Goal: Contribute content: Contribute content

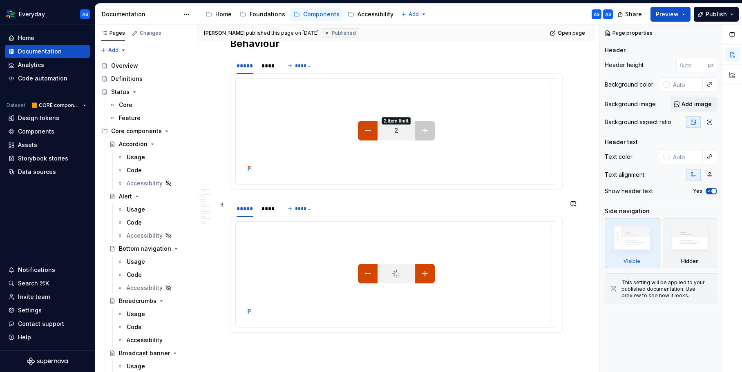
scroll to position [1890, 0]
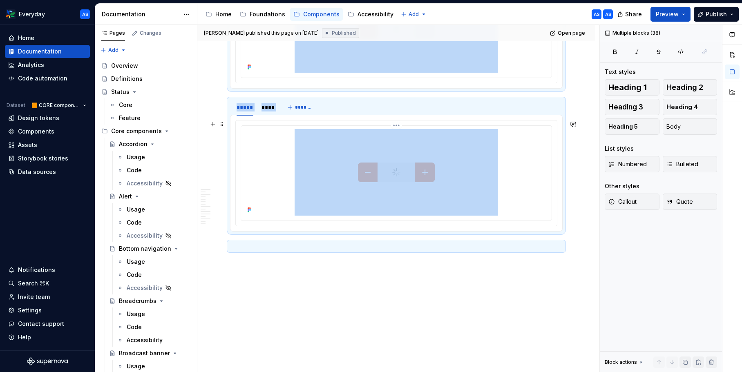
copy div "**********"
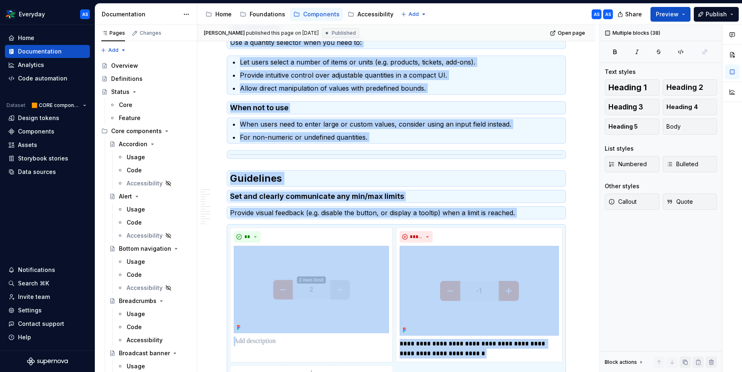
scroll to position [0, 0]
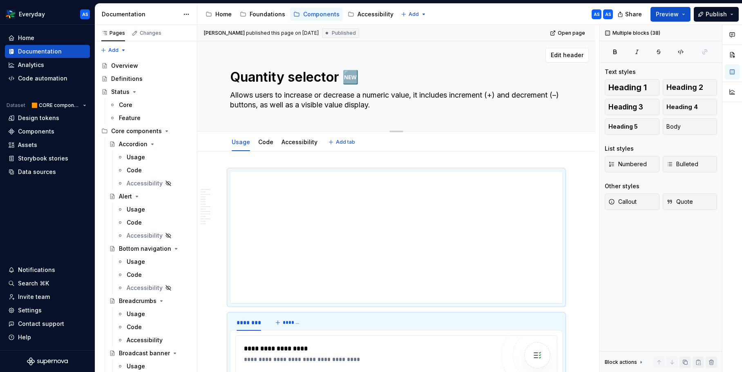
click at [361, 98] on textarea "Allows users to increase or decrease a numeric value, it includes increment (+)…" at bounding box center [394, 100] width 332 height 23
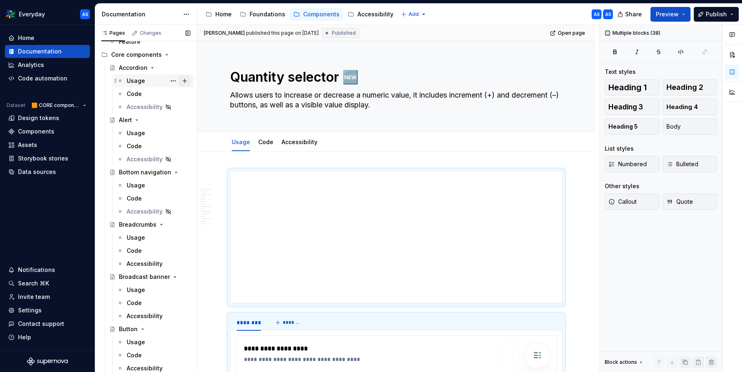
scroll to position [78, 0]
click at [172, 118] on button "Page tree" at bounding box center [172, 118] width 11 height 11
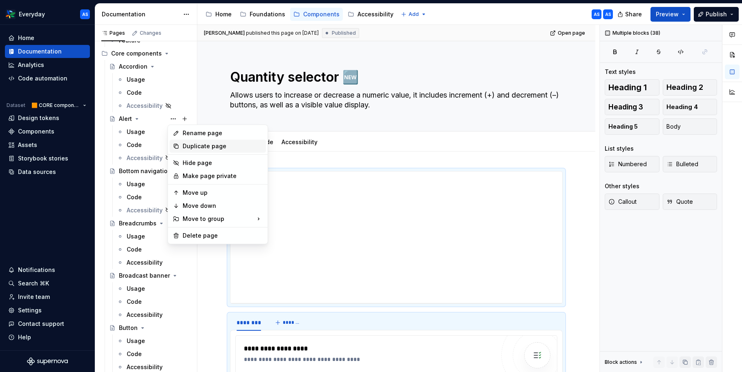
click at [186, 145] on div "Duplicate page" at bounding box center [223, 146] width 80 height 8
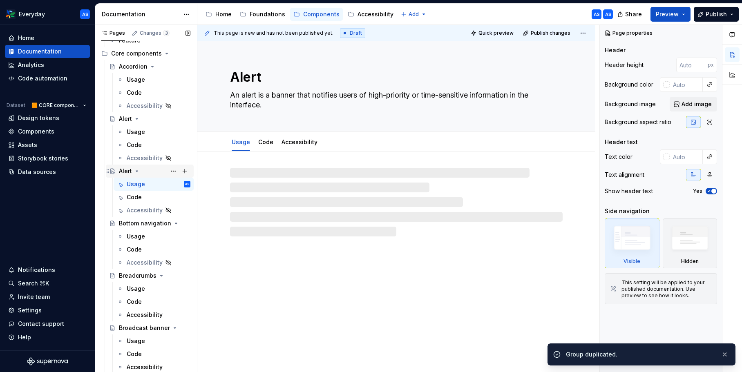
click at [123, 171] on div "Alert" at bounding box center [125, 171] width 13 height 8
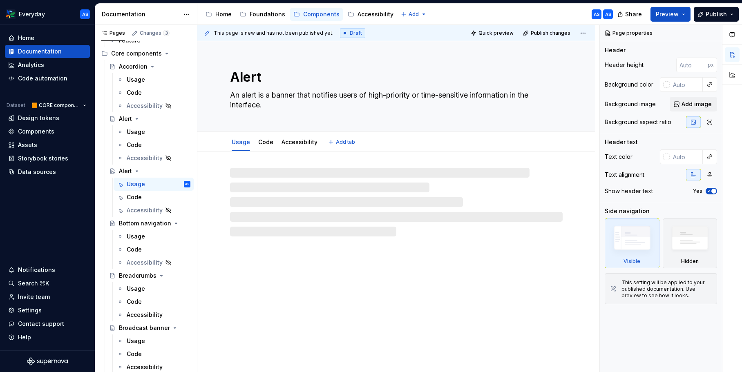
click at [263, 77] on textarea "Alert" at bounding box center [394, 77] width 332 height 20
click at [245, 78] on textarea "Alert" at bounding box center [394, 77] width 332 height 20
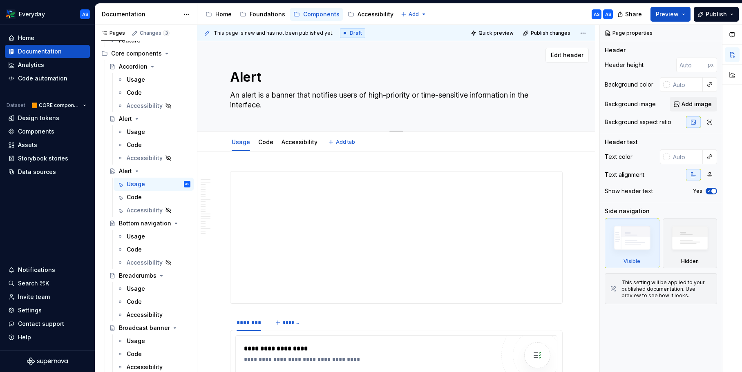
type textarea "*"
type textarea "B"
type textarea "*"
type textarea "Ba"
type textarea "*"
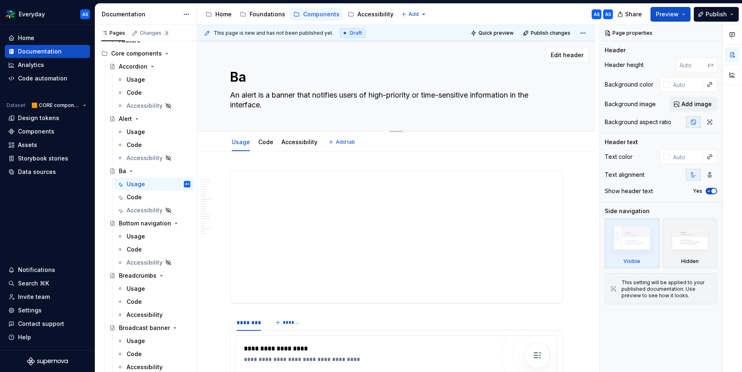
type textarea "Bad"
type textarea "*"
type textarea "Badg"
type textarea "*"
type textarea "Badge"
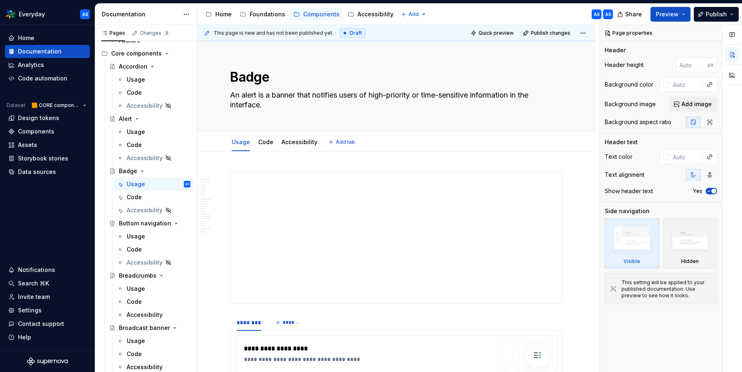
type textarea "*"
type textarea "Badge"
click at [271, 102] on textarea "An alert is a banner that notifies users of high-priority or time-sensitive inf…" at bounding box center [394, 100] width 332 height 23
paste textarea "small count or status indicator that appears in proximity to another UI element…"
type textarea "*"
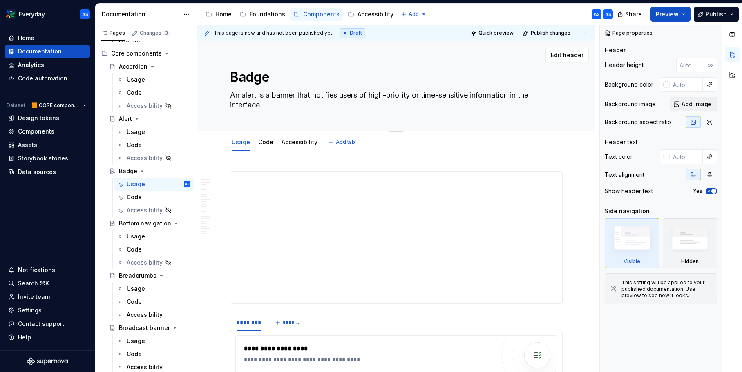
type textarea "A small count or status indicator that appears in proximity to another UI eleme…"
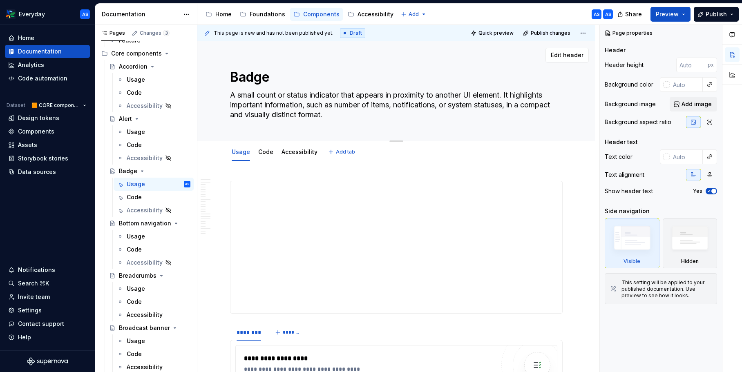
type textarea "*"
type textarea "A small count or status indicator that appears in proximity to another UI eleme…"
click at [276, 80] on textarea "Badge" at bounding box center [394, 77] width 332 height 20
click at [286, 76] on textarea "Badge" at bounding box center [394, 77] width 332 height 20
type textarea "Badge"
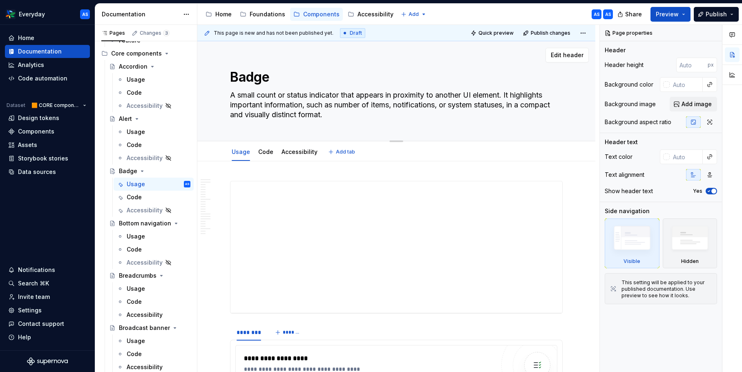
scroll to position [0, 0]
type textarea "*"
type textarea "Badge 🆕"
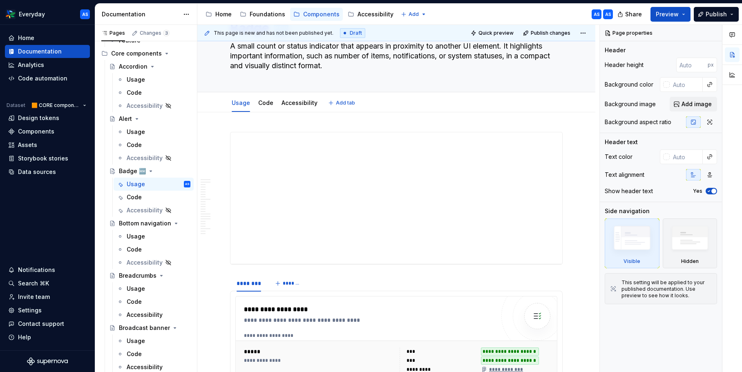
type textarea "*"
type textarea "Badge 🆕"
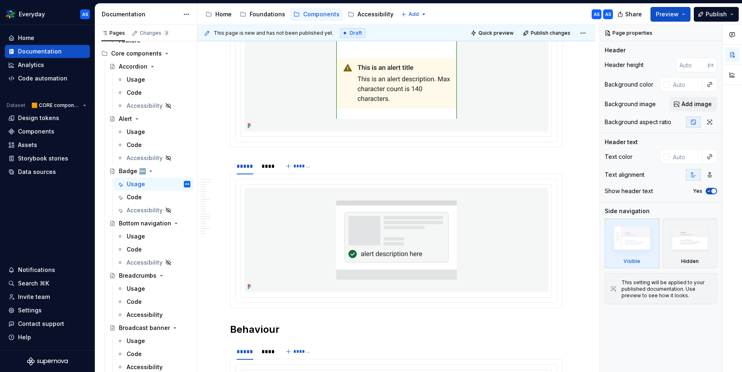
scroll to position [3155, 0]
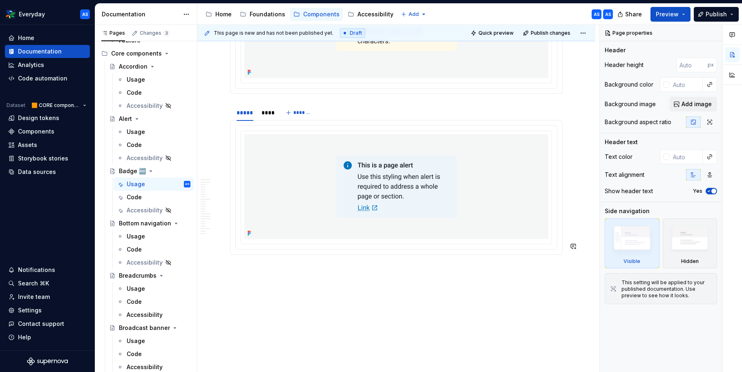
drag, startPoint x: 401, startPoint y: 289, endPoint x: 395, endPoint y: 287, distance: 5.9
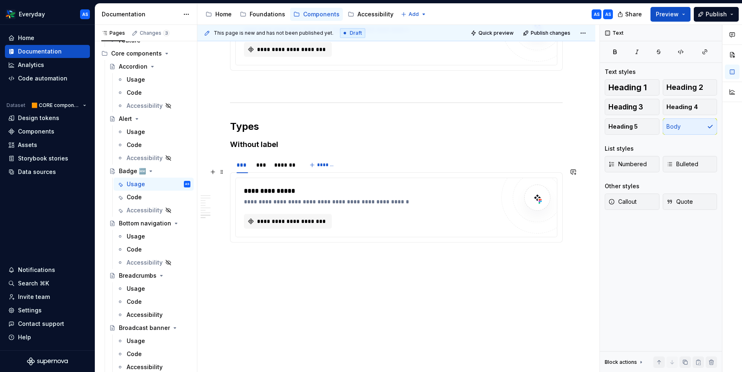
scroll to position [967, 0]
click at [146, 195] on div "Code" at bounding box center [159, 197] width 64 height 11
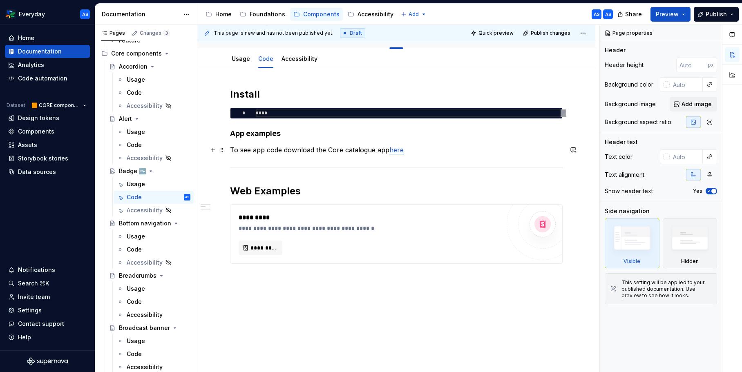
scroll to position [106, 0]
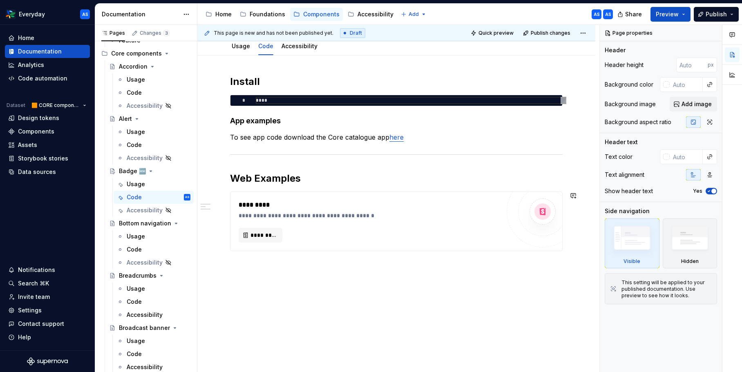
click at [280, 300] on div "**********" at bounding box center [398, 199] width 402 height 348
click at [259, 271] on div "**********" at bounding box center [396, 214] width 398 height 317
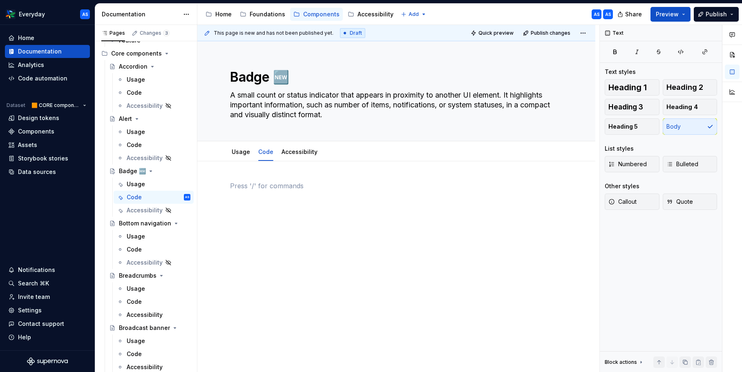
scroll to position [0, 0]
click at [174, 196] on button "Page tree" at bounding box center [172, 197] width 11 height 11
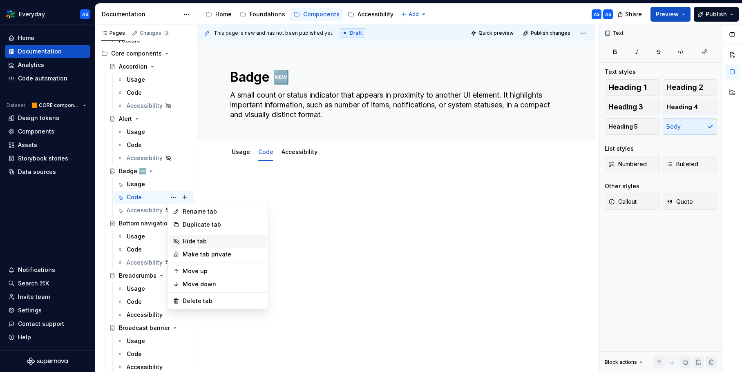
click at [202, 239] on div "Hide tab" at bounding box center [223, 241] width 80 height 8
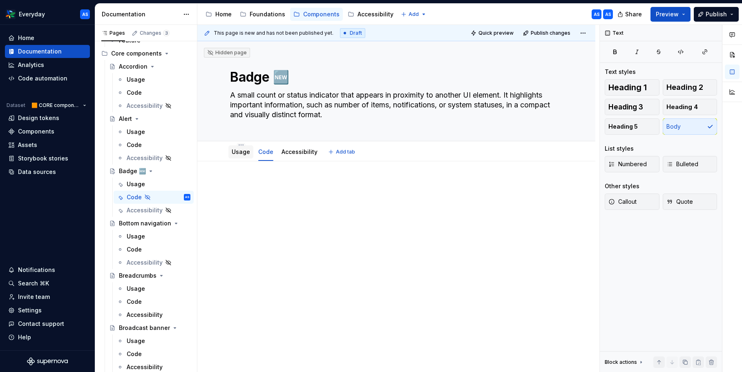
click at [246, 154] on link "Usage" at bounding box center [241, 151] width 18 height 7
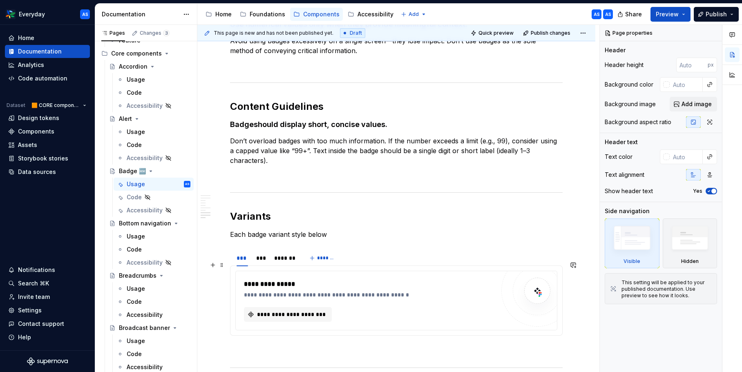
scroll to position [967, 0]
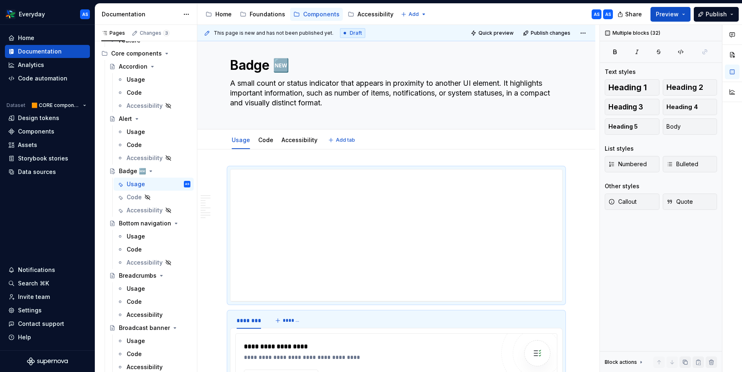
scroll to position [0, 0]
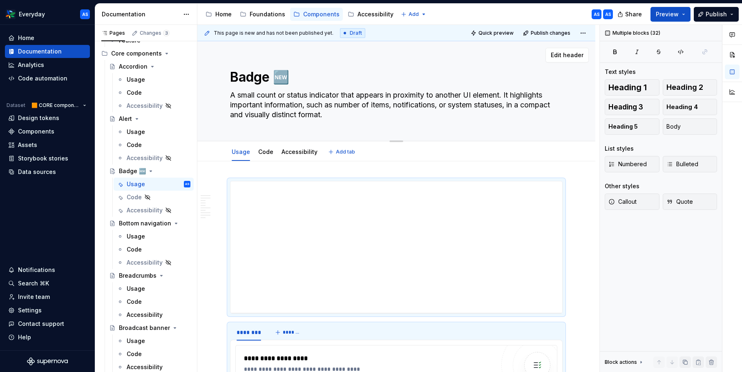
click at [292, 98] on textarea "A small count or status indicator that appears in proximity to another UI eleme…" at bounding box center [394, 105] width 332 height 33
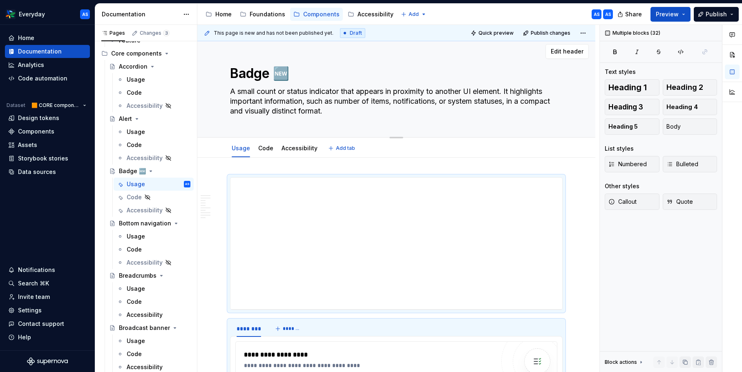
click at [280, 78] on textarea "Badge 🆕" at bounding box center [394, 74] width 332 height 20
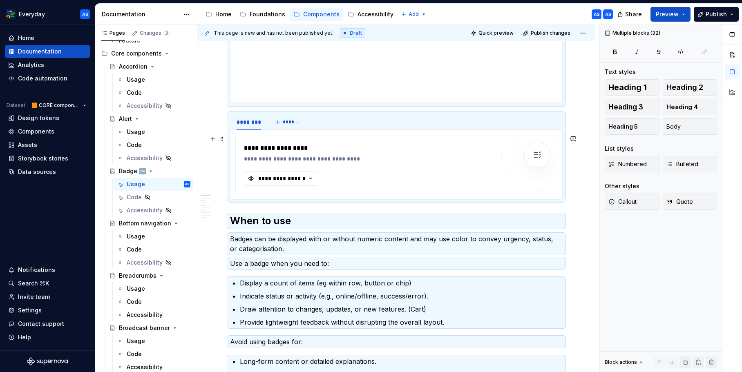
scroll to position [217, 0]
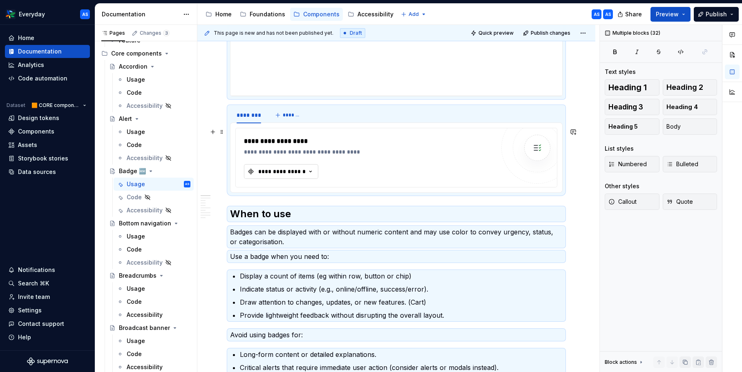
click at [274, 168] on div "**********" at bounding box center [281, 171] width 49 height 8
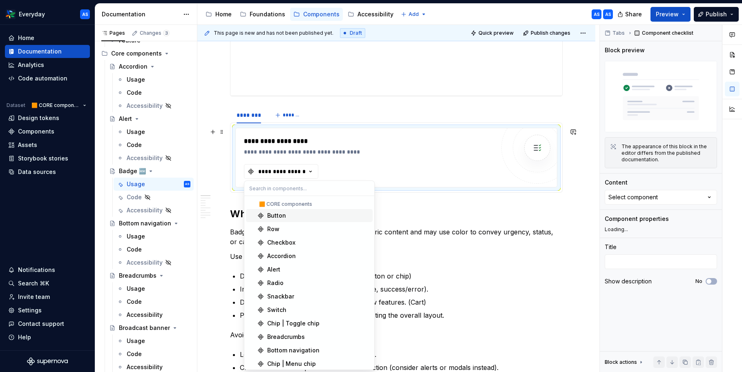
type textarea "*"
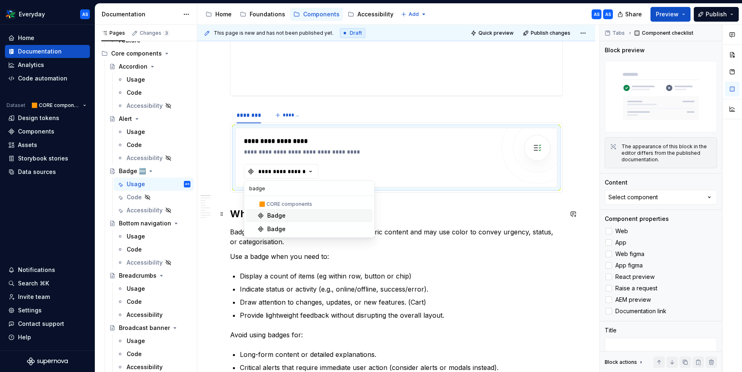
type input "badge"
click at [289, 219] on div "Badge" at bounding box center [318, 216] width 102 height 8
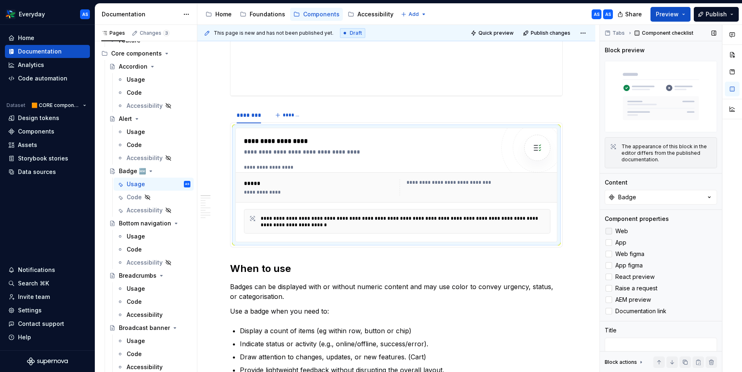
click at [608, 230] on div at bounding box center [608, 231] width 7 height 7
click at [609, 244] on div at bounding box center [608, 242] width 7 height 7
click at [611, 254] on div at bounding box center [608, 254] width 7 height 7
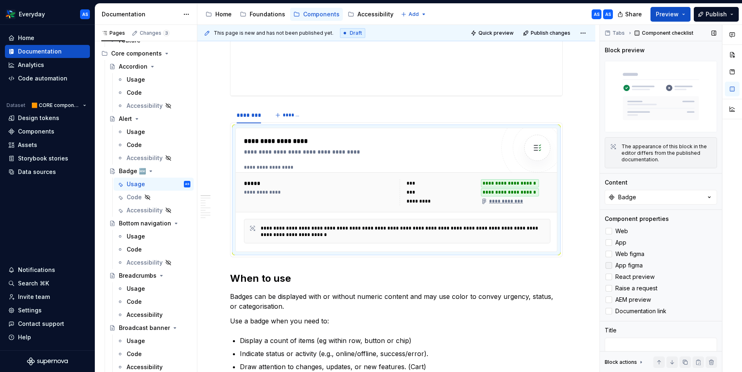
click at [609, 266] on div at bounding box center [608, 265] width 7 height 7
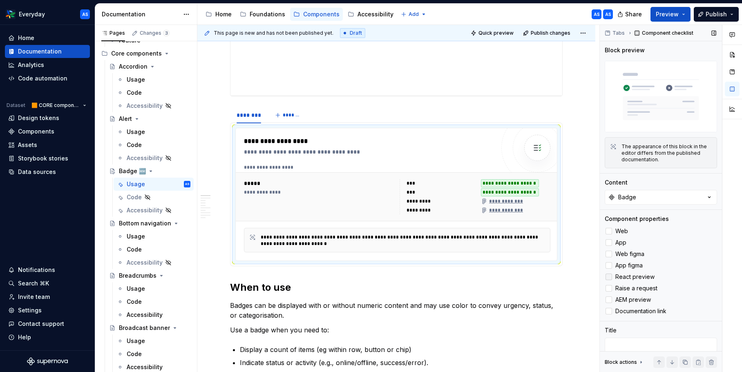
click at [610, 276] on div at bounding box center [608, 277] width 7 height 7
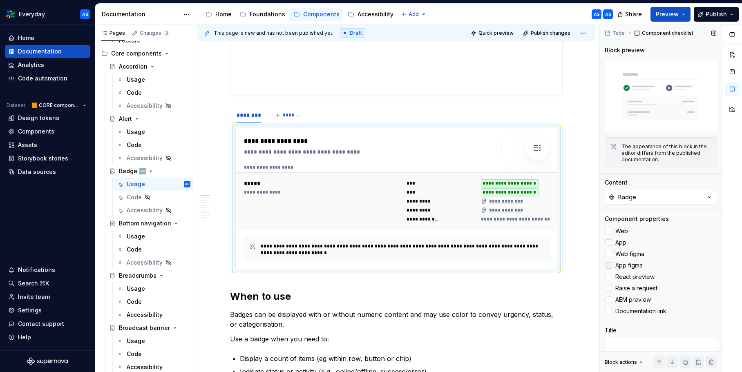
scroll to position [24, 0]
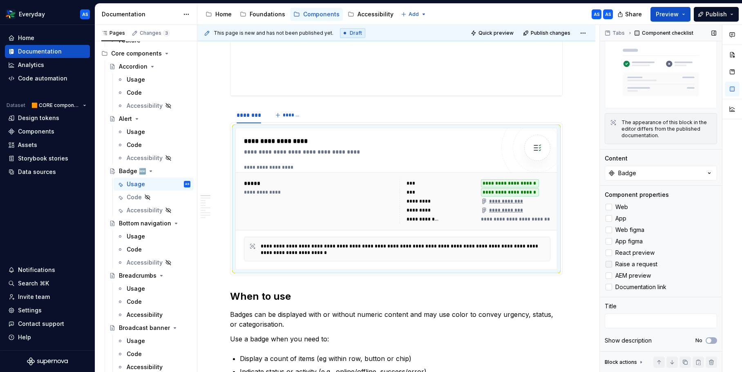
click at [610, 263] on div at bounding box center [608, 264] width 7 height 7
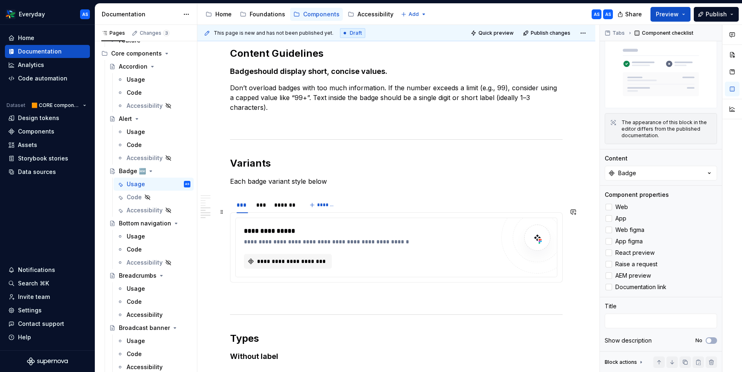
scroll to position [853, 0]
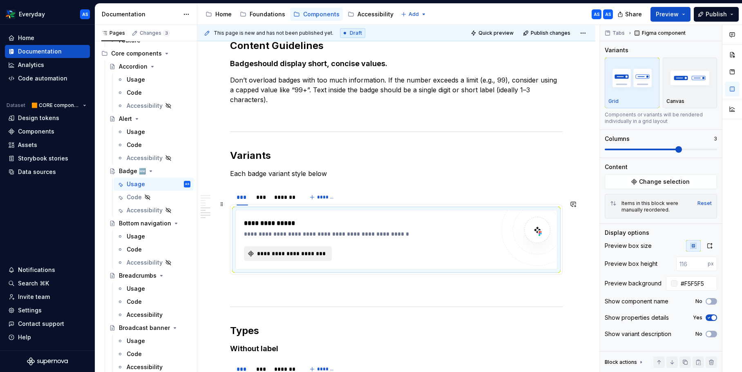
click at [305, 250] on span "**********" at bounding box center [291, 254] width 71 height 8
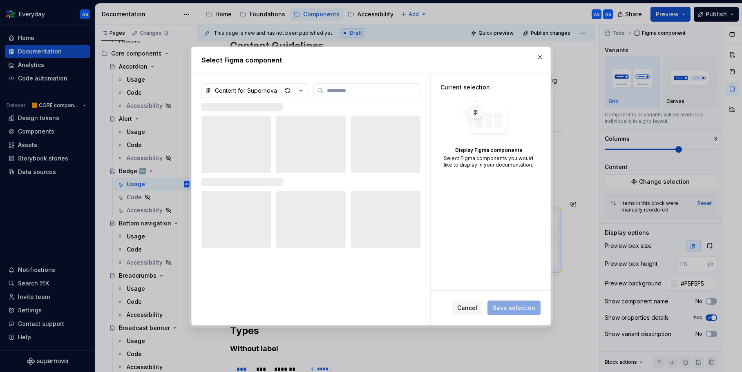
scroll to position [0, 0]
type textarea "*"
click at [301, 92] on icon "button" at bounding box center [300, 91] width 8 height 8
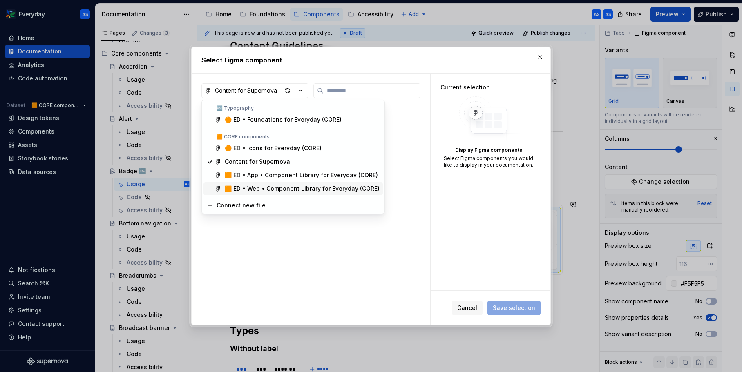
click at [304, 185] on div "🟧 ED • Web • Component Library for Everyday (CORE)" at bounding box center [302, 189] width 155 height 8
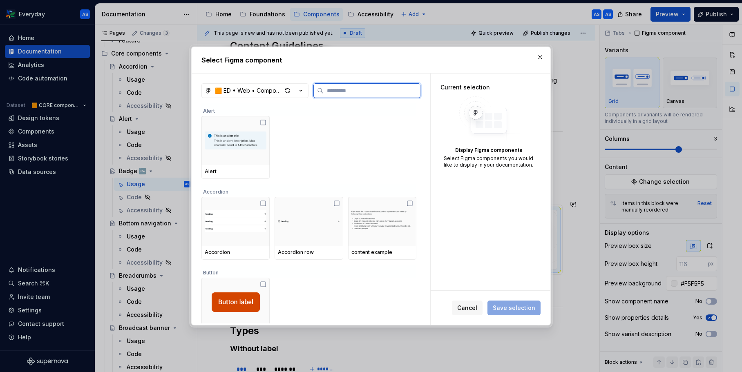
click at [336, 92] on input "search" at bounding box center [371, 91] width 96 height 8
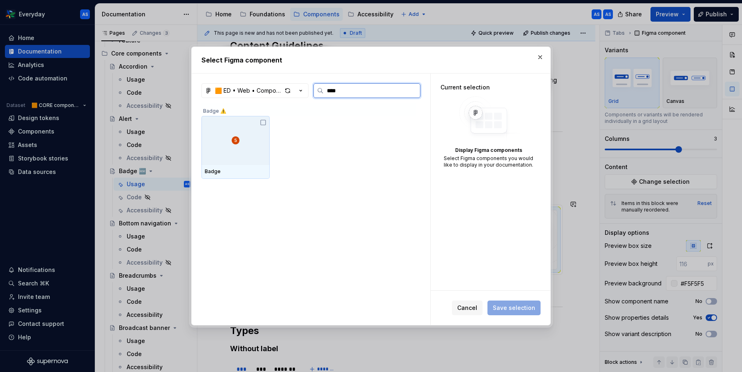
type input "*****"
click at [250, 127] on div at bounding box center [235, 140] width 68 height 49
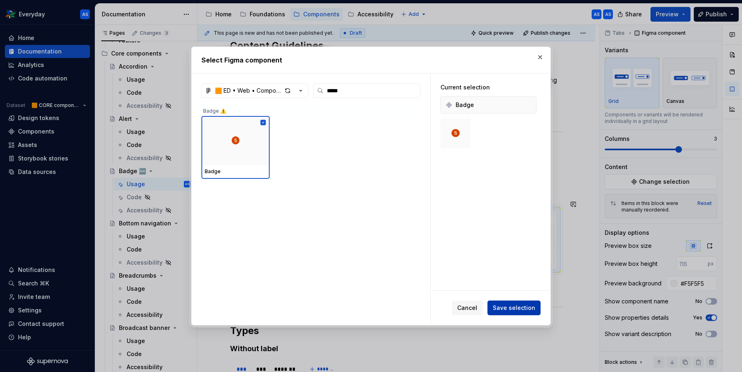
click at [526, 307] on span "Save selection" at bounding box center [513, 308] width 42 height 8
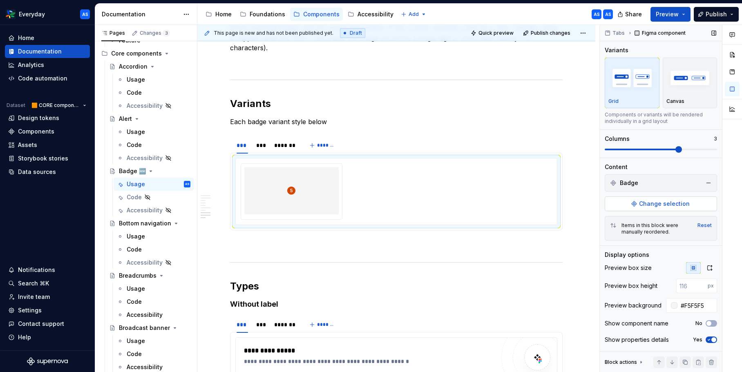
click at [660, 204] on span "Change selection" at bounding box center [664, 204] width 51 height 8
click at [267, 189] on div at bounding box center [291, 190] width 94 height 47
click at [678, 207] on span "Change selection" at bounding box center [664, 204] width 51 height 8
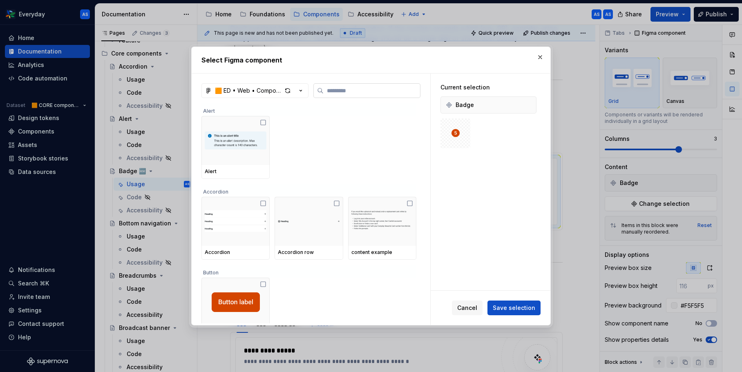
click at [401, 94] on input "search" at bounding box center [371, 91] width 96 height 8
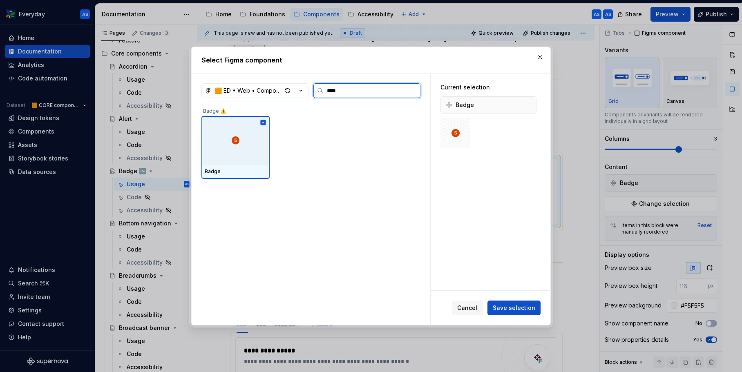
type input "*****"
click at [529, 308] on span "Save selection" at bounding box center [513, 308] width 42 height 8
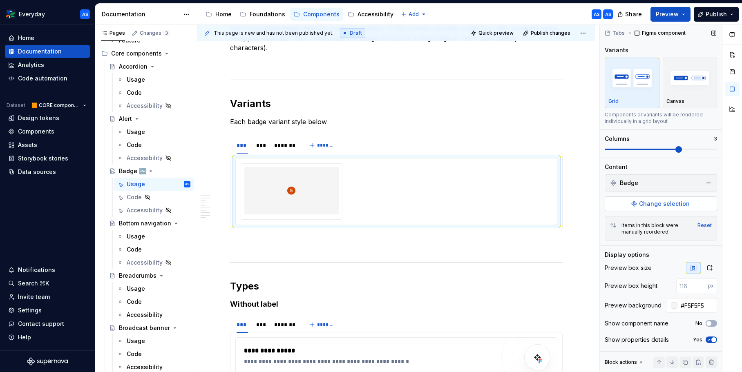
click at [684, 201] on span "Change selection" at bounding box center [664, 204] width 51 height 8
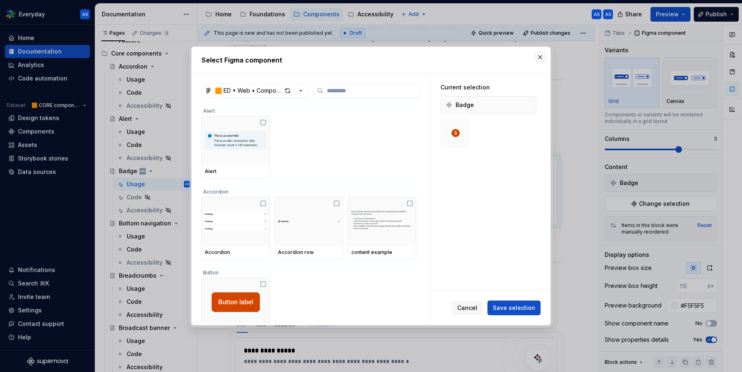
click at [538, 57] on button "button" at bounding box center [539, 56] width 11 height 11
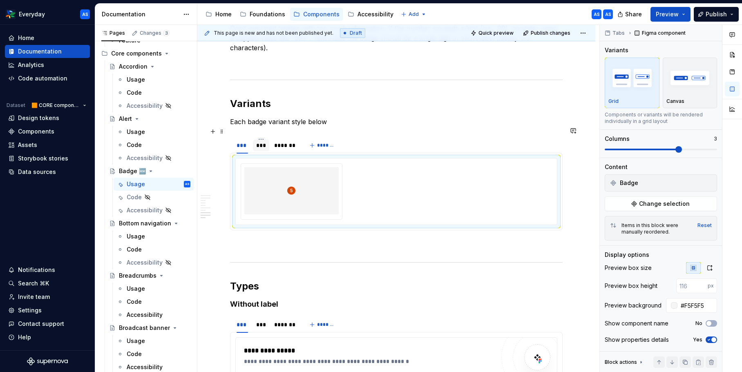
click at [258, 141] on div "***" at bounding box center [260, 145] width 9 height 8
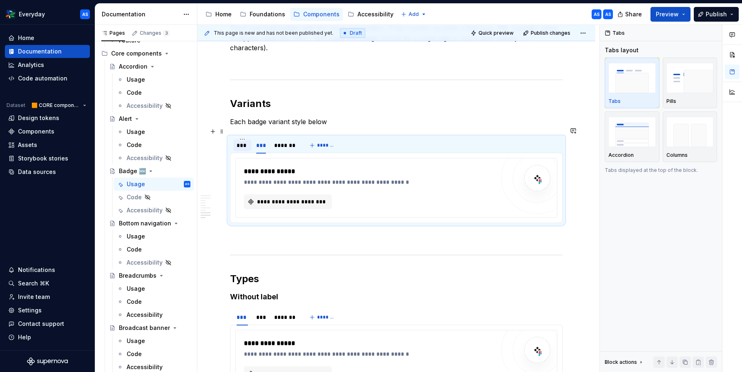
click at [244, 141] on div "***" at bounding box center [241, 145] width 11 height 8
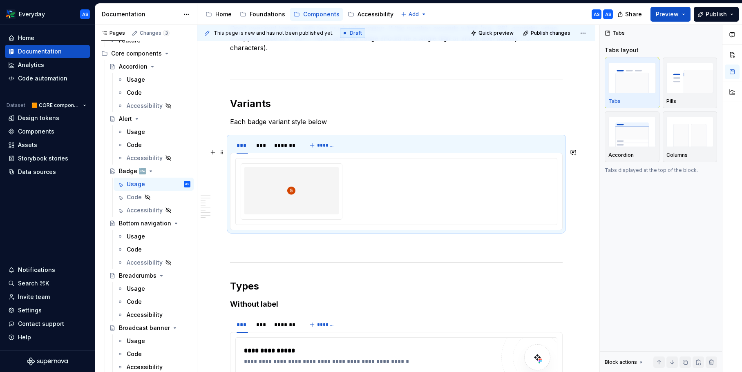
click at [260, 180] on div at bounding box center [291, 190] width 94 height 47
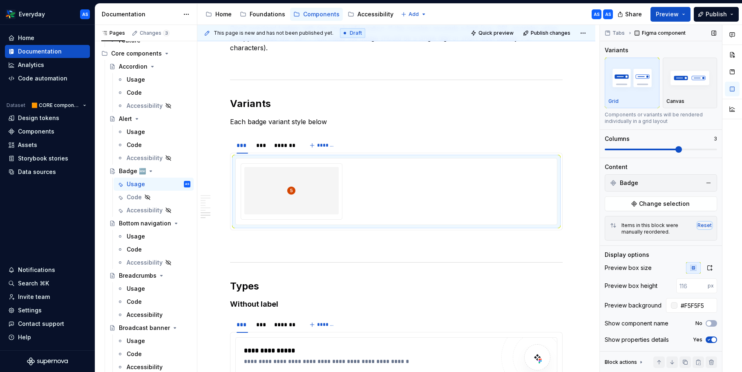
click at [706, 225] on div "Reset" at bounding box center [704, 225] width 14 height 7
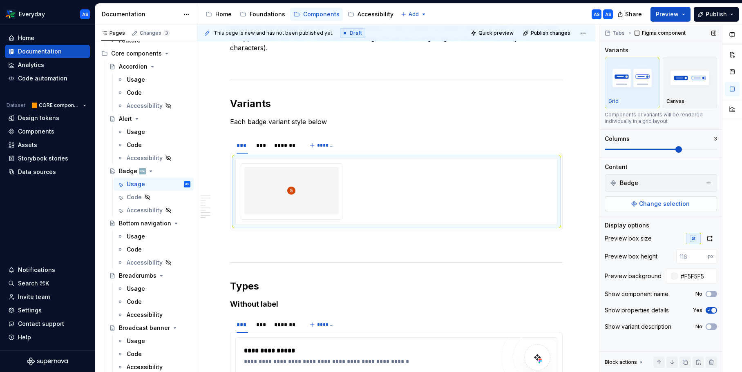
click at [666, 202] on span "Change selection" at bounding box center [664, 204] width 51 height 8
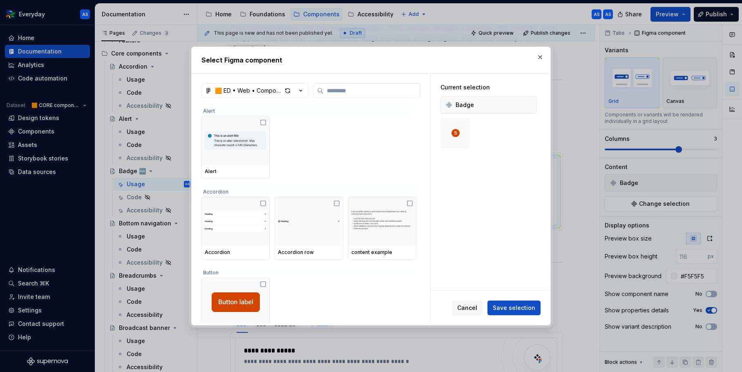
type textarea "*"
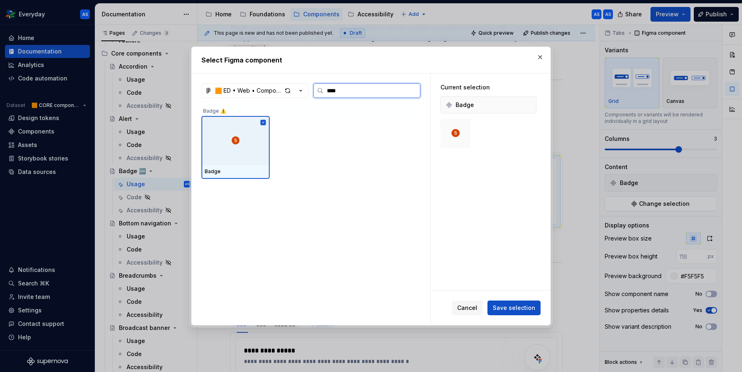
type input "*****"
click at [255, 138] on div at bounding box center [235, 140] width 68 height 49
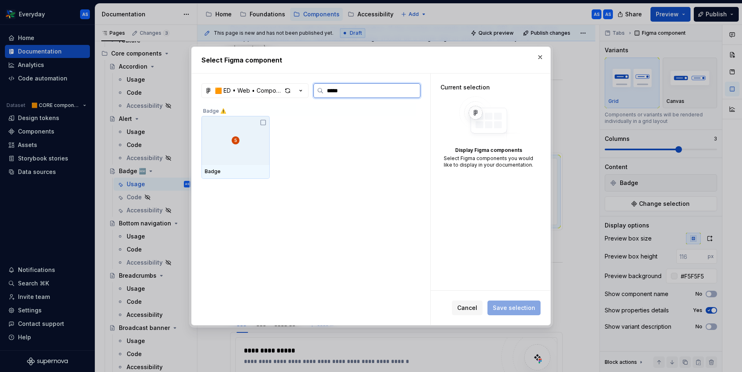
click at [257, 131] on div at bounding box center [235, 140] width 68 height 49
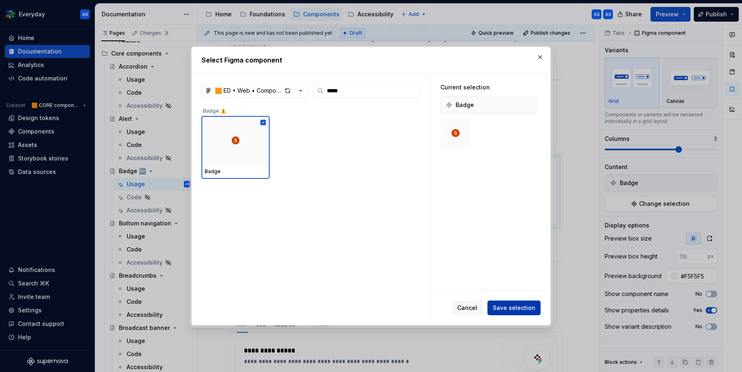
click at [532, 306] on span "Save selection" at bounding box center [513, 308] width 42 height 8
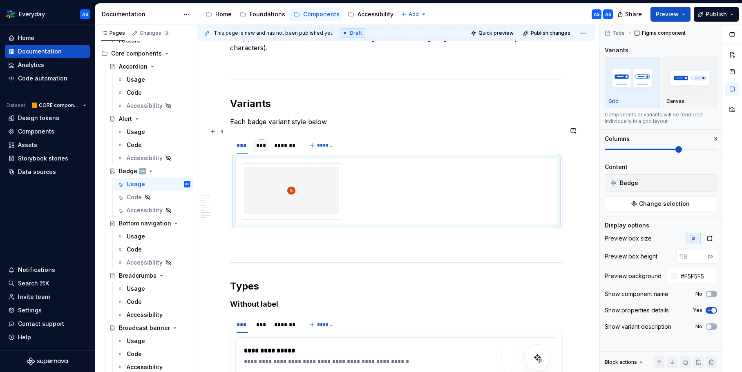
click at [263, 141] on div "***" at bounding box center [260, 145] width 9 height 8
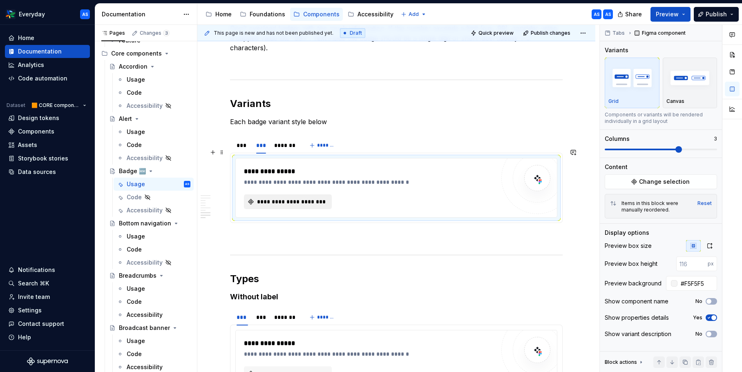
click at [323, 198] on span "**********" at bounding box center [291, 202] width 71 height 8
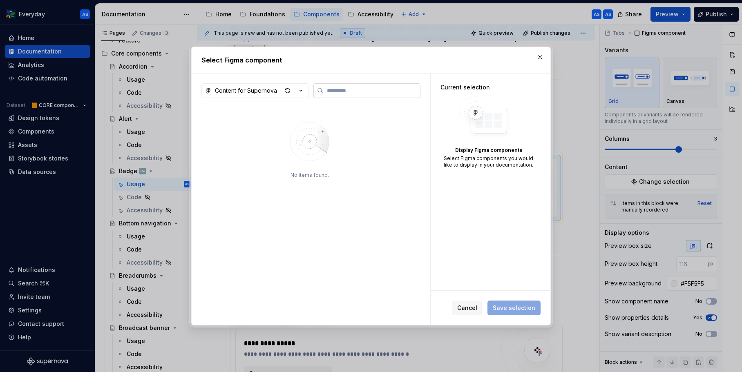
type textarea "*"
click at [278, 87] on button "Content for Supernova" at bounding box center [254, 90] width 107 height 15
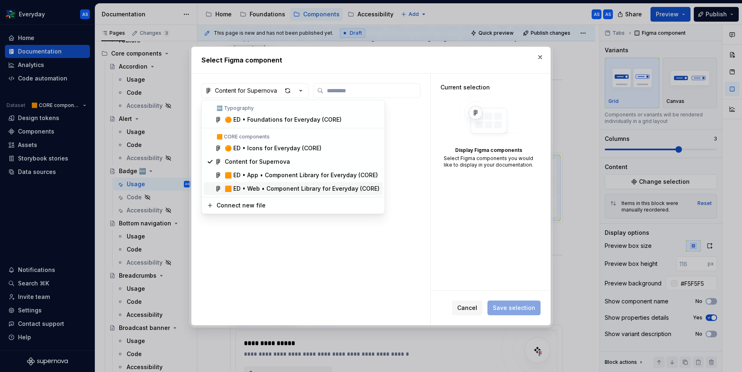
click at [266, 192] on div "🟧 ED • Web • Component Library for Everyday (CORE)" at bounding box center [302, 189] width 155 height 8
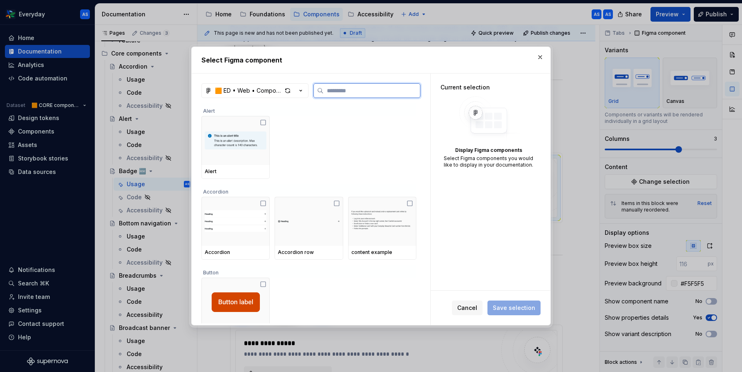
click at [372, 92] on input "search" at bounding box center [371, 91] width 96 height 8
click at [304, 86] on div "button" at bounding box center [293, 90] width 23 height 11
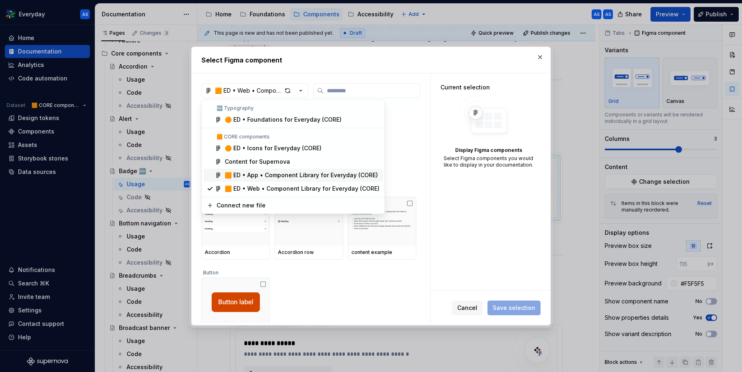
click at [299, 174] on div "🟧 ED • App • Component Library for Everyday (CORE)" at bounding box center [301, 175] width 153 height 8
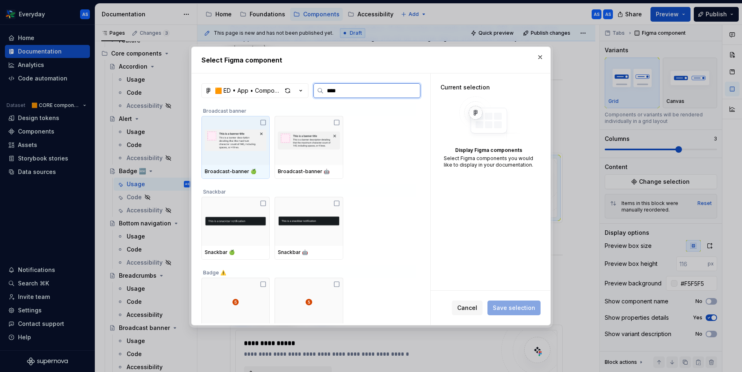
type input "*****"
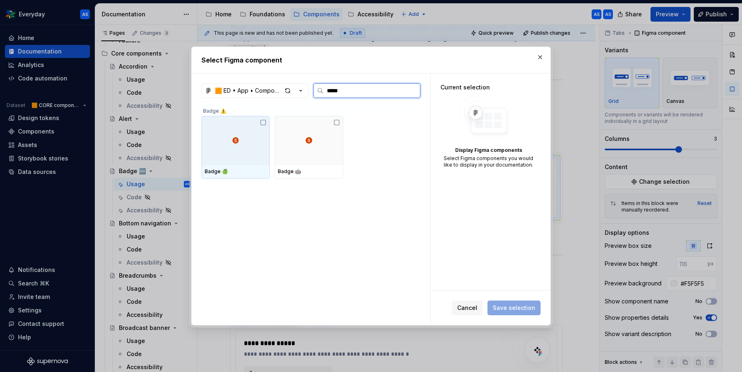
click at [206, 131] on div at bounding box center [235, 140] width 68 height 49
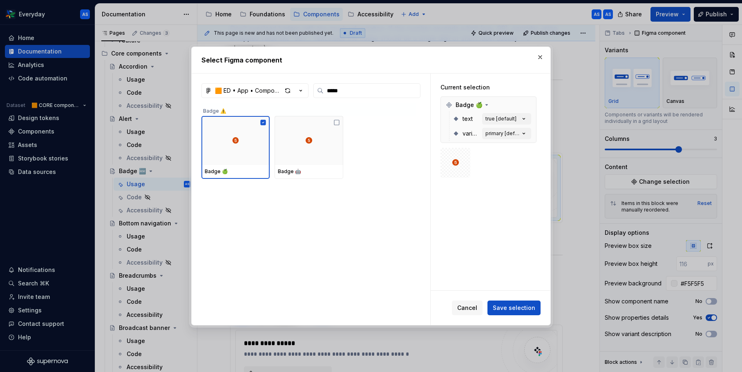
click at [522, 309] on span "Save selection" at bounding box center [513, 308] width 42 height 8
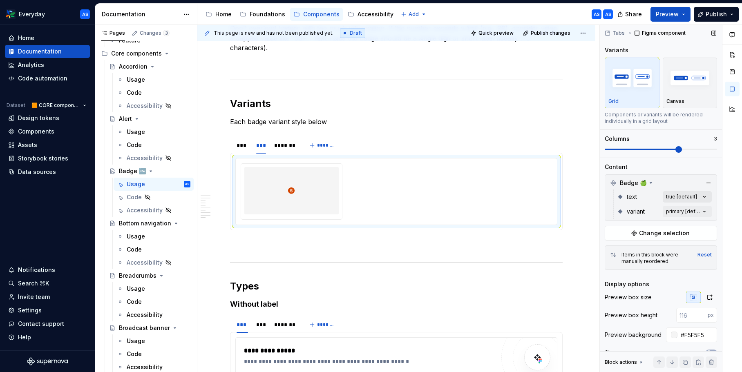
click at [694, 197] on div "Comments Open comments No comments yet Select ‘Comment’ from the block context …" at bounding box center [670, 199] width 142 height 348
click at [698, 211] on div "Comments Open comments No comments yet Select ‘Comment’ from the block context …" at bounding box center [670, 199] width 142 height 348
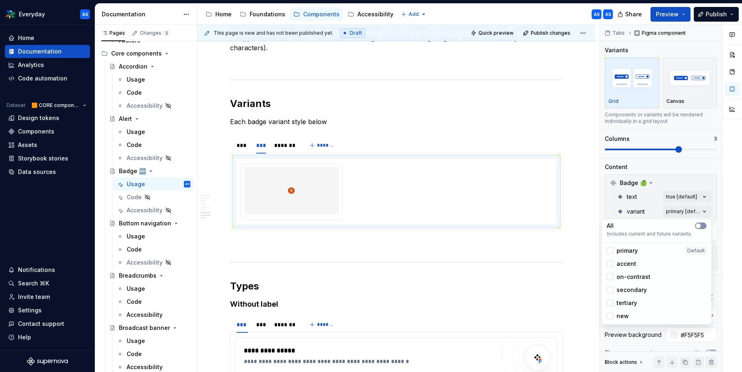
click at [704, 225] on button "button" at bounding box center [700, 226] width 11 height 7
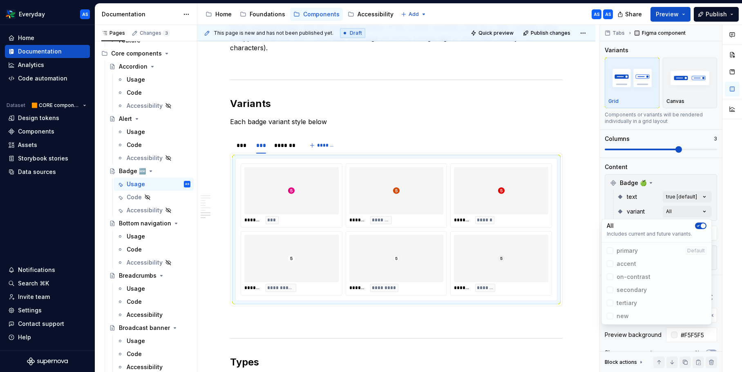
click at [279, 241] on html "Everyday AS Home Documentation Analytics Code automation Dataset 🟧 CORE compone…" at bounding box center [371, 186] width 742 height 372
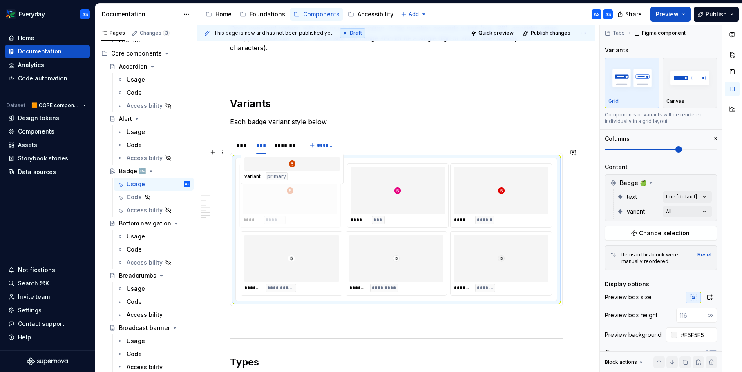
drag, startPoint x: 421, startPoint y: 194, endPoint x: 316, endPoint y: 196, distance: 105.8
click at [316, 196] on body "Everyday AS Home Documentation Analytics Code automation Dataset 🟧 CORE compone…" at bounding box center [371, 186] width 742 height 372
drag, startPoint x: 406, startPoint y: 252, endPoint x: 403, endPoint y: 245, distance: 6.5
click at [403, 198] on body "Everyday AS Home Documentation Analytics Code automation Dataset 🟧 CORE compone…" at bounding box center [371, 186] width 742 height 372
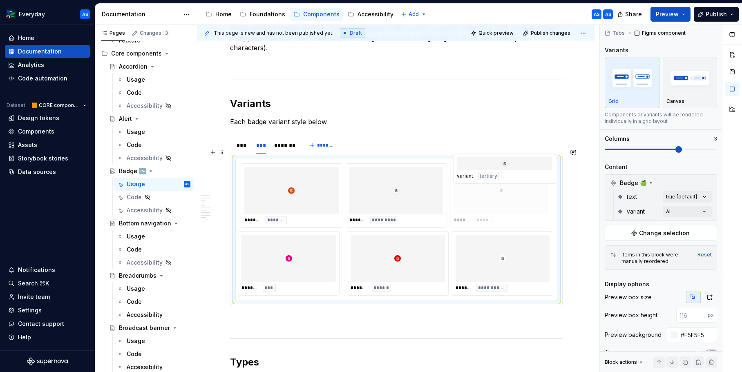
drag, startPoint x: 506, startPoint y: 262, endPoint x: 507, endPoint y: 204, distance: 58.4
click at [507, 204] on body "Everyday AS Home Documentation Analytics Code automation Dataset 🟧 CORE compone…" at bounding box center [371, 186] width 742 height 372
click at [241, 141] on div "***" at bounding box center [241, 145] width 11 height 8
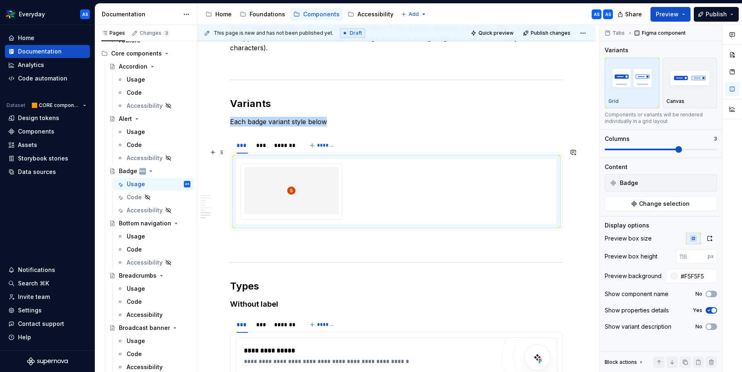
click at [312, 176] on div at bounding box center [291, 190] width 94 height 47
click at [644, 205] on span "Change selection" at bounding box center [664, 204] width 51 height 8
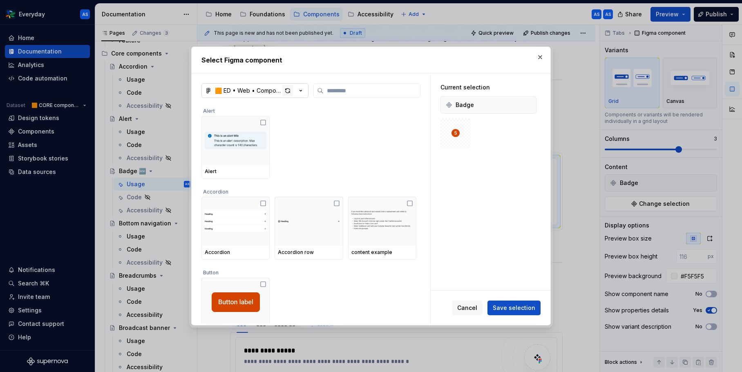
click at [285, 91] on div "button" at bounding box center [287, 90] width 11 height 11
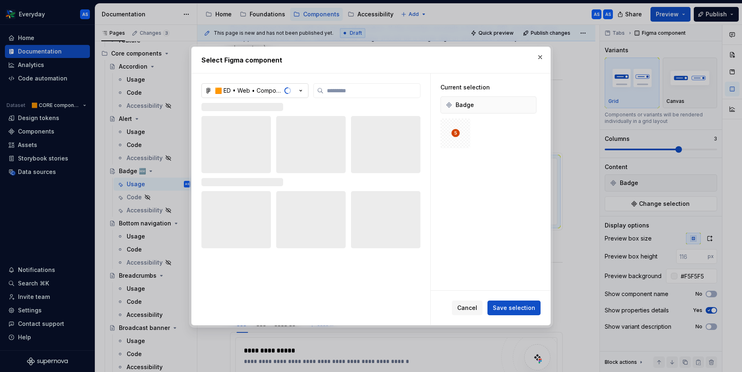
type textarea "*"
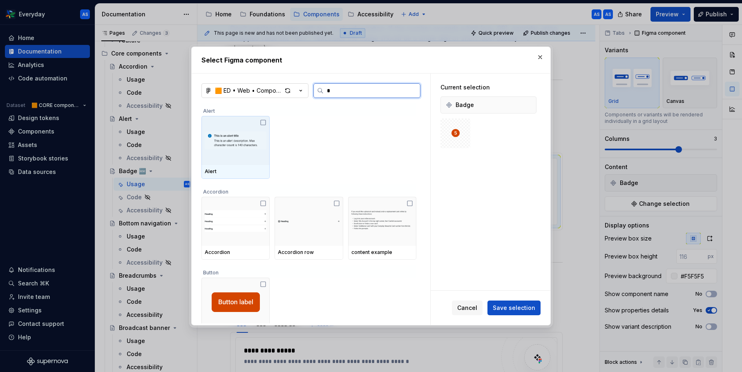
type input "**"
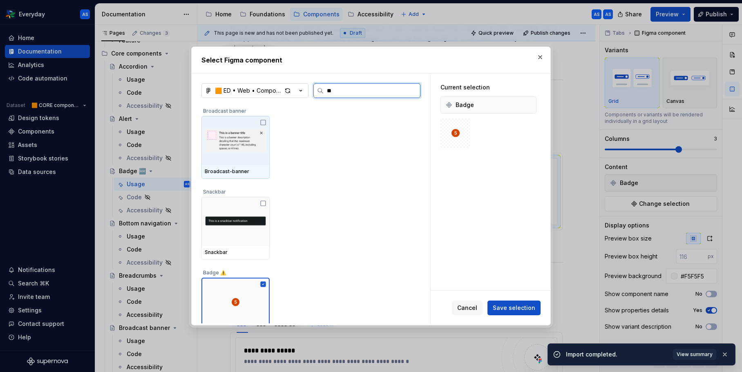
type textarea "*"
type input "****"
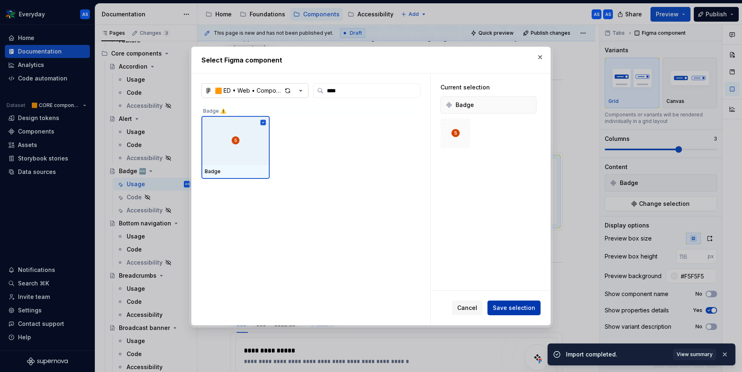
click at [512, 312] on button "Save selection" at bounding box center [513, 308] width 53 height 15
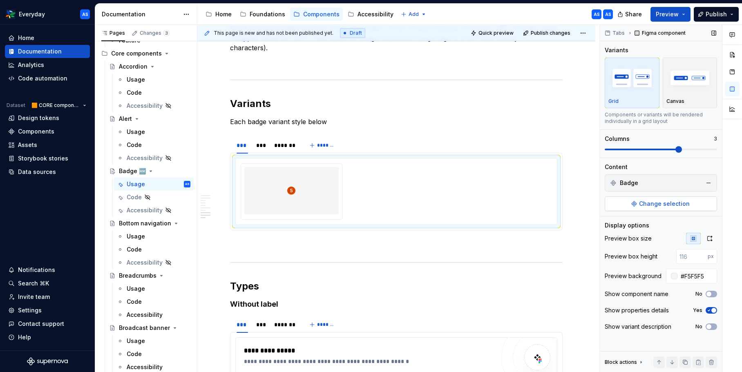
click at [660, 203] on span "Change selection" at bounding box center [664, 204] width 51 height 8
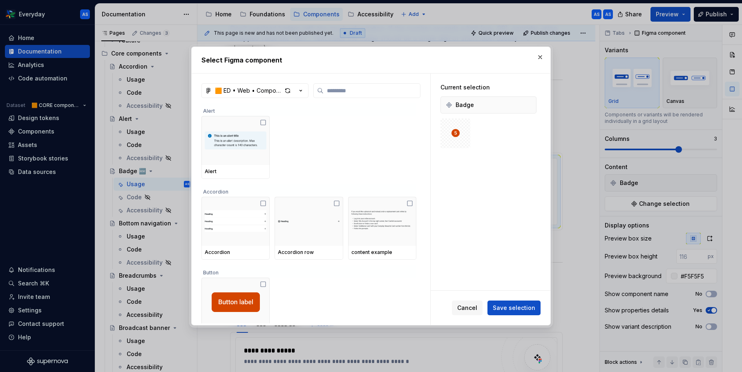
type textarea "*"
click at [530, 104] on button "button" at bounding box center [527, 104] width 11 height 11
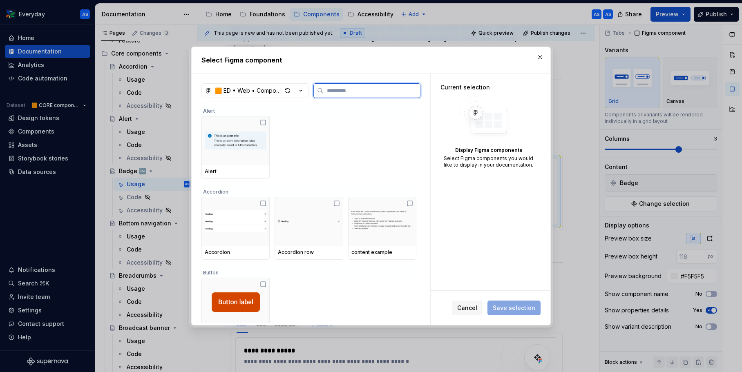
click at [387, 90] on input "search" at bounding box center [371, 91] width 96 height 8
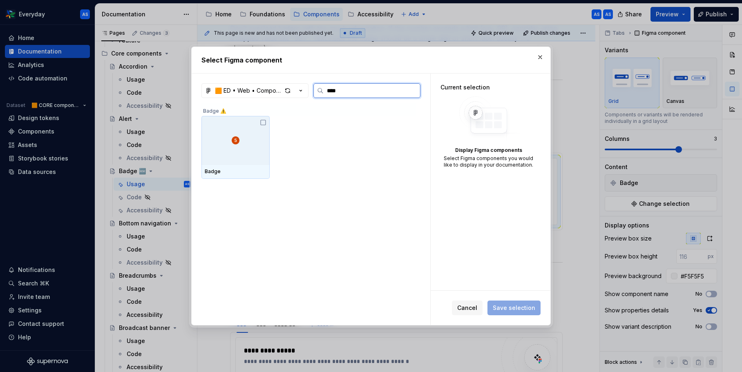
type input "*****"
click at [235, 129] on div at bounding box center [235, 140] width 68 height 49
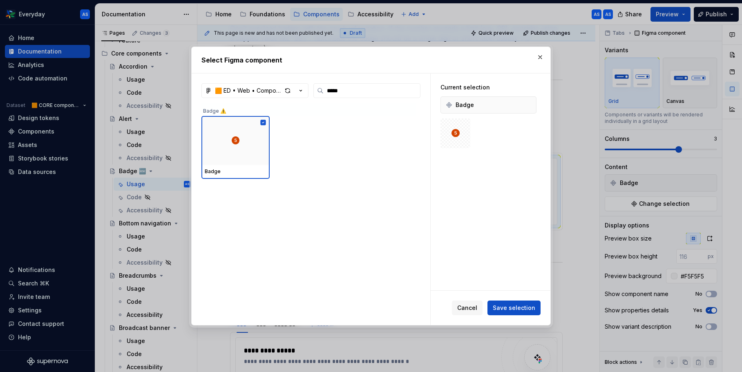
click at [515, 305] on span "Save selection" at bounding box center [513, 308] width 42 height 8
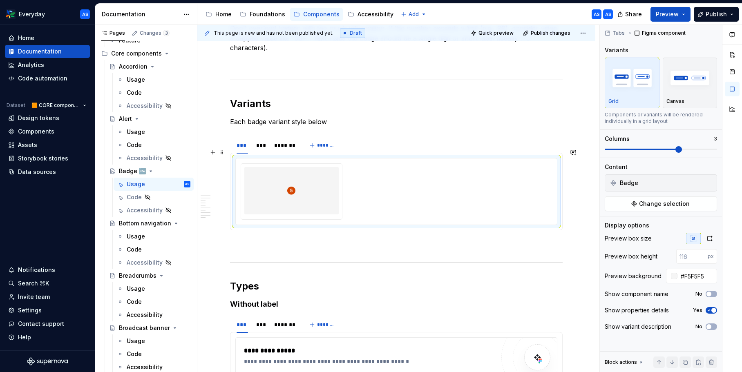
click at [338, 172] on div at bounding box center [291, 190] width 94 height 47
click at [671, 201] on span "Change selection" at bounding box center [664, 204] width 51 height 8
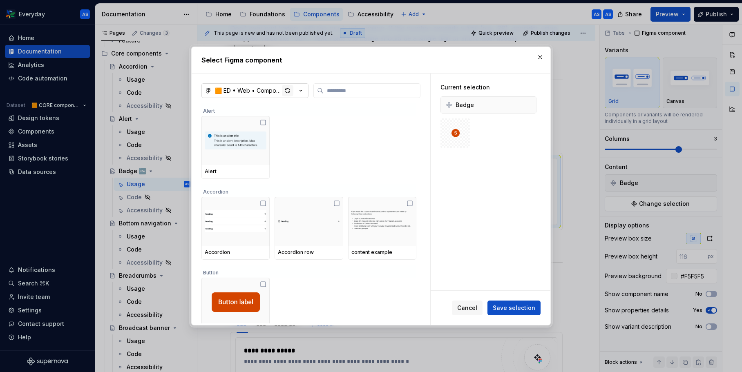
click at [287, 90] on div "button" at bounding box center [287, 90] width 11 height 11
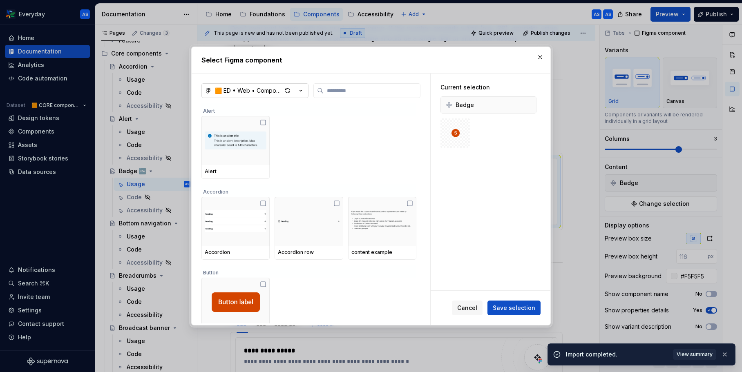
type textarea "*"
click at [363, 92] on input "search" at bounding box center [371, 91] width 96 height 8
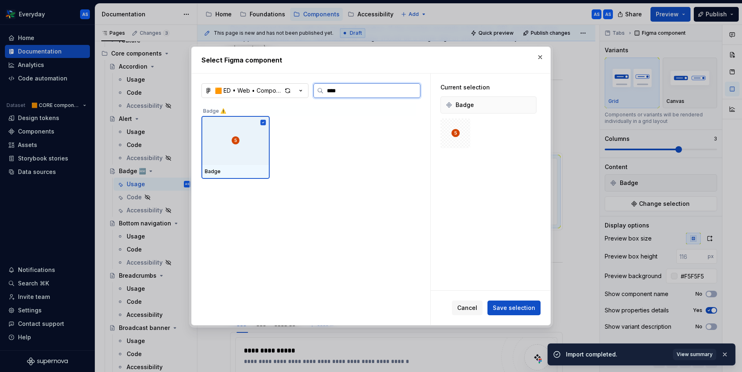
type input "*****"
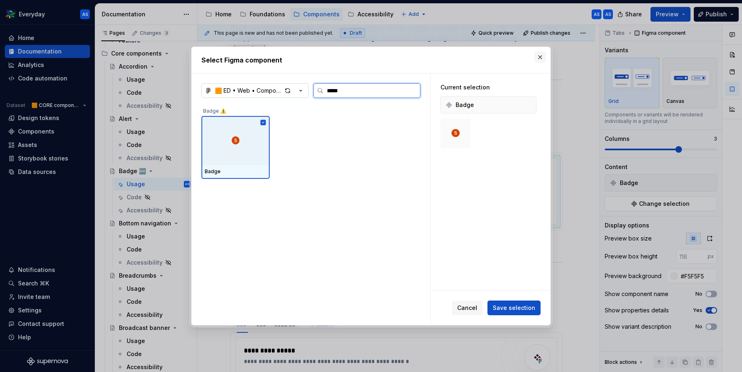
type textarea "*"
click at [538, 58] on button "button" at bounding box center [539, 56] width 11 height 11
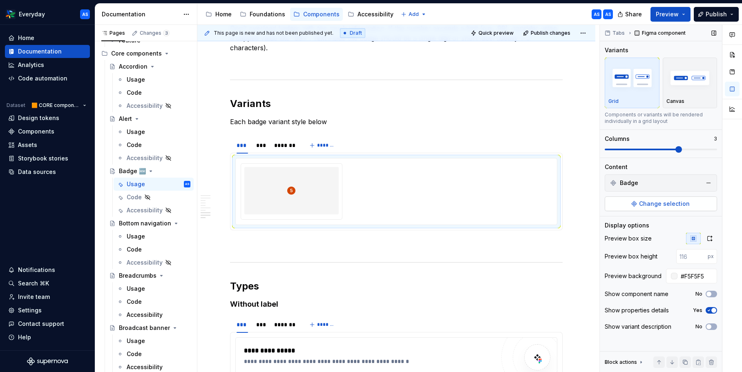
click at [649, 209] on button "Change selection" at bounding box center [660, 203] width 112 height 15
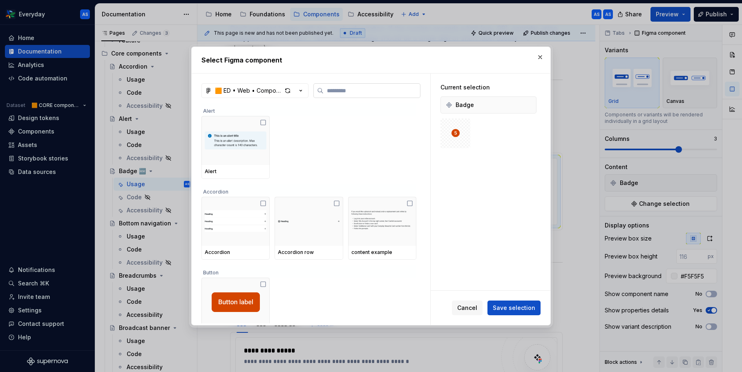
click at [345, 98] on label at bounding box center [366, 90] width 107 height 15
click at [345, 95] on input "search" at bounding box center [371, 91] width 96 height 8
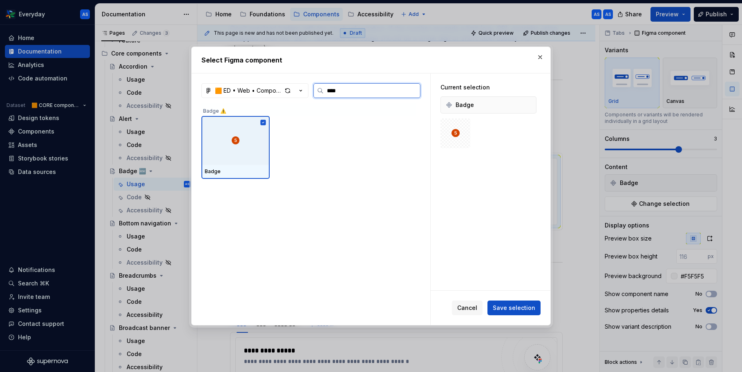
type input "*****"
click at [256, 122] on div at bounding box center [235, 140] width 68 height 49
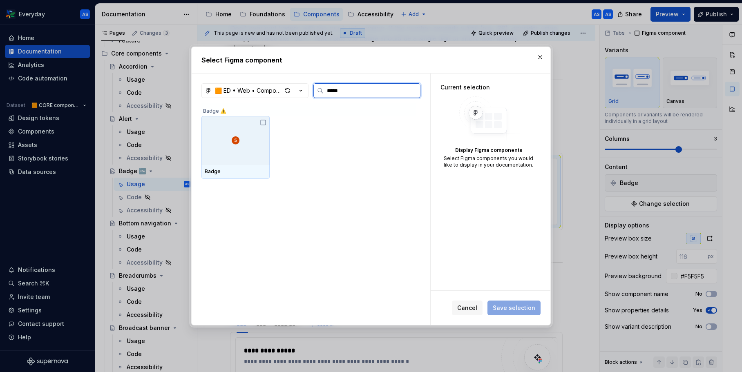
click at [256, 122] on div at bounding box center [235, 140] width 68 height 49
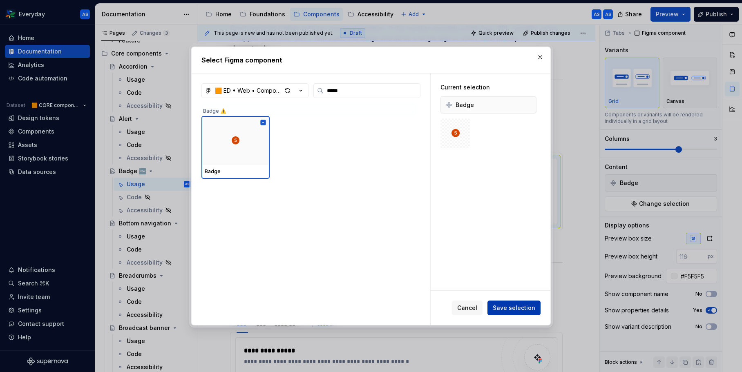
click at [522, 301] on button "Save selection" at bounding box center [513, 308] width 53 height 15
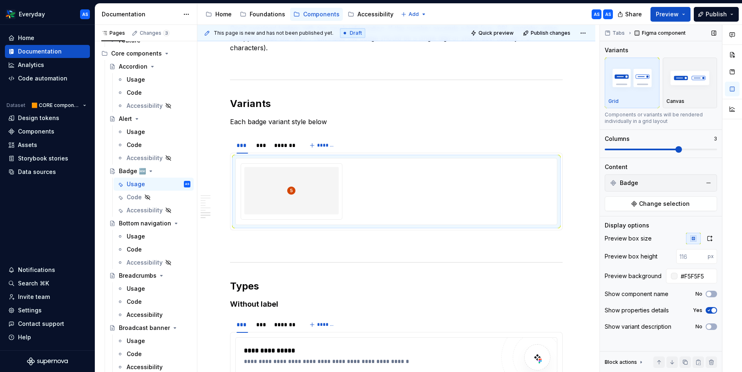
click at [675, 212] on div "Tabs Figma component Variants Grid Canvas Components or variants will be render…" at bounding box center [660, 199] width 122 height 348
click at [677, 206] on span "Change selection" at bounding box center [664, 204] width 51 height 8
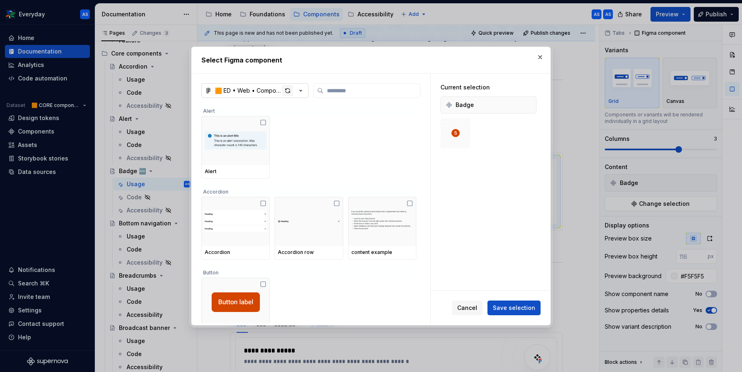
click at [290, 91] on div "button" at bounding box center [287, 90] width 11 height 11
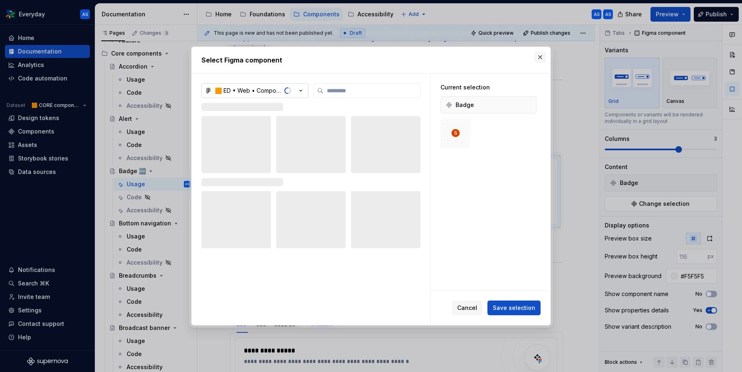
click at [539, 57] on button "button" at bounding box center [539, 56] width 11 height 11
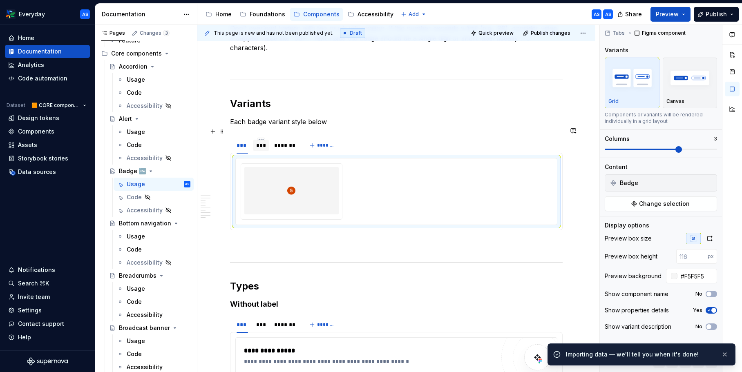
click at [261, 141] on div "***" at bounding box center [260, 145] width 9 height 8
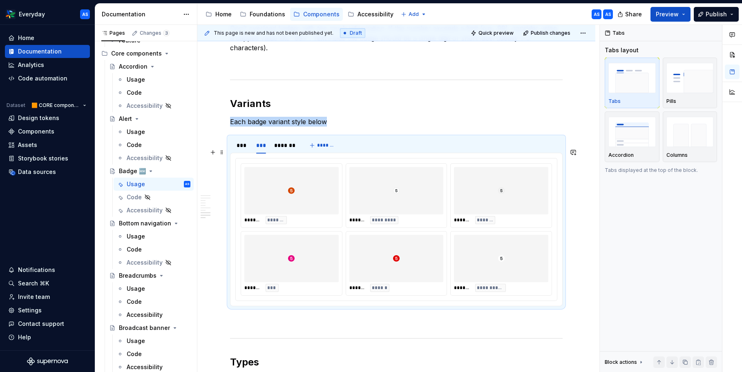
click at [379, 167] on div at bounding box center [396, 190] width 94 height 47
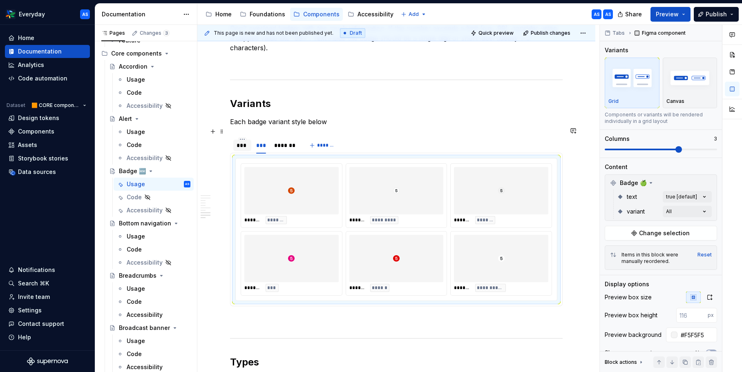
click at [245, 141] on div "***" at bounding box center [241, 145] width 11 height 8
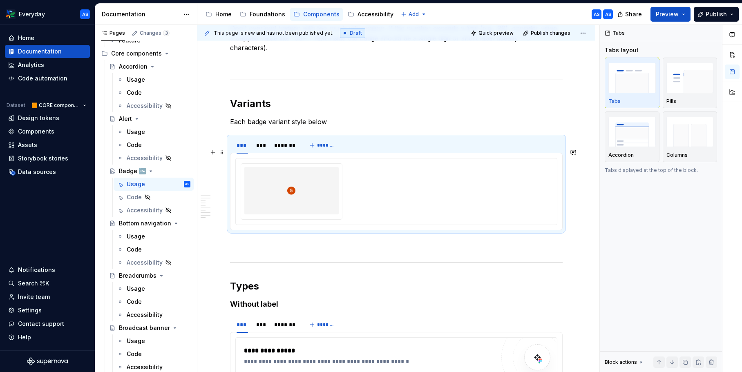
click at [356, 163] on div at bounding box center [396, 191] width 311 height 56
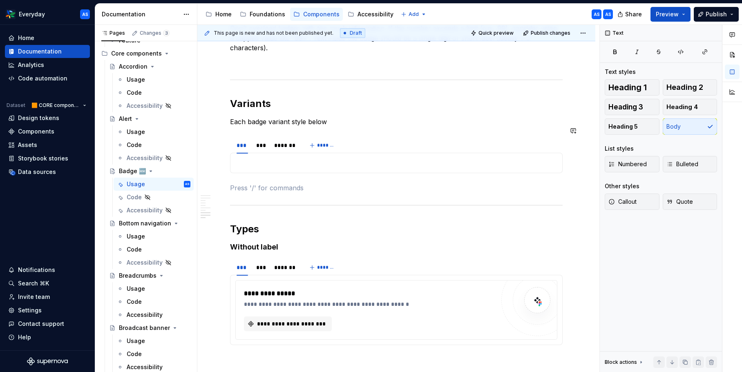
click at [298, 161] on div "**********" at bounding box center [396, 163] width 332 height 20
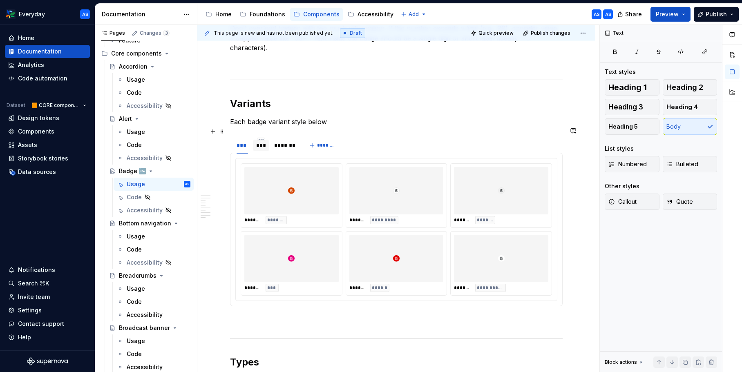
click at [256, 140] on div "***" at bounding box center [261, 145] width 16 height 11
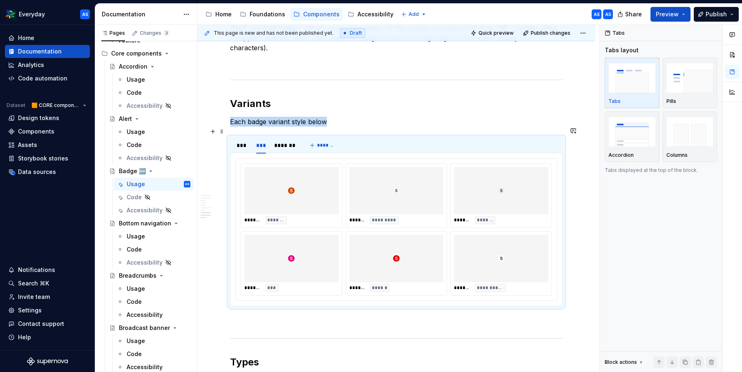
click at [301, 139] on div "*** *** *******" at bounding box center [266, 147] width 72 height 20
click at [291, 141] on div "*******" at bounding box center [285, 145] width 22 height 8
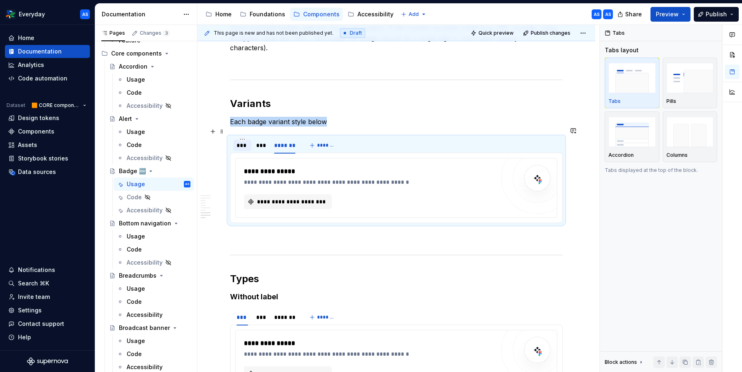
click at [246, 141] on div "***" at bounding box center [241, 145] width 11 height 8
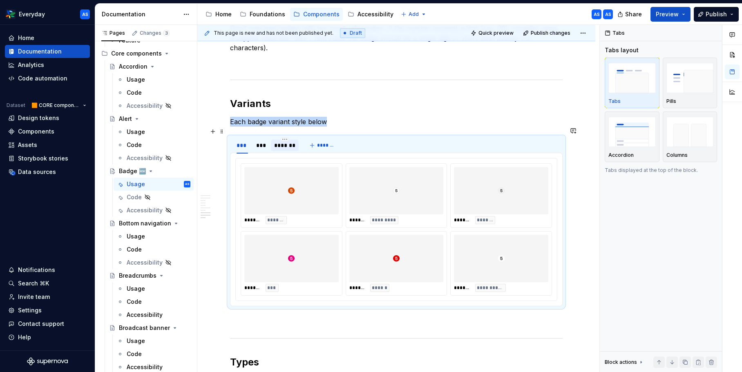
click at [280, 141] on div "*******" at bounding box center [285, 145] width 22 height 8
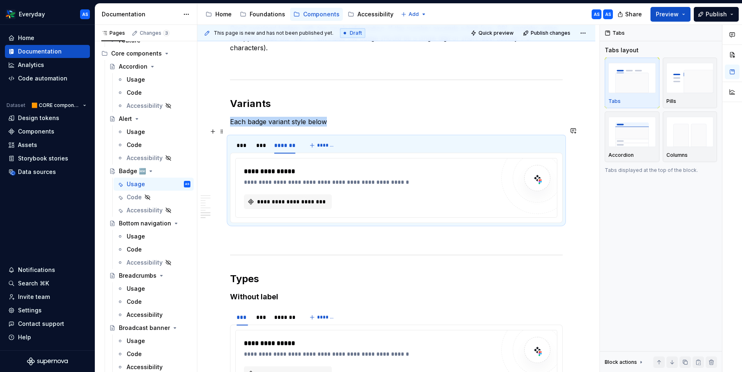
click at [296, 179] on div "**********" at bounding box center [369, 188] width 251 height 42
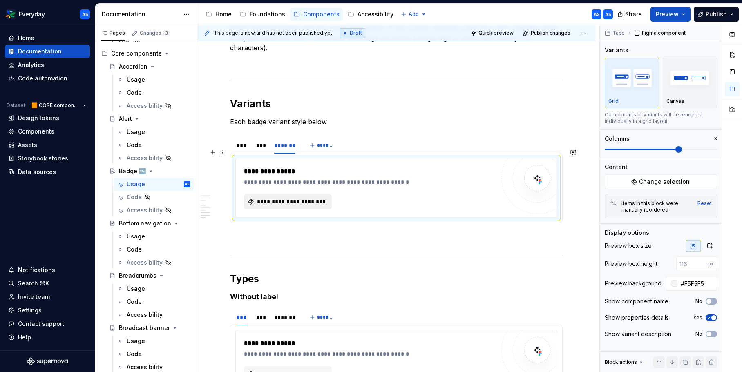
click at [300, 198] on span "**********" at bounding box center [291, 202] width 71 height 8
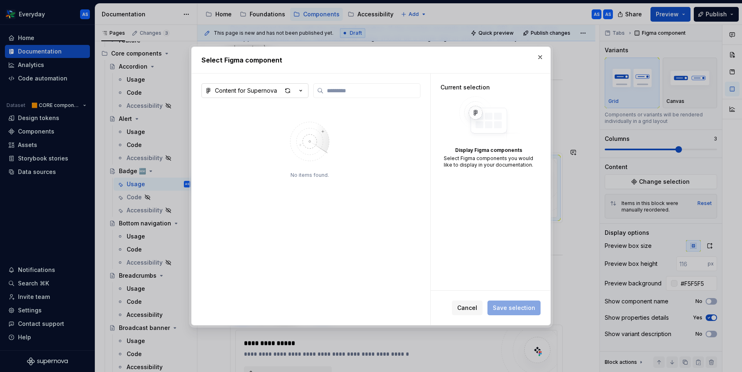
click at [304, 87] on icon "button" at bounding box center [300, 91] width 8 height 8
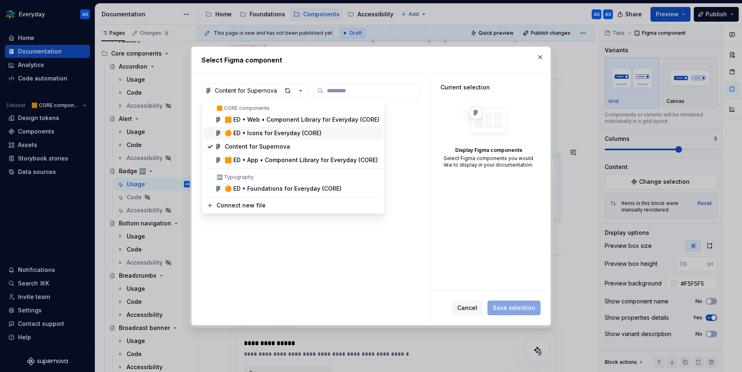
type textarea "*"
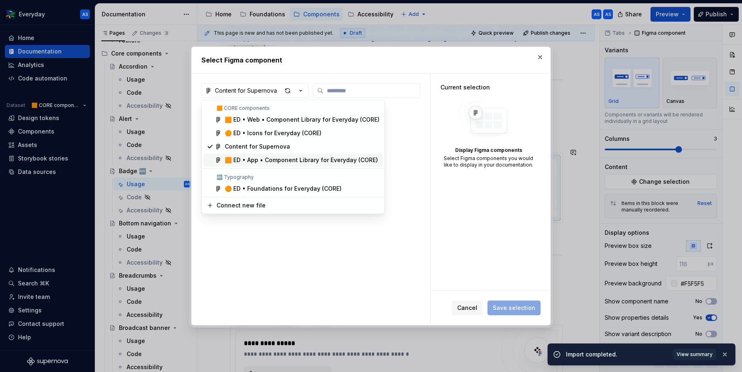
click at [305, 161] on div "🟧 ED • App • Component Library for Everyday (CORE)" at bounding box center [301, 160] width 153 height 8
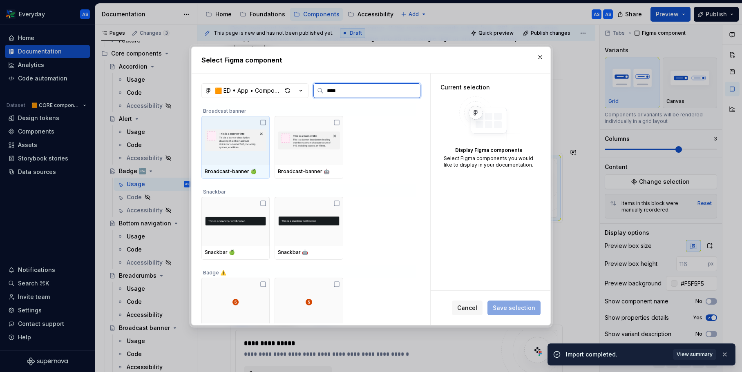
type input "*****"
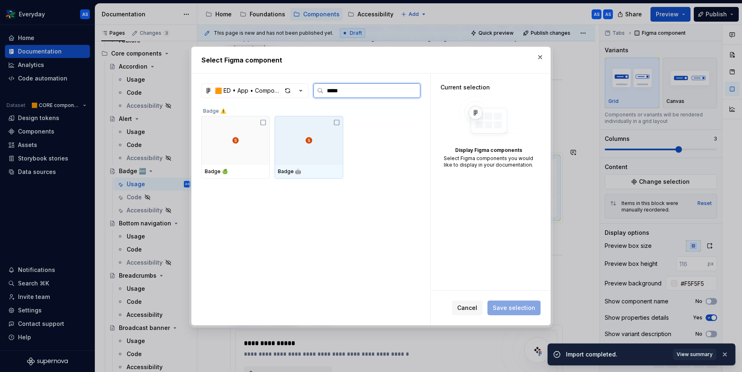
click at [321, 145] on div at bounding box center [308, 140] width 68 height 49
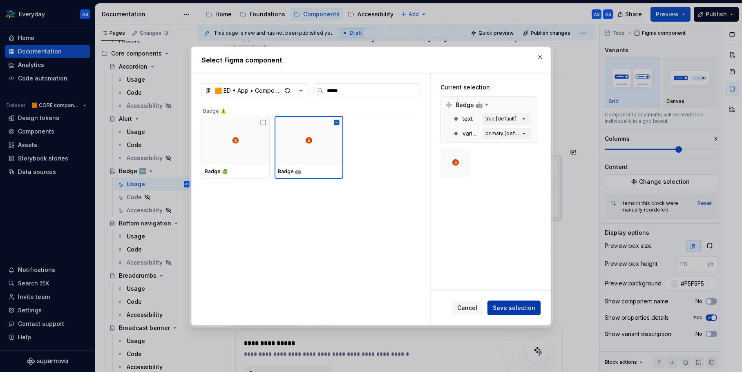
type textarea "*"
click at [509, 307] on span "Save selection" at bounding box center [513, 308] width 42 height 8
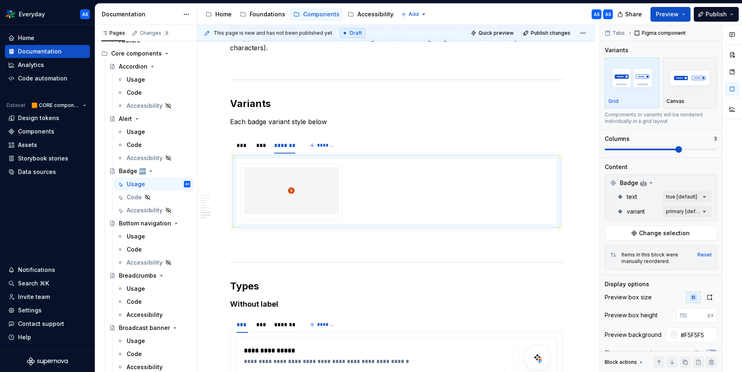
click at [683, 214] on div "Comments Open comments No comments yet Select ‘Comment’ from the block context …" at bounding box center [670, 199] width 142 height 348
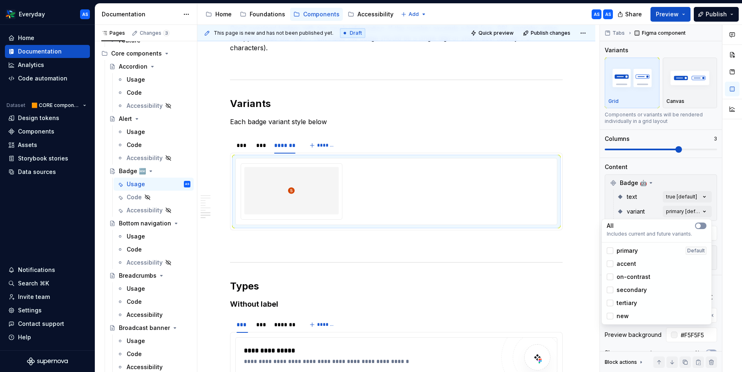
click at [702, 225] on button "button" at bounding box center [700, 226] width 11 height 7
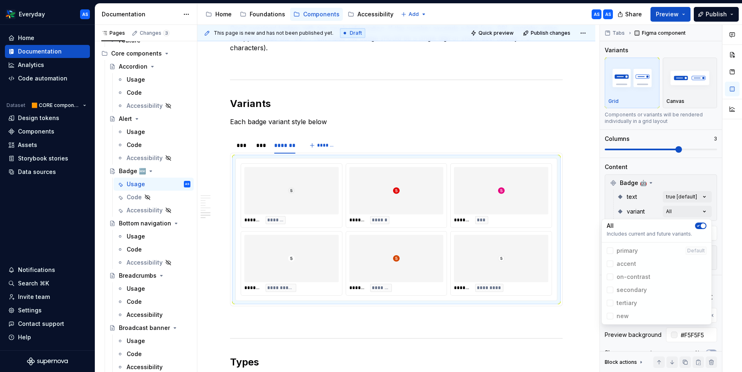
click at [414, 247] on html "Everyday AS Home Documentation Analytics Code automation Dataset 🟧 CORE compone…" at bounding box center [371, 186] width 742 height 372
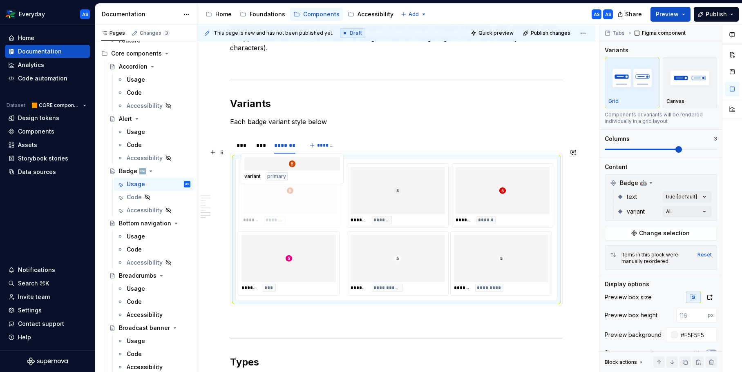
drag, startPoint x: 394, startPoint y: 249, endPoint x: 321, endPoint y: 201, distance: 87.0
click at [321, 201] on body "Everyday AS Home Documentation Analytics Code automation Dataset 🟧 CORE compone…" at bounding box center [371, 186] width 742 height 372
drag, startPoint x: 524, startPoint y: 272, endPoint x: 501, endPoint y: 258, distance: 26.1
click at [428, 197] on body "Everyday AS Home Documentation Analytics Code automation Dataset 🟧 CORE compone…" at bounding box center [371, 186] width 742 height 372
click at [243, 141] on div "***" at bounding box center [241, 145] width 11 height 8
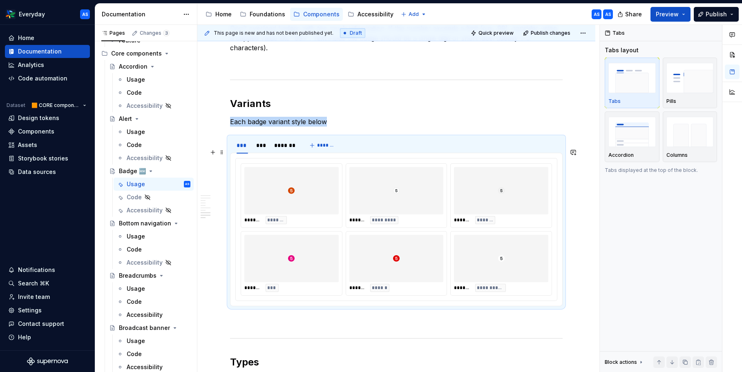
click at [403, 194] on div at bounding box center [396, 190] width 94 height 47
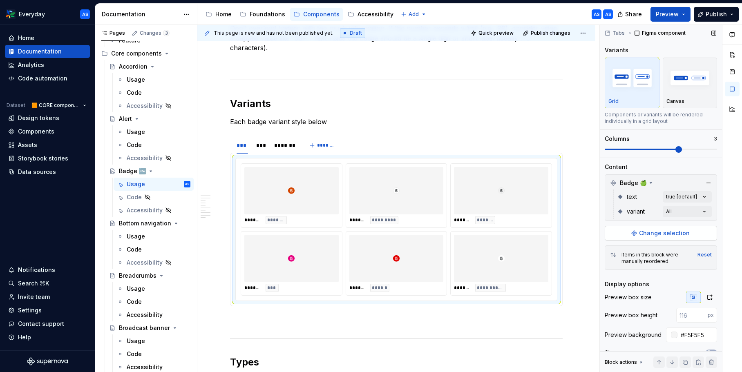
click at [674, 233] on span "Change selection" at bounding box center [664, 233] width 51 height 8
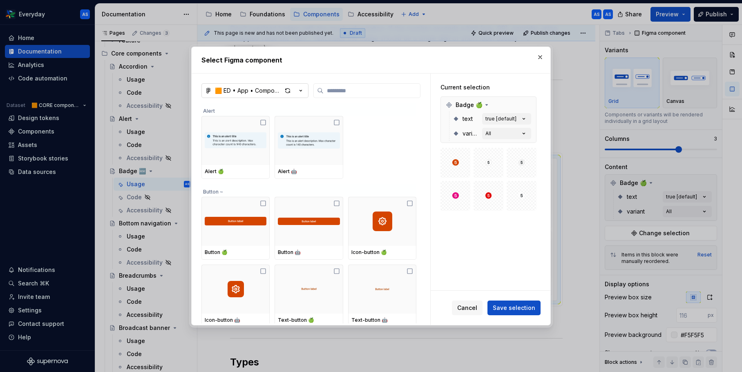
click at [305, 89] on button "🟧 ED • App • Component Library for Everyday (CORE)" at bounding box center [254, 90] width 107 height 15
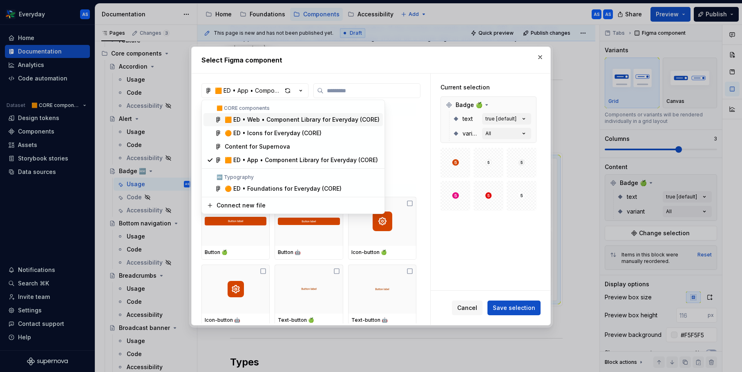
click at [299, 118] on div "🟧 ED • Web • Component Library for Everyday (CORE)" at bounding box center [302, 120] width 155 height 8
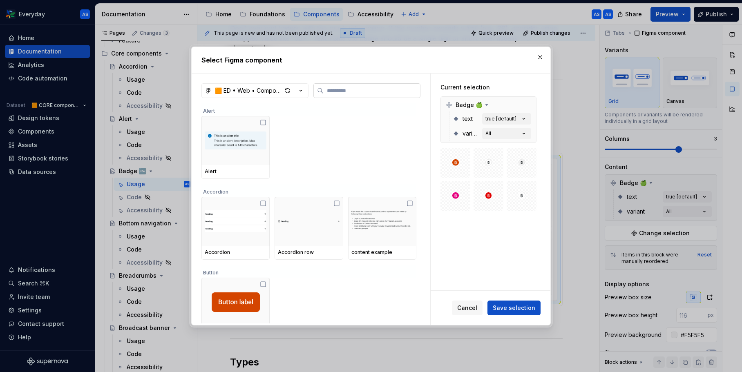
click at [348, 97] on label at bounding box center [366, 90] width 107 height 15
click at [348, 95] on input "search" at bounding box center [371, 91] width 96 height 8
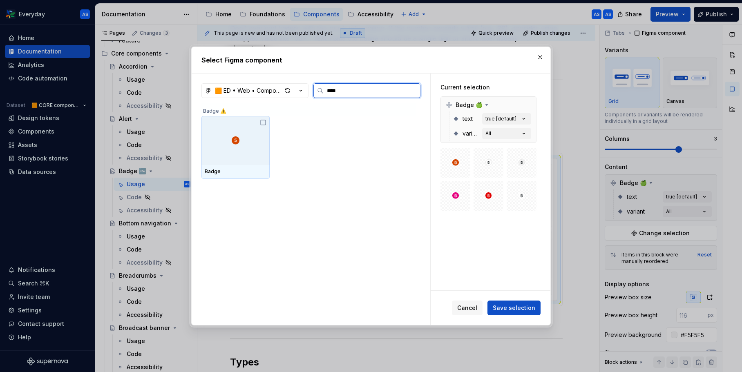
type input "*****"
click at [212, 118] on div at bounding box center [235, 140] width 68 height 49
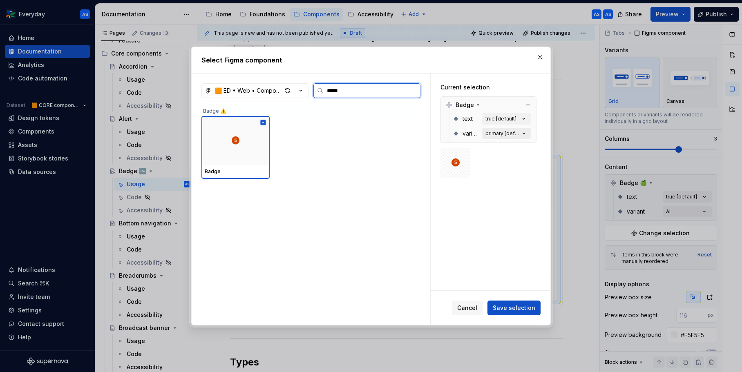
click at [524, 134] on icon "button" at bounding box center [523, 133] width 8 height 8
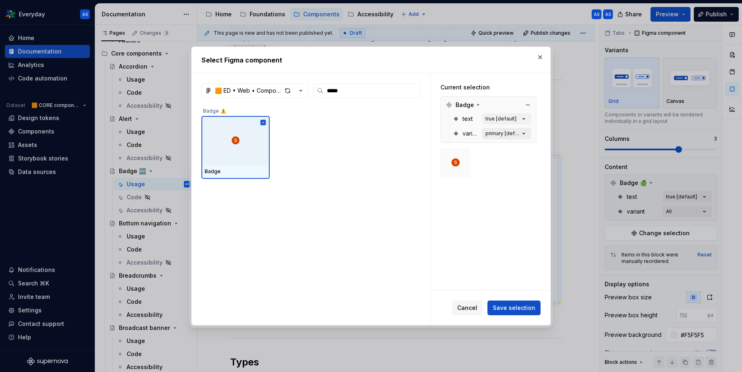
click at [525, 133] on icon "button" at bounding box center [524, 133] width 2 height 1
click at [527, 128] on button "primary [default]" at bounding box center [506, 133] width 49 height 11
click at [528, 131] on icon "button" at bounding box center [523, 133] width 8 height 8
click at [520, 307] on span "Save selection" at bounding box center [513, 308] width 42 height 8
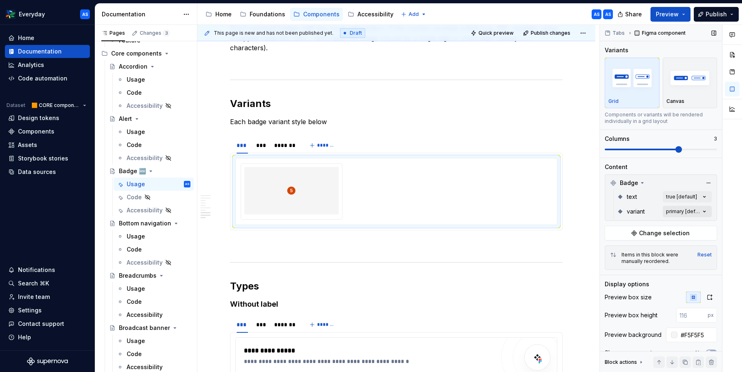
click at [705, 212] on div "Comments Open comments No comments yet Select ‘Comment’ from the block context …" at bounding box center [670, 199] width 142 height 348
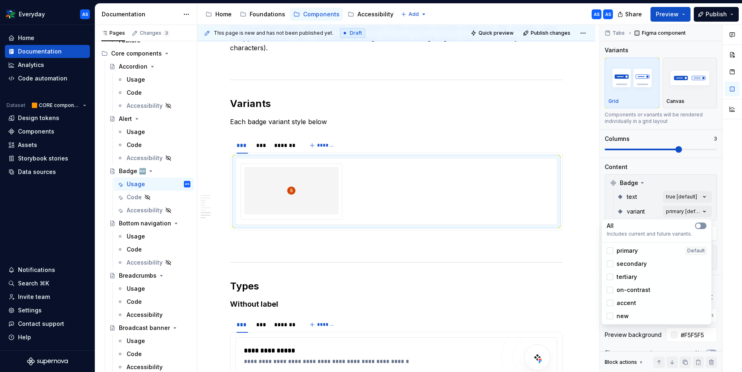
click at [700, 223] on button "button" at bounding box center [700, 226] width 11 height 7
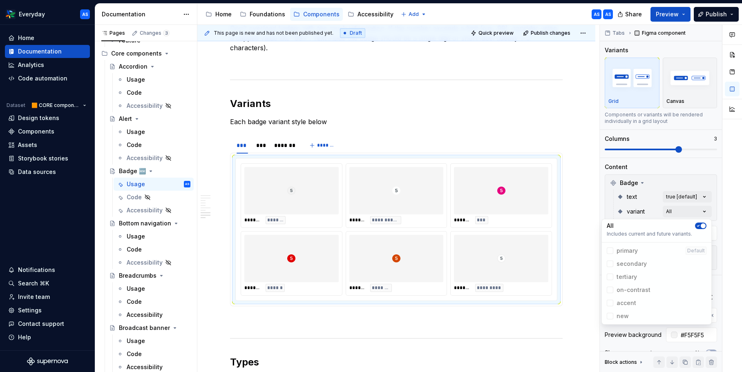
click at [515, 177] on html "Everyday AS Home Documentation Analytics Code automation Dataset 🟧 CORE compone…" at bounding box center [371, 186] width 742 height 372
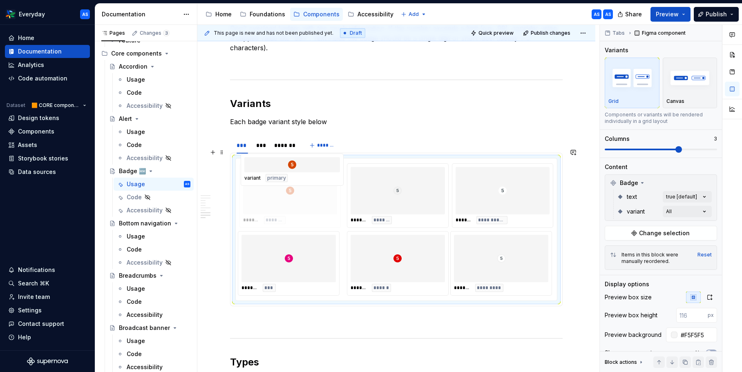
drag, startPoint x: 410, startPoint y: 254, endPoint x: 318, endPoint y: 210, distance: 101.6
click at [318, 210] on body "Everyday AS Home Documentation Analytics Code automation Dataset 🟧 CORE compone…" at bounding box center [371, 186] width 742 height 372
drag, startPoint x: 517, startPoint y: 267, endPoint x: 496, endPoint y: 255, distance: 23.6
click at [414, 204] on body "Everyday AS Home Documentation Analytics Code automation Dataset 🟧 CORE compone…" at bounding box center [371, 186] width 742 height 372
drag, startPoint x: 315, startPoint y: 257, endPoint x: 504, endPoint y: 253, distance: 189.1
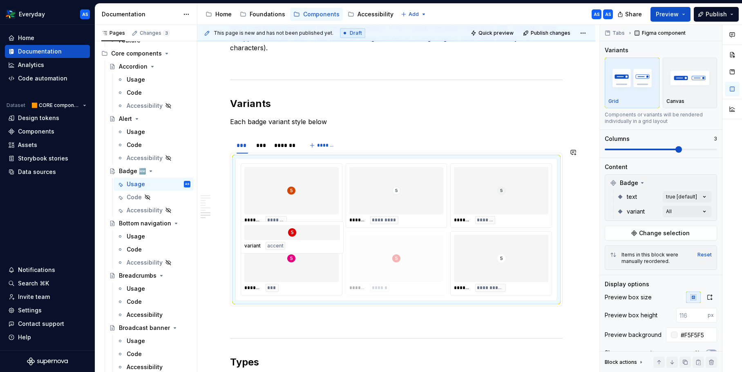
drag, startPoint x: 428, startPoint y: 248, endPoint x: 345, endPoint y: 251, distance: 83.8
click at [345, 251] on body "Everyday AS Home Documentation Analytics Code automation Dataset 🟧 CORE compone…" at bounding box center [371, 186] width 742 height 372
click at [286, 141] on div "*******" at bounding box center [285, 145] width 22 height 8
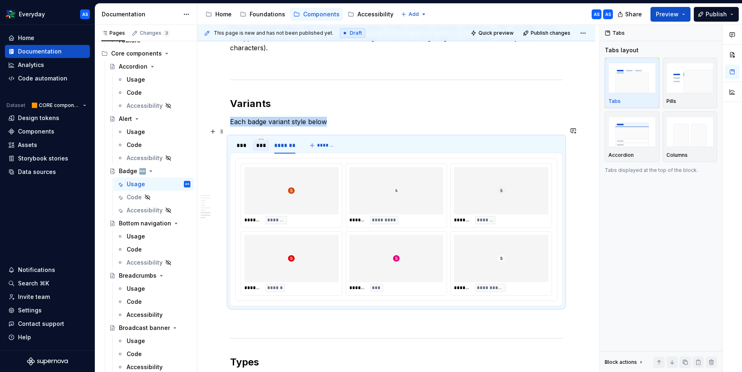
click at [259, 141] on div "***" at bounding box center [260, 145] width 9 height 8
click at [290, 141] on div "*******" at bounding box center [285, 145] width 22 height 8
click at [268, 140] on div "***" at bounding box center [261, 145] width 16 height 11
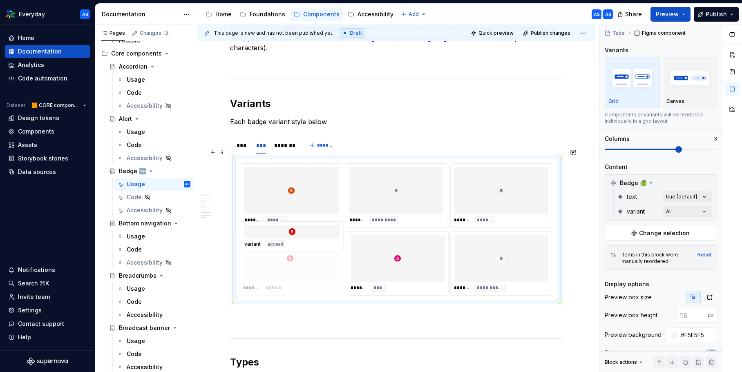
drag, startPoint x: 384, startPoint y: 243, endPoint x: 316, endPoint y: 243, distance: 68.2
click at [316, 243] on body "Everyday AS Home Documentation Analytics Code automation Dataset 🟧 CORE compone…" at bounding box center [371, 186] width 742 height 372
click at [243, 141] on div "***" at bounding box center [241, 145] width 11 height 8
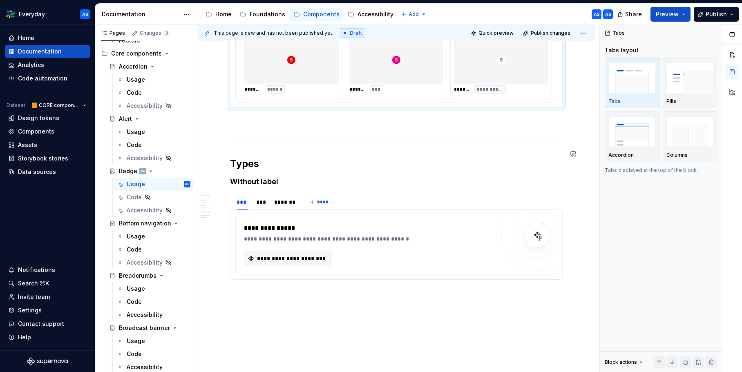
scroll to position [1142, 0]
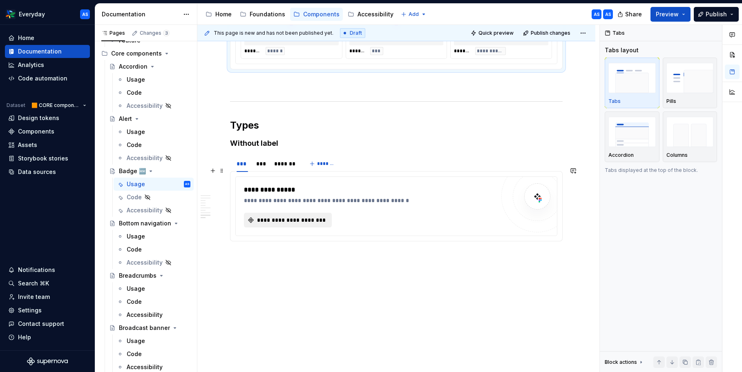
click at [292, 216] on span "**********" at bounding box center [291, 220] width 71 height 8
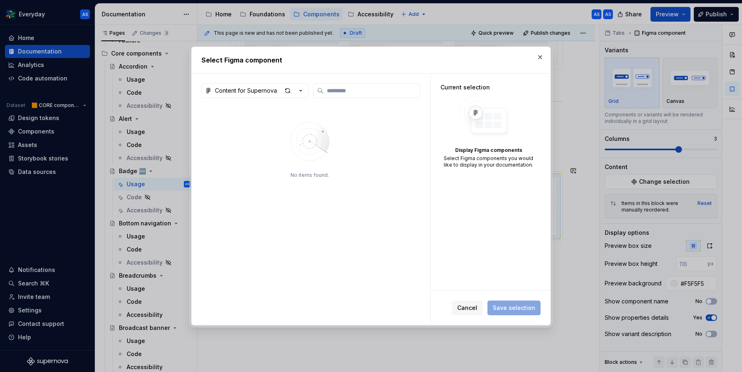
type textarea "*"
click at [302, 86] on div "button" at bounding box center [293, 90] width 23 height 11
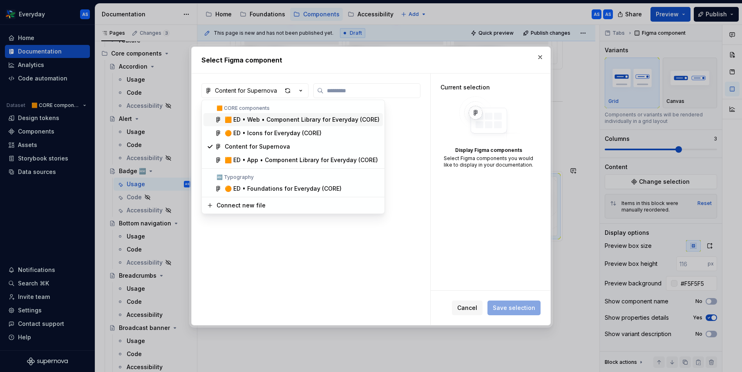
click at [307, 117] on div "🟧 ED • Web • Component Library for Everyday (CORE)" at bounding box center [302, 120] width 155 height 8
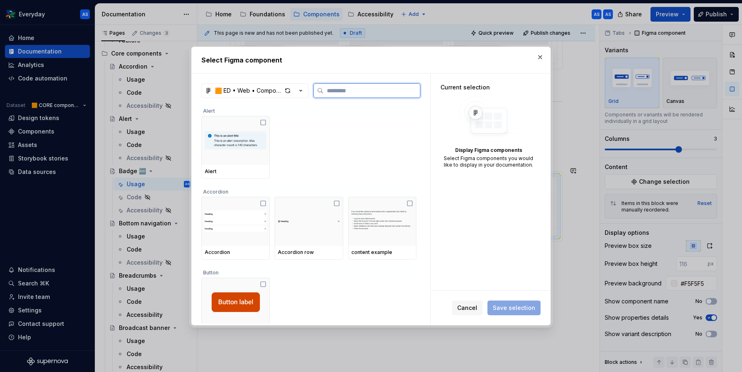
click at [339, 92] on input "search" at bounding box center [371, 91] width 96 height 8
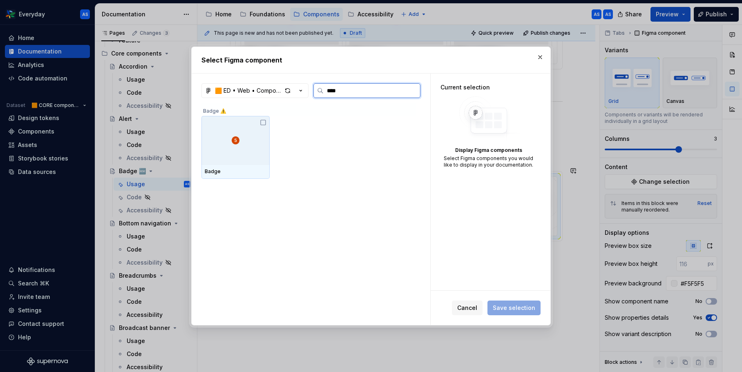
type input "*****"
click at [234, 132] on div at bounding box center [235, 140] width 68 height 49
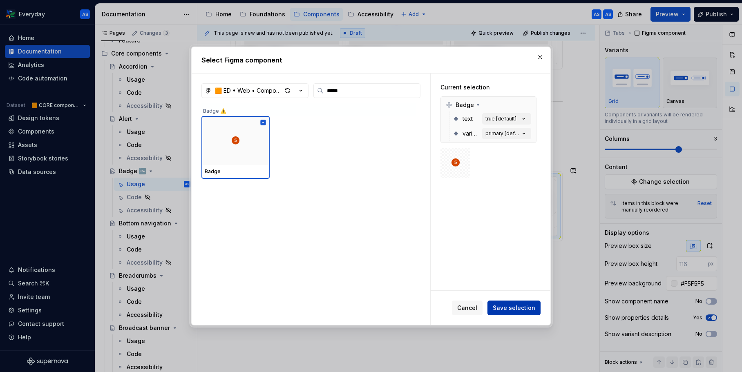
click at [526, 306] on span "Save selection" at bounding box center [513, 308] width 42 height 8
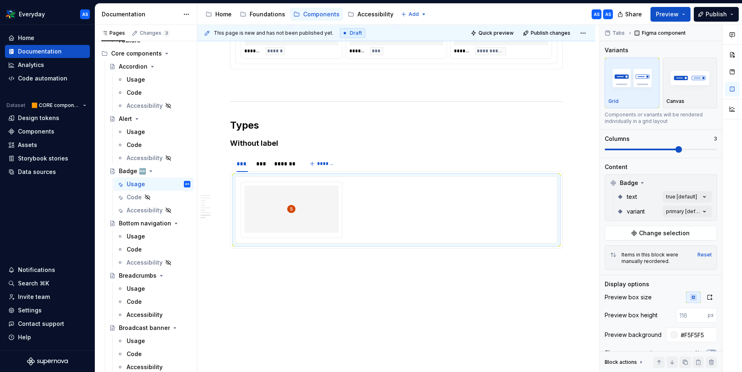
click at [694, 208] on div "Comments Open comments No comments yet Select ‘Comment’ from the block context …" at bounding box center [670, 199] width 142 height 348
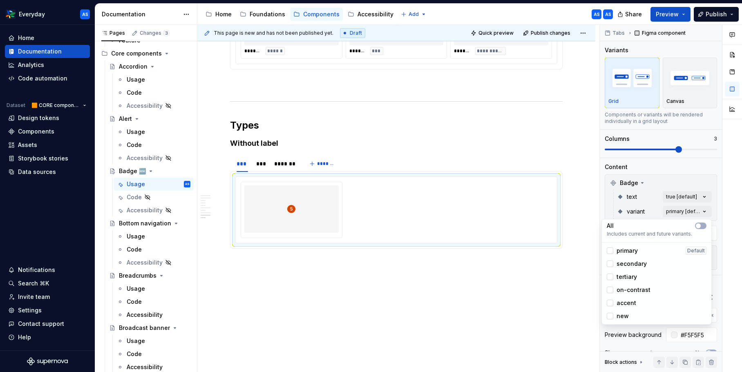
click at [702, 194] on div "Comments Open comments No comments yet Select ‘Comment’ from the block context …" at bounding box center [670, 199] width 142 height 348
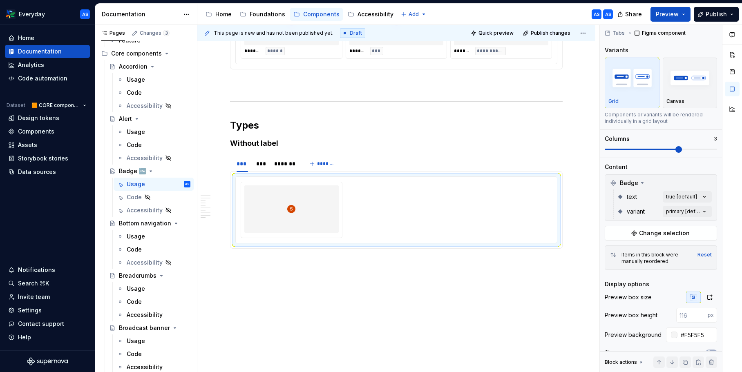
click at [704, 196] on div "Comments Open comments No comments yet Select ‘Comment’ from the block context …" at bounding box center [670, 199] width 142 height 348
click at [704, 205] on div "All Includes current and future variants. false true Default" at bounding box center [656, 230] width 110 height 53
click at [702, 209] on button "button" at bounding box center [700, 211] width 11 height 7
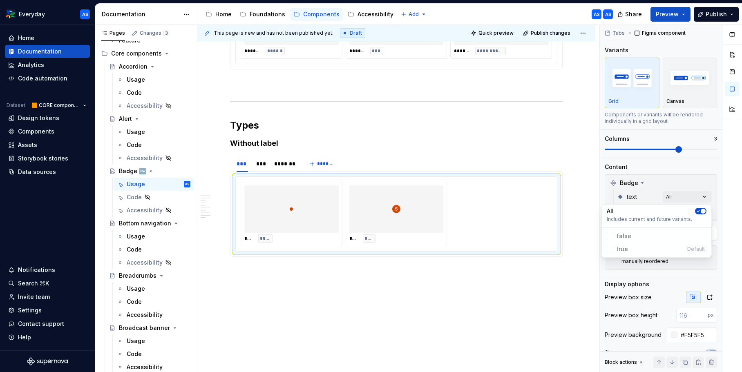
click at [420, 194] on html "Everyday AS Home Documentation Analytics Code automation Dataset 🟧 CORE compone…" at bounding box center [371, 186] width 742 height 372
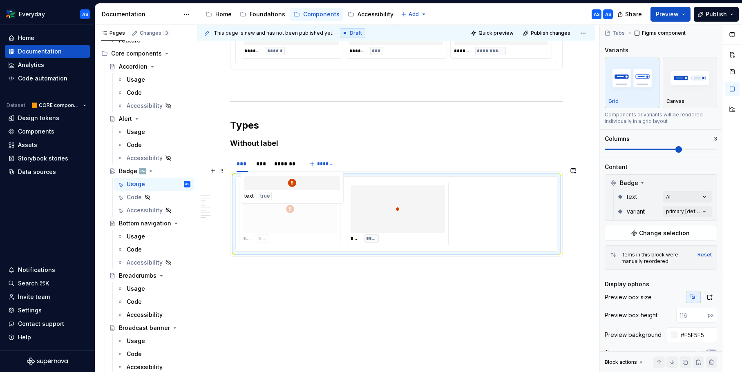
drag, startPoint x: 365, startPoint y: 192, endPoint x: 334, endPoint y: 193, distance: 30.6
click at [334, 193] on body "Everyday AS Home Documentation Analytics Code automation Dataset 🟧 CORE compone…" at bounding box center [371, 186] width 742 height 372
click at [708, 208] on div "Comments Open comments No comments yet Select ‘Comment’ from the block context …" at bounding box center [670, 199] width 142 height 348
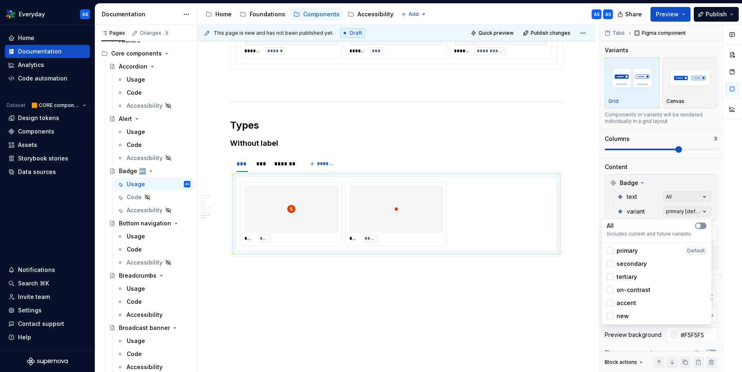
click at [701, 224] on button "button" at bounding box center [700, 226] width 11 height 7
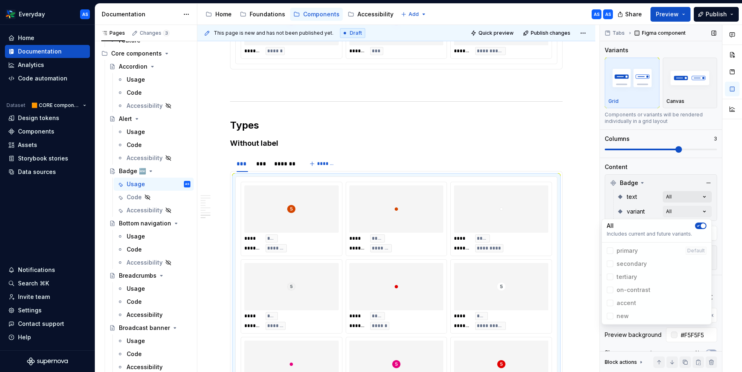
click at [697, 197] on div "Comments Open comments No comments yet Select ‘Comment’ from the block context …" at bounding box center [670, 199] width 142 height 348
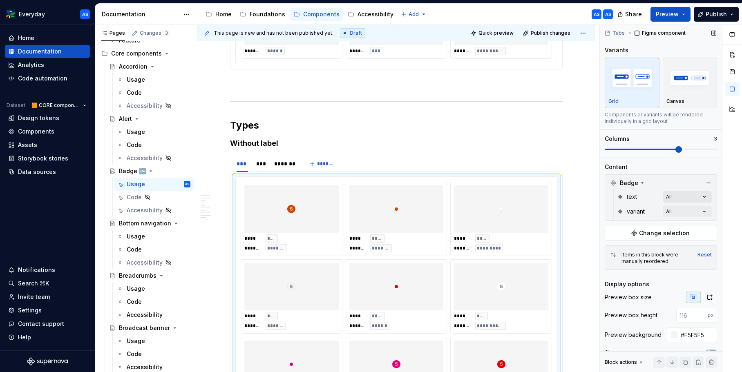
click at [687, 194] on div "Comments Open comments No comments yet Select ‘Comment’ from the block context …" at bounding box center [670, 199] width 142 height 348
click at [699, 214] on button "button" at bounding box center [700, 211] width 11 height 7
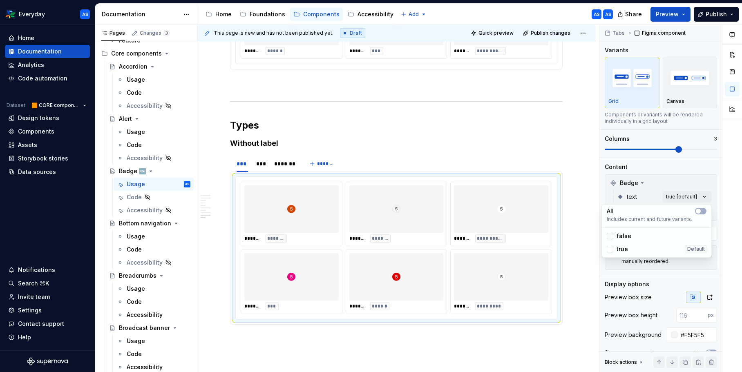
click at [606, 236] on div at bounding box center [609, 236] width 7 height 7
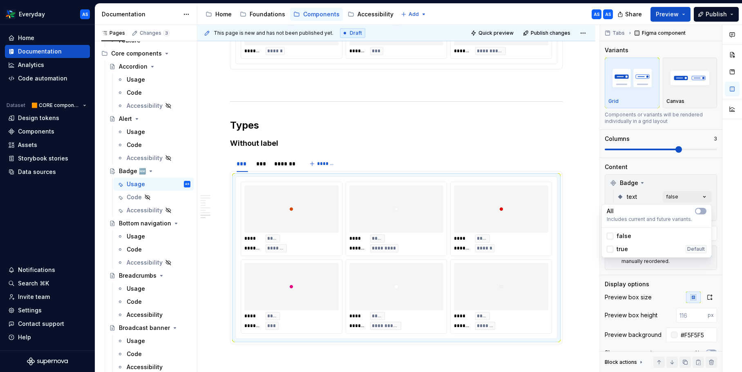
click at [466, 215] on html "Everyday AS Home Documentation Analytics Code automation Dataset 🟧 CORE compone…" at bounding box center [371, 186] width 742 height 372
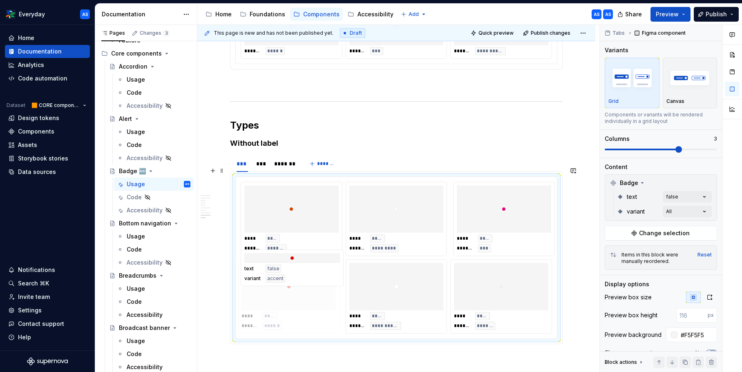
drag, startPoint x: 475, startPoint y: 221, endPoint x: 337, endPoint y: 272, distance: 147.1
drag, startPoint x: 526, startPoint y: 281, endPoint x: 520, endPoint y: 240, distance: 41.3
click at [523, 212] on body "Everyday AS Home Documentation Analytics Code automation Dataset 🟧 CORE compone…" at bounding box center [371, 186] width 742 height 372
drag, startPoint x: 410, startPoint y: 277, endPoint x: 311, endPoint y: 281, distance: 98.5
click at [310, 280] on body "Everyday AS Home Documentation Analytics Code automation Dataset 🟧 CORE compone…" at bounding box center [371, 186] width 742 height 372
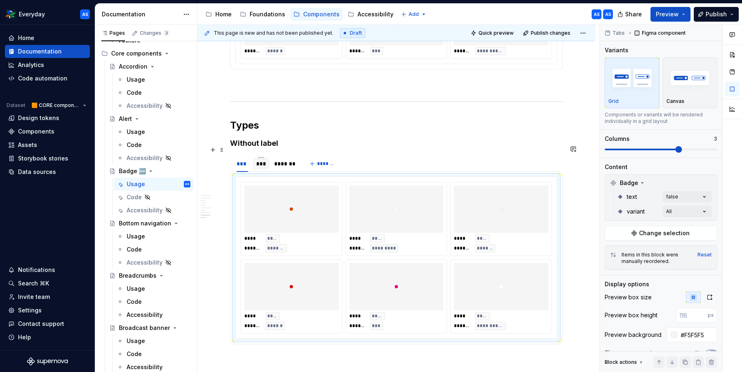
click at [264, 160] on div "***" at bounding box center [260, 164] width 9 height 8
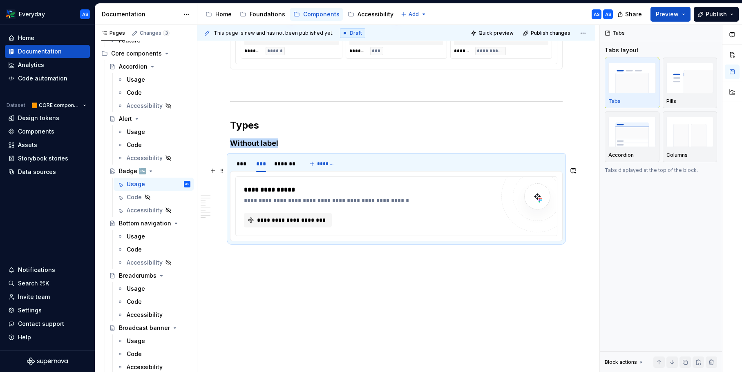
click at [299, 185] on div "**********" at bounding box center [371, 190] width 255 height 10
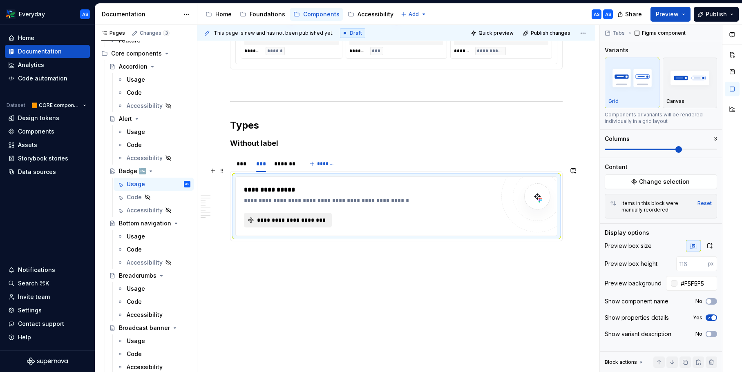
click at [302, 213] on button "**********" at bounding box center [288, 220] width 88 height 15
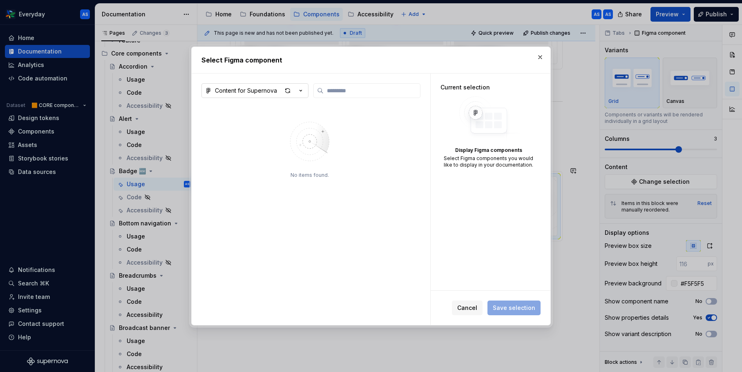
click at [304, 90] on icon "button" at bounding box center [300, 91] width 8 height 8
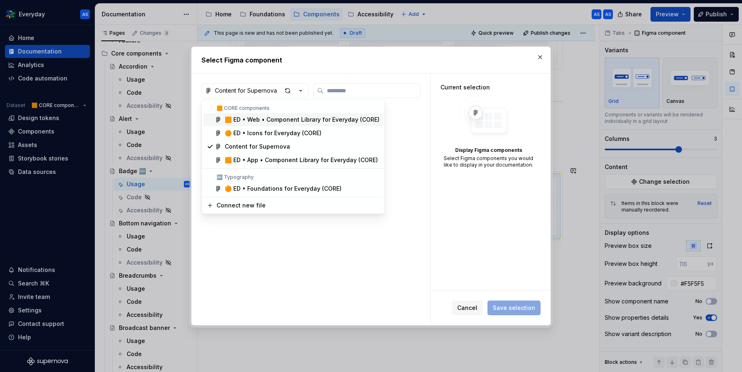
type textarea "*"
click at [274, 166] on span "🟧 ED • App • Component Library for Everyday (CORE)" at bounding box center [292, 160] width 179 height 13
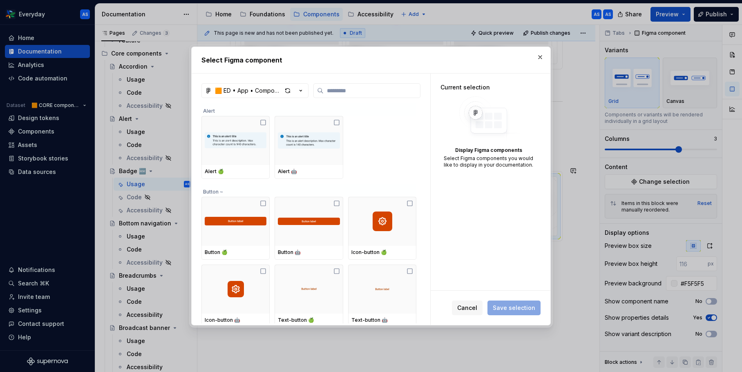
type input "*"
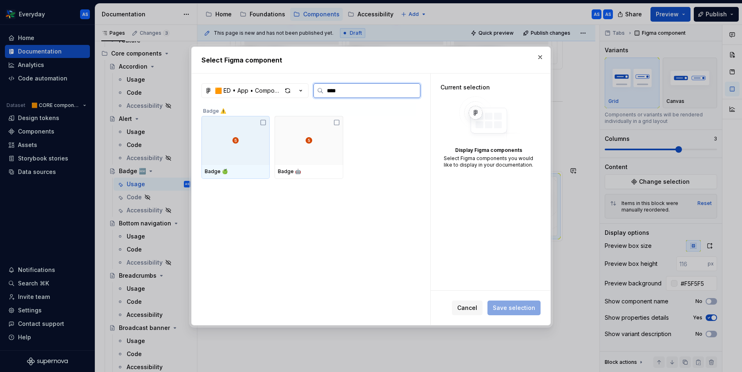
type input "*****"
click at [241, 147] on div at bounding box center [235, 140] width 68 height 49
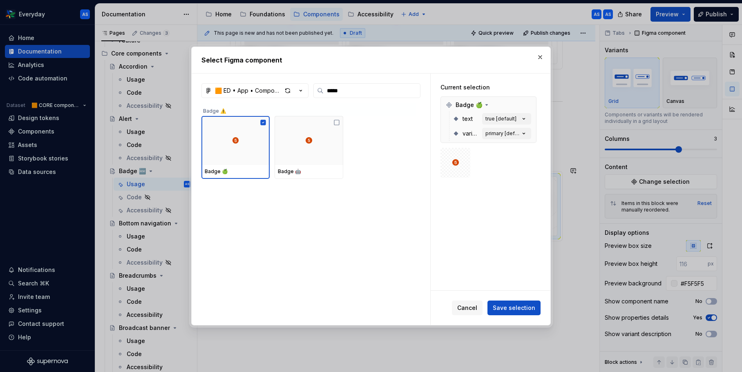
drag, startPoint x: 512, startPoint y: 306, endPoint x: 508, endPoint y: 301, distance: 6.1
click at [512, 306] on span "Save selection" at bounding box center [513, 308] width 42 height 8
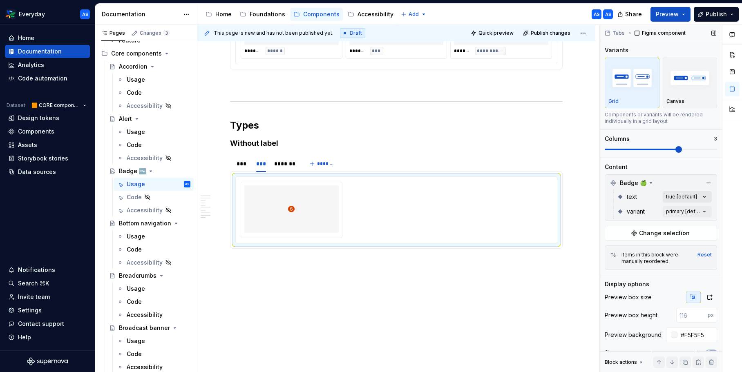
click at [701, 192] on div "Comments Open comments No comments yet Select ‘Comment’ from the block context …" at bounding box center [670, 199] width 142 height 348
click at [625, 250] on span "false" at bounding box center [623, 249] width 15 height 8
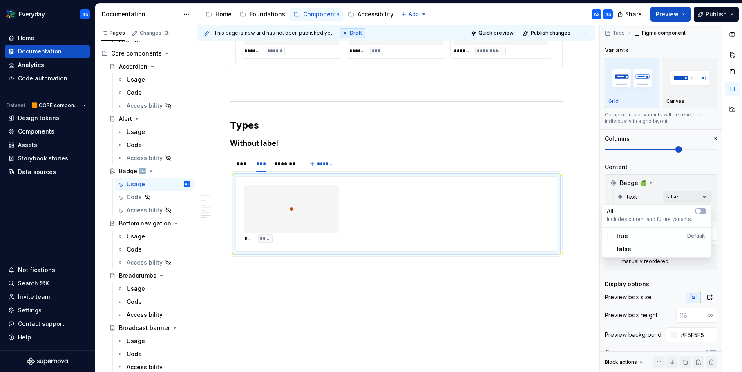
click at [686, 182] on div "Comments Open comments No comments yet Select ‘Comment’ from the block context …" at bounding box center [670, 199] width 142 height 348
click at [700, 215] on div "Comments Open comments No comments yet Select ‘Comment’ from the block context …" at bounding box center [670, 199] width 142 height 348
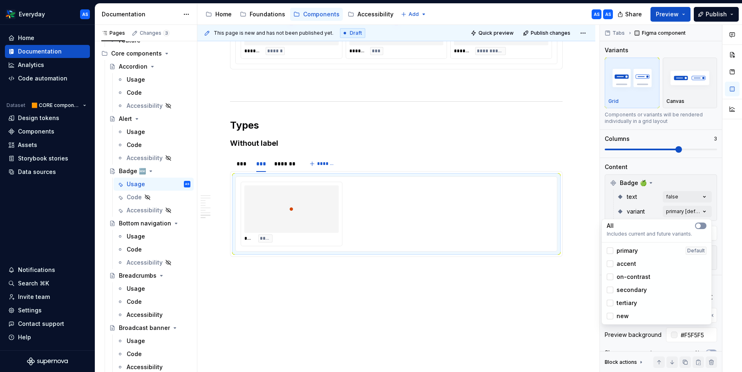
click at [700, 226] on span "button" at bounding box center [697, 225] width 5 height 5
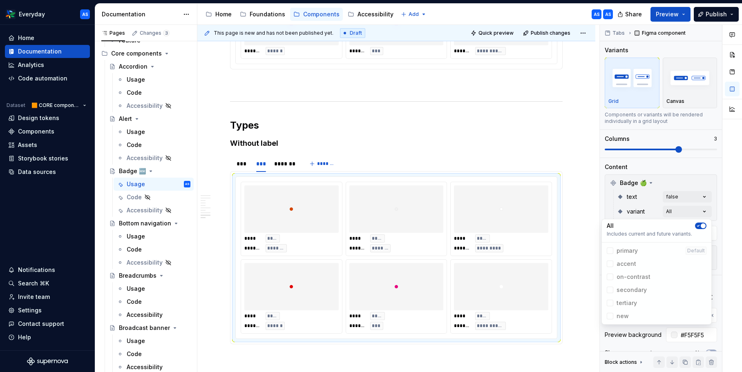
click at [416, 198] on html "Everyday AS Home Documentation Analytics Code automation Dataset 🟧 CORE compone…" at bounding box center [371, 186] width 742 height 372
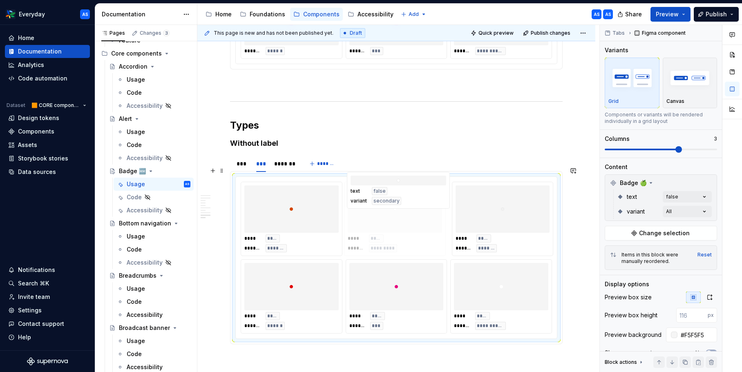
drag, startPoint x: 497, startPoint y: 218, endPoint x: 436, endPoint y: 219, distance: 61.3
click at [434, 218] on body "Everyday AS Home Documentation Analytics Code automation Dataset 🟧 CORE compone…" at bounding box center [371, 186] width 742 height 372
click at [287, 160] on div "*******" at bounding box center [285, 164] width 22 height 8
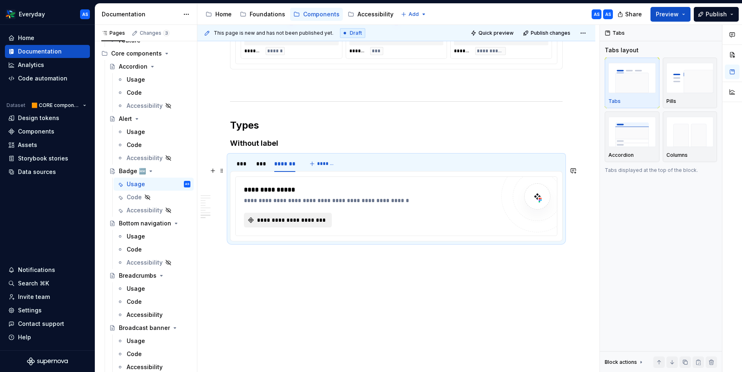
click at [320, 216] on span "**********" at bounding box center [291, 220] width 71 height 8
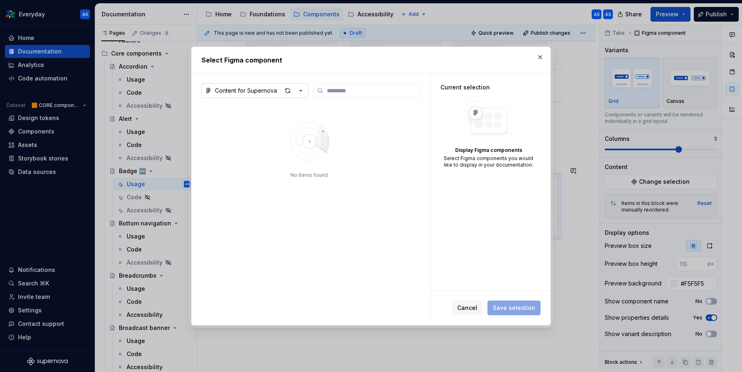
click at [299, 94] on icon "button" at bounding box center [300, 91] width 8 height 8
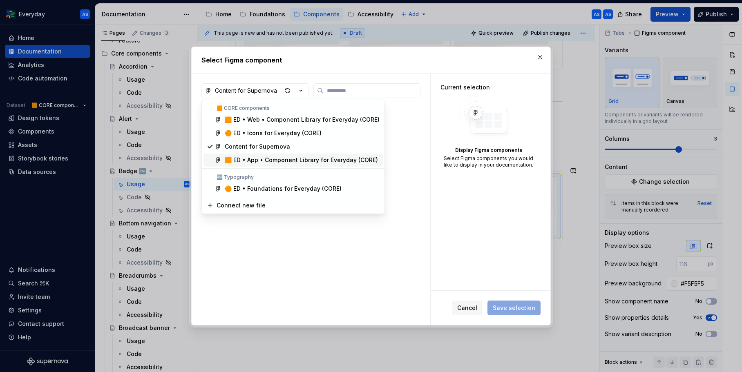
click at [294, 161] on div "🟧 ED • App • Component Library for Everyday (CORE)" at bounding box center [301, 160] width 153 height 8
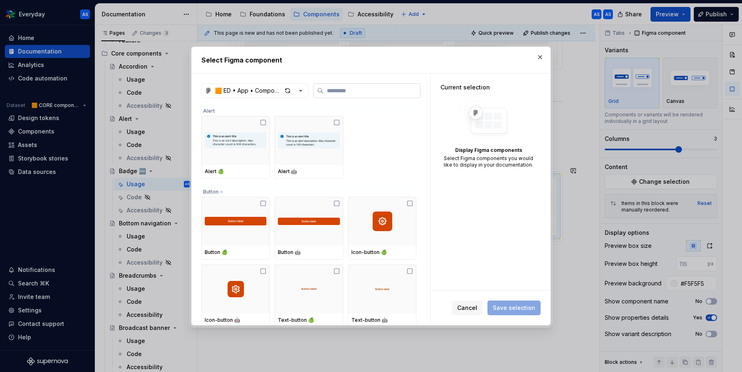
click at [338, 95] on label at bounding box center [366, 90] width 107 height 15
click at [338, 95] on input "search" at bounding box center [371, 91] width 96 height 8
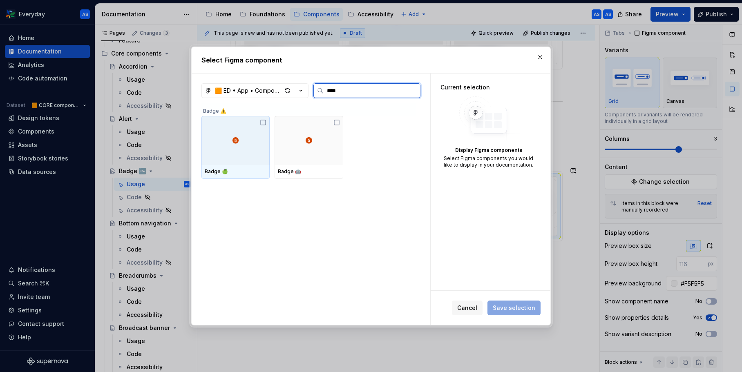
type input "*****"
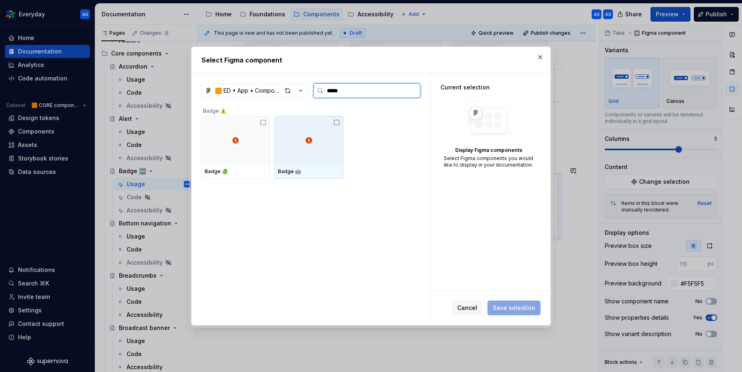
click at [282, 141] on div at bounding box center [308, 140] width 68 height 49
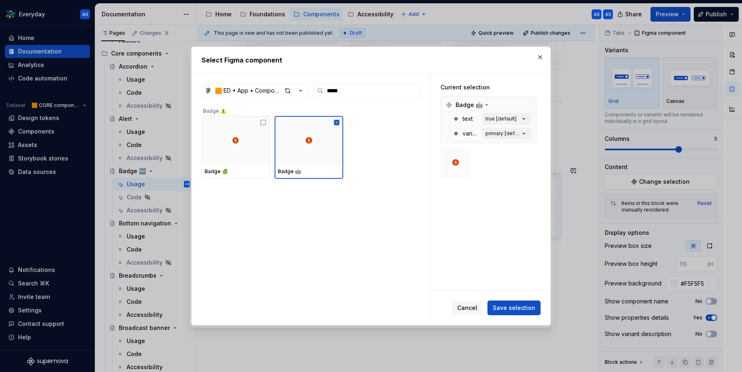
click at [523, 307] on span "Save selection" at bounding box center [513, 308] width 42 height 8
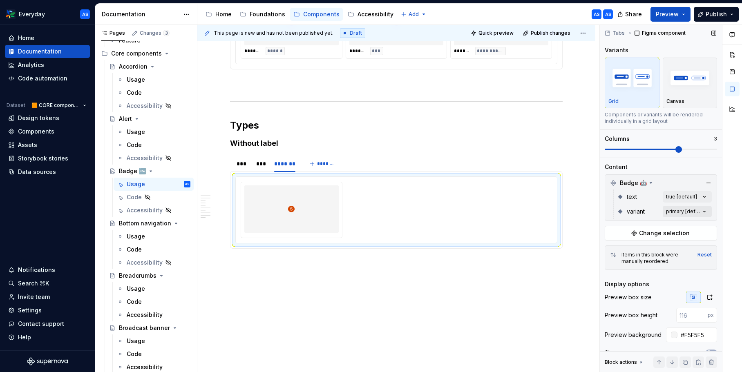
click at [677, 212] on div "Comments Open comments No comments yet Select ‘Comment’ from the block context …" at bounding box center [670, 199] width 142 height 348
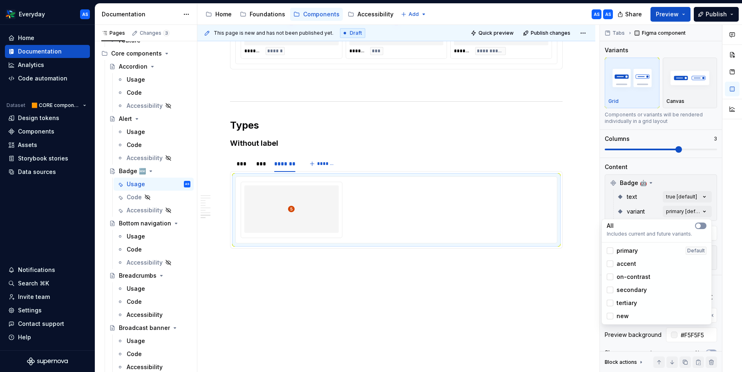
click at [702, 229] on button "button" at bounding box center [700, 226] width 11 height 7
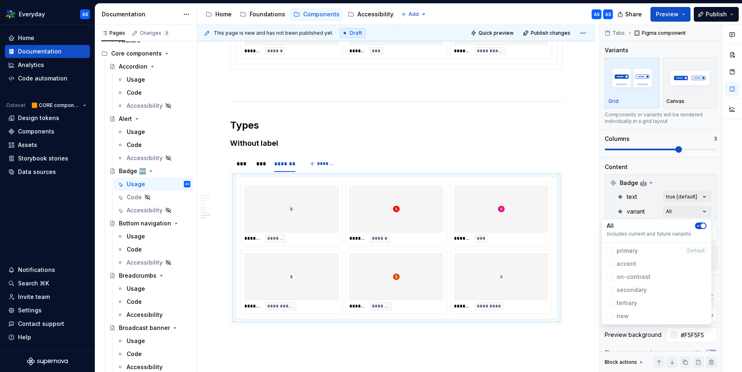
click at [704, 199] on div "Comments Open comments No comments yet Select ‘Comment’ from the block context …" at bounding box center [670, 199] width 142 height 348
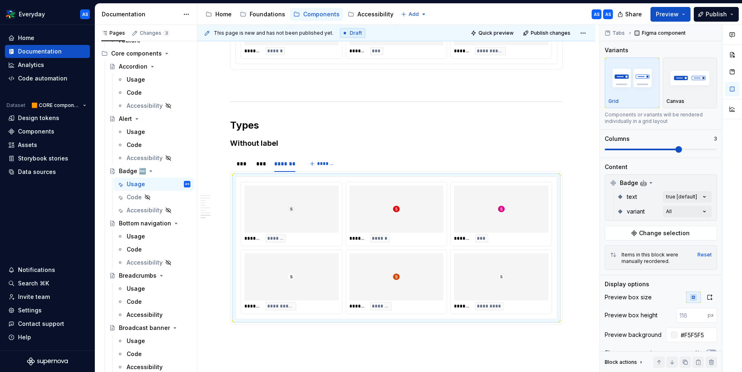
click at [696, 197] on div "Comments Open comments No comments yet Select ‘Comment’ from the block context …" at bounding box center [670, 199] width 142 height 348
click at [636, 239] on div "false" at bounding box center [656, 236] width 100 height 8
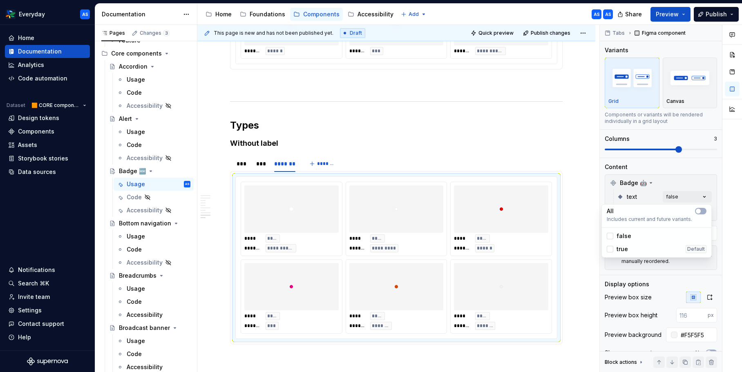
click at [506, 207] on html "Everyday AS Home Documentation Analytics Code automation Dataset 🟧 CORE compone…" at bounding box center [371, 186] width 742 height 372
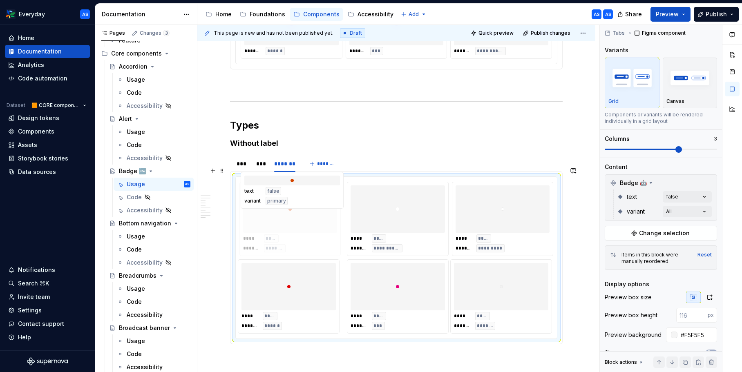
drag, startPoint x: 404, startPoint y: 289, endPoint x: 321, endPoint y: 223, distance: 106.1
click at [321, 223] on body "Everyday AS Home Documentation Analytics Code automation Dataset 🟧 CORE compone…" at bounding box center [371, 186] width 742 height 372
drag, startPoint x: 507, startPoint y: 225, endPoint x: 436, endPoint y: 224, distance: 71.5
click at [436, 224] on body "Everyday AS Home Documentation Analytics Code automation Dataset 🟧 CORE compone…" at bounding box center [371, 186] width 742 height 372
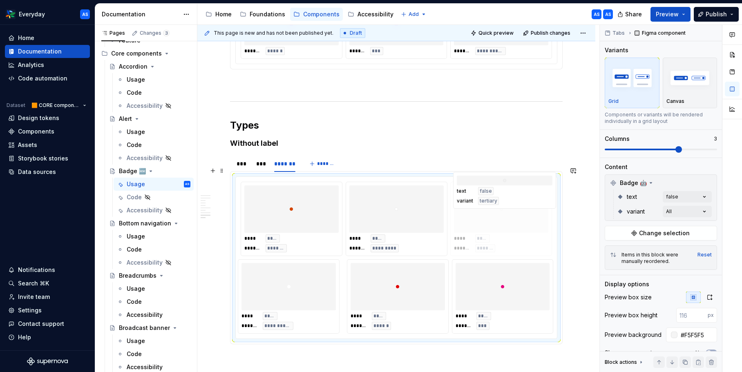
drag, startPoint x: 515, startPoint y: 246, endPoint x: 523, endPoint y: 209, distance: 38.0
click at [523, 209] on body "Everyday AS Home Documentation Analytics Code automation Dataset 🟧 CORE compone…" at bounding box center [371, 186] width 742 height 372
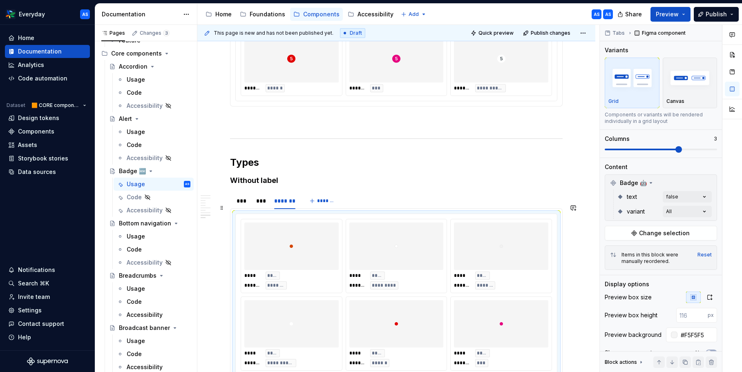
click at [306, 314] on body "Everyday AS Home Documentation Analytics Code automation Dataset 🟧 CORE compone…" at bounding box center [371, 186] width 742 height 372
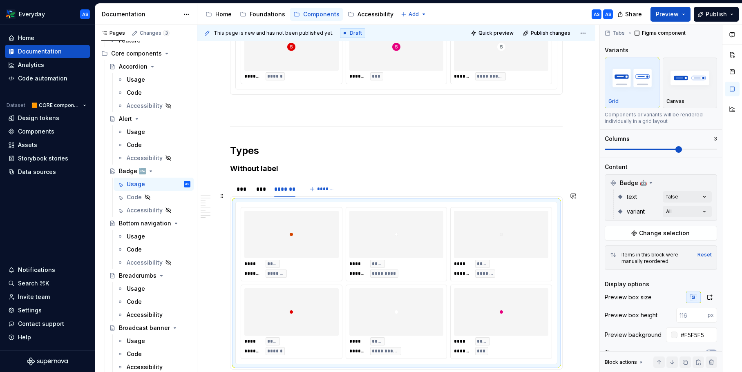
scroll to position [1156, 0]
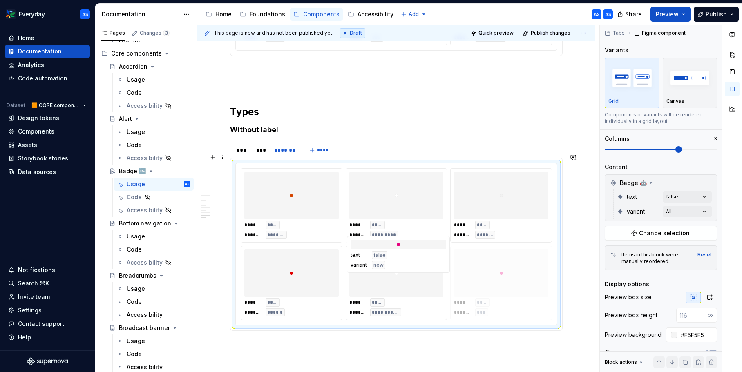
drag, startPoint x: 497, startPoint y: 261, endPoint x: 437, endPoint y: 262, distance: 59.2
click at [437, 262] on body "Everyday AS Home Documentation Analytics Code automation Dataset 🟧 CORE compone…" at bounding box center [371, 186] width 742 height 372
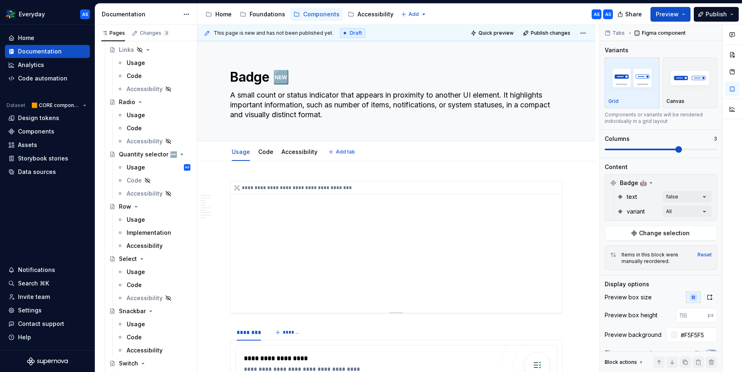
scroll to position [100, 0]
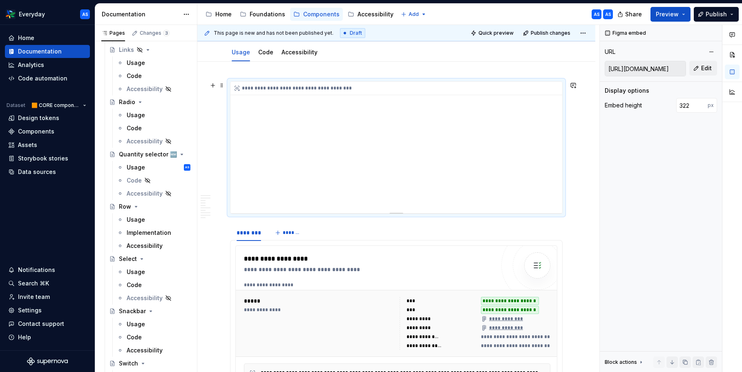
click at [385, 96] on div "**********" at bounding box center [396, 147] width 332 height 131
click at [708, 66] on span "Edit" at bounding box center [706, 68] width 11 height 8
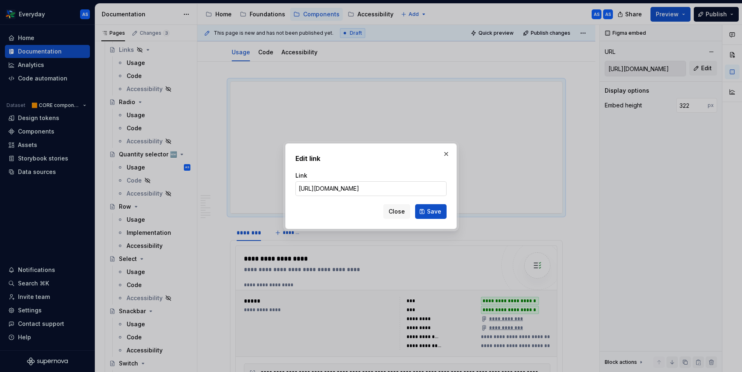
type textarea "*"
paste input "www.figma.com/proto/WccKytIRPiT1mvD08A2KyA/Content-for-Supernova?page-id=3701%3…"
type input "https://www.figma.com/proto/WccKytIRPiT1mvD08A2KyA/Content-for-Supernova?page-i…"
click at [436, 209] on span "Save" at bounding box center [434, 211] width 14 height 8
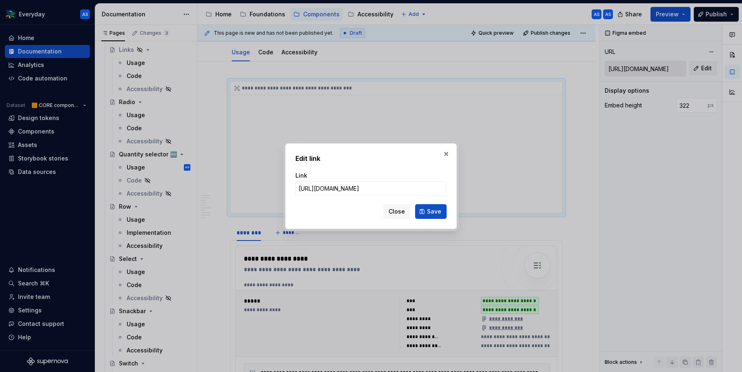
type input "https://embed.figma.com/proto/WccKytIRPiT1mvD08A2KyA/Content-for-Supernova?page…"
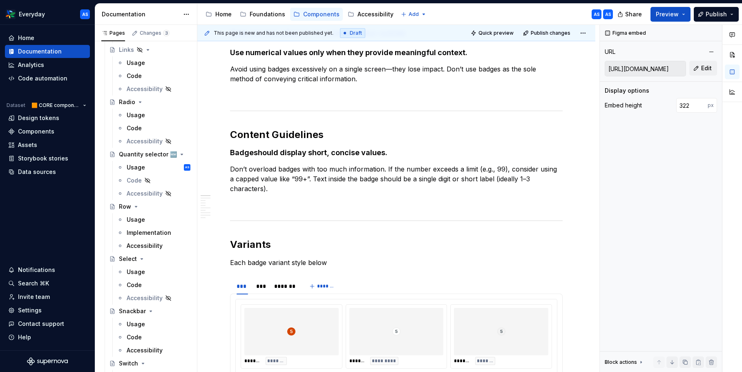
scroll to position [0, 0]
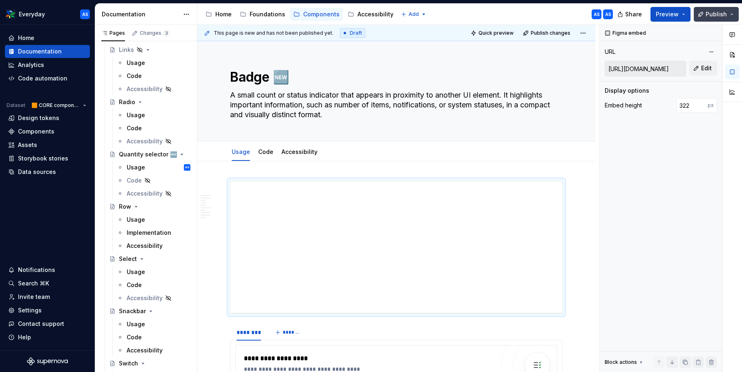
click at [714, 16] on span "Publish" at bounding box center [715, 14] width 21 height 8
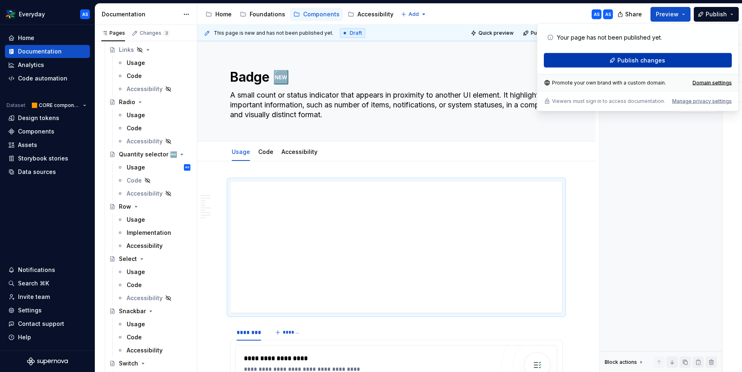
click at [657, 61] on span "Publish changes" at bounding box center [641, 60] width 48 height 8
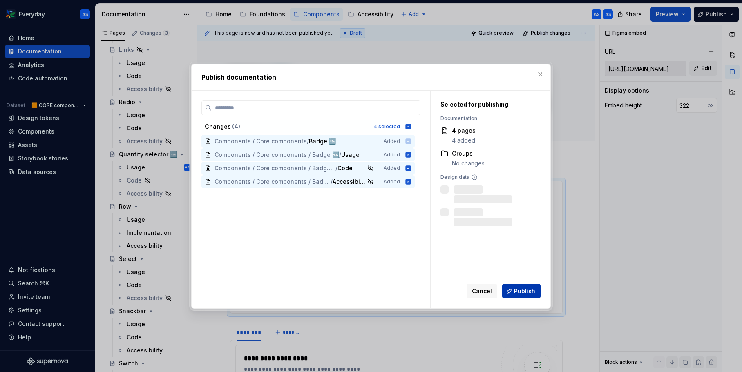
click at [520, 295] on button "Publish" at bounding box center [521, 291] width 38 height 15
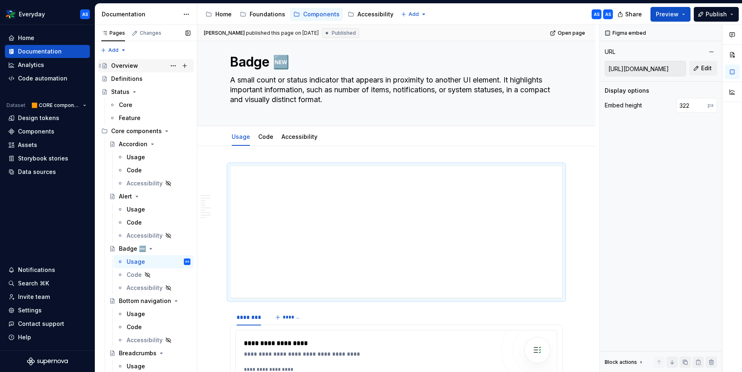
click at [140, 66] on div "Overview" at bounding box center [150, 65] width 79 height 11
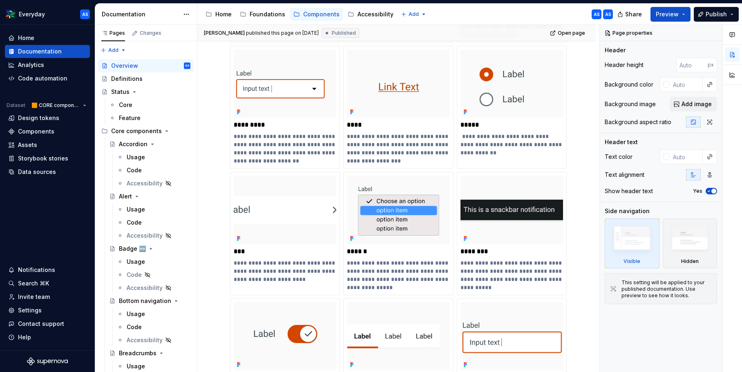
scroll to position [908, 0]
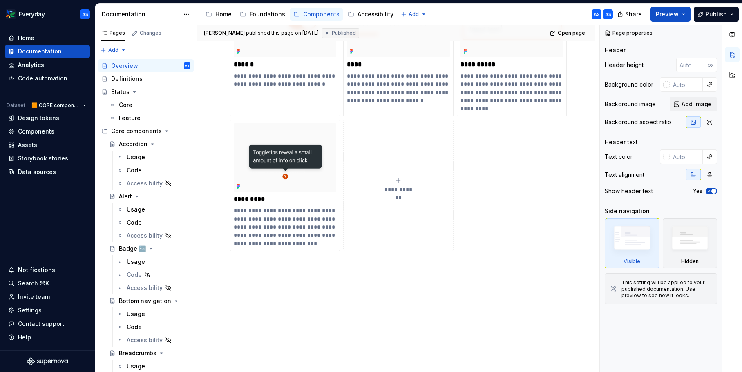
click at [406, 189] on span "**********" at bounding box center [399, 189] width 36 height 8
type textarea "*"
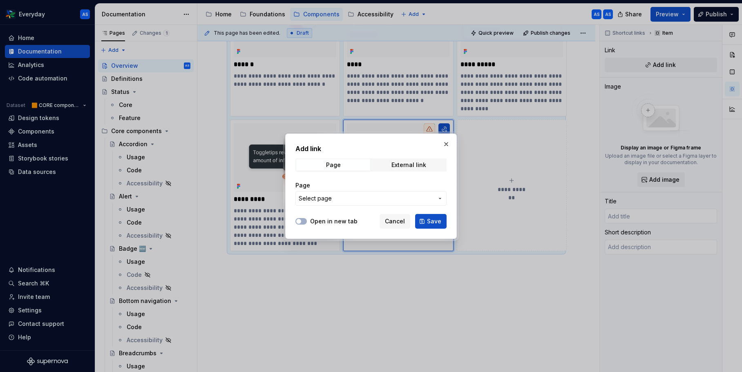
click at [377, 196] on span "Select page" at bounding box center [366, 198] width 135 height 8
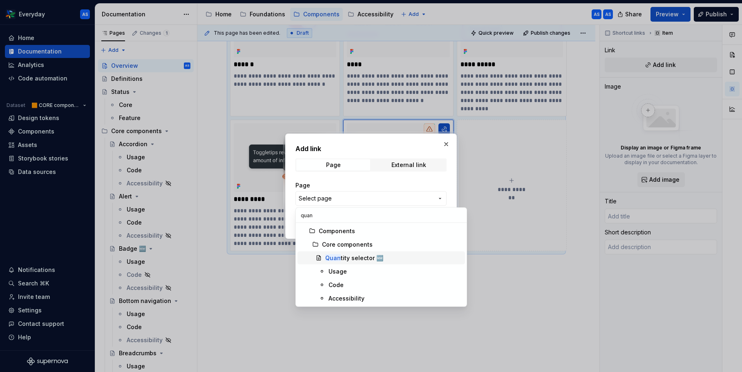
type input "quan"
click at [412, 256] on div "Quan tity selector 🆕" at bounding box center [393, 258] width 136 height 8
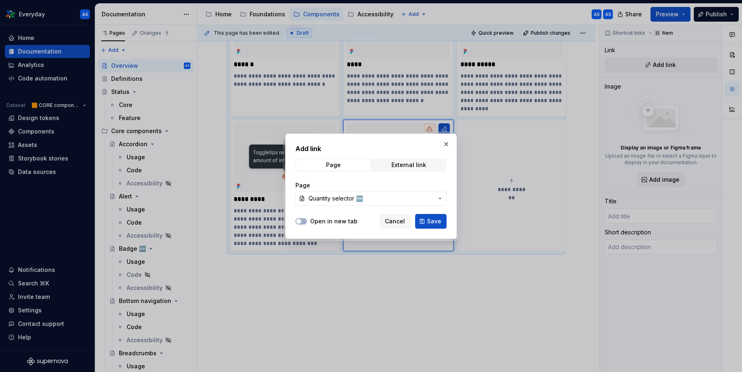
drag, startPoint x: 434, startPoint y: 223, endPoint x: 443, endPoint y: 218, distance: 9.9
click at [434, 223] on span "Save" at bounding box center [434, 221] width 14 height 8
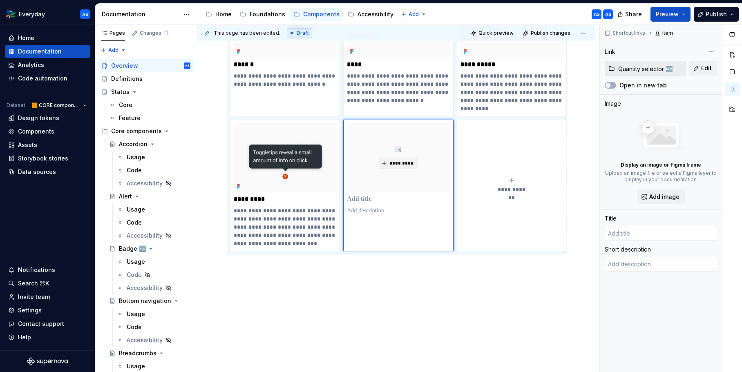
type textarea "*"
type input "Quantity selector 🆕"
type textarea "Allows users to increase or decrease a numeric value, it includes increment (+)…"
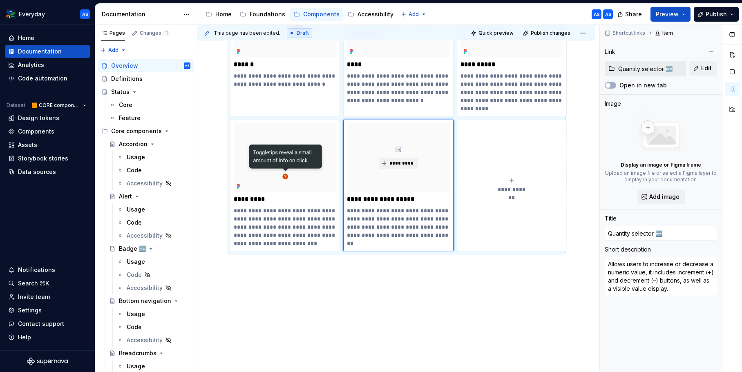
click at [529, 178] on div "**********" at bounding box center [511, 185] width 102 height 16
type textarea "*"
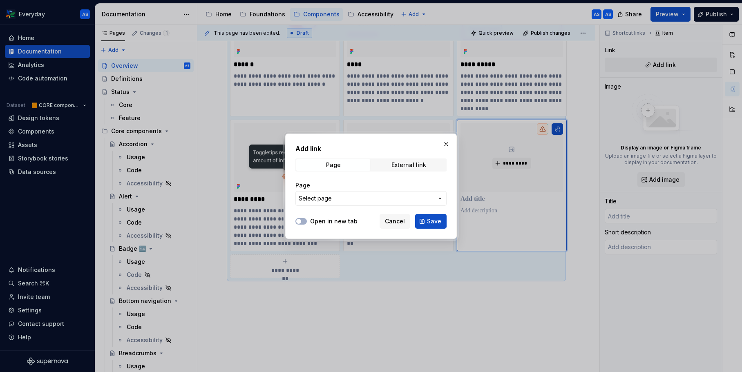
click at [353, 201] on span "Select page" at bounding box center [366, 198] width 135 height 8
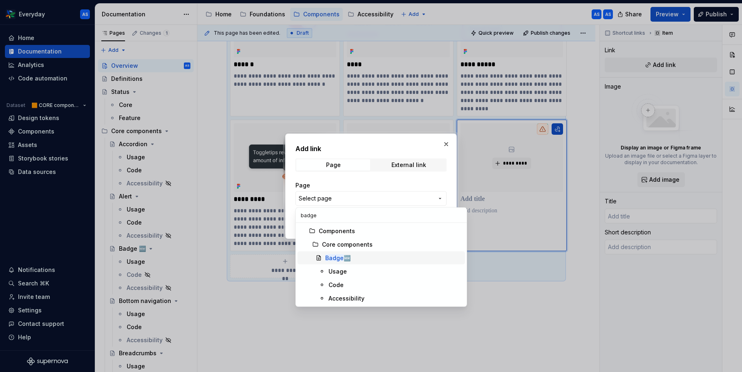
type input "badge"
click at [367, 259] on div "Badge 🆕" at bounding box center [393, 258] width 136 height 8
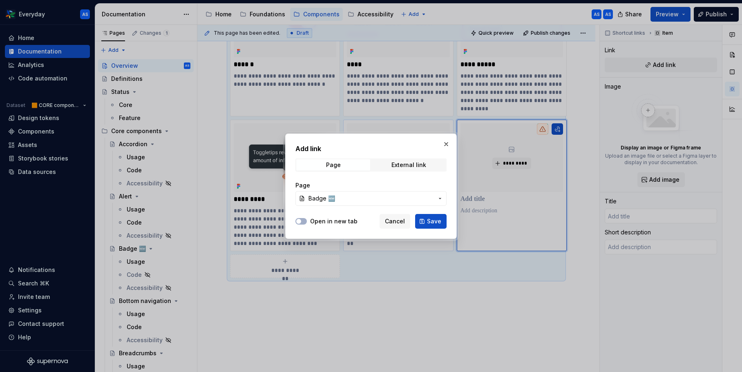
click at [434, 220] on span "Save" at bounding box center [434, 221] width 14 height 8
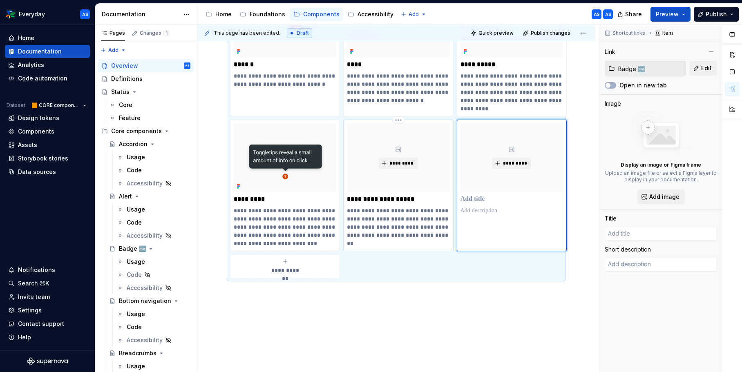
type textarea "*"
type input "Badge 🆕"
type textarea "A small count or status indicator that appears in proximity to another UI eleme…"
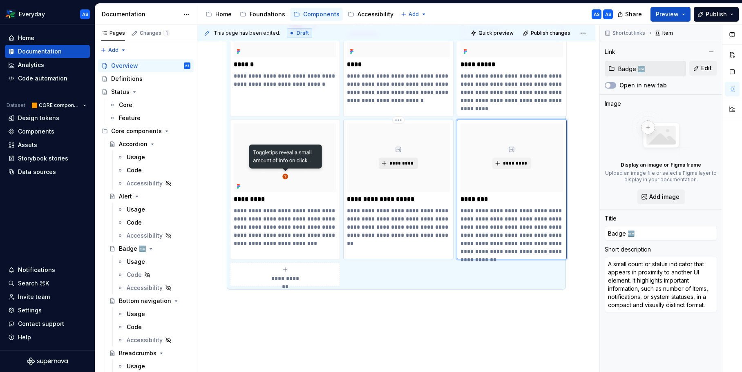
click at [399, 162] on span "*********" at bounding box center [401, 163] width 25 height 7
type textarea "*"
type input "Quantity selector 🆕"
type textarea "Allows users to increase or decrease a numeric value, it includes increment (+)…"
type input "Quantity selector 🆕"
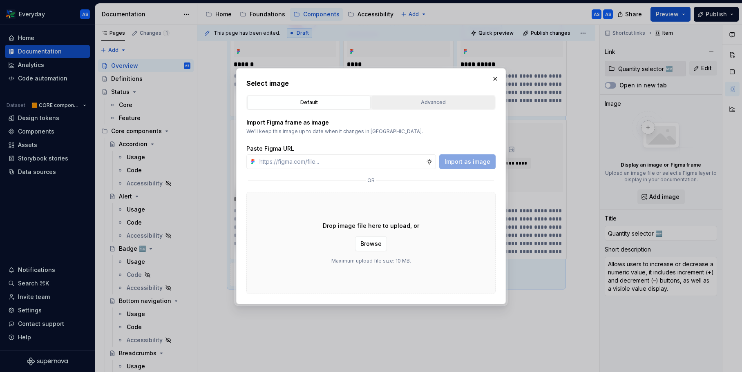
click at [419, 99] on div "Advanced" at bounding box center [433, 102] width 118 height 8
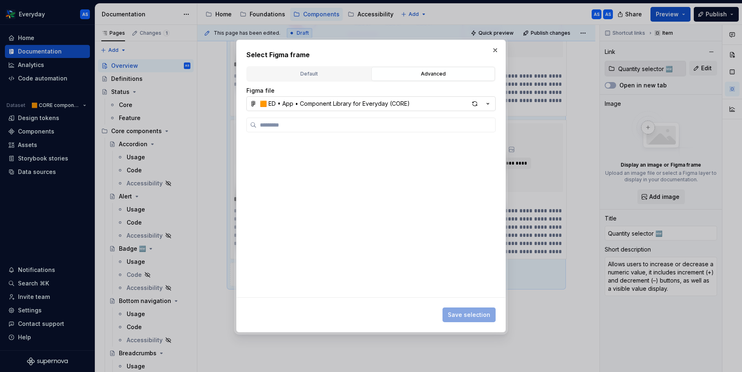
click at [390, 102] on div "🟧 ED • App • Component Library for Everyday (CORE)" at bounding box center [335, 104] width 150 height 8
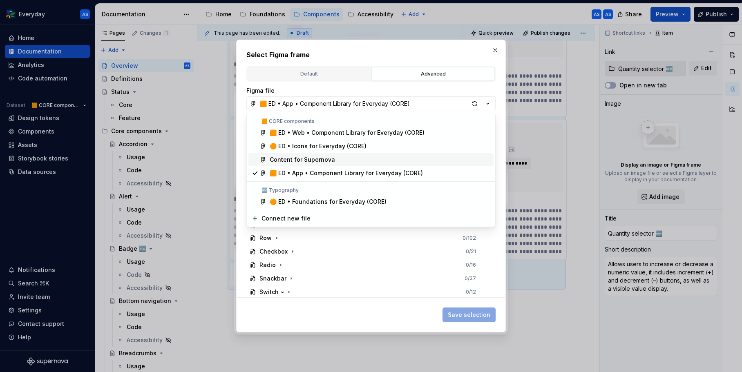
click at [362, 162] on div "Content for Supernova" at bounding box center [380, 160] width 221 height 8
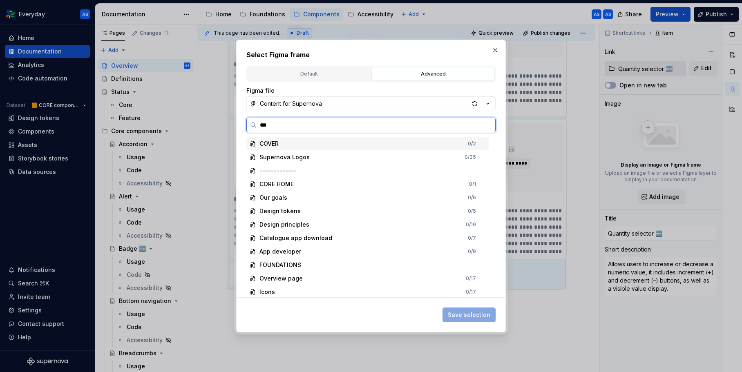
type input "****"
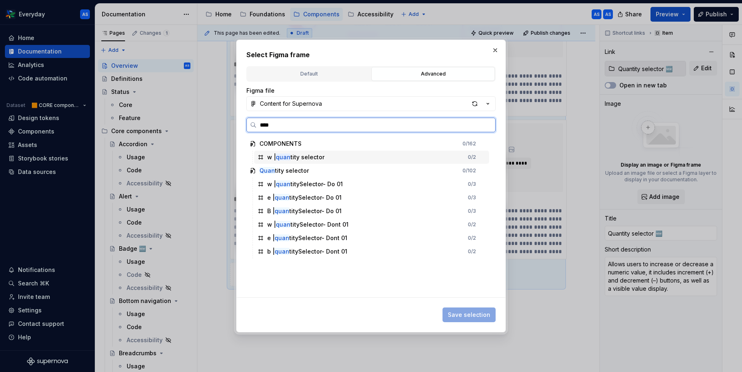
click at [357, 153] on div "w | quan tity selector 0 / 2" at bounding box center [371, 157] width 235 height 13
click at [464, 316] on span "Save selection" at bounding box center [469, 315] width 42 height 8
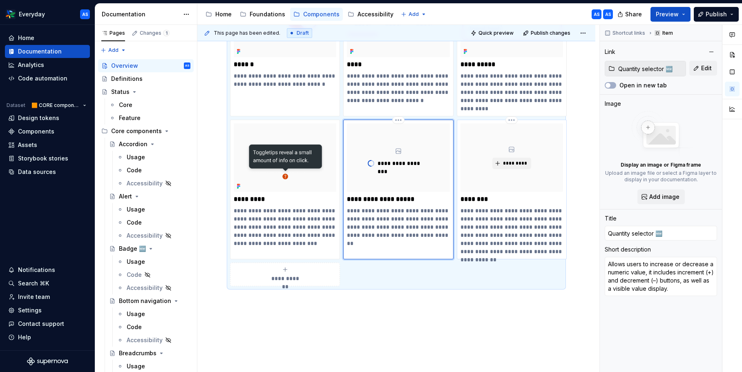
click at [528, 210] on p "**********" at bounding box center [511, 231] width 102 height 49
type textarea "*"
type input "Badge 🆕"
type textarea "A small count or status indicator that appears in proximity to another UI eleme…"
type input "Badge 🆕"
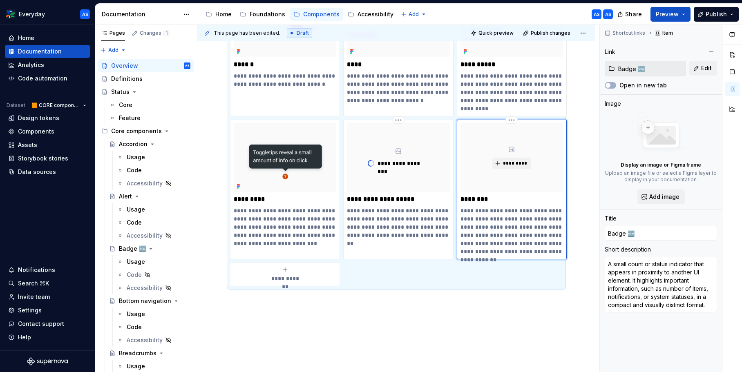
click at [520, 154] on div "*********" at bounding box center [511, 157] width 102 height 69
click at [518, 162] on span "*********" at bounding box center [514, 163] width 25 height 7
type textarea "*"
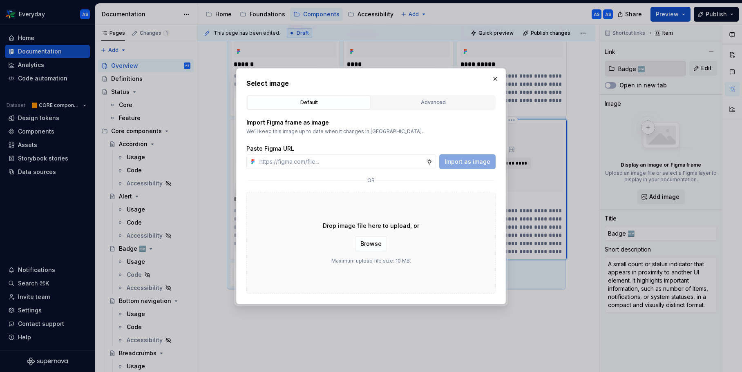
click at [469, 94] on div "Select image Default Advanced Import Figma frame as image We’ll keep this image…" at bounding box center [370, 186] width 249 height 216
click at [442, 102] on div "Advanced" at bounding box center [433, 102] width 118 height 8
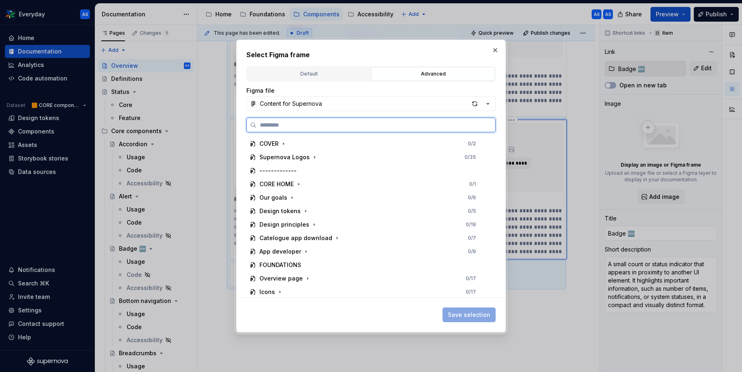
click at [332, 128] on input "search" at bounding box center [375, 125] width 238 height 8
type input "*****"
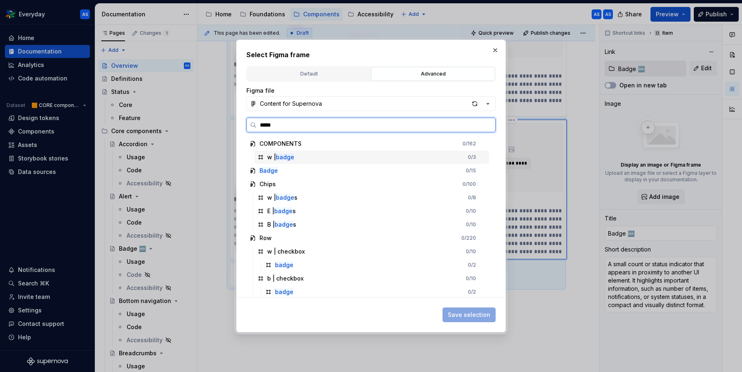
click at [330, 158] on div "w | badge 0 / 3" at bounding box center [371, 157] width 235 height 13
click at [379, 158] on div "w | badge 1 / 3" at bounding box center [371, 157] width 235 height 13
click at [486, 123] on input "*****" at bounding box center [375, 125] width 238 height 8
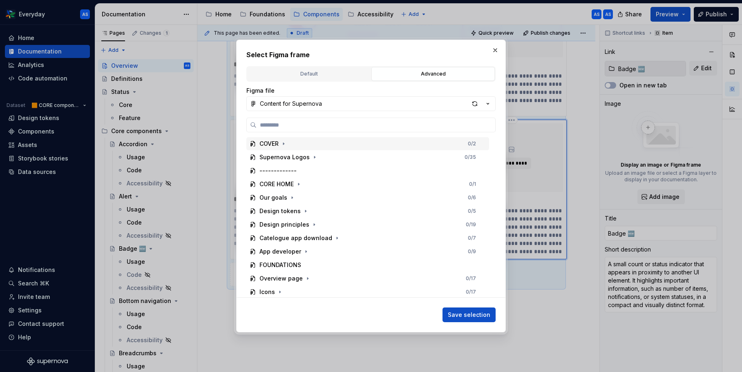
click at [475, 104] on div "button" at bounding box center [474, 103] width 11 height 11
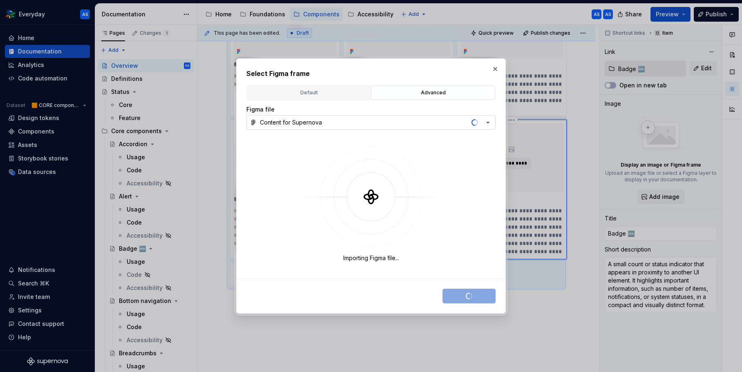
type textarea "*"
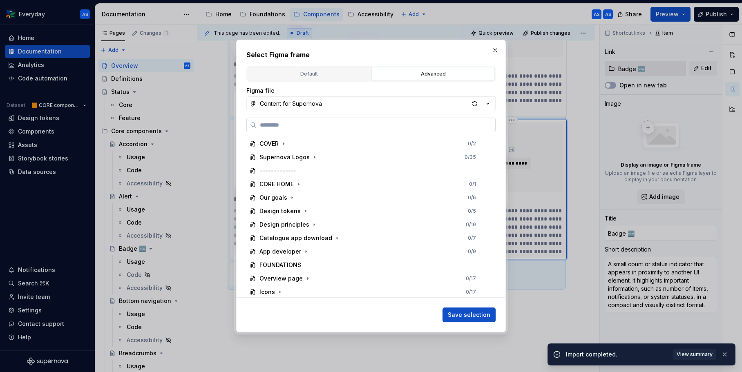
click at [392, 124] on input "search" at bounding box center [375, 125] width 238 height 8
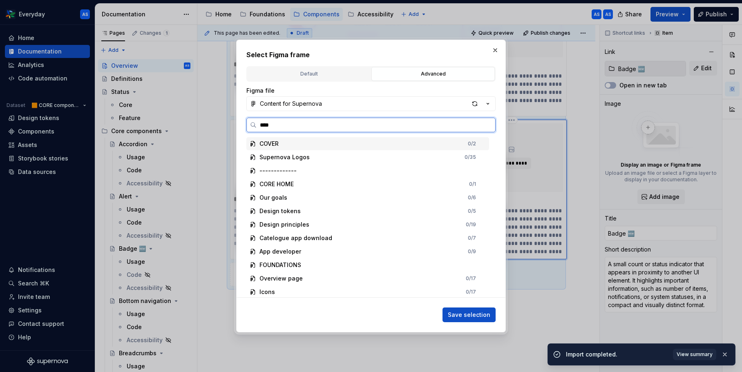
type input "*****"
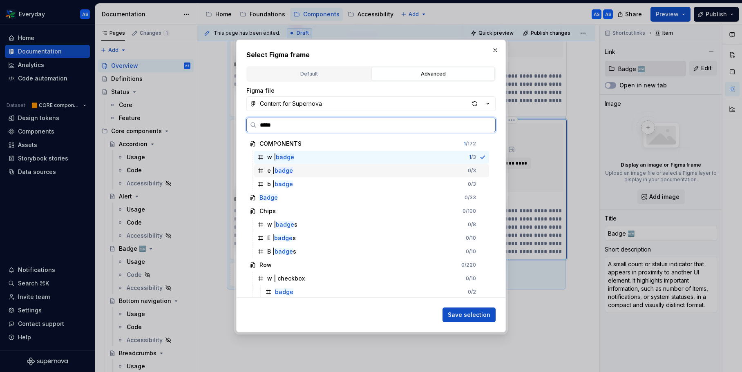
click at [344, 172] on div "e | badge 0 / 3" at bounding box center [371, 170] width 235 height 13
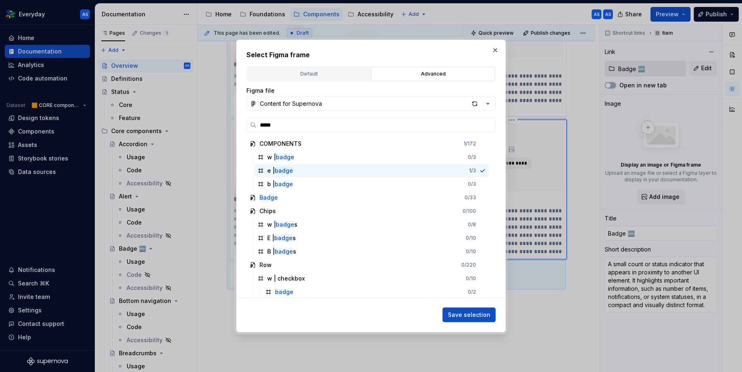
click at [470, 313] on span "Save selection" at bounding box center [469, 315] width 42 height 8
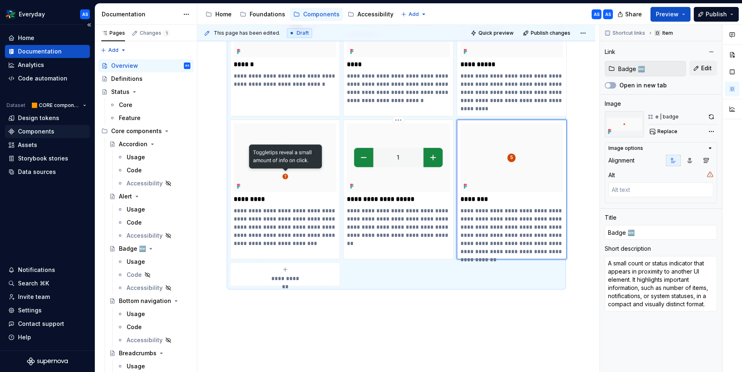
click at [58, 129] on div "Components" at bounding box center [47, 131] width 78 height 8
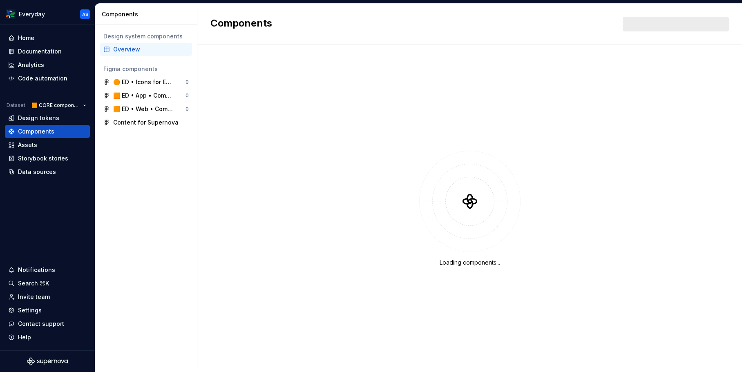
click at [146, 48] on div "Overview" at bounding box center [151, 49] width 76 height 8
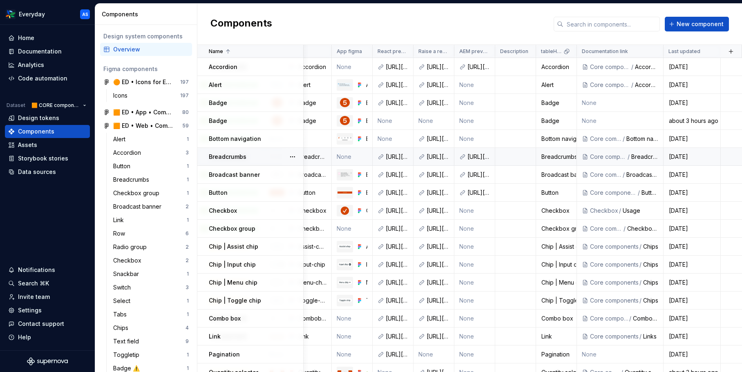
scroll to position [0, 187]
click at [501, 116] on td at bounding box center [515, 121] width 41 height 18
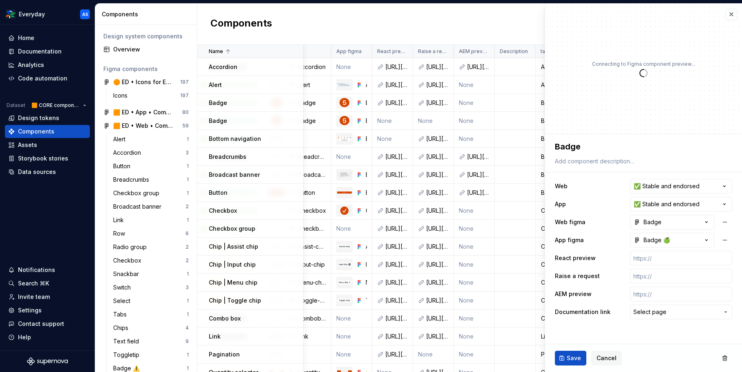
type textarea "*"
click at [663, 277] on input "text" at bounding box center [681, 276] width 102 height 15
type input "https://core.woolworths.com.au/storybook/index.html?path=/docs/components-butto…"
type textarea "*"
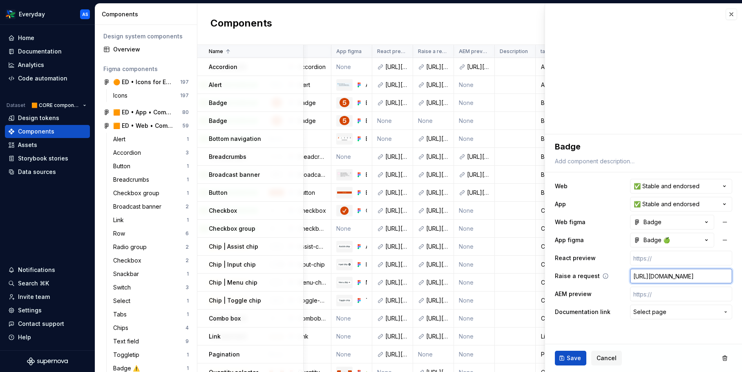
click at [671, 274] on input "https://core.woolworths.com.au/storybook/index.html?path=/docs/components-butto…" at bounding box center [681, 276] width 102 height 15
click at [685, 277] on input "https://core.woolworths.com.au/storybook/index.html?path=/docs/components-butto…" at bounding box center [681, 276] width 102 height 15
type textarea "*"
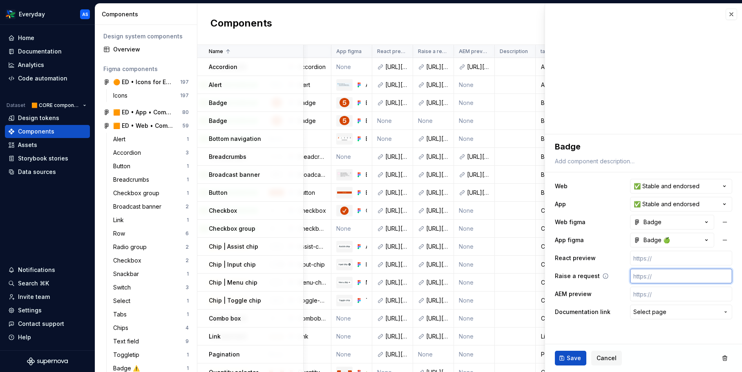
click at [686, 277] on input "text" at bounding box center [681, 276] width 102 height 15
click at [663, 280] on input "text" at bounding box center [681, 276] width 102 height 15
type textarea "*"
click at [658, 294] on input "text" at bounding box center [681, 294] width 102 height 15
type input "[URL][DOMAIN_NAME]"
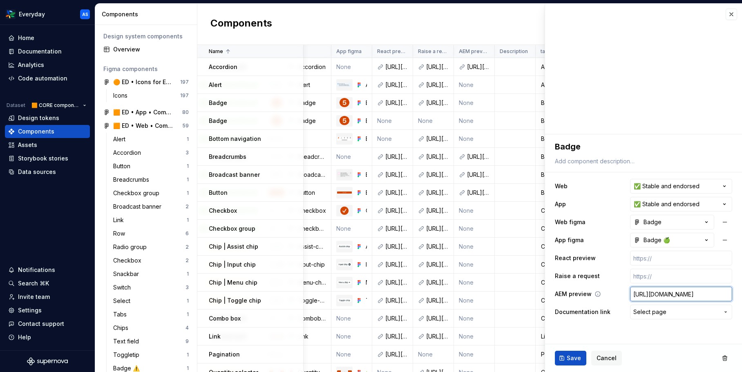
click at [666, 294] on input "[URL][DOMAIN_NAME]" at bounding box center [681, 294] width 102 height 15
click at [670, 294] on input "[URL][DOMAIN_NAME]" at bounding box center [681, 294] width 102 height 15
type textarea "*"
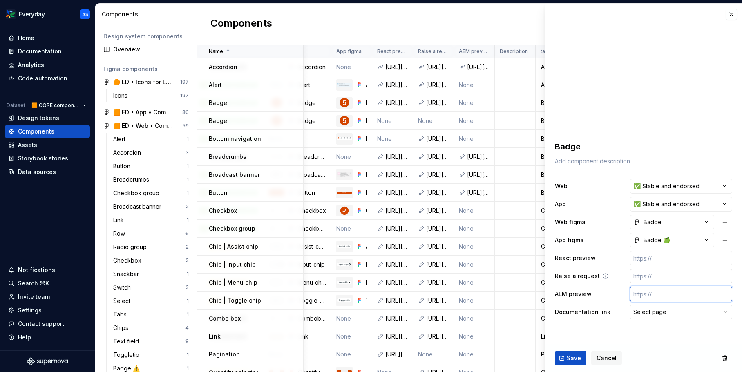
scroll to position [0, 0]
click at [653, 279] on input "text" at bounding box center [681, 276] width 102 height 15
paste input "[URL][DOMAIN_NAME]"
type textarea "*"
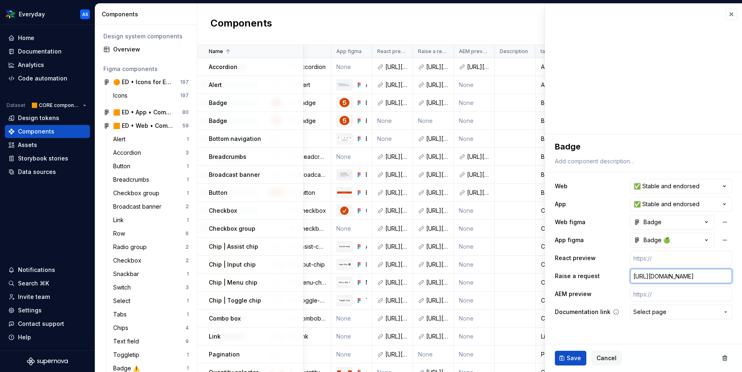
type input "[URL][DOMAIN_NAME]"
click at [658, 309] on span "Select page" at bounding box center [649, 312] width 33 height 8
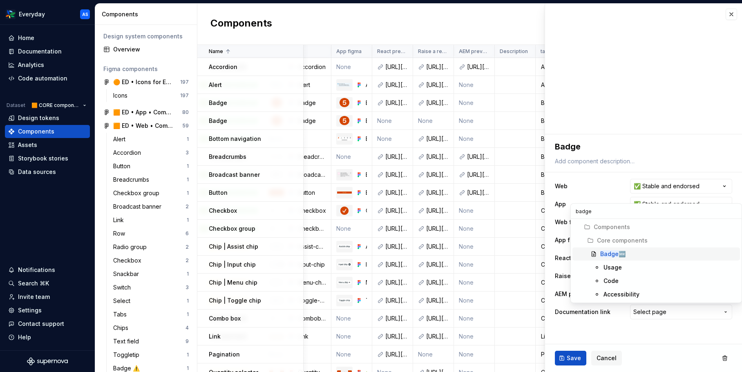
type input "badge"
click at [643, 247] on div "Components Core components Badge 🆕 Usage Code Accessibility" at bounding box center [655, 261] width 167 height 80
click at [643, 252] on div "Badge 🆕" at bounding box center [668, 254] width 136 height 8
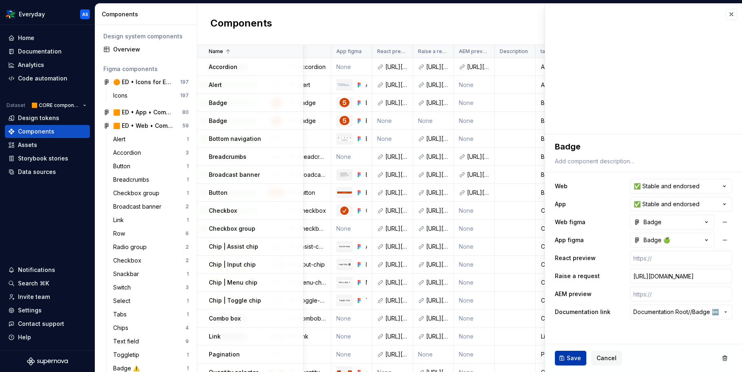
click at [574, 357] on span "Save" at bounding box center [573, 358] width 14 height 8
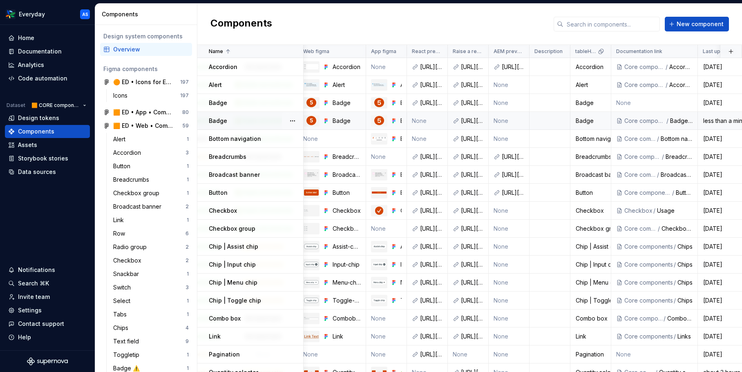
scroll to position [0, 154]
click at [295, 101] on button "button" at bounding box center [292, 102] width 11 height 11
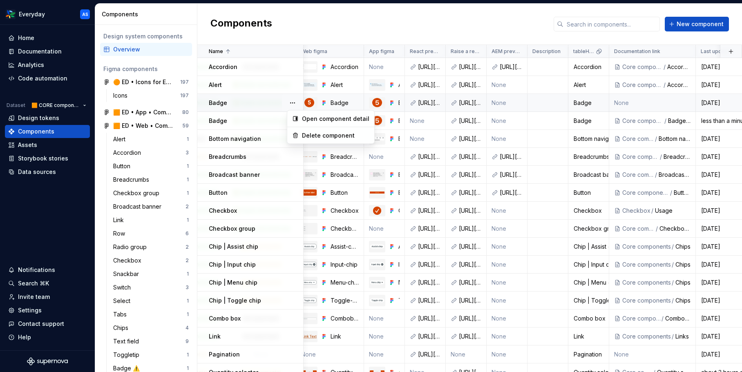
click at [281, 100] on html "Everyday AS Home Documentation Analytics Code automation Dataset 🟧 CORE compone…" at bounding box center [371, 186] width 742 height 372
click at [432, 103] on link at bounding box center [434, 102] width 11 height 11
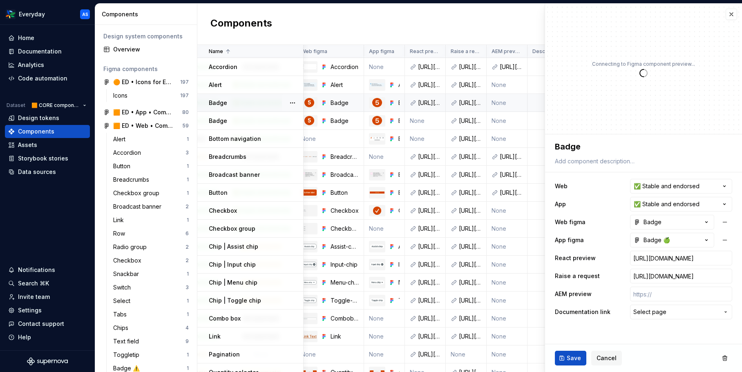
type textarea "*"
click at [710, 312] on span "Select page" at bounding box center [676, 312] width 86 height 8
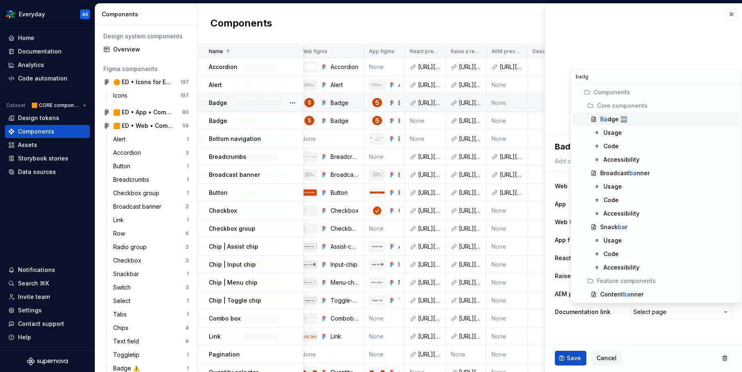
type input "badge"
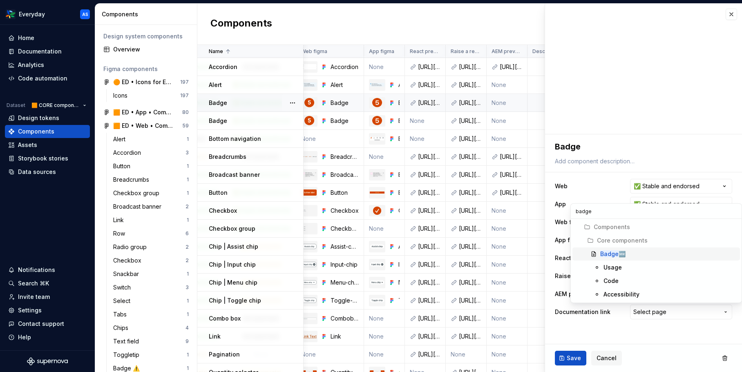
click at [656, 253] on div "Badge 🆕" at bounding box center [668, 254] width 136 height 8
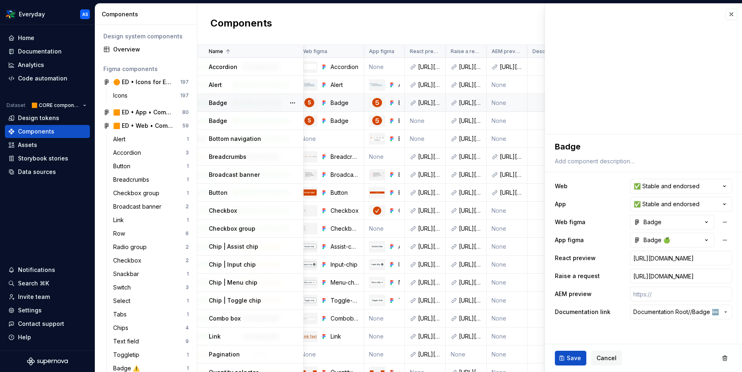
click at [577, 355] on span "Save" at bounding box center [573, 358] width 14 height 8
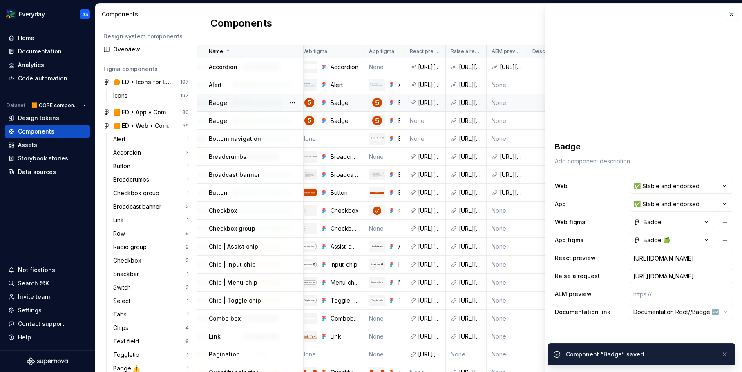
scroll to position [0, 187]
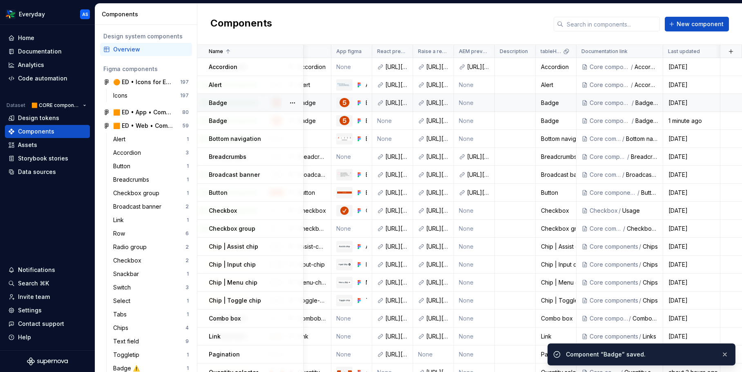
scroll to position [0, 187]
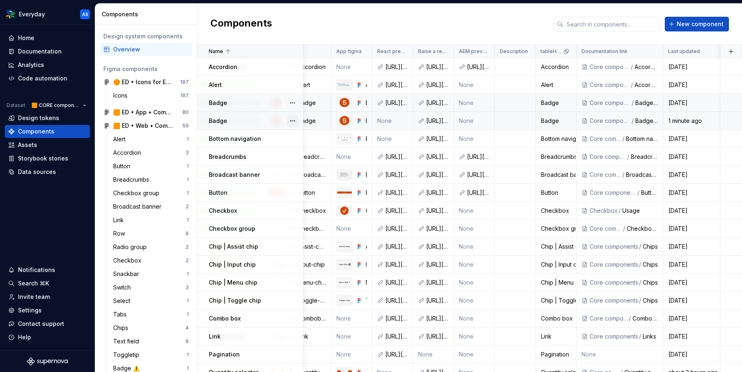
click at [294, 120] on button "button" at bounding box center [292, 120] width 11 height 11
click at [325, 149] on div "Delete component" at bounding box center [335, 153] width 67 height 8
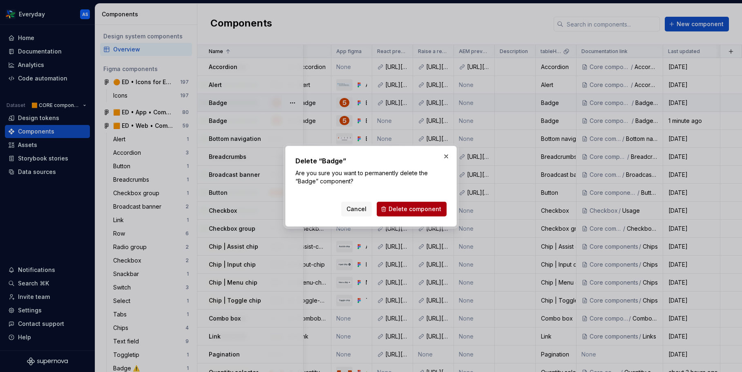
click at [411, 207] on span "Delete component" at bounding box center [414, 209] width 53 height 8
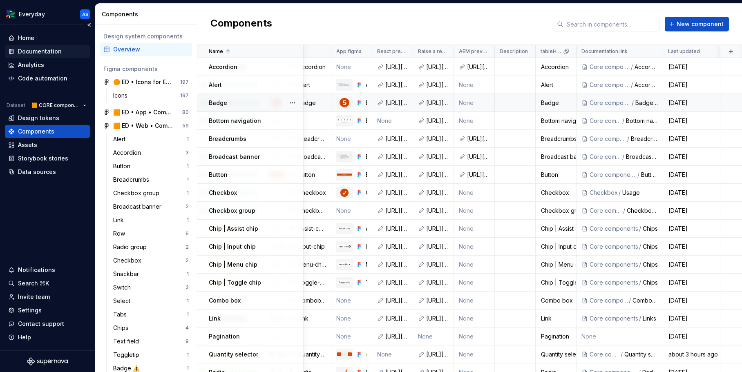
click at [58, 50] on div "Documentation" at bounding box center [40, 51] width 44 height 8
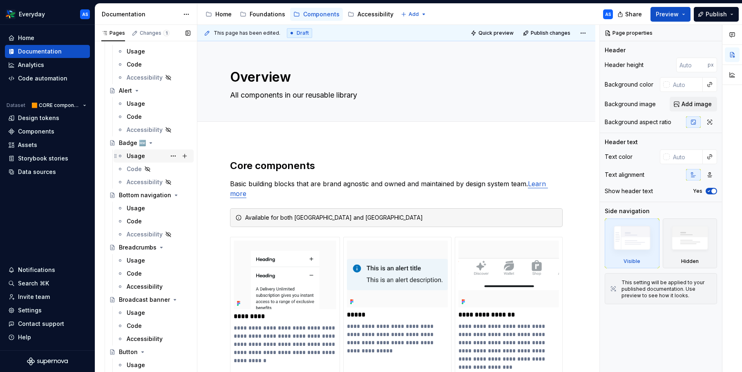
scroll to position [107, 0]
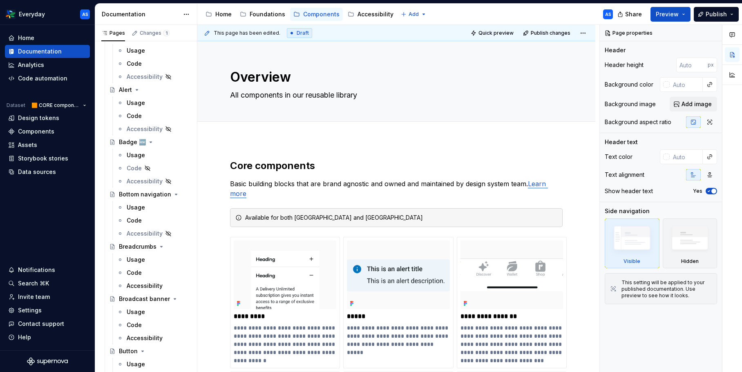
click at [145, 158] on div "Usage" at bounding box center [159, 155] width 64 height 8
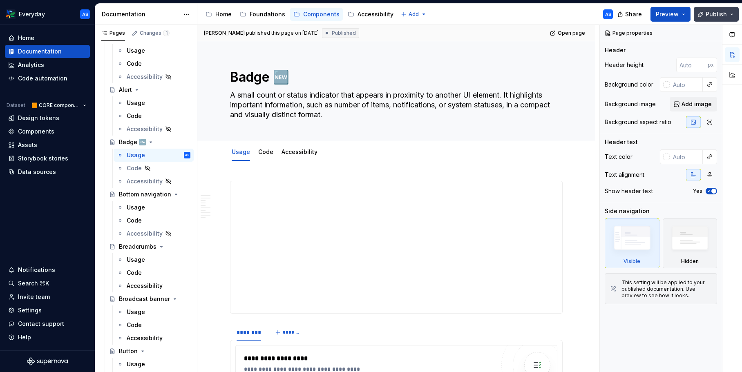
click at [718, 12] on span "Publish" at bounding box center [715, 14] width 21 height 8
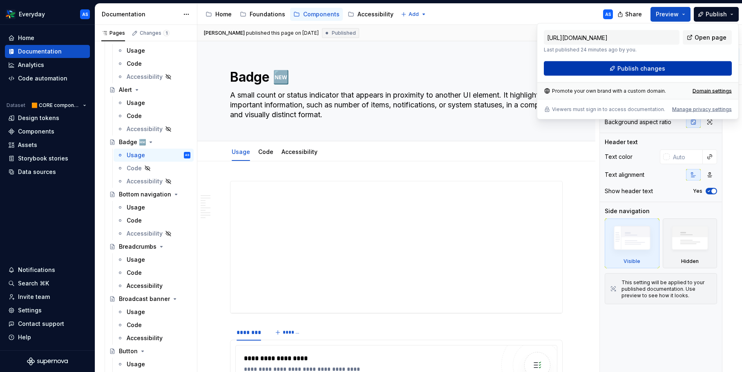
click at [650, 62] on button "Publish changes" at bounding box center [638, 68] width 188 height 15
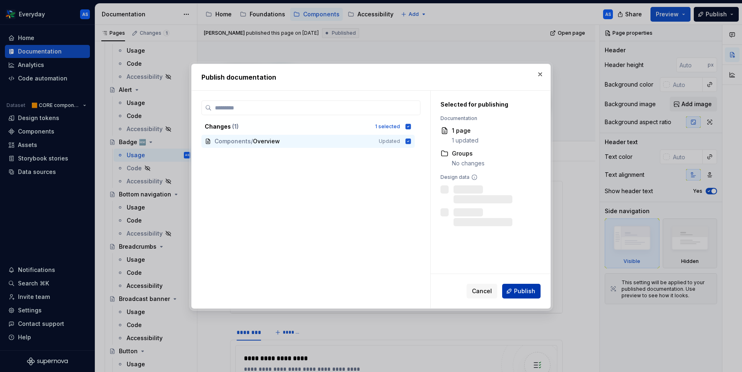
click at [536, 285] on button "Publish" at bounding box center [521, 291] width 38 height 15
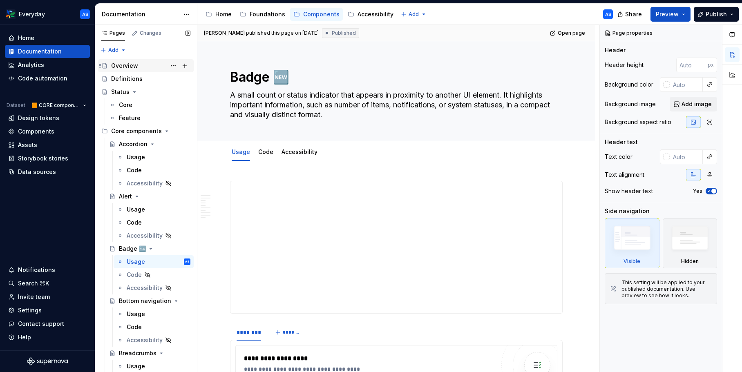
click at [142, 69] on div "Overview" at bounding box center [150, 65] width 79 height 11
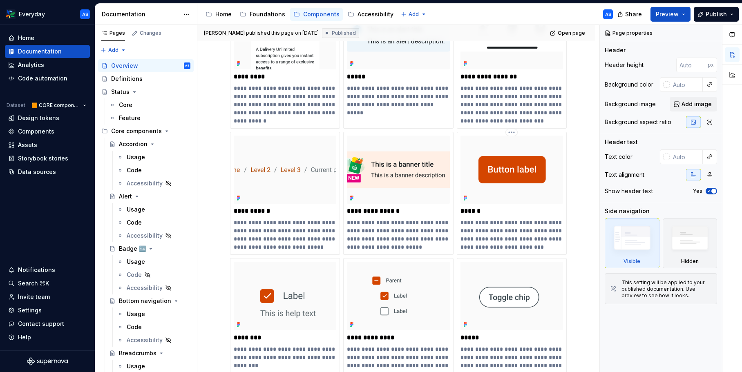
scroll to position [943, 0]
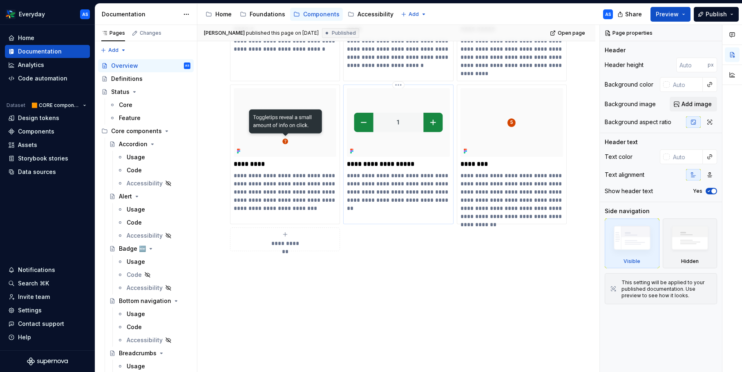
click at [416, 186] on p "**********" at bounding box center [398, 188] width 102 height 33
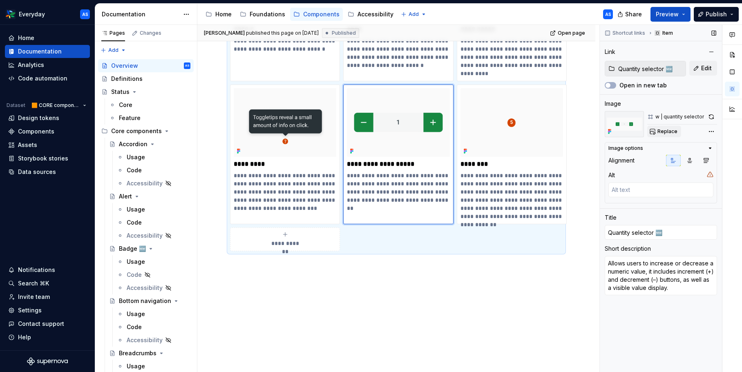
click at [662, 133] on span "Replace" at bounding box center [667, 131] width 20 height 7
type textarea "*"
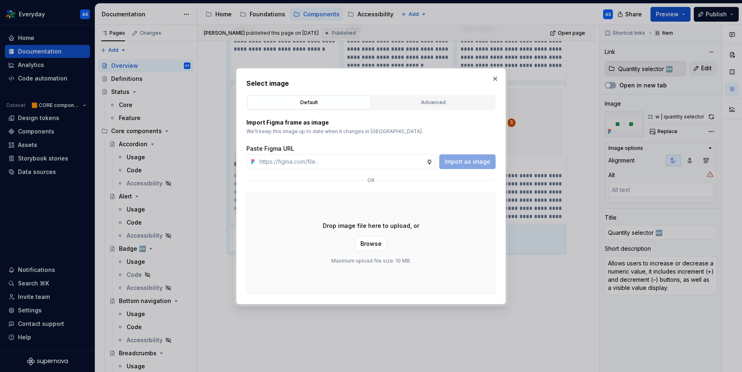
click at [419, 95] on div "Default Advanced" at bounding box center [370, 103] width 249 height 16
click at [420, 99] on div "Advanced" at bounding box center [433, 102] width 118 height 8
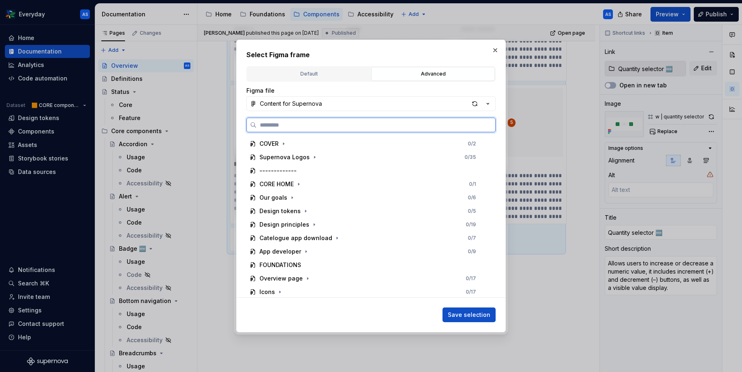
click at [323, 125] on input "search" at bounding box center [375, 125] width 238 height 8
type input "****"
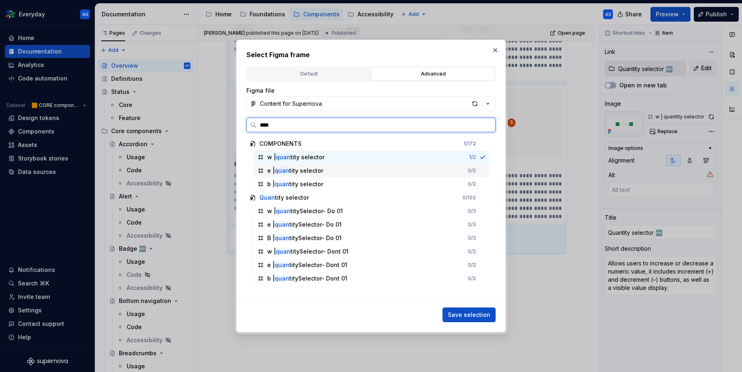
click at [352, 171] on div "e | quan tity selector 0 / 2" at bounding box center [371, 170] width 235 height 13
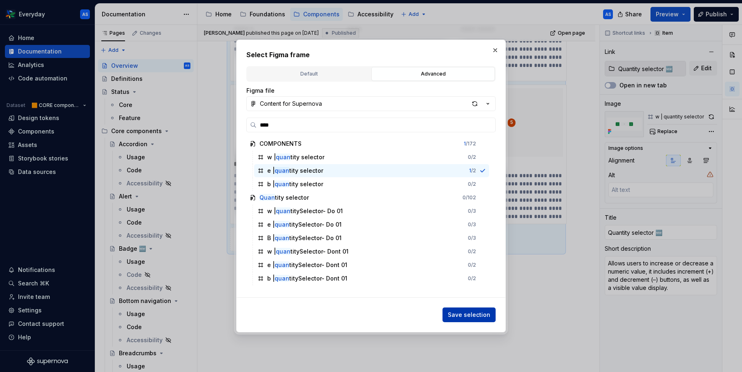
click at [467, 319] on button "Save selection" at bounding box center [468, 314] width 53 height 15
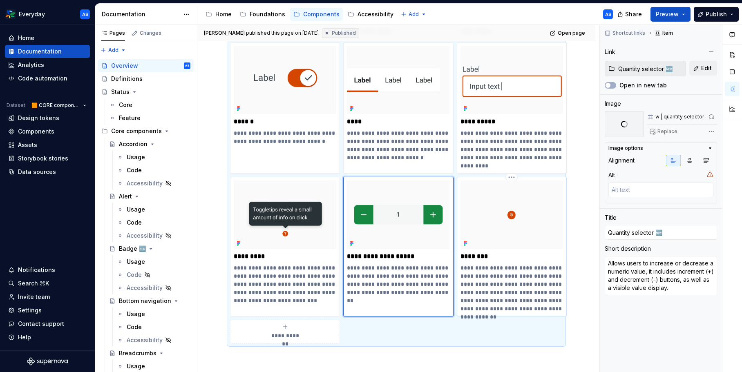
scroll to position [825, 0]
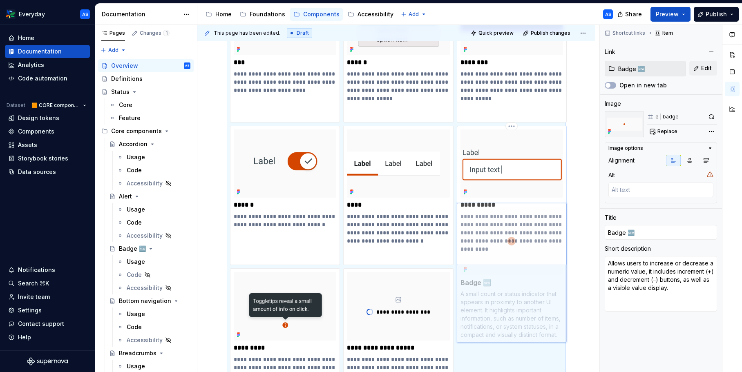
type textarea "*"
type input "Badge 🆕"
type textarea "A small count or status indicator that appears in proximity to another UI eleme…"
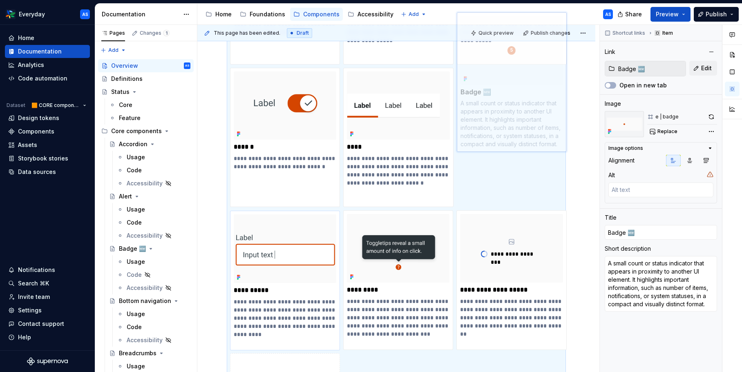
click at [510, 78] on body "Everyday AS Home Documentation Analytics Code automation Dataset 🟧 CORE compone…" at bounding box center [371, 186] width 742 height 372
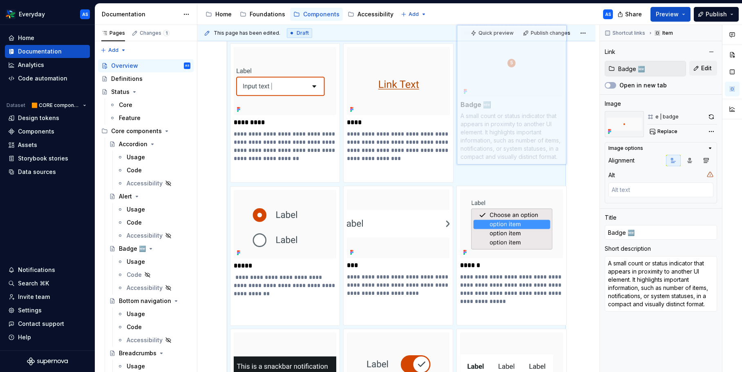
click at [529, 56] on body "Everyday AS Home Documentation Analytics Code automation Dataset 🟧 CORE compone…" at bounding box center [371, 186] width 742 height 372
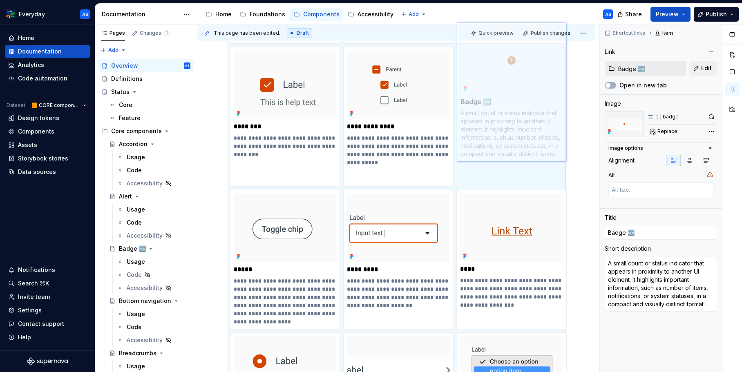
drag, startPoint x: 535, startPoint y: 247, endPoint x: 517, endPoint y: 100, distance: 148.2
click at [517, 100] on body "Everyday AS Home Documentation Analytics Code automation Dataset 🟧 CORE compone…" at bounding box center [371, 186] width 742 height 372
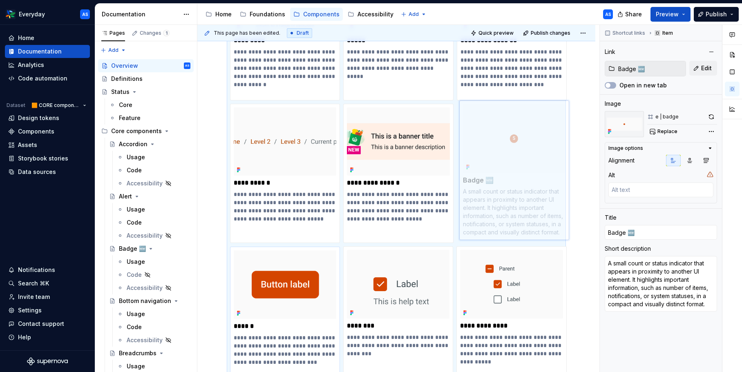
scroll to position [301, 0]
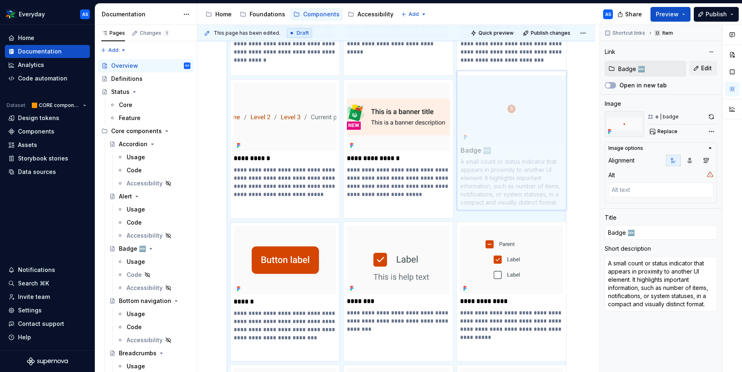
click at [534, 149] on body "Everyday AS Home Documentation Analytics Code automation Dataset 🟧 CORE compone…" at bounding box center [371, 186] width 742 height 372
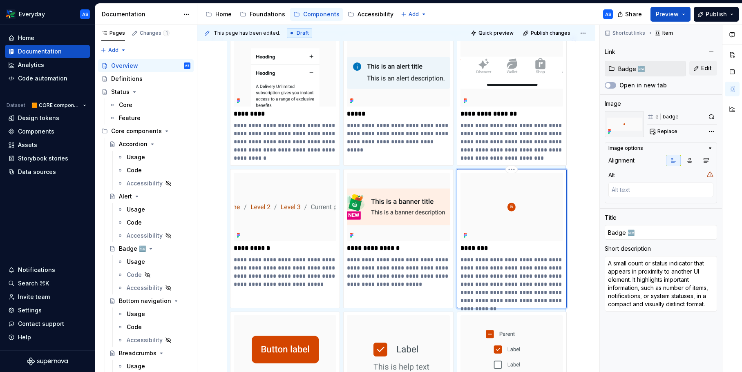
scroll to position [184, 0]
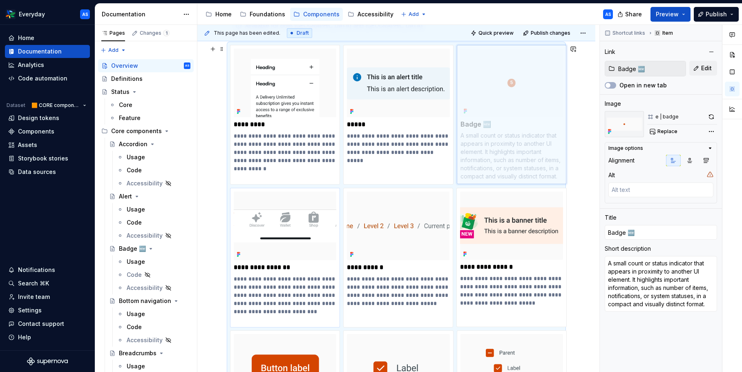
click at [543, 145] on body "Everyday AS Home Documentation Analytics Code automation Dataset 🟧 CORE compone…" at bounding box center [371, 186] width 742 height 372
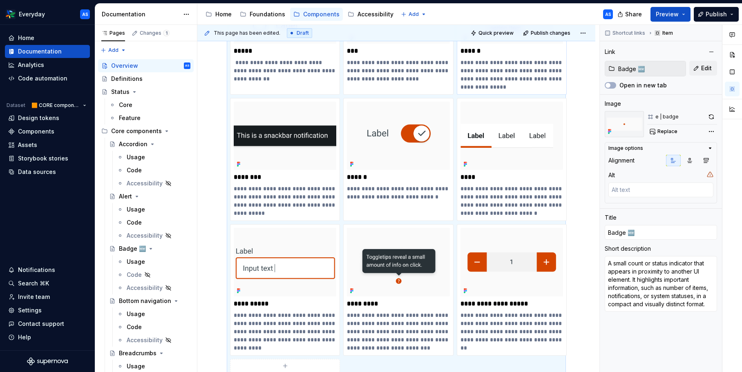
scroll to position [816, 0]
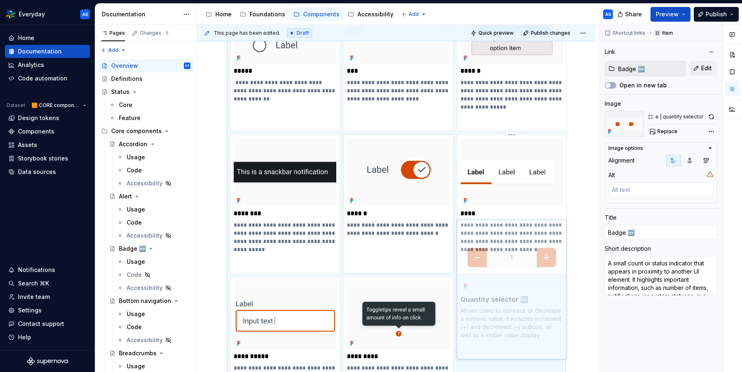
type textarea "*"
type input "Quantity selector 🆕"
type textarea "Allows users to increase or decrease a numeric value, it includes increment (+)…"
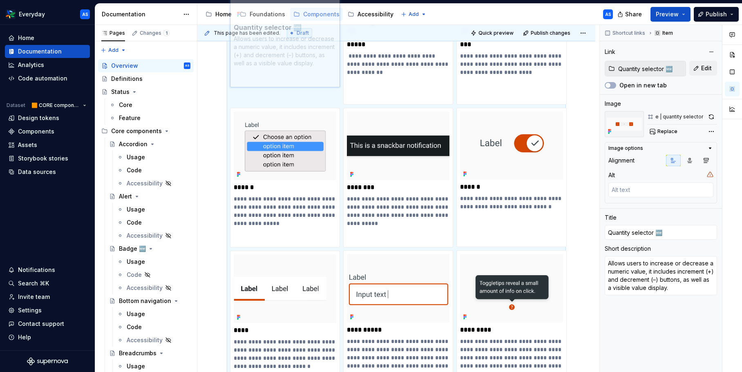
drag, startPoint x: 527, startPoint y: 263, endPoint x: 345, endPoint y: 74, distance: 262.2
click at [345, 74] on body "Everyday AS Home Documentation Analytics Code automation Dataset 🟧 CORE compone…" at bounding box center [371, 186] width 742 height 372
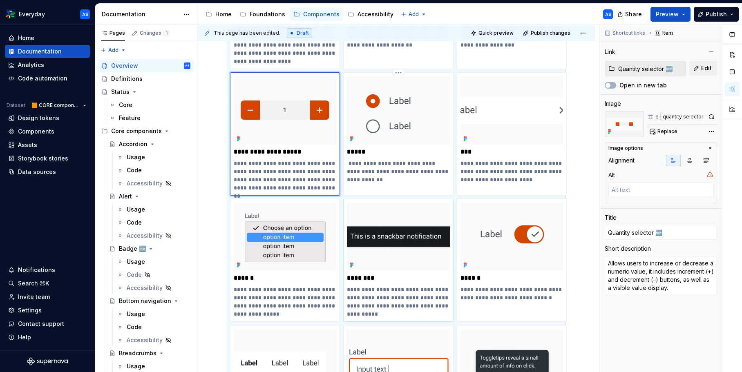
scroll to position [943, 0]
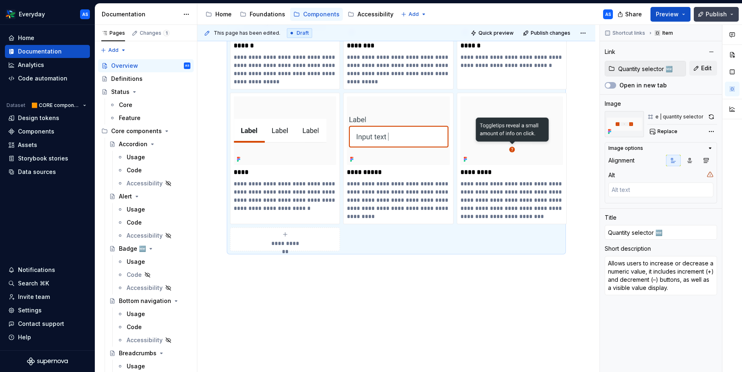
click at [715, 16] on span "Publish" at bounding box center [715, 14] width 21 height 8
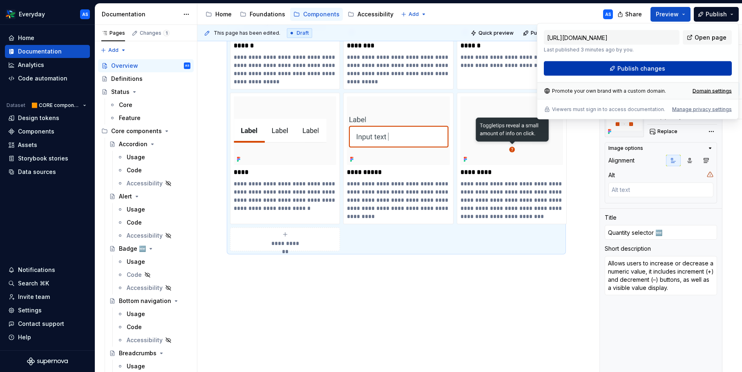
click at [673, 66] on button "Publish changes" at bounding box center [638, 68] width 188 height 15
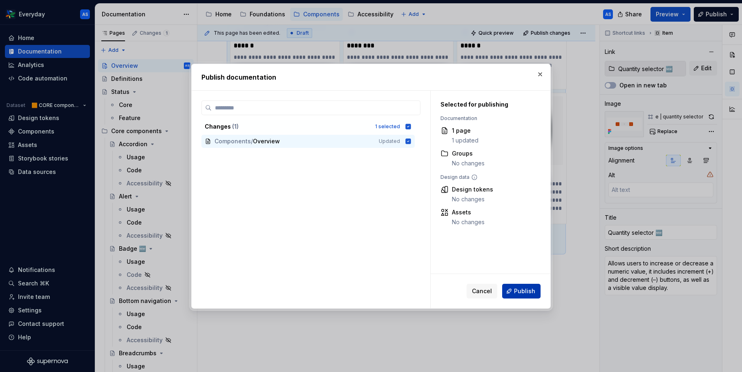
click at [522, 288] on span "Publish" at bounding box center [524, 291] width 21 height 8
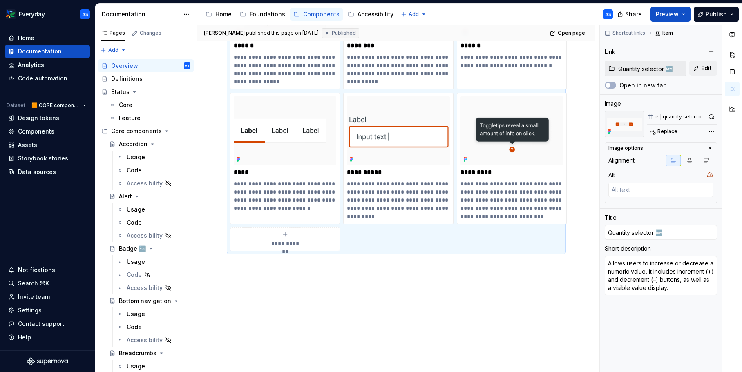
type textarea "*"
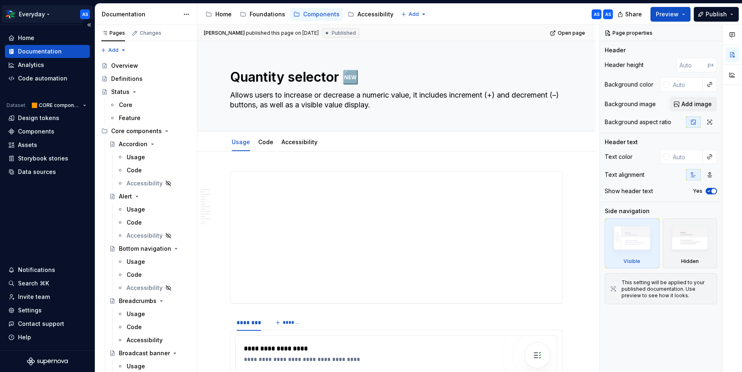
click at [36, 13] on html "Everyday AS Home Documentation Analytics Code automation Dataset 🟧 CORE compone…" at bounding box center [371, 186] width 742 height 372
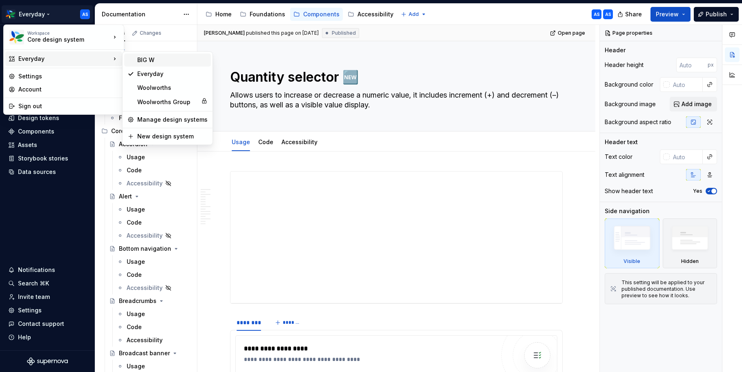
click at [152, 62] on div "BIG W" at bounding box center [172, 60] width 70 height 8
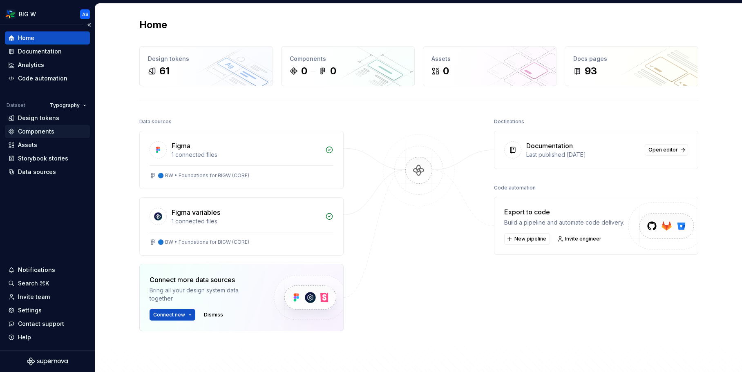
click at [40, 132] on div "Components" at bounding box center [36, 131] width 36 height 8
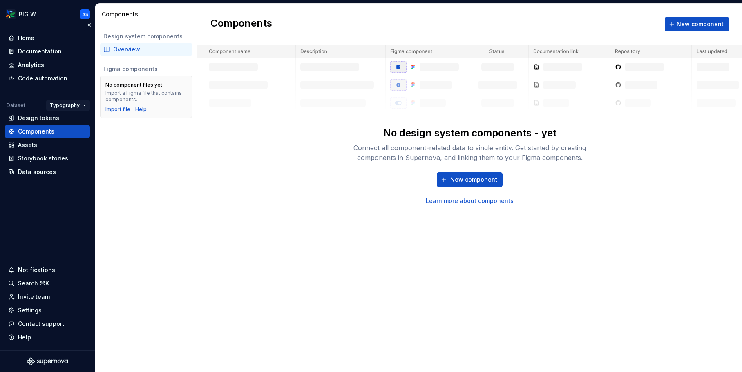
click at [71, 105] on html "BIG W AS Home Documentation Analytics Code automation Dataset Typography Design…" at bounding box center [371, 186] width 742 height 372
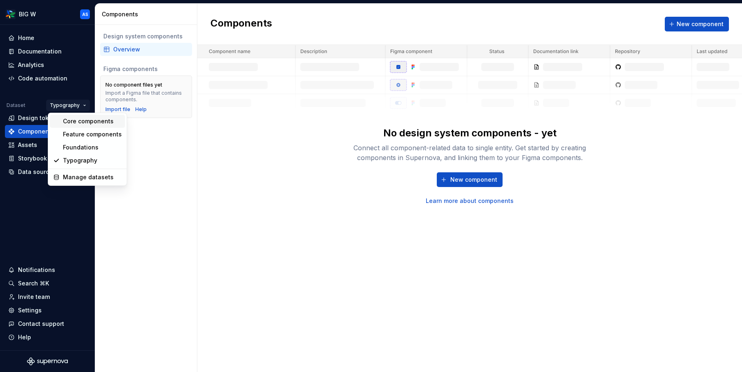
click at [82, 126] on div "Core components" at bounding box center [87, 121] width 75 height 13
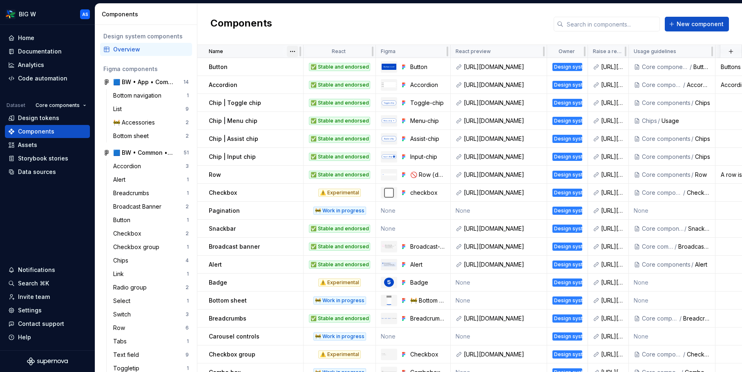
click at [291, 50] on html "BIG W AS Home Documentation Analytics Code automation Dataset Core components D…" at bounding box center [371, 186] width 742 height 372
click at [310, 67] on div "Sort ascending" at bounding box center [328, 67] width 53 height 8
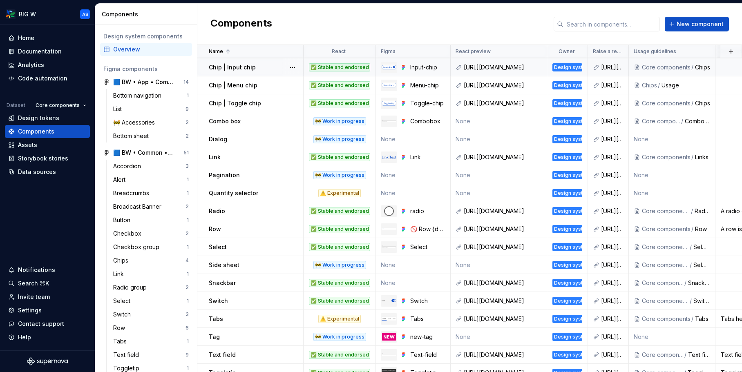
scroll to position [219, 0]
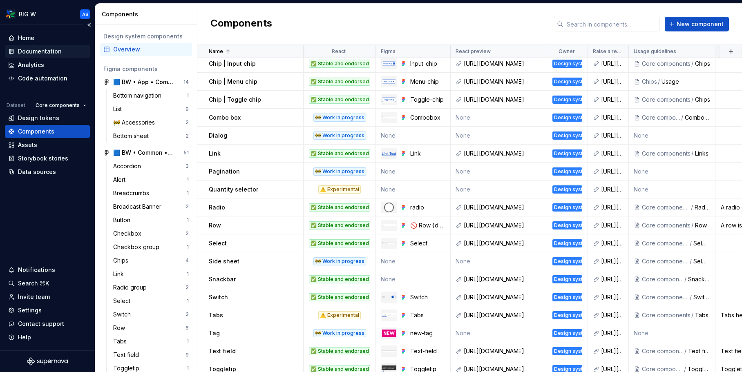
click at [42, 51] on div "Documentation" at bounding box center [40, 51] width 44 height 8
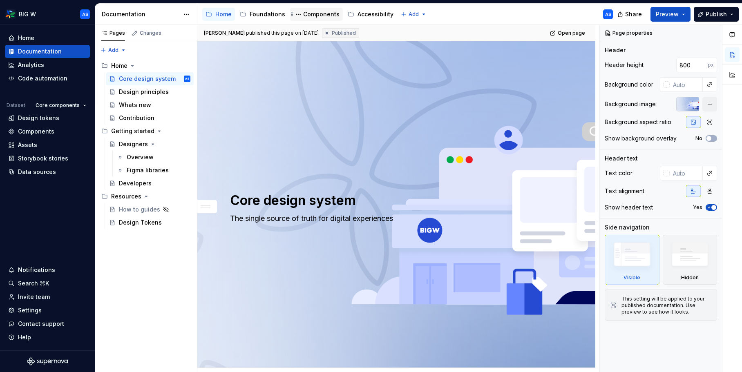
click at [320, 17] on div "Components" at bounding box center [321, 14] width 36 height 8
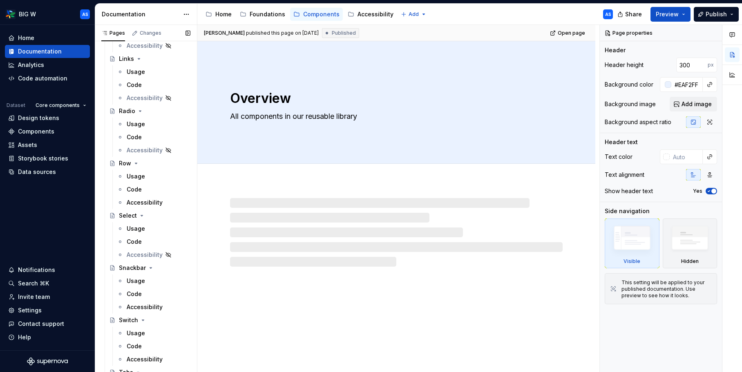
scroll to position [539, 0]
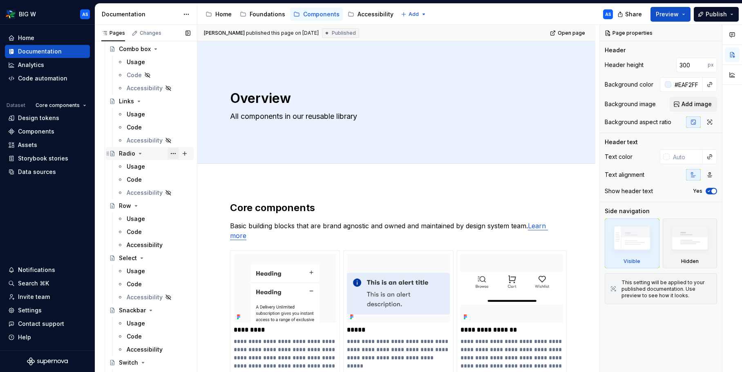
click at [173, 153] on button "Page tree" at bounding box center [172, 153] width 11 height 11
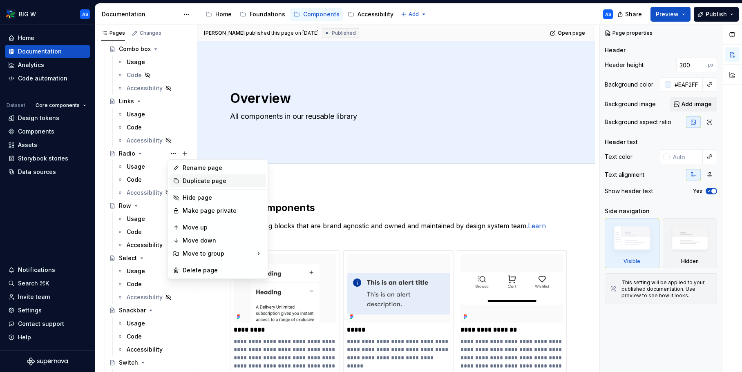
click at [188, 183] on div "Duplicate page" at bounding box center [223, 181] width 80 height 8
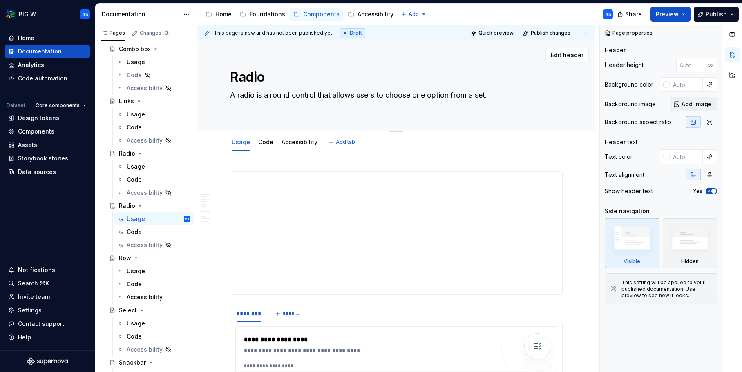
click at [257, 77] on textarea "Radio" at bounding box center [394, 77] width 332 height 20
type textarea "*"
type textarea "Q"
type textarea "*"
type textarea "Qu"
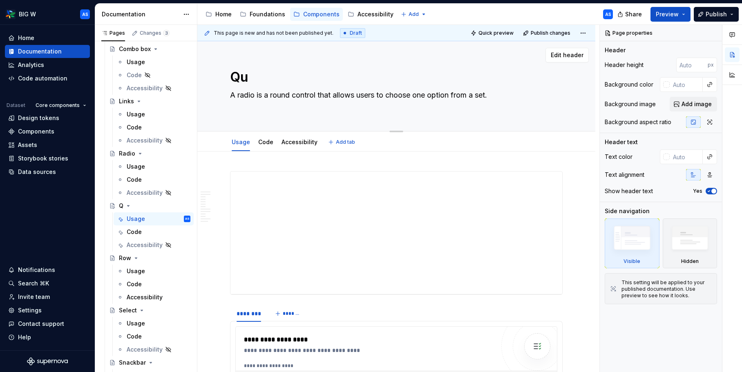
type textarea "*"
type textarea "Quan"
type textarea "*"
type textarea "Quant"
type textarea "*"
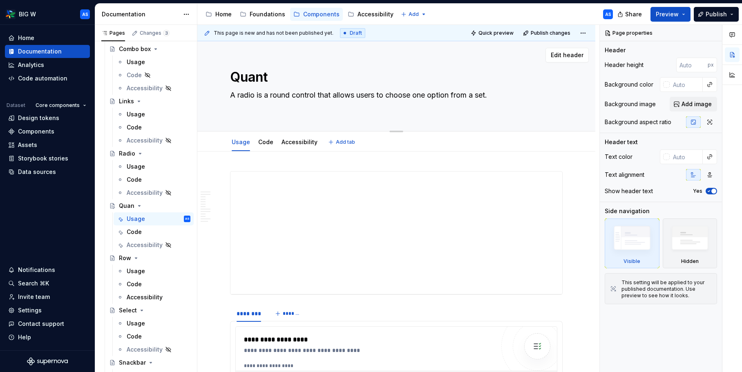
type textarea "Quanti"
type textarea "*"
type textarea "Quantity"
type textarea "*"
type textarea "Quantity"
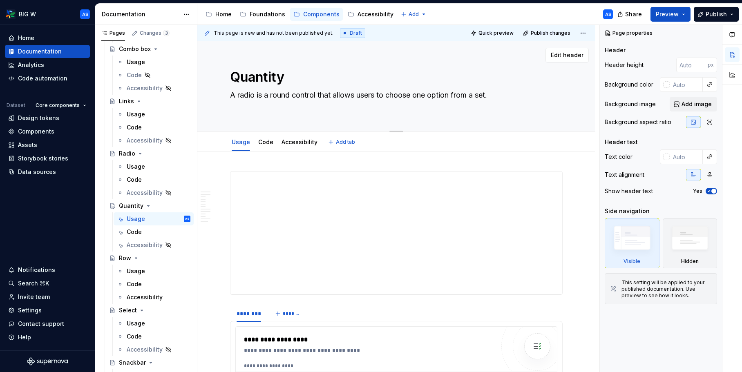
type textarea "*"
type textarea "Quantity s"
type textarea "*"
type textarea "Quantity se"
type textarea "*"
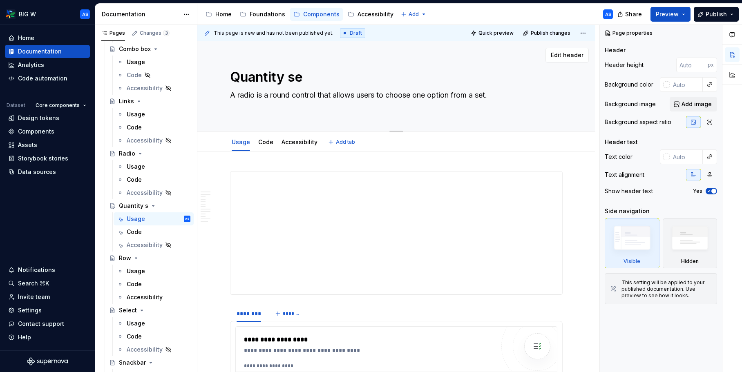
type textarea "Quantity sel"
type textarea "*"
type textarea "Quantity sele"
type textarea "*"
type textarea "Quantity selec"
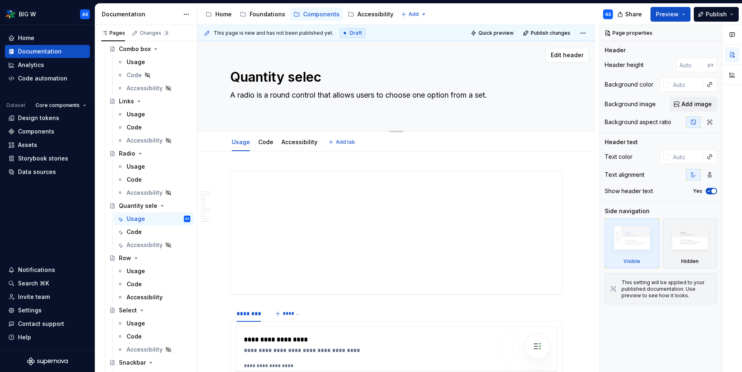
type textarea "*"
type textarea "Quantity select"
type textarea "*"
type textarea "Quantity selecto"
click at [370, 73] on textarea "Quantity selecto" at bounding box center [394, 77] width 332 height 20
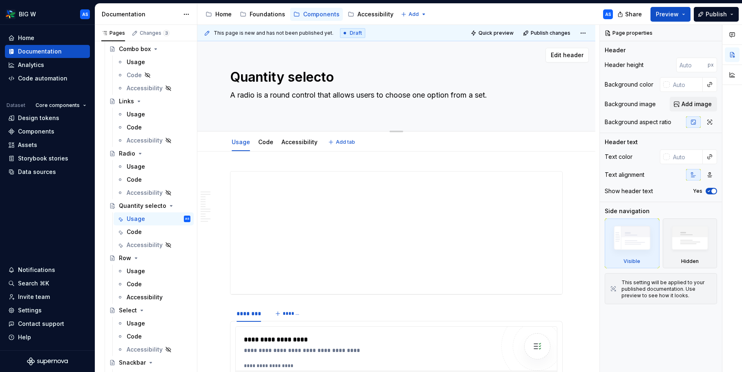
type textarea "*"
type textarea "r"
type textarea "*"
type textarea "Quantity selecto"
click at [347, 80] on textarea "Quantity selecto" at bounding box center [394, 77] width 332 height 20
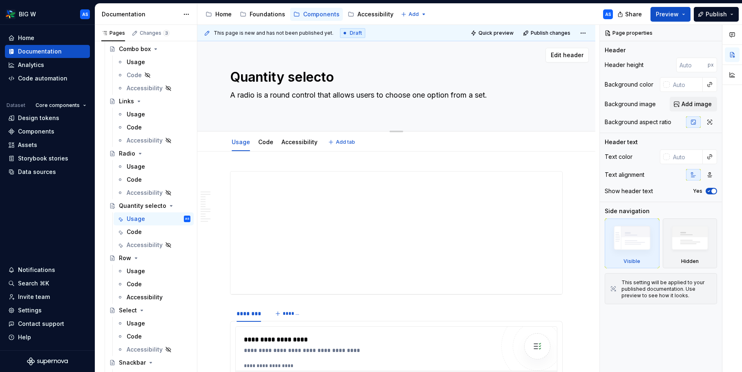
type textarea "*"
type textarea "Quantity selector"
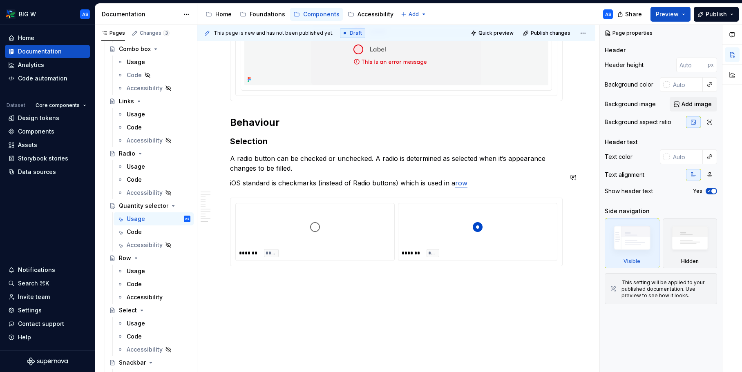
scroll to position [1617, 0]
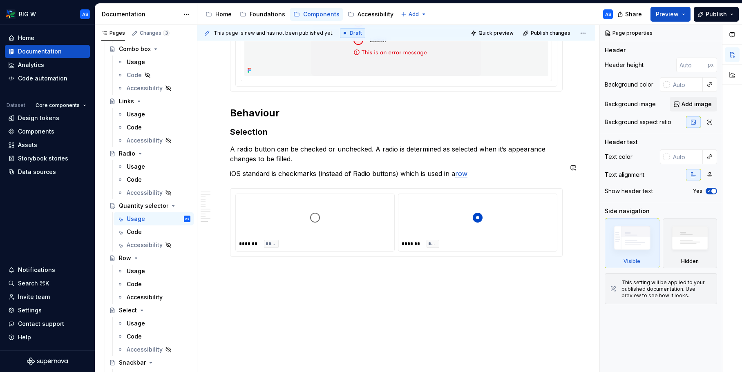
type textarea "*"
type textarea "Quantity selector"
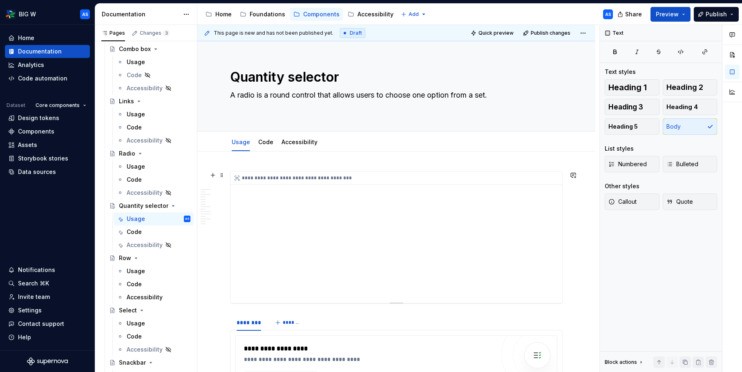
scroll to position [89, 0]
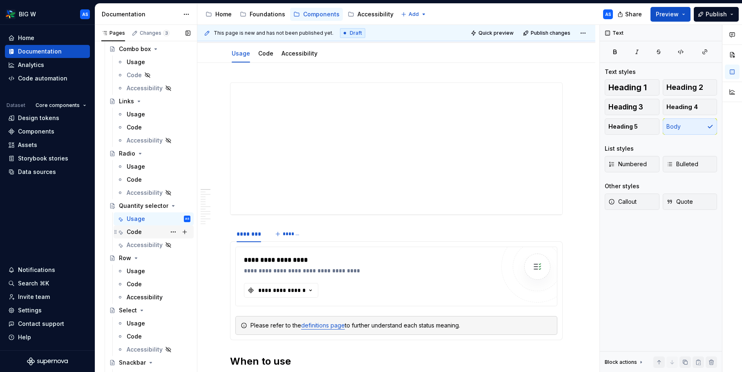
click at [141, 234] on div "Code" at bounding box center [159, 231] width 64 height 11
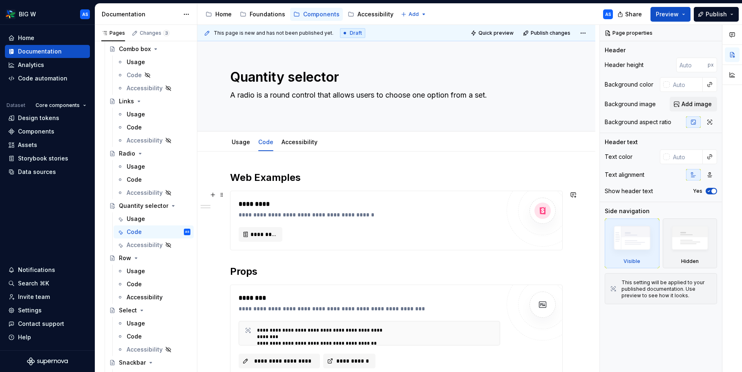
scroll to position [126, 0]
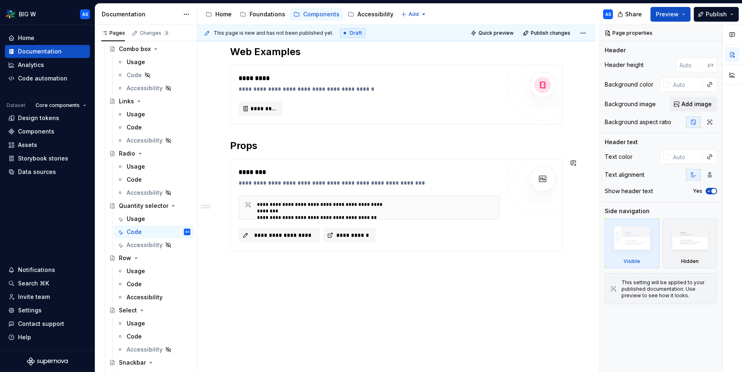
click at [390, 327] on div "**********" at bounding box center [396, 199] width 398 height 347
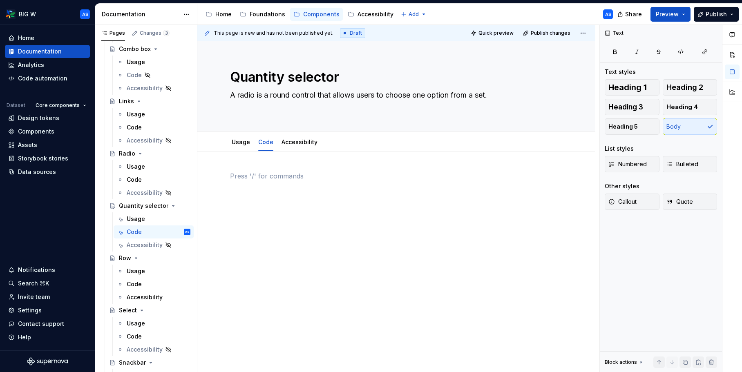
scroll to position [0, 0]
click at [175, 231] on button "Page tree" at bounding box center [172, 231] width 11 height 11
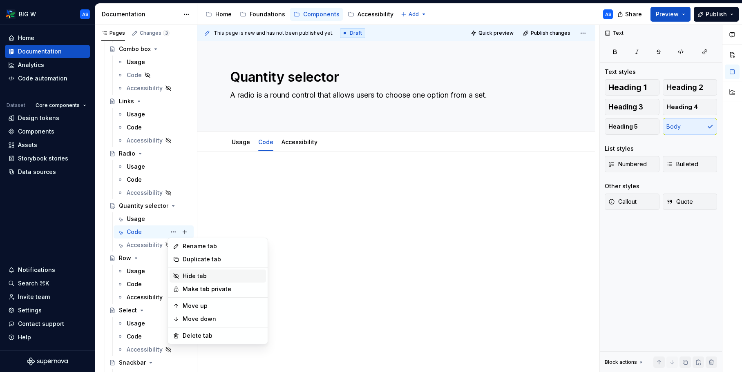
click at [206, 276] on div "Hide tab" at bounding box center [223, 276] width 80 height 8
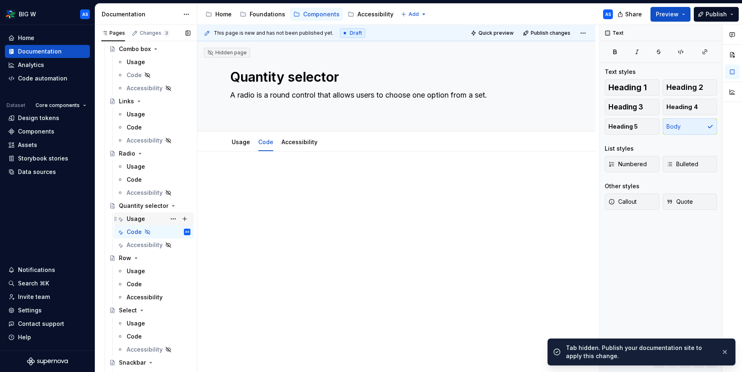
click at [149, 214] on div "Usage" at bounding box center [159, 218] width 64 height 11
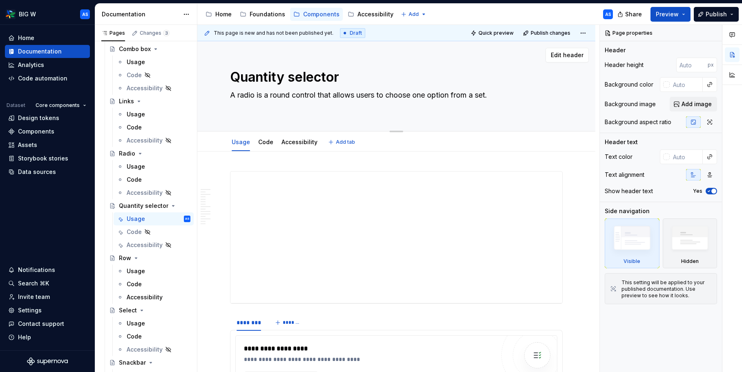
click at [324, 102] on textarea "A radio is a round control that allows users to choose one option from a set." at bounding box center [394, 100] width 332 height 23
paste textarea "Allows users to increase or decrease a numeric value, it includes increment (+)…"
type textarea "*"
type textarea "Allows users to increase or decrease a numeric value, it includes increment (+)…"
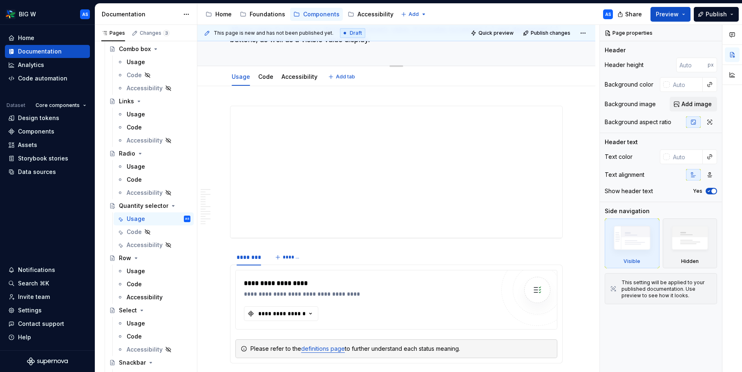
type textarea "*"
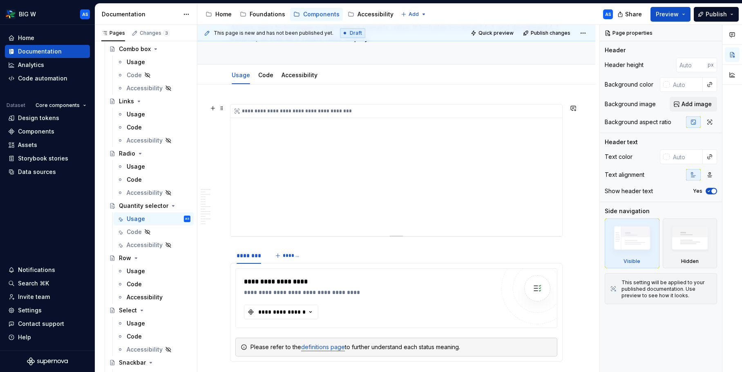
type textarea "Allows users to increase or decrease a numeric value, it includes increment (+)…"
drag, startPoint x: 343, startPoint y: 138, endPoint x: 339, endPoint y: 138, distance: 4.1
click at [343, 138] on div "**********" at bounding box center [396, 170] width 332 height 131
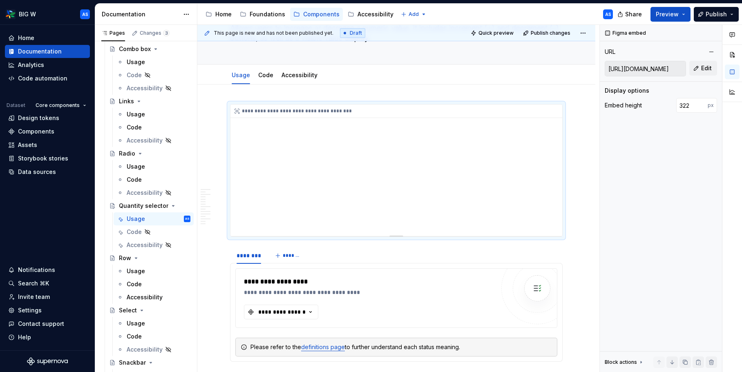
type textarea "*"
click at [512, 155] on div "**********" at bounding box center [396, 170] width 332 height 131
click at [703, 67] on span "Edit" at bounding box center [706, 68] width 11 height 8
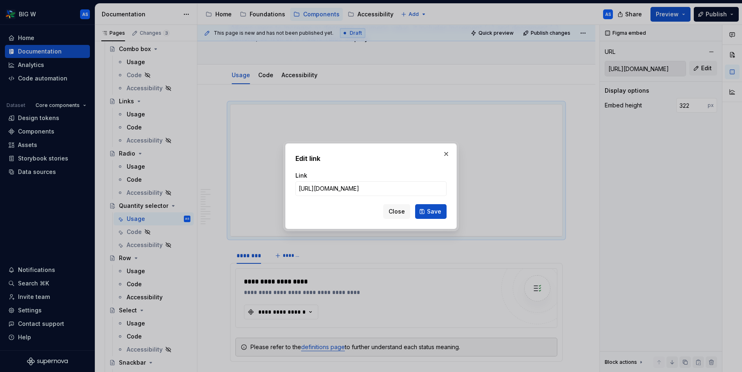
scroll to position [0, 419]
type input "https://www.figma.com/proto/WccKytIRPiT1mvD08A2KyA/Content-for-Supernova?page-i…"
click at [434, 209] on span "Save" at bounding box center [434, 211] width 14 height 8
type input "https://embed.figma.com/proto/WccKytIRPiT1mvD08A2KyA/Content-for-Supernova?page…"
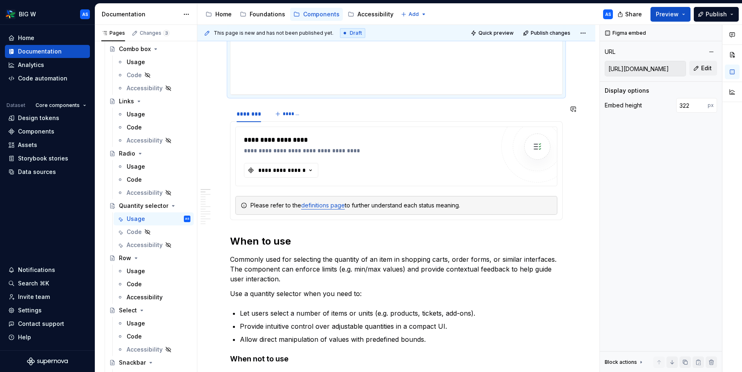
scroll to position [212, 0]
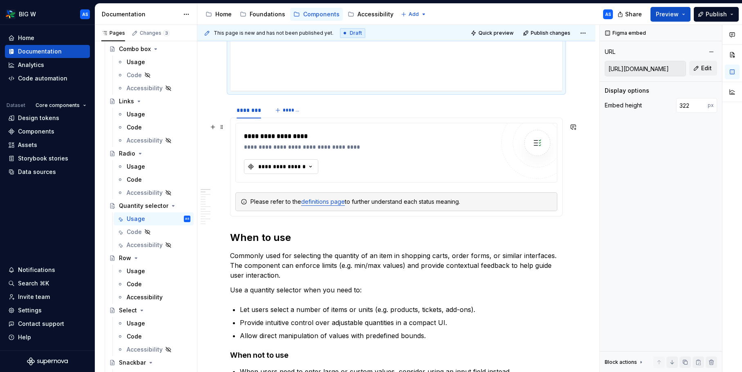
click at [303, 167] on div "**********" at bounding box center [281, 167] width 49 height 8
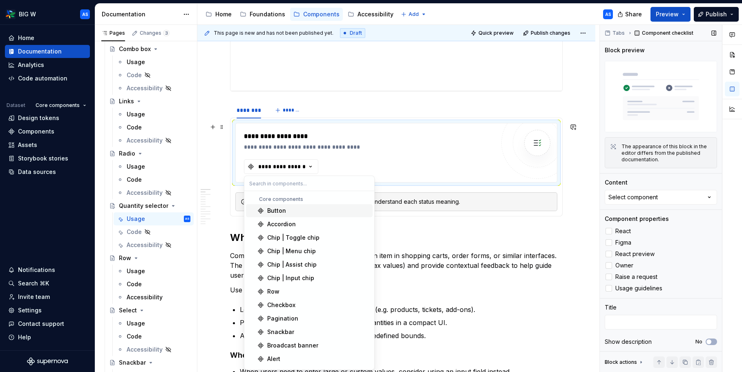
type textarea "*"
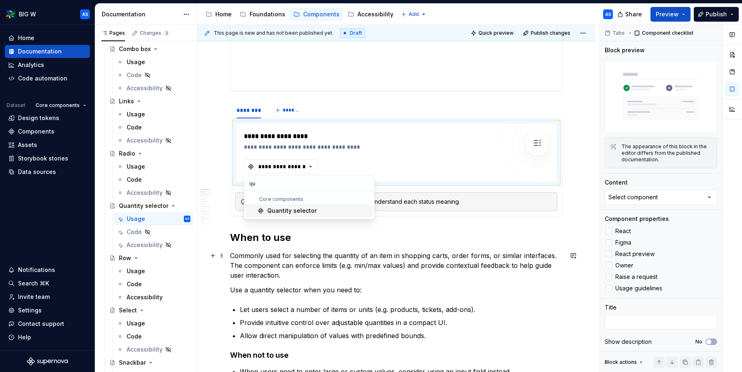
type input "qua"
click at [300, 207] on div "Quantity selector" at bounding box center [291, 211] width 49 height 8
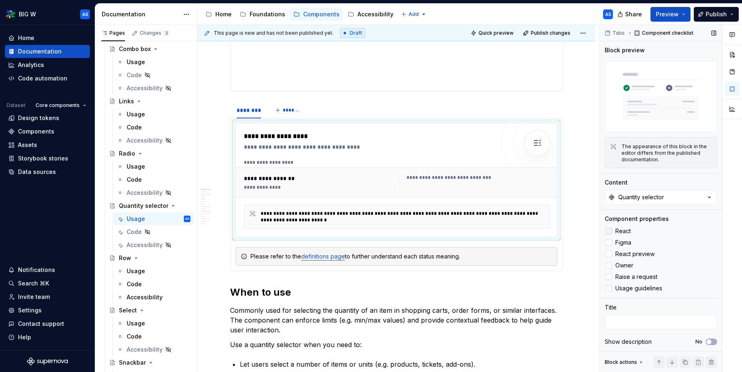
click at [611, 231] on div at bounding box center [608, 231] width 7 height 7
click at [610, 238] on div at bounding box center [608, 241] width 7 height 7
click at [609, 251] on div at bounding box center [608, 253] width 7 height 7
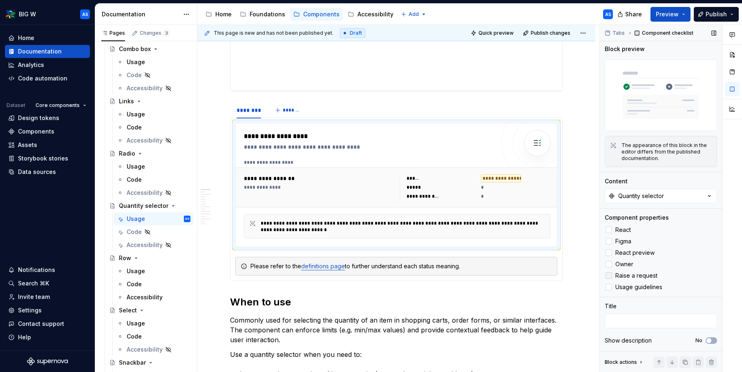
click at [609, 274] on div at bounding box center [608, 275] width 7 height 7
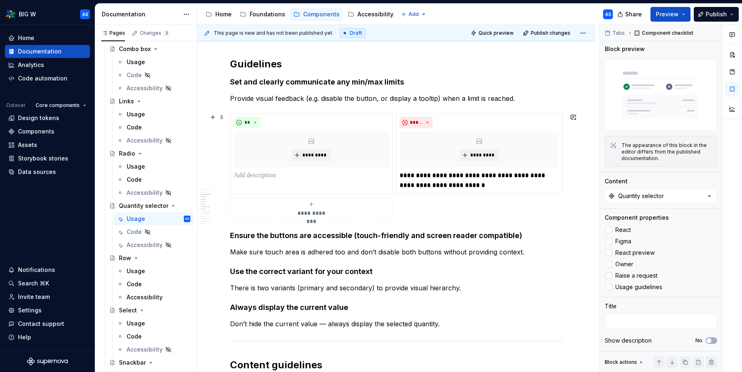
scroll to position [630, 0]
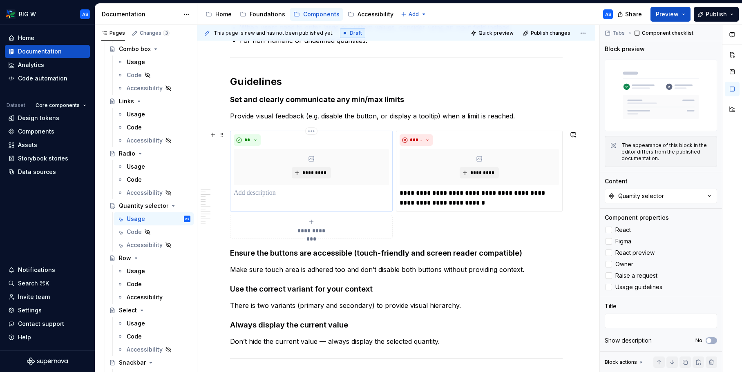
click at [348, 173] on div "*********" at bounding box center [311, 167] width 155 height 36
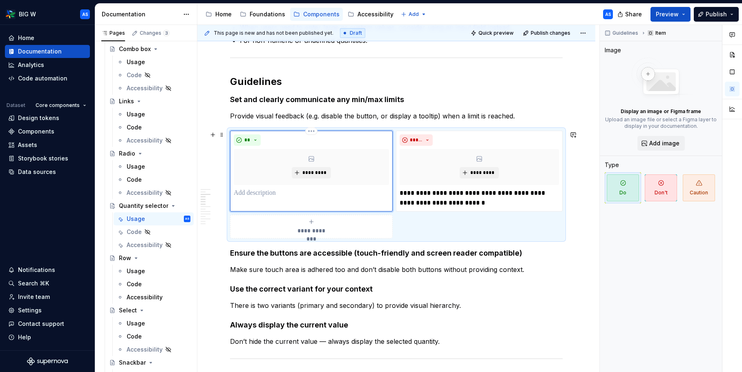
scroll to position [0, 0]
click at [318, 172] on span "*********" at bounding box center [314, 172] width 25 height 7
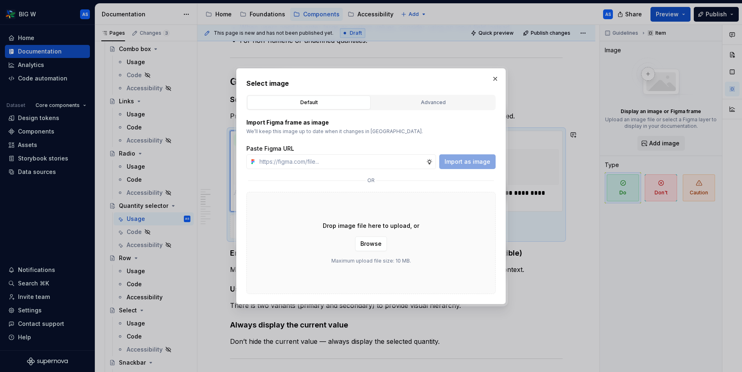
type textarea "*"
click at [441, 103] on div "Advanced" at bounding box center [433, 102] width 118 height 8
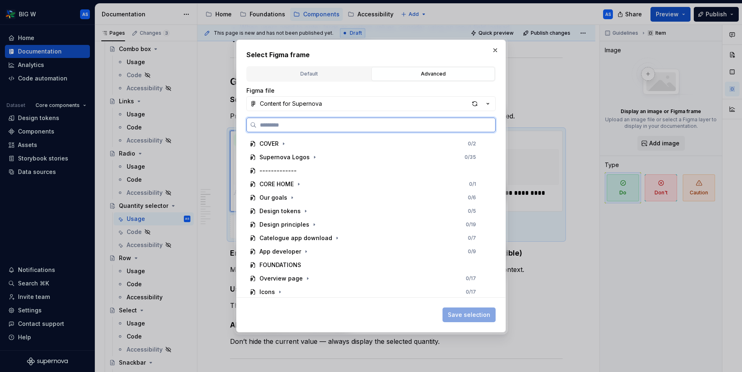
click at [329, 124] on input "search" at bounding box center [375, 125] width 238 height 8
type input "****"
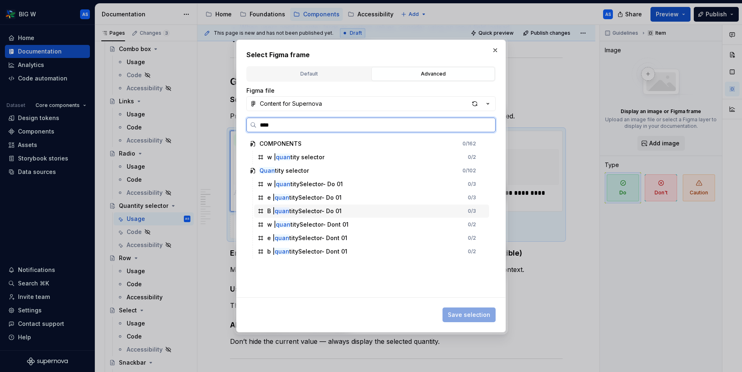
click at [385, 210] on div "B | quan titySelector- Do 01 0 / 3" at bounding box center [371, 211] width 235 height 13
click at [477, 313] on span "Save selection" at bounding box center [469, 315] width 42 height 8
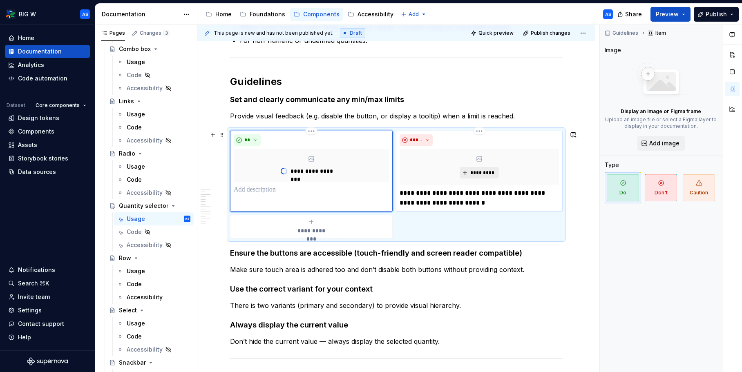
click at [488, 173] on span "*********" at bounding box center [482, 172] width 25 height 7
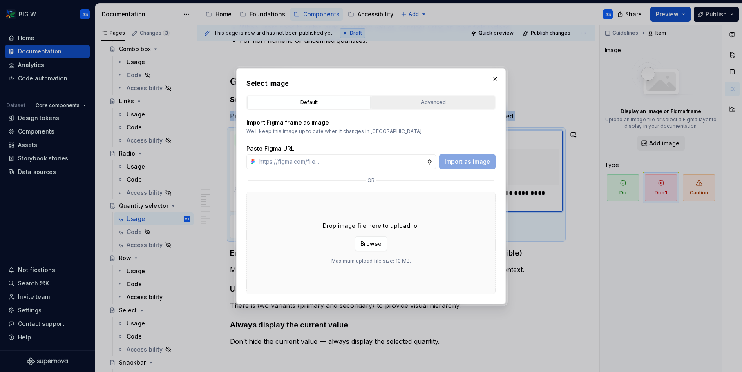
type textarea "*"
click at [430, 101] on div "Advanced" at bounding box center [433, 102] width 118 height 8
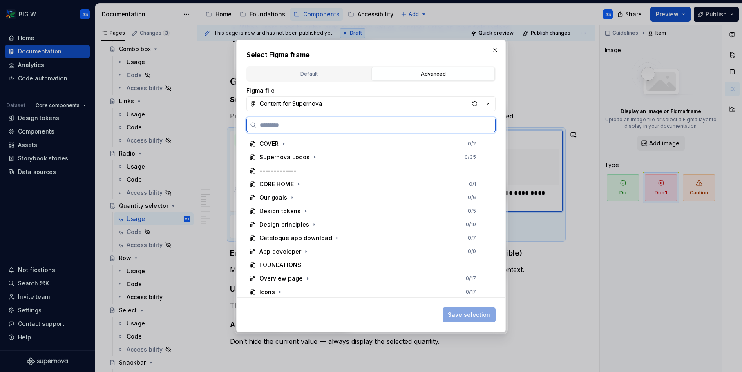
click at [383, 121] on input "search" at bounding box center [375, 125] width 238 height 8
type input "****"
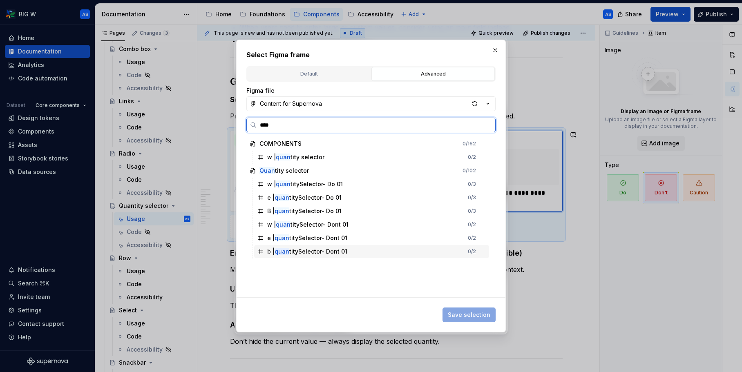
click at [366, 253] on div "b | quan titySelector- Dont 01 0 / 2" at bounding box center [371, 251] width 235 height 13
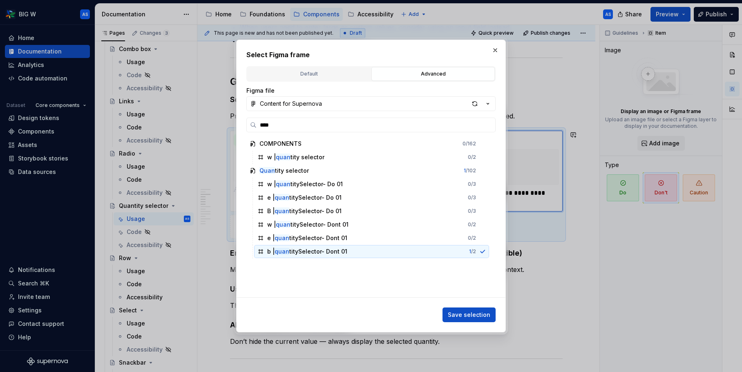
click at [472, 314] on span "Save selection" at bounding box center [469, 315] width 42 height 8
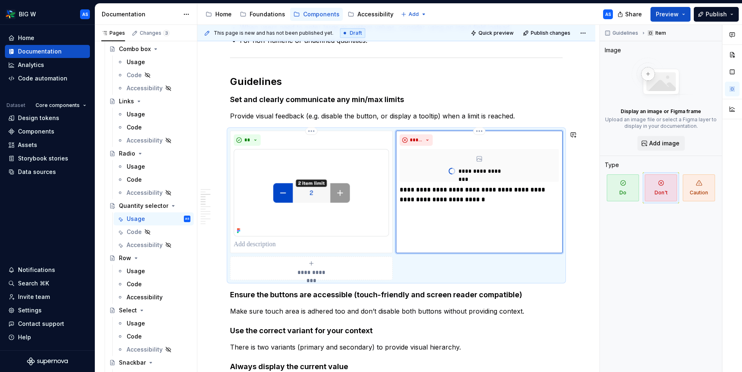
type textarea "*"
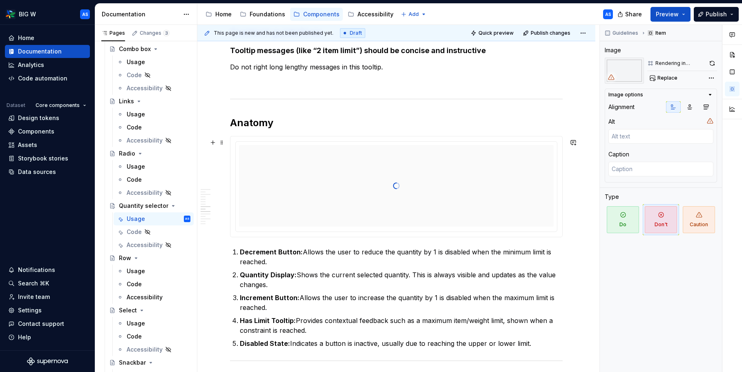
scroll to position [1023, 0]
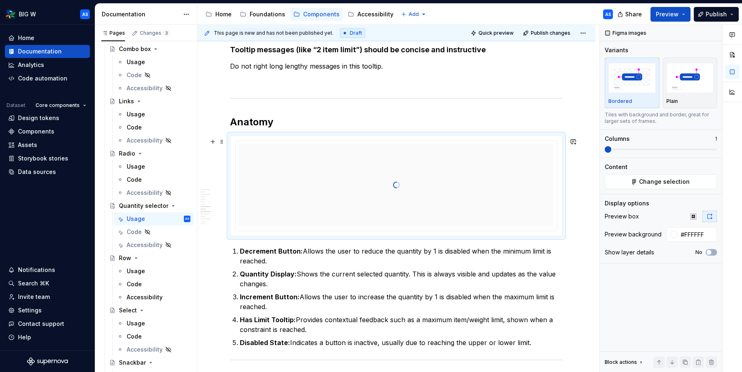
click at [445, 180] on div at bounding box center [396, 185] width 314 height 82
click at [665, 183] on span "Change selection" at bounding box center [664, 182] width 51 height 8
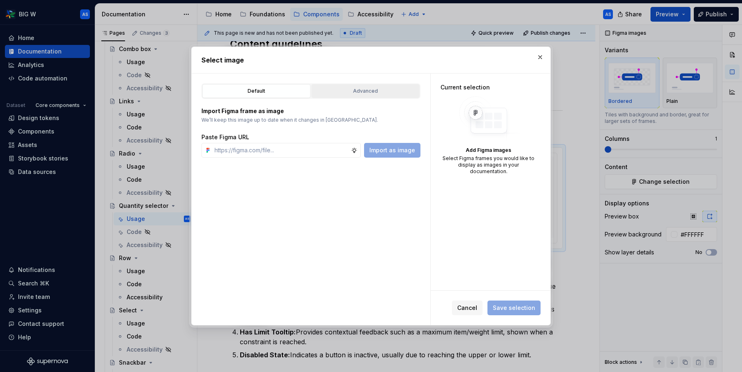
click at [374, 84] on button "Advanced" at bounding box center [365, 91] width 108 height 14
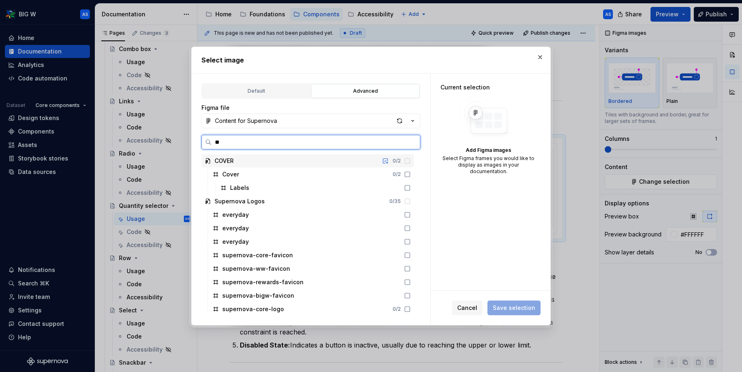
type input "***"
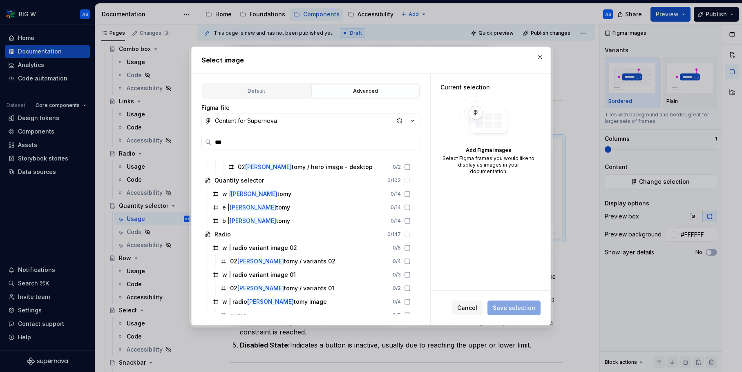
scroll to position [909, 0]
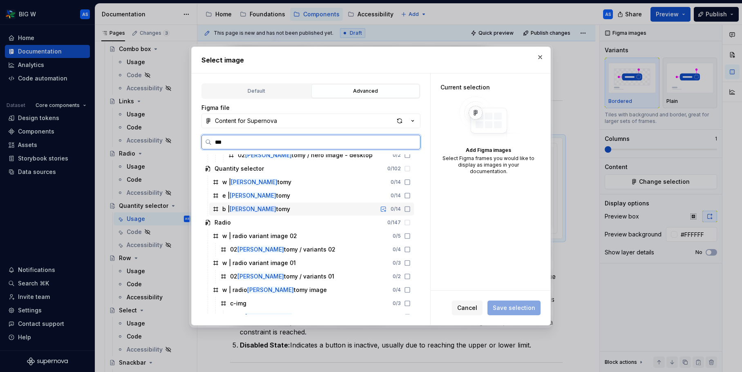
click at [294, 208] on div "b | ana tomy 0 / 14" at bounding box center [311, 209] width 205 height 13
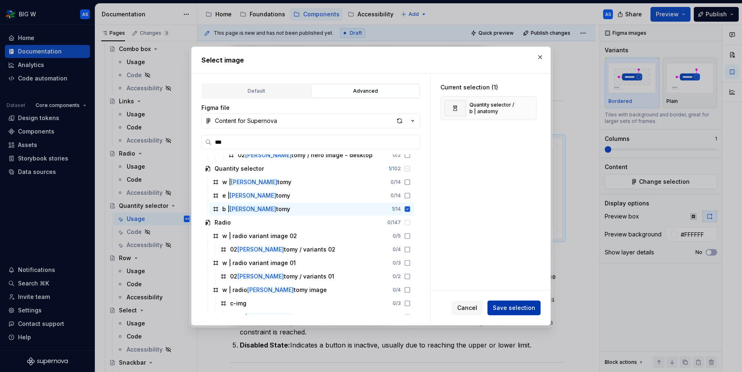
click at [532, 309] on span "Save selection" at bounding box center [513, 308] width 42 height 8
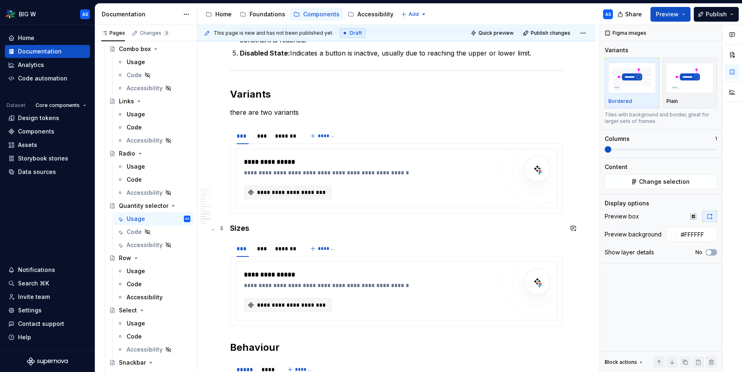
scroll to position [1455, 0]
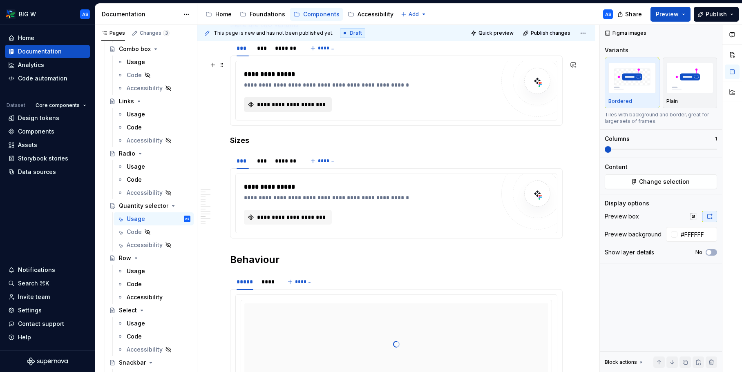
click at [326, 104] on span "**********" at bounding box center [291, 104] width 71 height 8
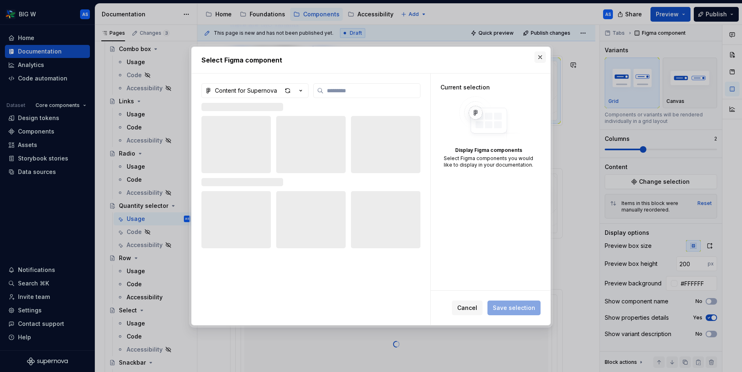
click at [539, 57] on button "button" at bounding box center [539, 56] width 11 height 11
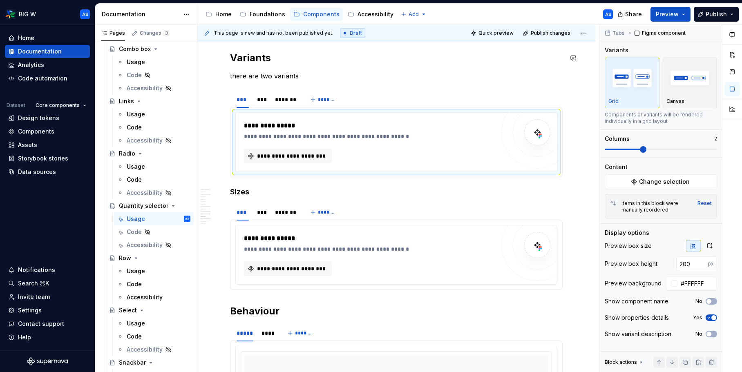
scroll to position [1395, 0]
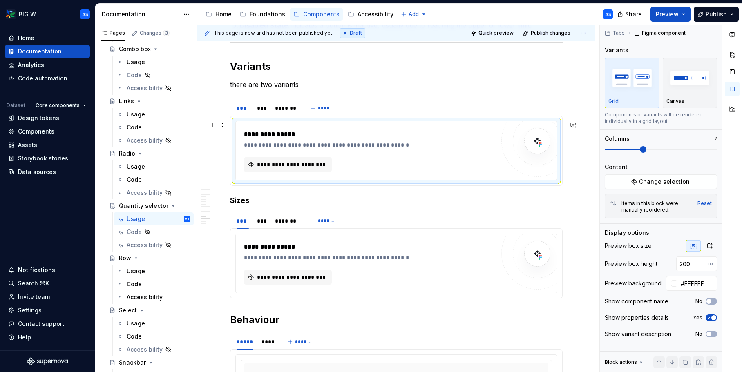
click at [241, 121] on div "**********" at bounding box center [396, 151] width 322 height 60
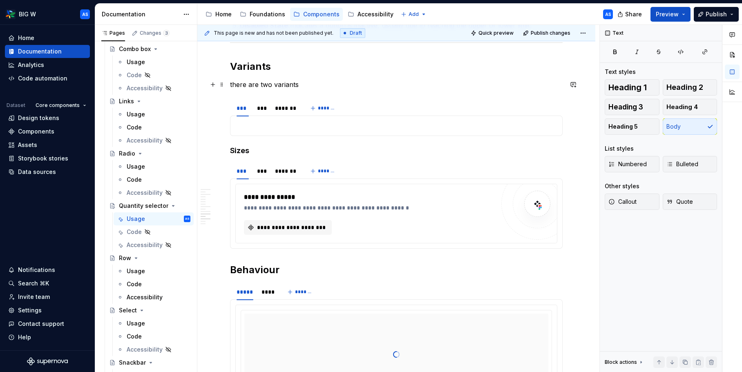
click at [332, 82] on p "there are two variants" at bounding box center [396, 85] width 332 height 10
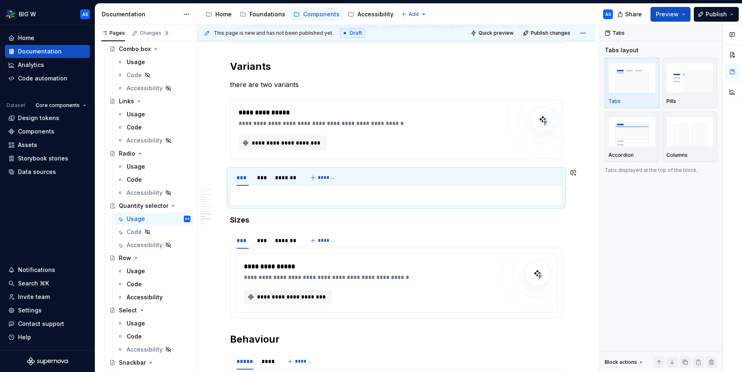
click at [234, 169] on section "**********" at bounding box center [396, 187] width 332 height 37
click at [221, 174] on span at bounding box center [221, 173] width 7 height 11
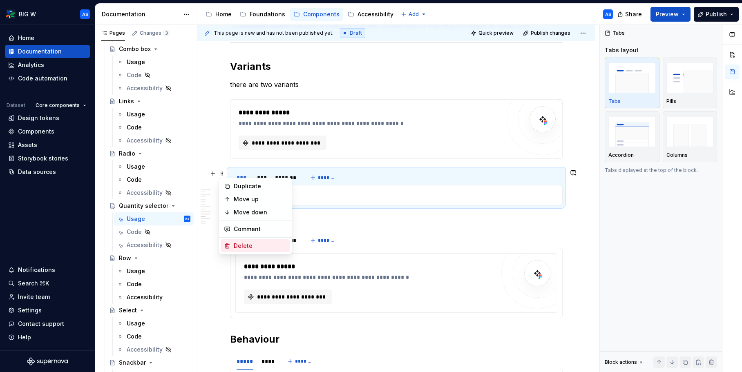
click at [247, 245] on div "Delete" at bounding box center [260, 246] width 53 height 8
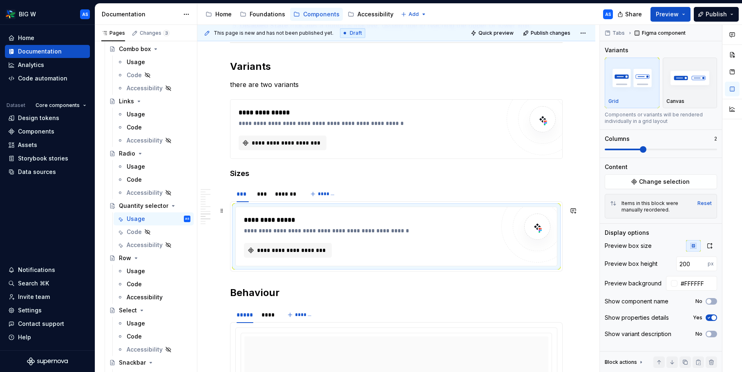
click at [264, 213] on div "**********" at bounding box center [396, 236] width 321 height 59
click at [268, 99] on div "**********" at bounding box center [396, 129] width 332 height 60
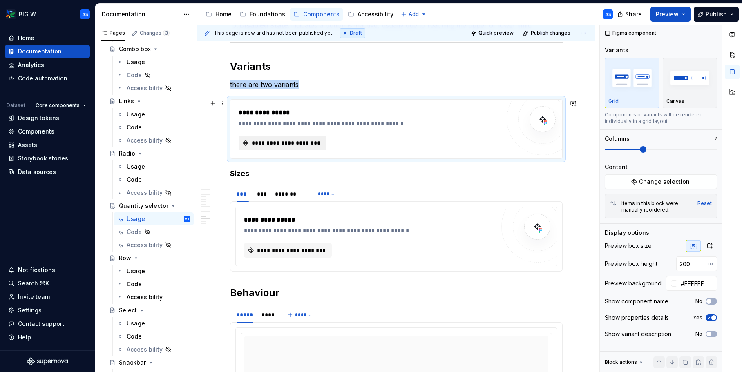
click at [282, 140] on span "**********" at bounding box center [285, 143] width 71 height 8
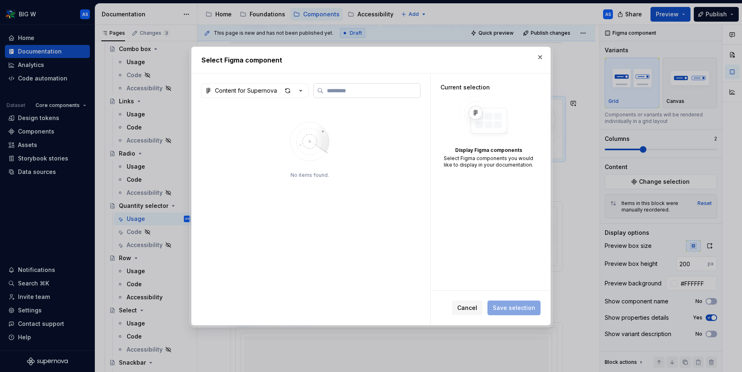
type textarea "*"
click at [301, 94] on icon "button" at bounding box center [300, 91] width 8 height 8
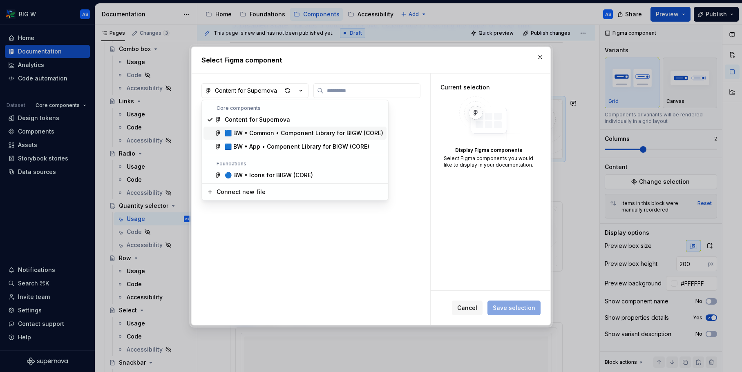
click at [289, 138] on span "🟦 BW • Common • Component Library for BIGW (CORE)" at bounding box center [294, 133] width 183 height 13
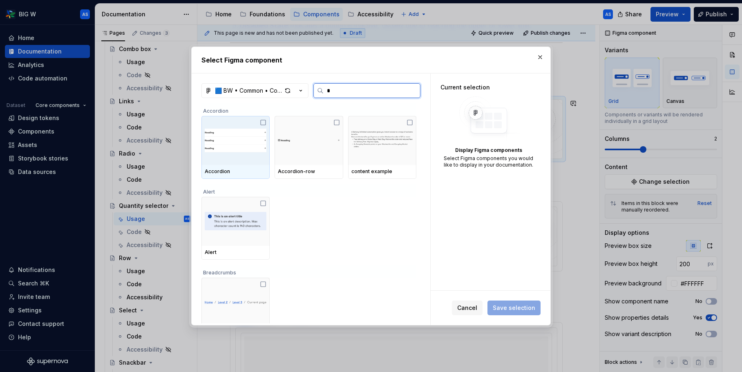
type input "**"
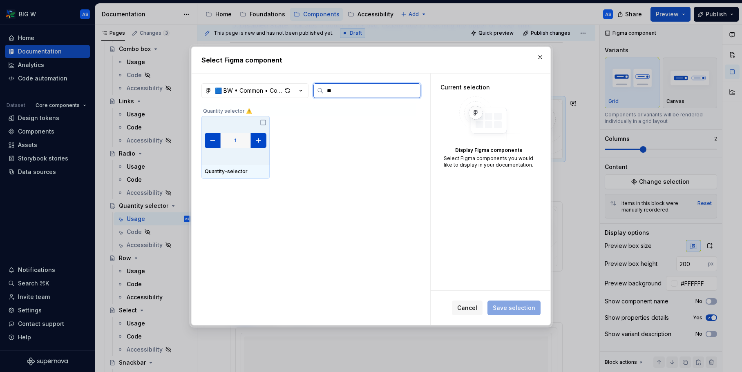
click at [252, 131] on img at bounding box center [236, 141] width 62 height 20
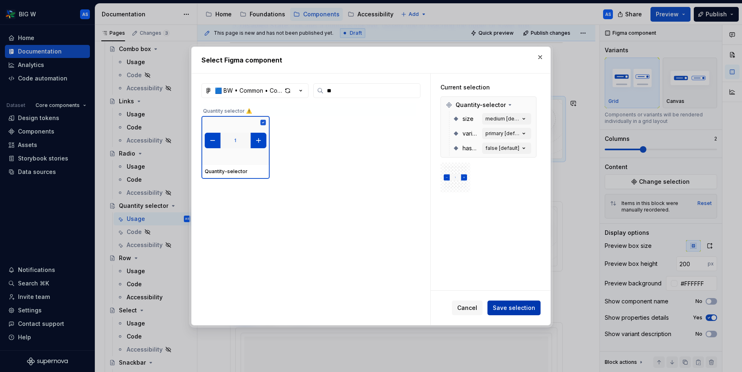
click at [521, 310] on span "Save selection" at bounding box center [513, 308] width 42 height 8
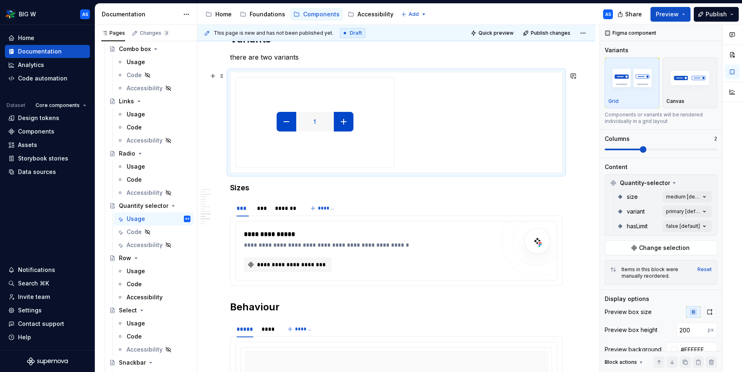
scroll to position [1427, 0]
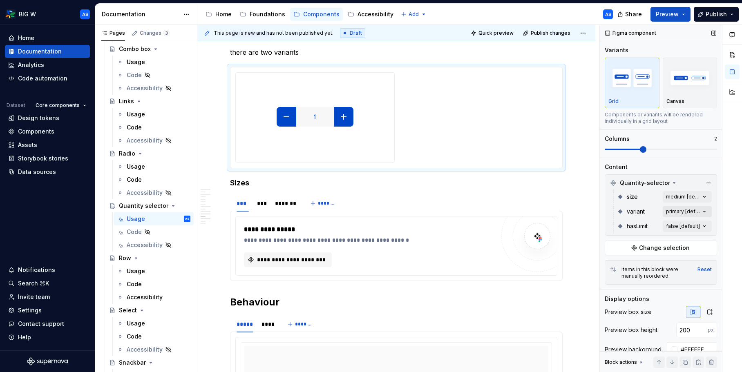
click at [695, 213] on div "Comments Open comments No comments yet Select ‘Comment’ from the block context …" at bounding box center [670, 199] width 142 height 348
click at [700, 223] on button "button" at bounding box center [700, 226] width 11 height 7
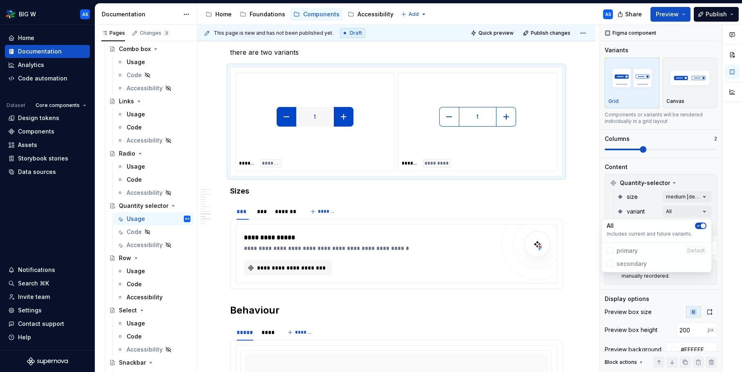
click at [256, 65] on html "BIG W AS Home Documentation Analytics Code automation Dataset Core components D…" at bounding box center [371, 186] width 742 height 372
click at [256, 194] on h4 "Sizes" at bounding box center [396, 191] width 332 height 10
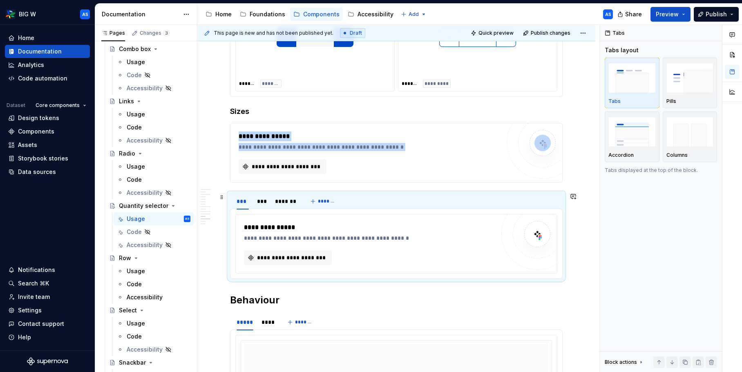
scroll to position [1506, 0]
click at [221, 198] on span at bounding box center [221, 197] width 7 height 11
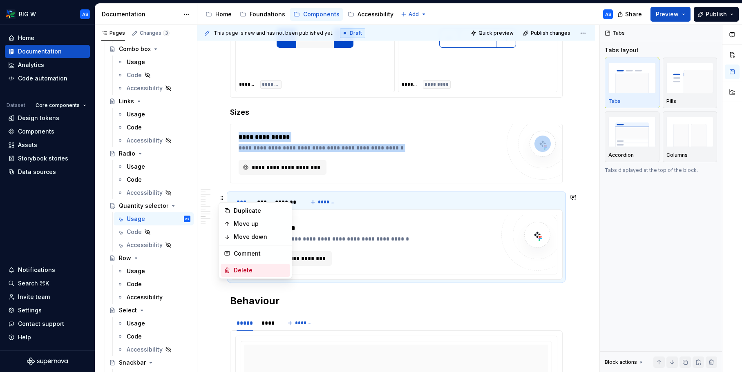
click at [253, 268] on div "Delete" at bounding box center [260, 270] width 53 height 8
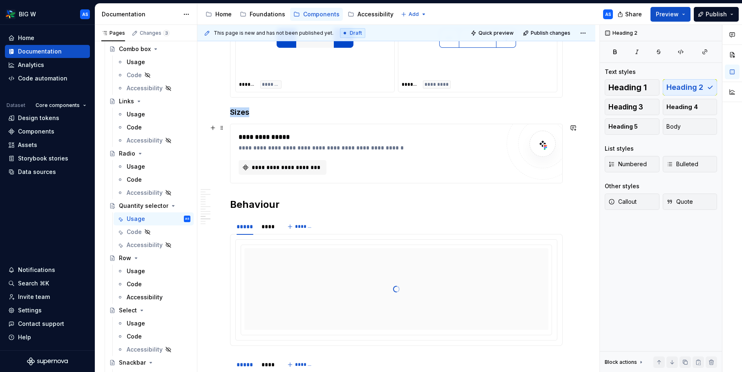
click at [319, 127] on div "**********" at bounding box center [396, 153] width 332 height 59
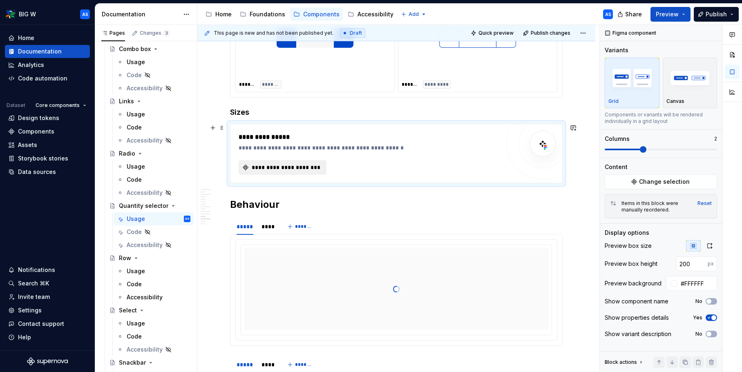
click at [293, 169] on span "**********" at bounding box center [285, 167] width 71 height 8
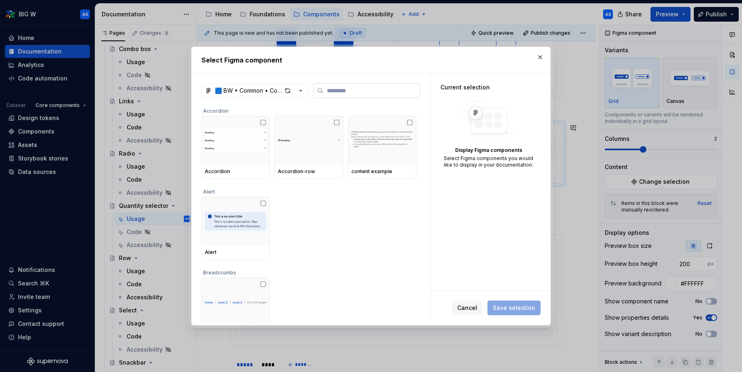
type textarea "*"
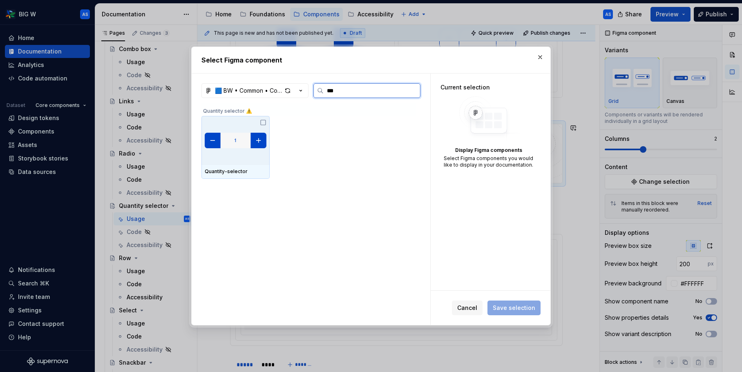
type input "****"
click at [249, 140] on img at bounding box center [236, 141] width 62 height 20
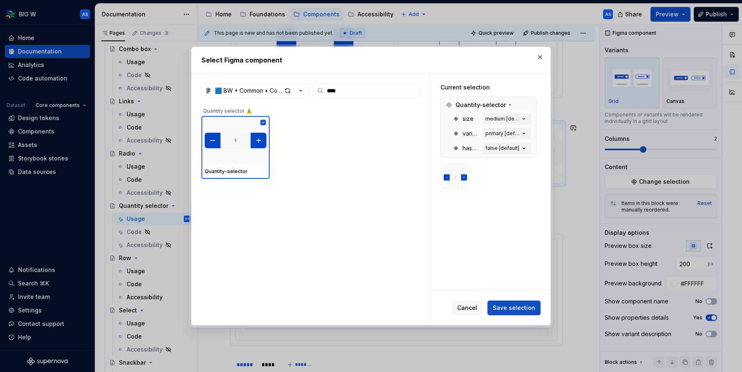
click at [525, 311] on span "Save selection" at bounding box center [513, 308] width 42 height 8
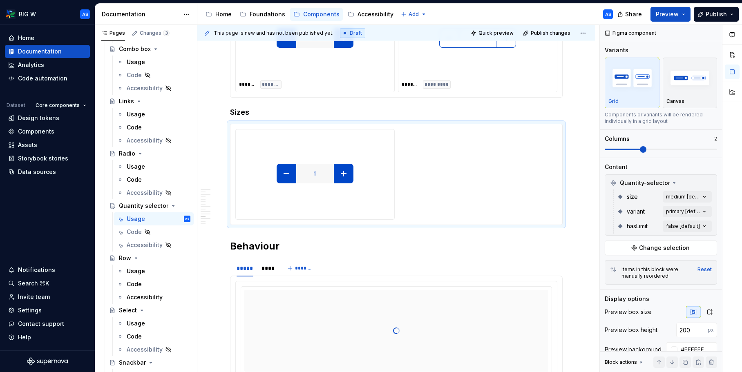
click at [703, 198] on div "Comments Open comments No comments yet Select ‘Comment’ from the block context …" at bounding box center [670, 199] width 142 height 348
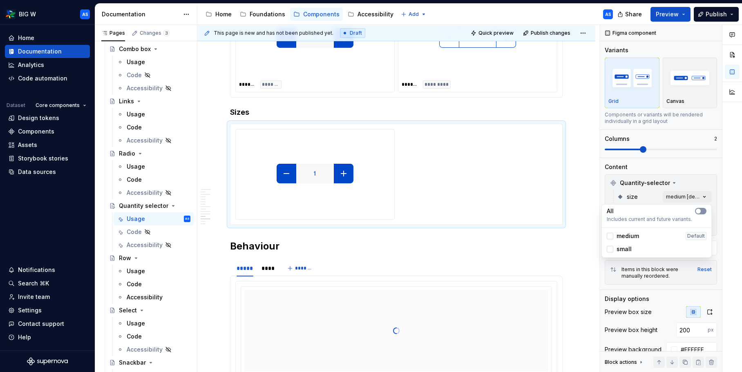
click at [700, 213] on icon "button" at bounding box center [698, 211] width 7 height 5
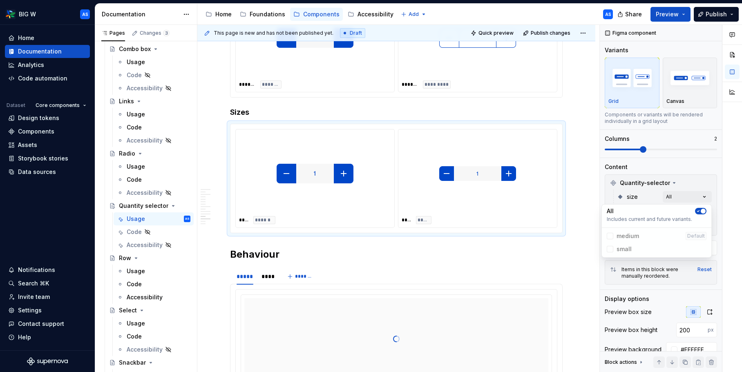
click at [377, 259] on html "BIG W AS Home Documentation Analytics Code automation Dataset Core components D…" at bounding box center [371, 186] width 742 height 372
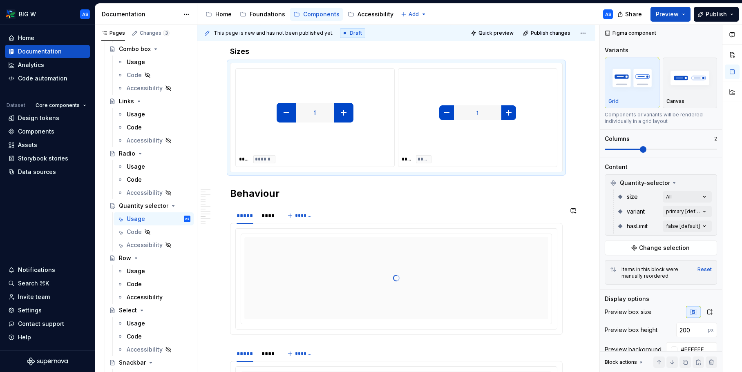
scroll to position [1669, 0]
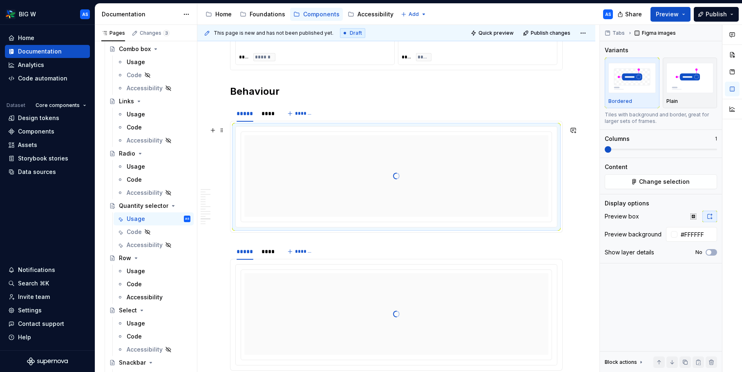
click at [293, 157] on div at bounding box center [396, 176] width 304 height 82
click at [678, 184] on span "Change selection" at bounding box center [664, 182] width 51 height 8
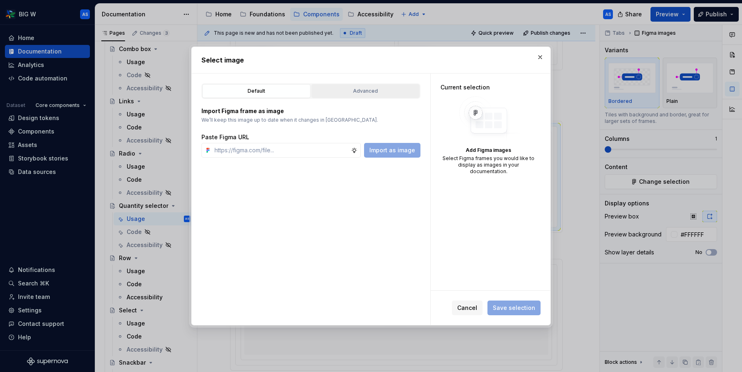
click at [396, 85] on button "Advanced" at bounding box center [365, 91] width 108 height 14
type textarea "*"
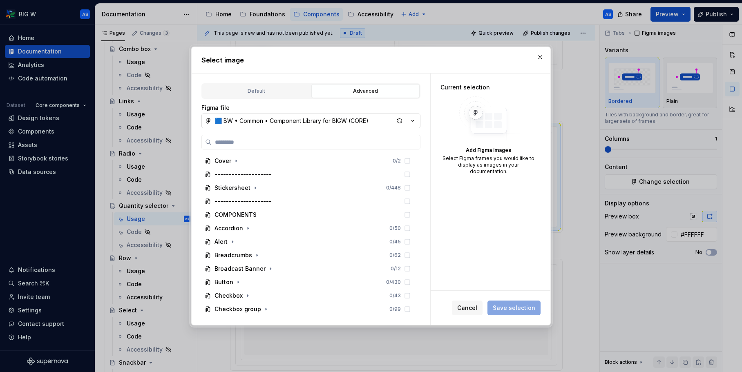
click at [351, 119] on div "🟦 BW • Common • Component Library for BIGW (CORE)" at bounding box center [292, 121] width 154 height 8
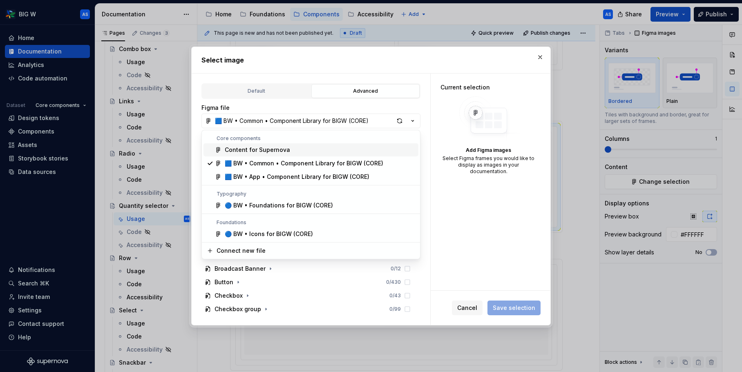
click at [296, 147] on div "Content for Supernova" at bounding box center [320, 150] width 190 height 8
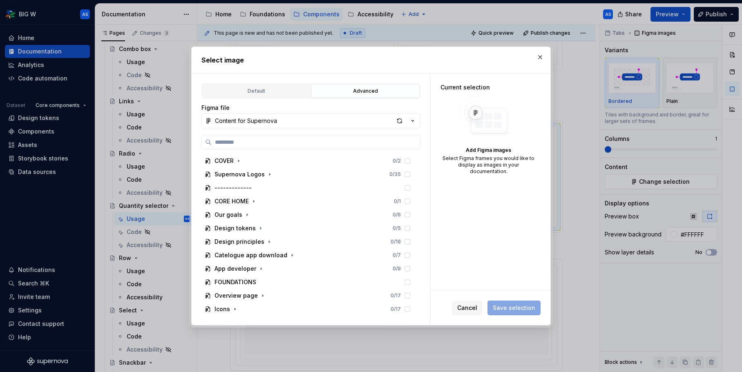
click at [296, 147] on label at bounding box center [310, 142] width 219 height 15
click at [296, 146] on input "search" at bounding box center [316, 142] width 208 height 8
click at [296, 147] on label at bounding box center [310, 142] width 219 height 15
click at [296, 146] on input "search" at bounding box center [316, 142] width 208 height 8
type input "****"
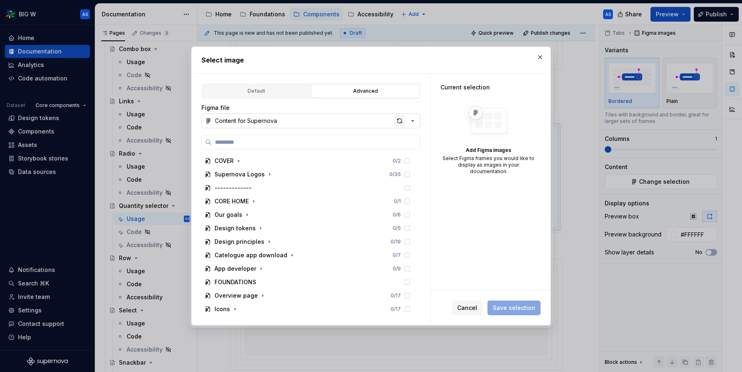
click at [401, 124] on div "button" at bounding box center [399, 120] width 11 height 11
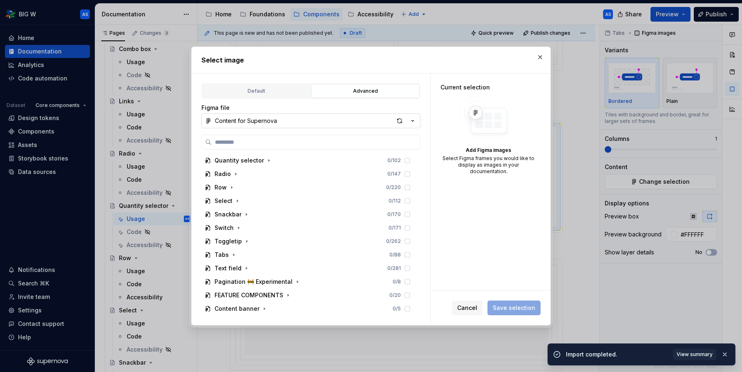
scroll to position [419, 0]
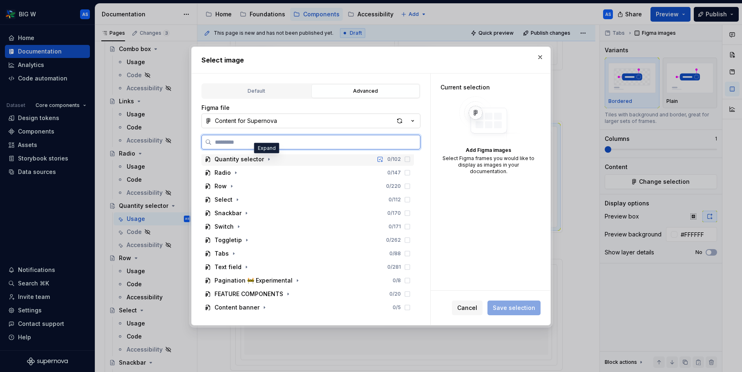
click at [270, 158] on div "Quantity selector 0 / 102" at bounding box center [307, 159] width 212 height 13
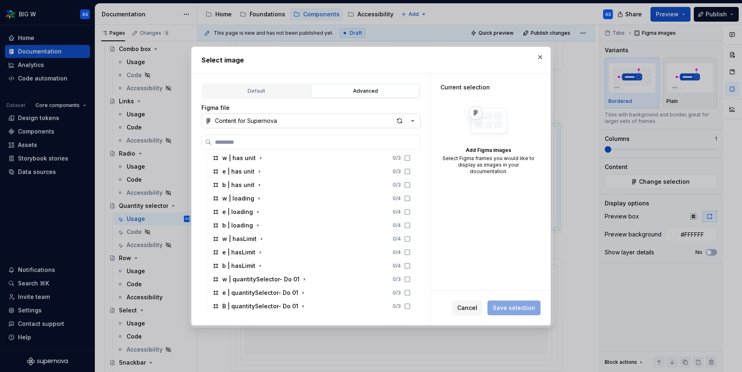
scroll to position [505, 0]
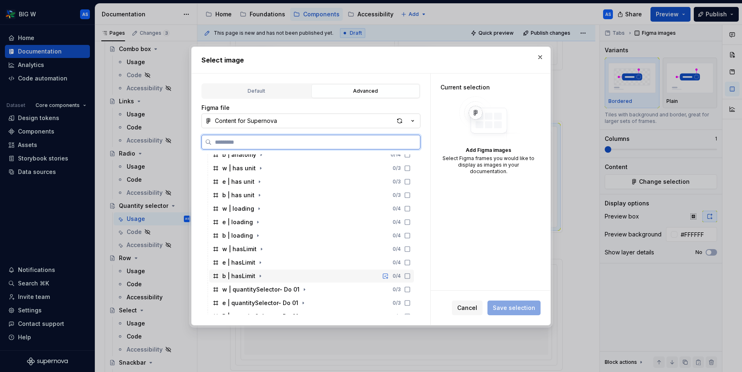
click at [300, 273] on div "b | hasLimit 0 / 4" at bounding box center [311, 276] width 205 height 13
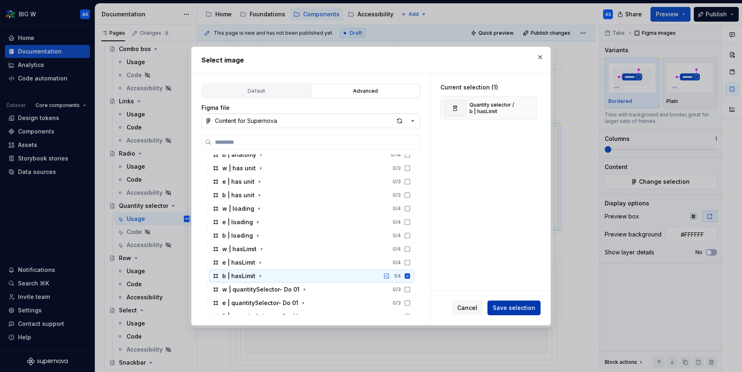
click at [519, 307] on span "Save selection" at bounding box center [513, 308] width 42 height 8
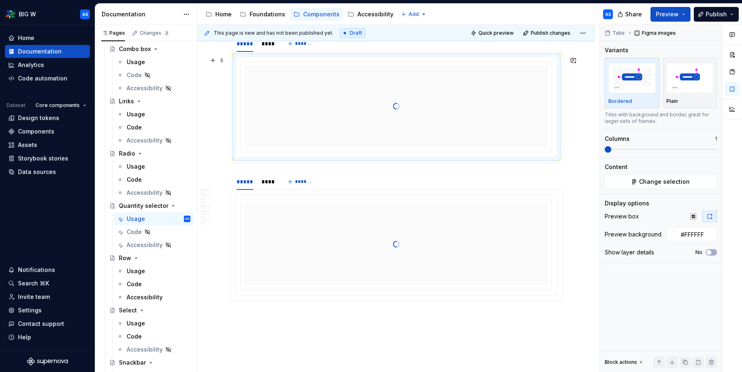
scroll to position [1738, 0]
click at [267, 182] on div "****" at bounding box center [267, 182] width 12 height 8
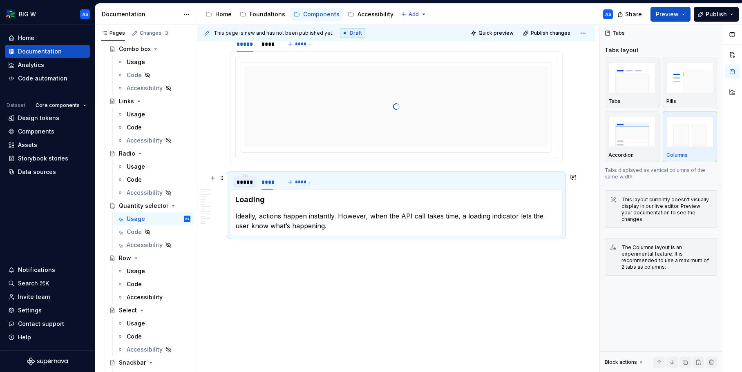
click at [251, 182] on div "*****" at bounding box center [244, 182] width 17 height 8
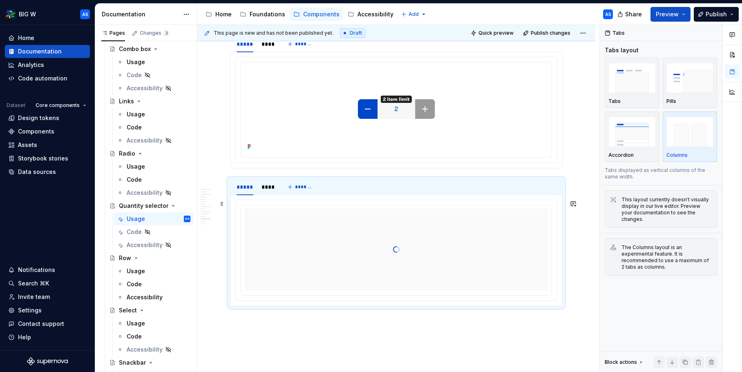
click at [333, 223] on div at bounding box center [396, 250] width 304 height 82
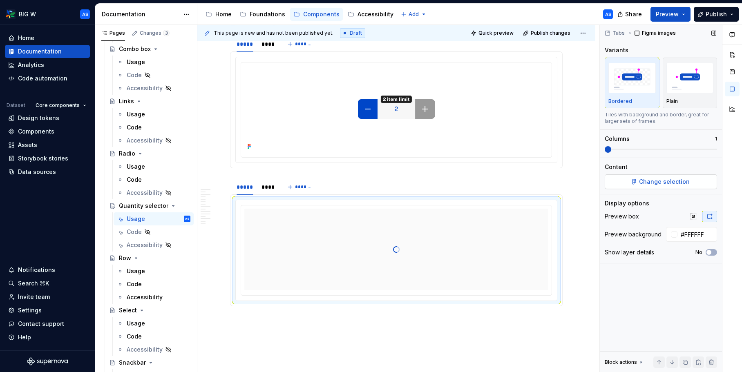
click at [675, 178] on span "Change selection" at bounding box center [664, 182] width 51 height 8
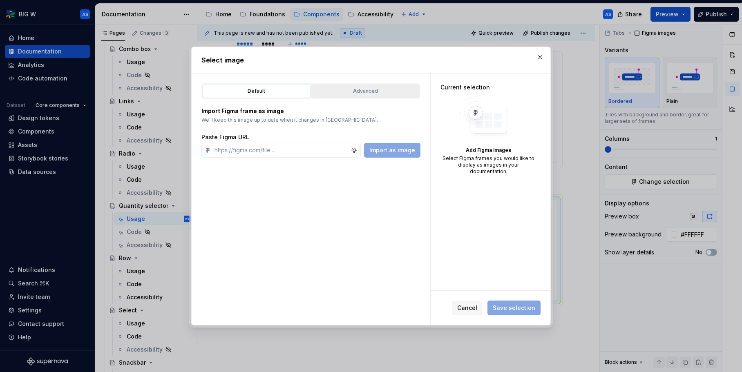
type textarea "*"
click at [367, 92] on div "Advanced" at bounding box center [365, 91] width 102 height 8
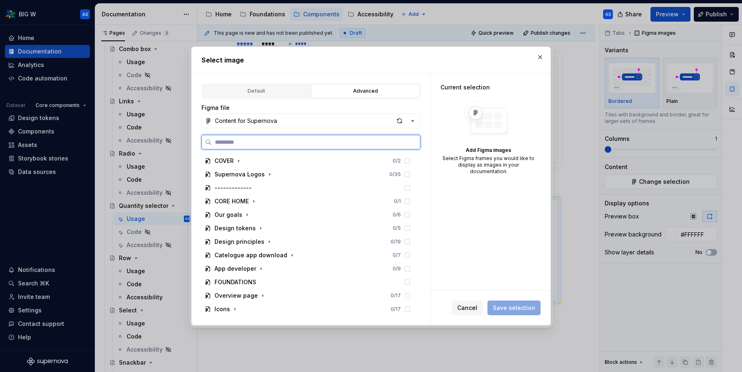
click at [261, 145] on input "search" at bounding box center [316, 142] width 208 height 8
type input "*******"
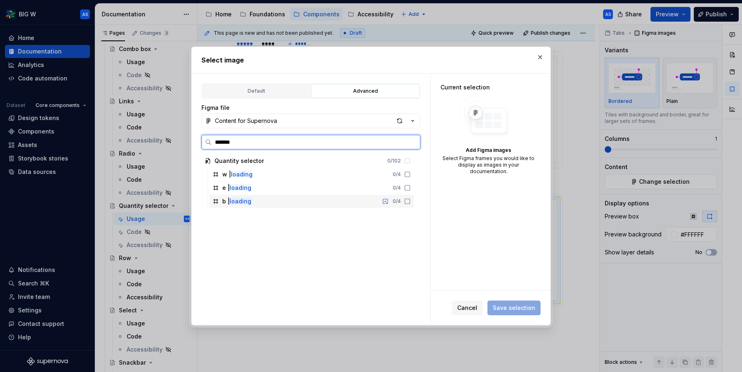
click at [287, 201] on div "b | loading 0 / 4" at bounding box center [311, 201] width 205 height 13
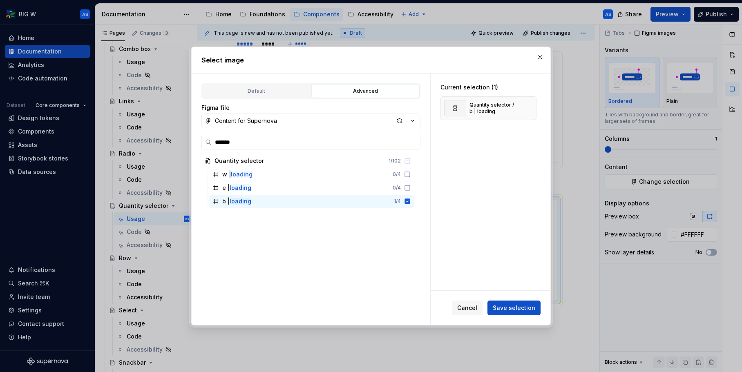
click at [531, 314] on button "Save selection" at bounding box center [513, 308] width 53 height 15
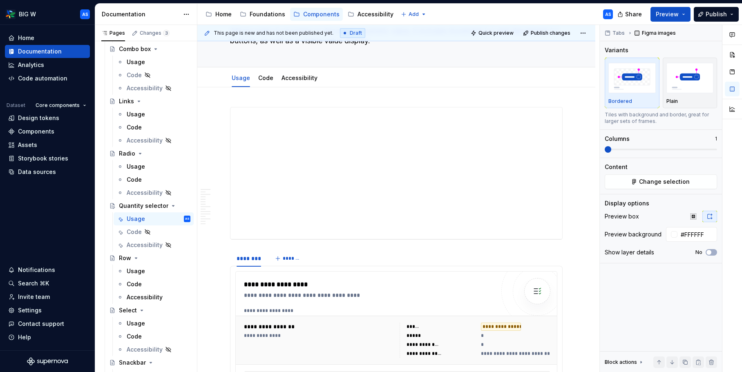
scroll to position [0, 0]
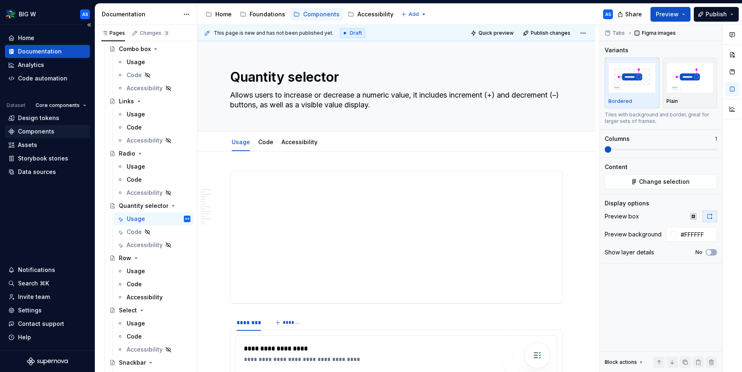
click at [53, 131] on div "Components" at bounding box center [47, 131] width 78 height 8
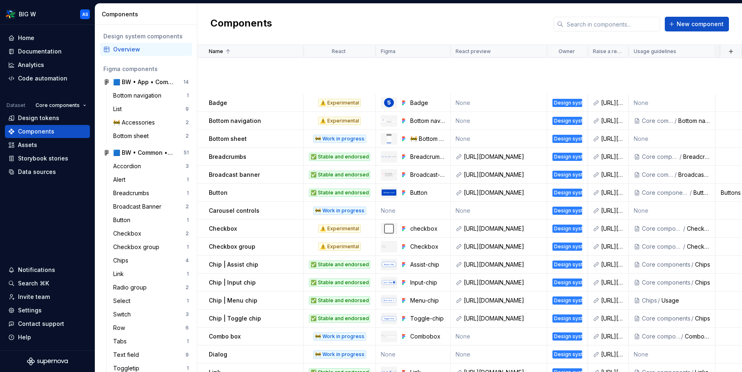
scroll to position [225, 0]
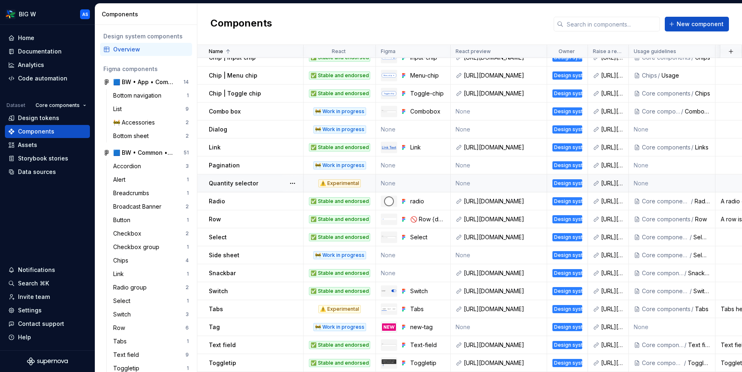
click at [265, 183] on div "Quantity selector" at bounding box center [256, 183] width 94 height 8
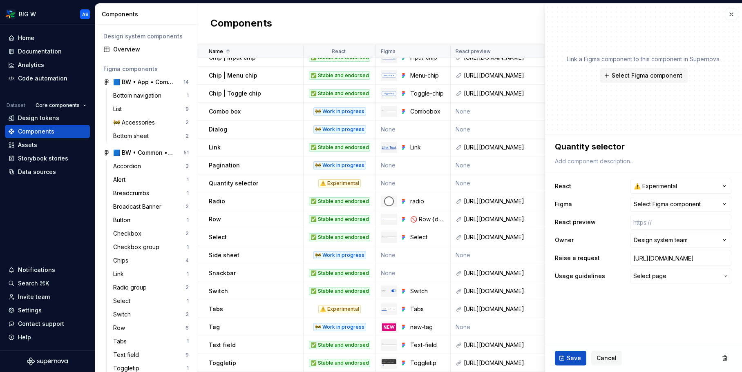
type textarea "*"
click at [702, 201] on button "Select Figma component" at bounding box center [681, 204] width 102 height 15
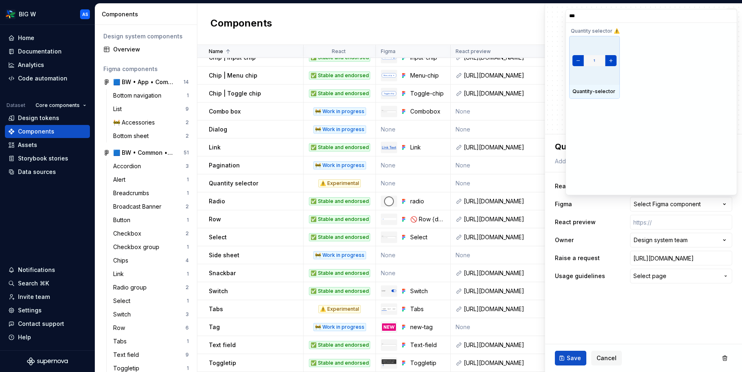
type input "****"
click at [607, 71] on div at bounding box center [594, 60] width 51 height 49
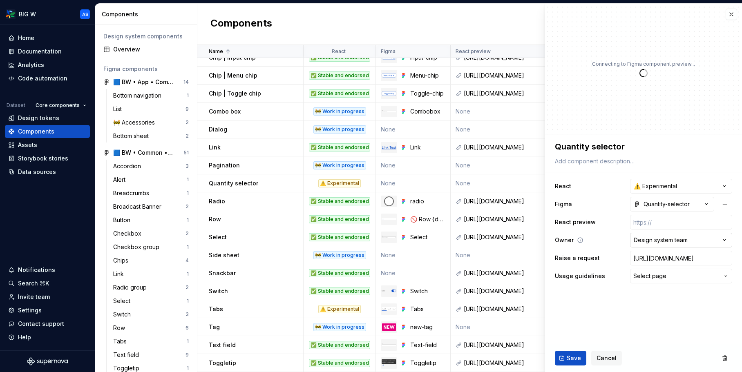
type textarea "*"
drag, startPoint x: 688, startPoint y: 274, endPoint x: 683, endPoint y: 274, distance: 5.3
click at [688, 274] on span "Select page" at bounding box center [676, 276] width 86 height 8
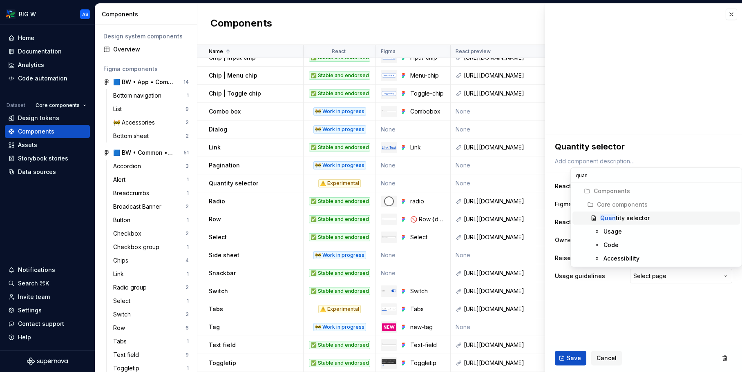
type input "quan"
click at [622, 215] on div "Quan tity selector" at bounding box center [624, 218] width 49 height 8
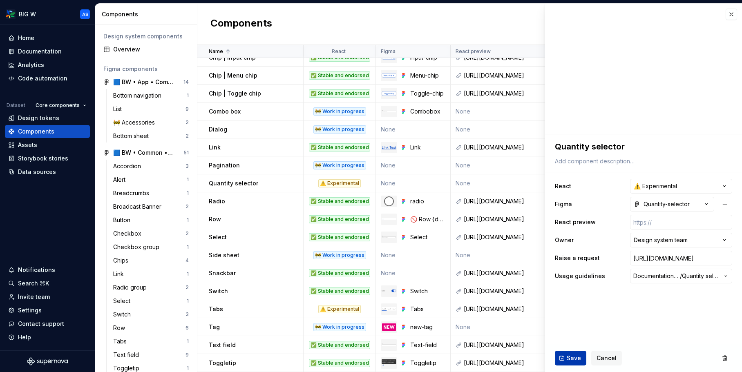
click at [570, 359] on span "Save" at bounding box center [573, 358] width 14 height 8
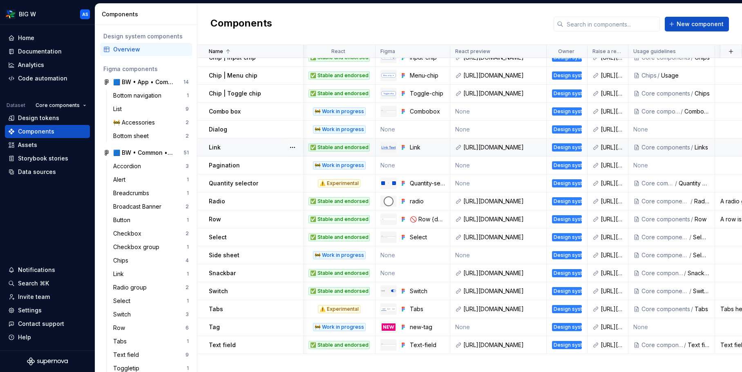
scroll to position [0, 0]
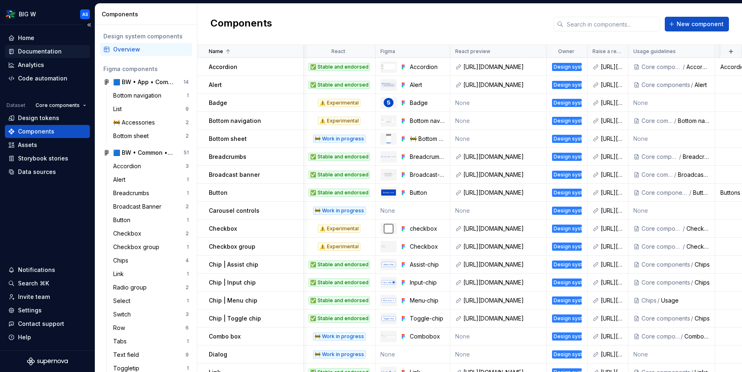
click at [29, 49] on div "Documentation" at bounding box center [40, 51] width 44 height 8
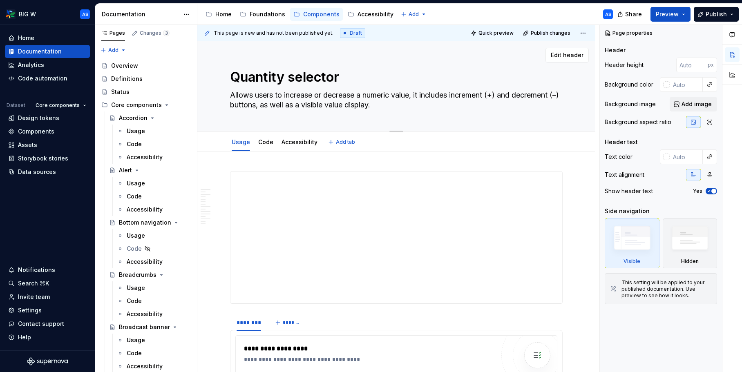
click at [362, 84] on textarea "Quantity selector" at bounding box center [394, 77] width 332 height 20
click at [368, 81] on textarea "Quantity selector" at bounding box center [394, 77] width 332 height 20
type textarea "*"
type textarea "Quantity selector"
type textarea "*"
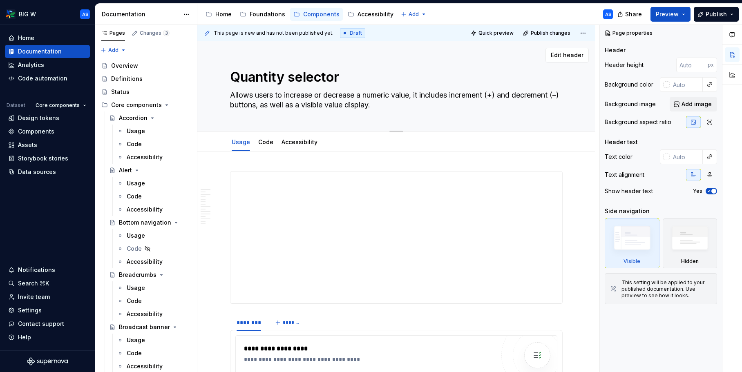
type textarea "Quantity selector"
click at [428, 83] on textarea "Quantity selector" at bounding box center [394, 77] width 332 height 20
click at [403, 80] on textarea "Quantity selector" at bounding box center [394, 77] width 332 height 20
type textarea "*"
type textarea "Quantity selector 🆕"
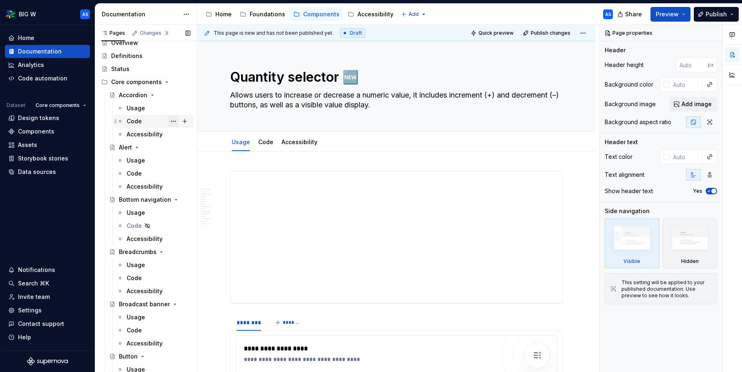
type textarea "*"
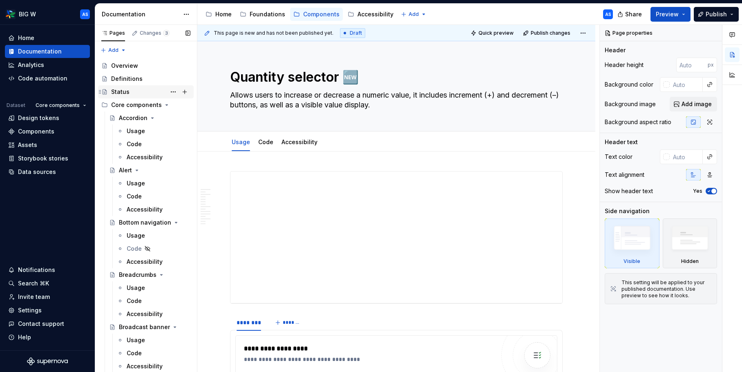
type textarea "Quantity selector 🆕"
click at [149, 93] on div "Status" at bounding box center [150, 91] width 79 height 11
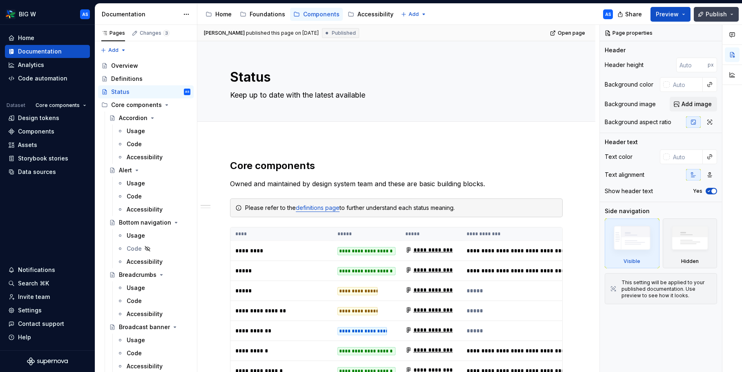
click at [733, 12] on button "Publish" at bounding box center [715, 14] width 45 height 15
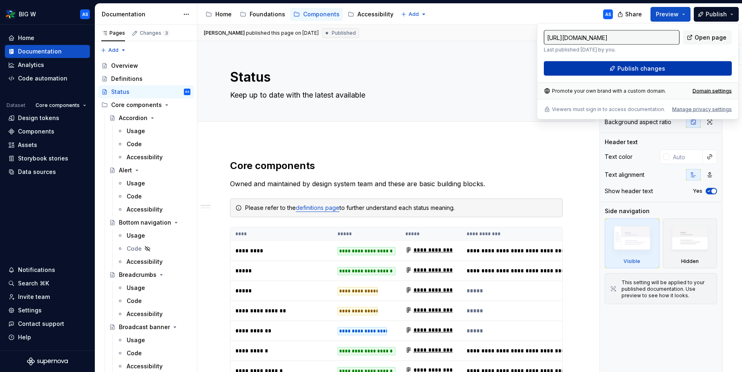
click at [663, 70] on button "Publish changes" at bounding box center [638, 68] width 188 height 15
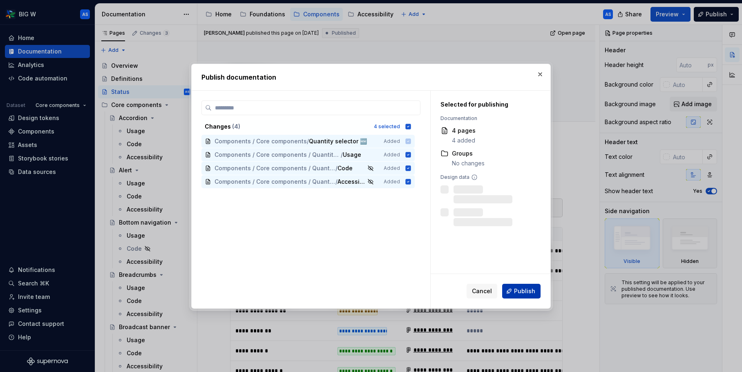
click at [512, 290] on button "Publish" at bounding box center [521, 291] width 38 height 15
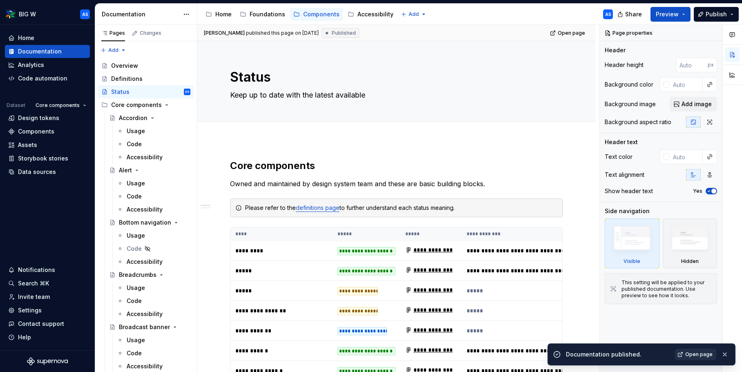
click at [702, 357] on span "Open page" at bounding box center [698, 354] width 27 height 7
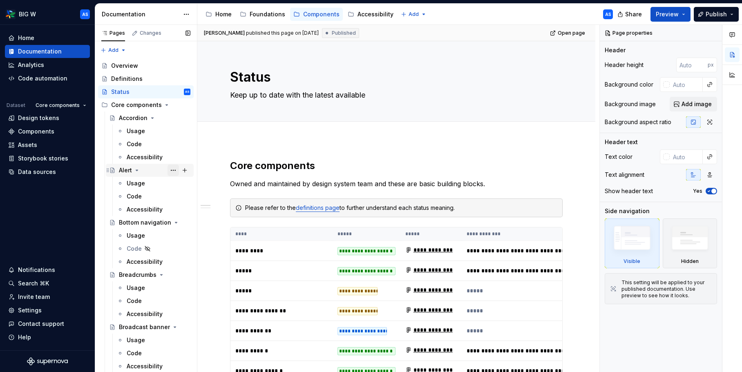
click at [170, 170] on button "Page tree" at bounding box center [172, 170] width 11 height 11
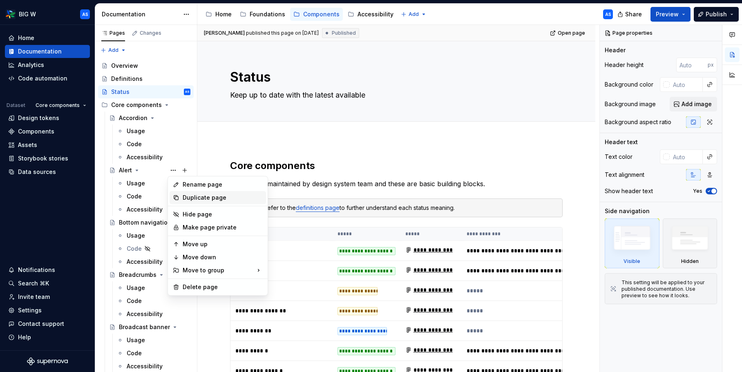
click at [198, 199] on div "Duplicate page" at bounding box center [223, 198] width 80 height 8
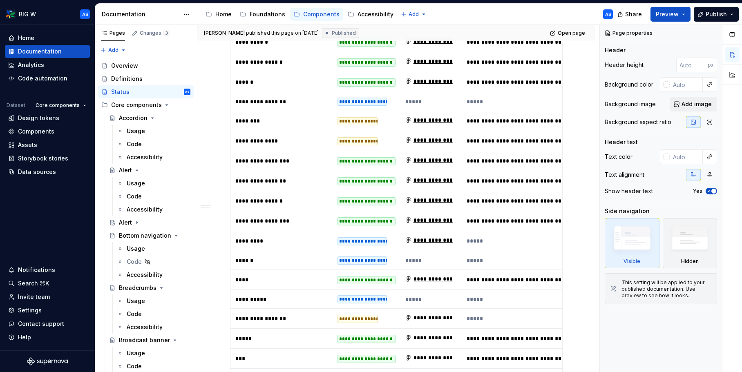
scroll to position [311, 0]
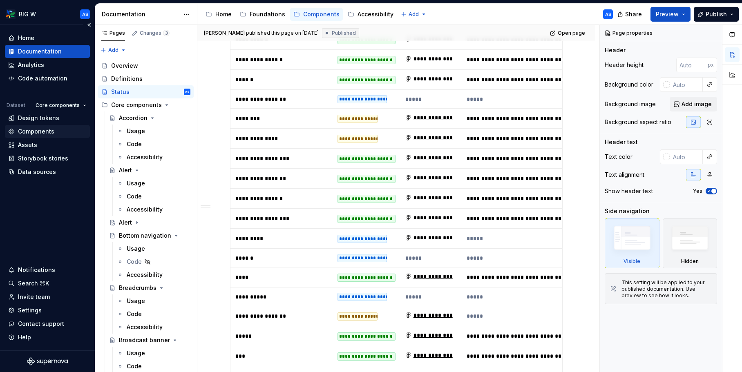
click at [56, 131] on div "Components" at bounding box center [47, 131] width 78 height 8
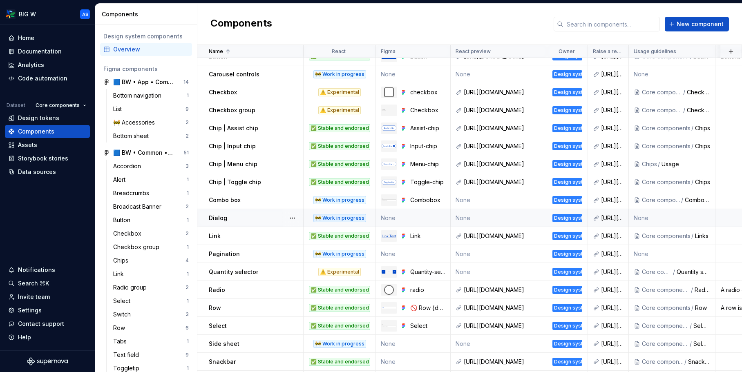
scroll to position [127, 0]
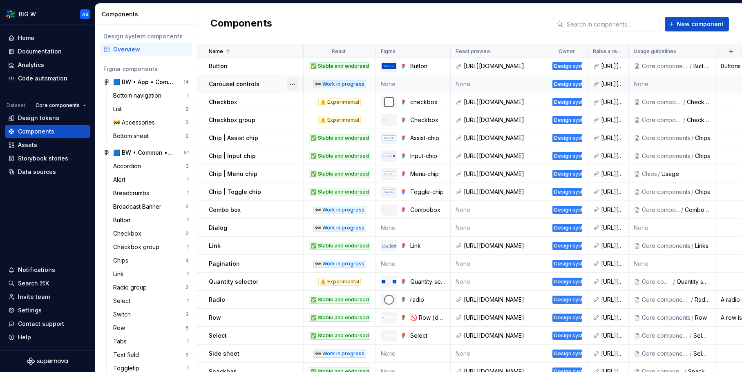
click at [292, 84] on button "button" at bounding box center [292, 83] width 11 height 11
click at [310, 117] on div "Delete component" at bounding box center [335, 117] width 67 height 8
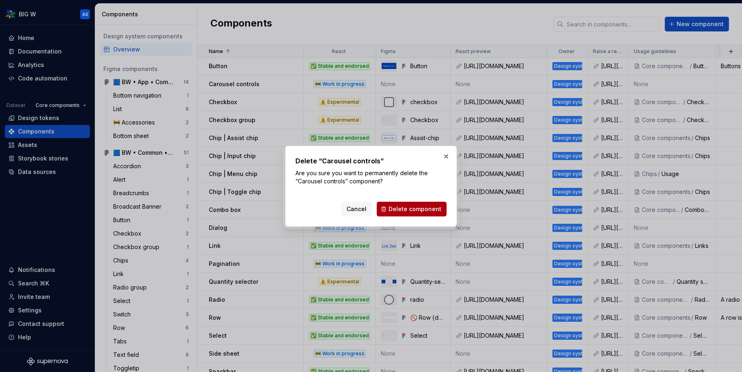
click at [432, 207] on span "Delete component" at bounding box center [414, 209] width 53 height 8
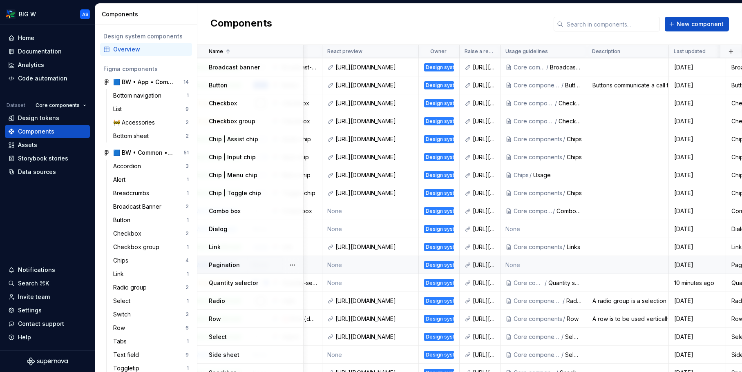
scroll to position [107, 0]
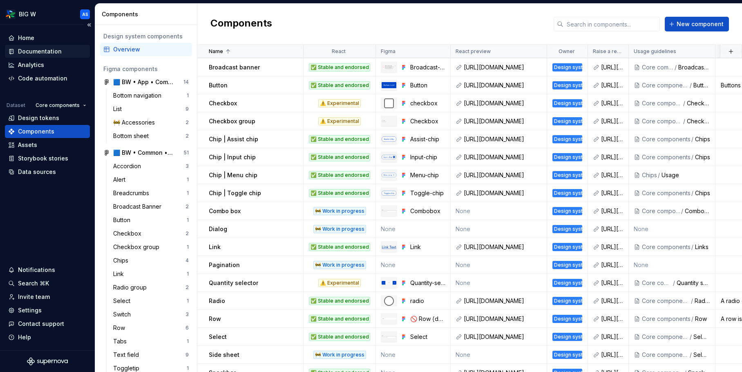
click at [27, 50] on div "Documentation" at bounding box center [40, 51] width 44 height 8
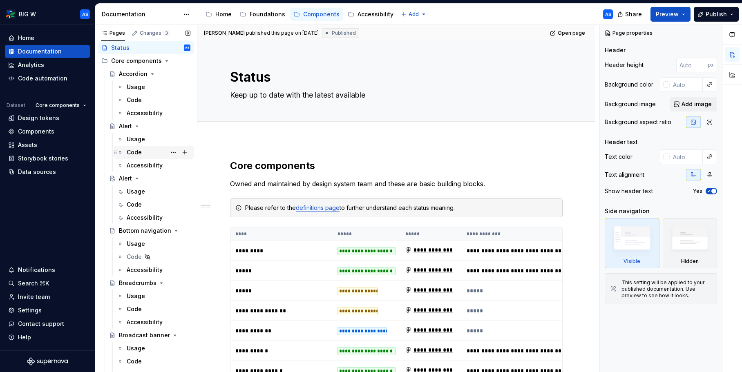
scroll to position [49, 0]
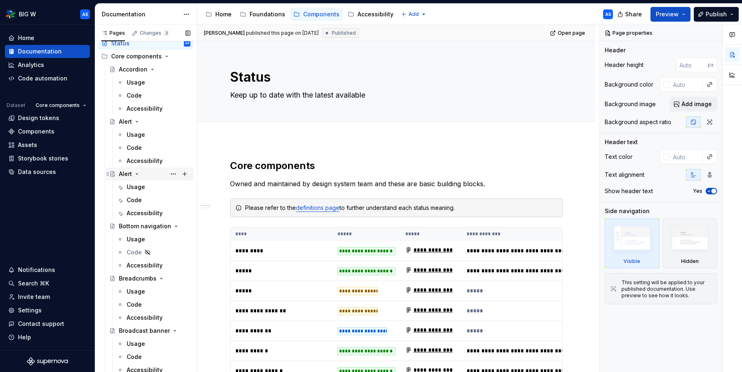
click at [153, 173] on div "Alert" at bounding box center [154, 173] width 71 height 11
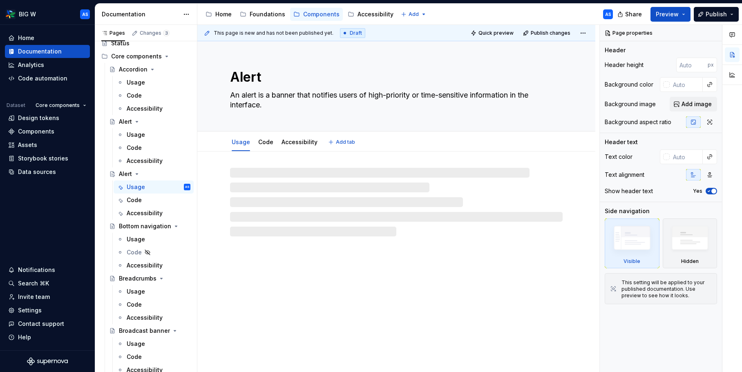
click at [277, 75] on textarea "Alert" at bounding box center [394, 77] width 332 height 20
type textarea "*"
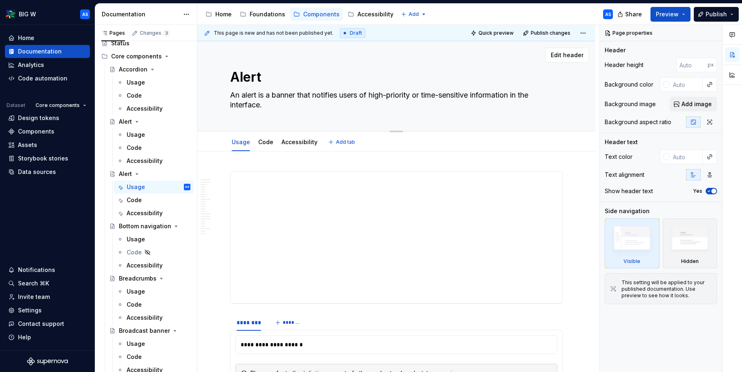
click at [264, 78] on textarea "Alert" at bounding box center [394, 77] width 332 height 20
type textarea "B"
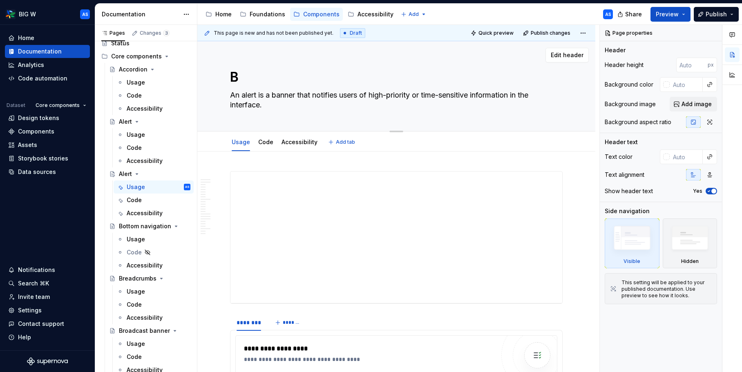
type textarea "*"
type textarea "Ba"
type textarea "*"
type textarea "Bad"
type textarea "*"
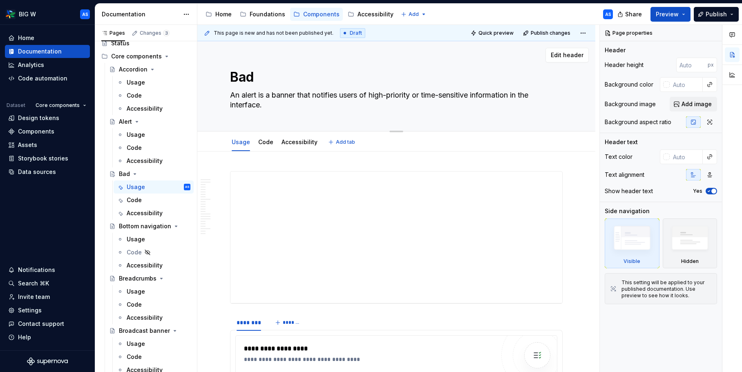
type textarea "Badg"
type textarea "*"
type textarea "Badge"
type textarea "*"
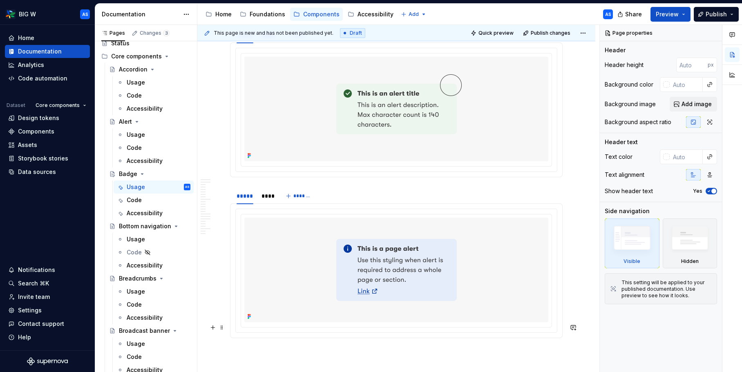
scroll to position [3092, 0]
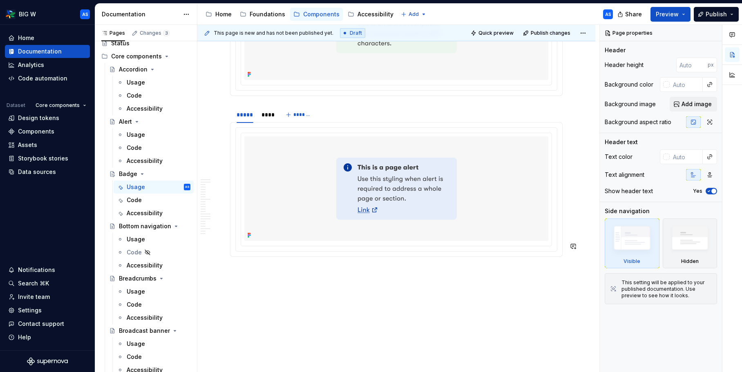
type textarea "Badge"
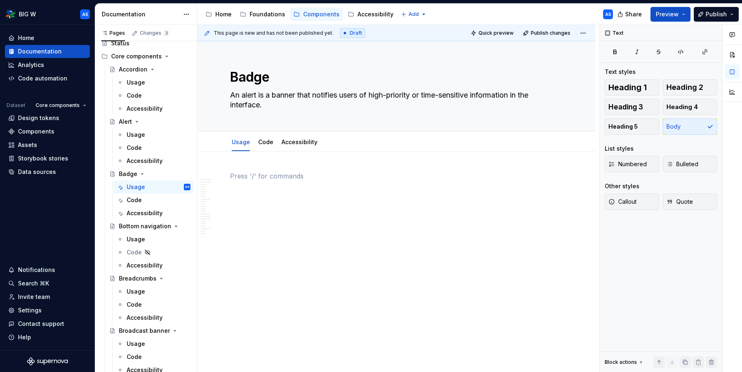
scroll to position [0, 0]
click at [267, 95] on textarea "An alert is a banner that notifies users of high-priority or time-sensitive inf…" at bounding box center [394, 100] width 332 height 23
paste textarea "small count or status indicator that appears in proximity to another UI element…"
type textarea "*"
type textarea "A small count or status indicator that appears in proximity to another UI eleme…"
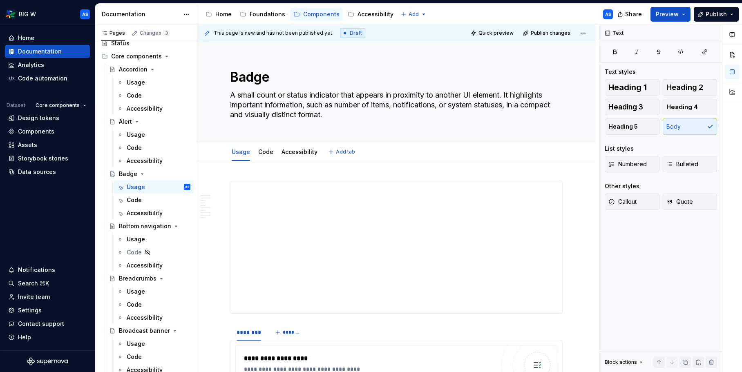
type textarea "*"
type textarea "A small count or status indicator that appears in proximity to another UI eleme…"
click at [282, 76] on textarea "Badge" at bounding box center [394, 77] width 332 height 20
drag, startPoint x: 261, startPoint y: 75, endPoint x: 273, endPoint y: 79, distance: 12.1
click at [261, 75] on textarea "Badge" at bounding box center [394, 77] width 332 height 20
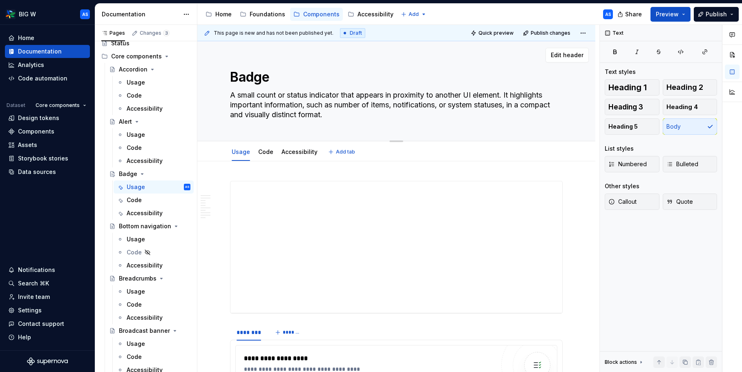
click at [280, 80] on textarea "Badge" at bounding box center [394, 77] width 332 height 20
type textarea "*"
type textarea "Badge"
type textarea "*"
type textarea "Badge 🆕"
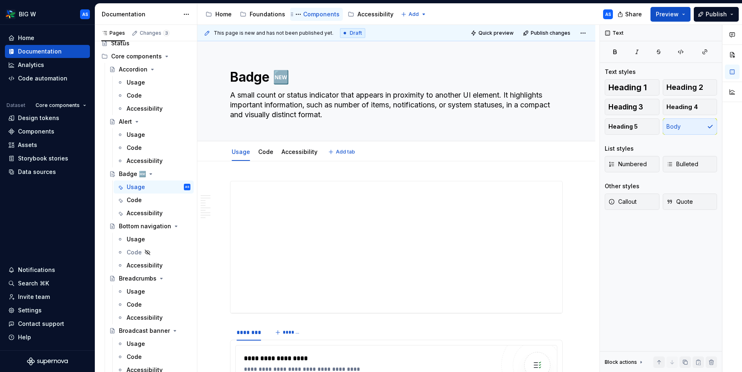
type textarea "*"
type textarea "Badge 🆕"
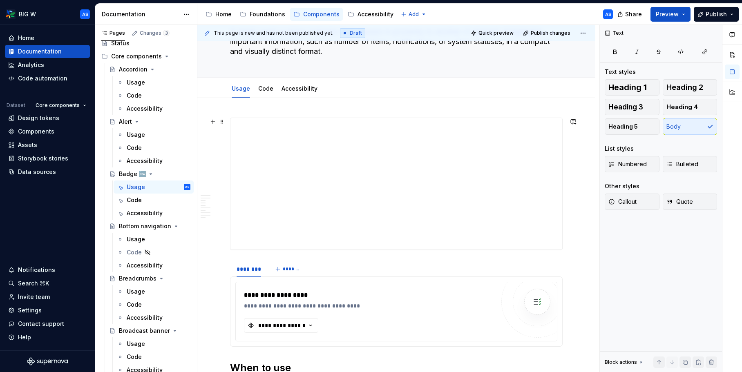
scroll to position [42, 0]
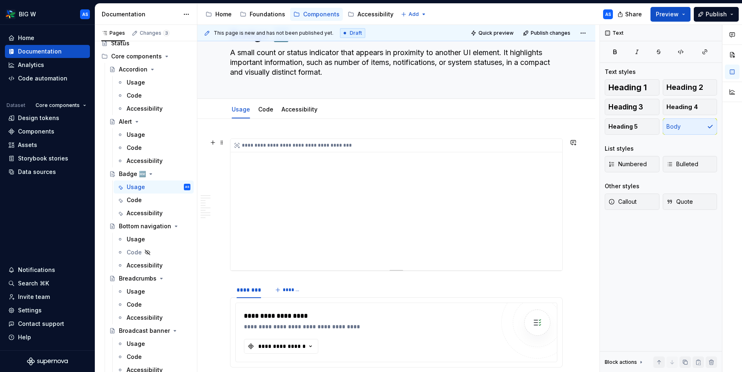
type textarea "*"
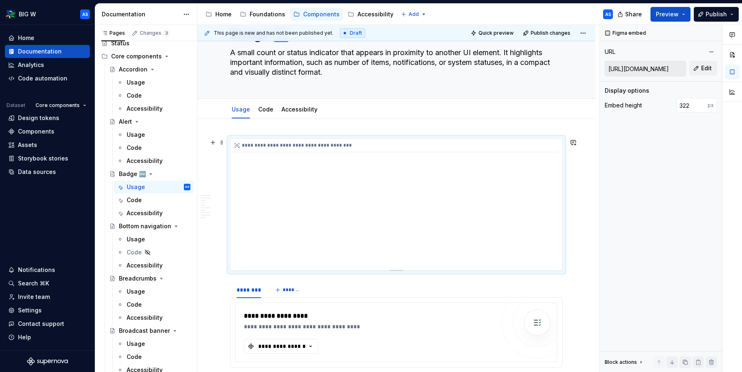
click at [427, 165] on div "**********" at bounding box center [396, 204] width 332 height 131
click at [709, 68] on span "Edit" at bounding box center [706, 68] width 11 height 8
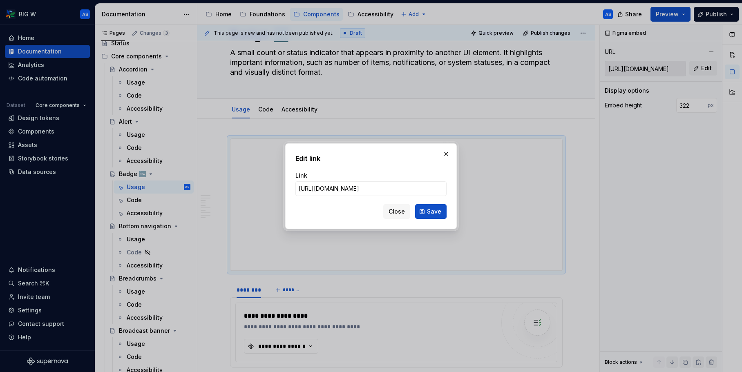
scroll to position [0, 426]
type input "https://www.figma.com/proto/WccKytIRPiT1mvD08A2KyA/Content-for-Supernova?page-i…"
click at [427, 213] on button "Save" at bounding box center [430, 211] width 31 height 15
type input "https://embed.figma.com/proto/WccKytIRPiT1mvD08A2KyA/Content-for-Supernova?page…"
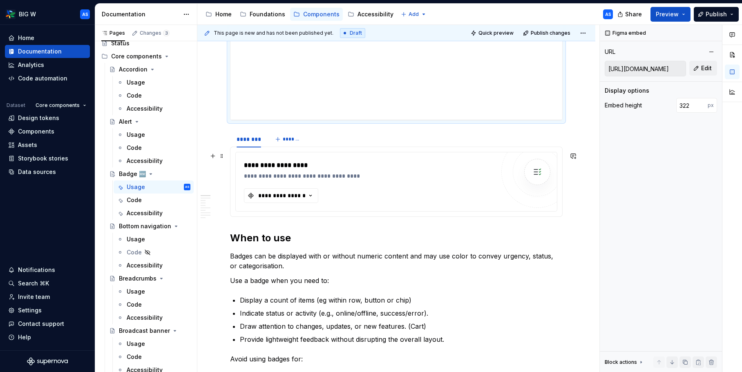
scroll to position [196, 0]
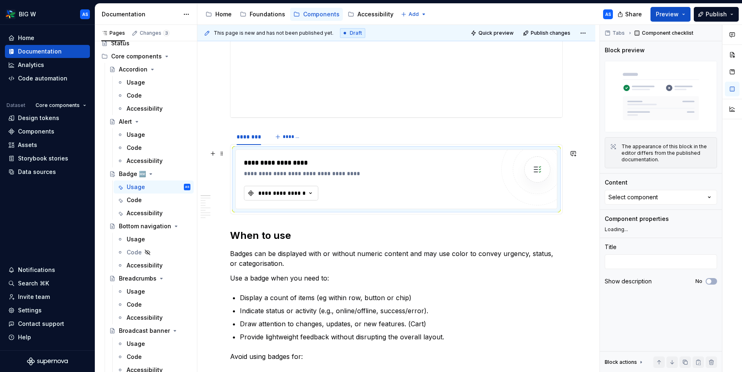
click at [303, 194] on div "**********" at bounding box center [281, 193] width 49 height 8
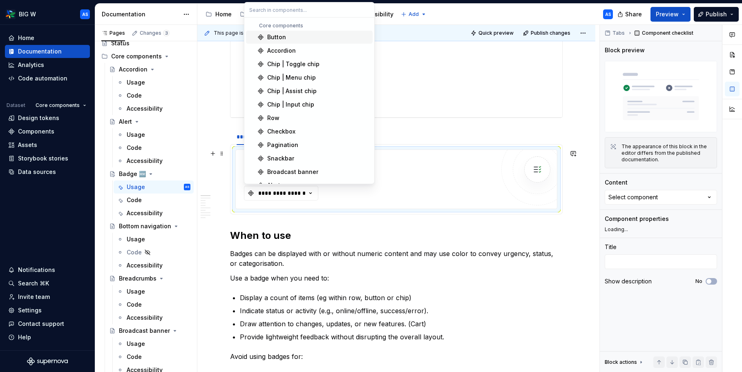
type textarea "*"
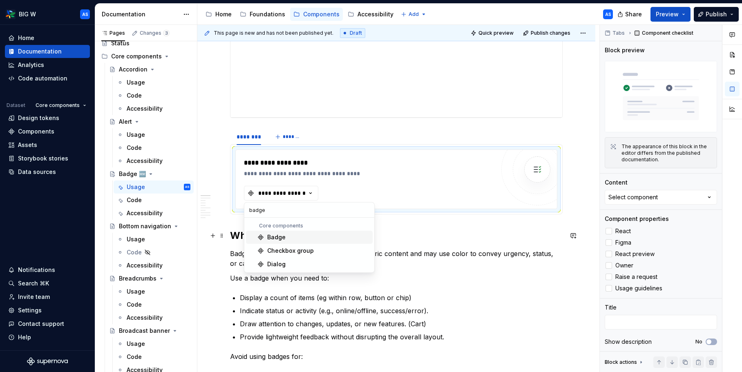
type input "badge"
click at [271, 238] on div "Badge" at bounding box center [276, 237] width 18 height 8
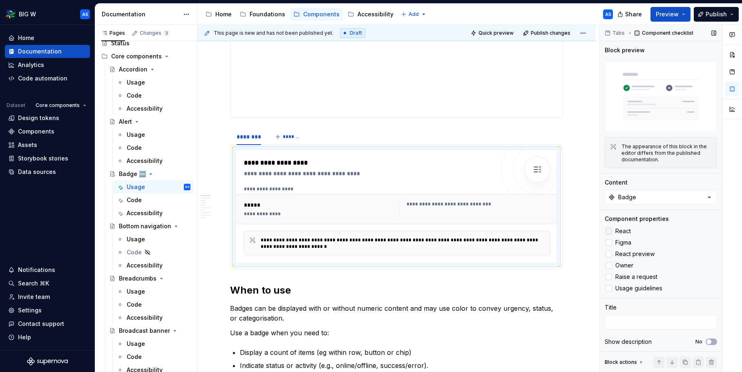
drag, startPoint x: 608, startPoint y: 231, endPoint x: 611, endPoint y: 235, distance: 4.8
click at [608, 231] on div at bounding box center [608, 231] width 7 height 7
click at [612, 244] on label "Figma" at bounding box center [660, 243] width 112 height 10
click at [609, 254] on div at bounding box center [608, 254] width 7 height 7
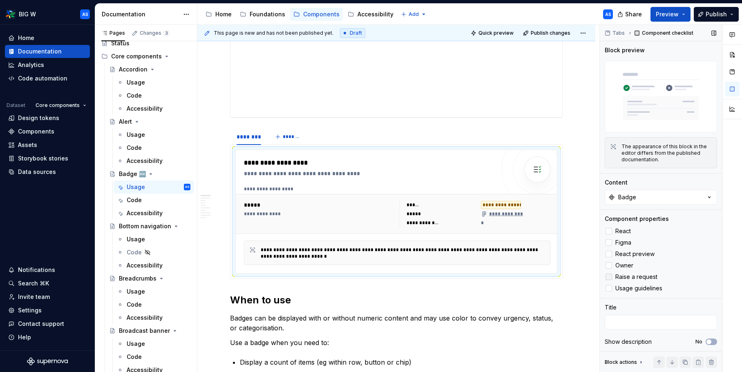
click at [608, 277] on div at bounding box center [608, 277] width 7 height 7
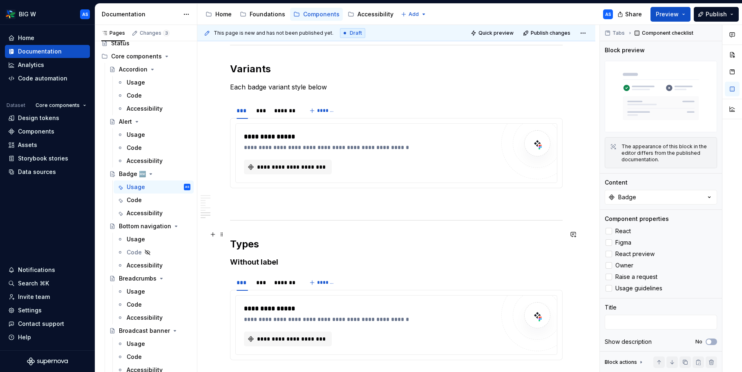
scroll to position [924, 0]
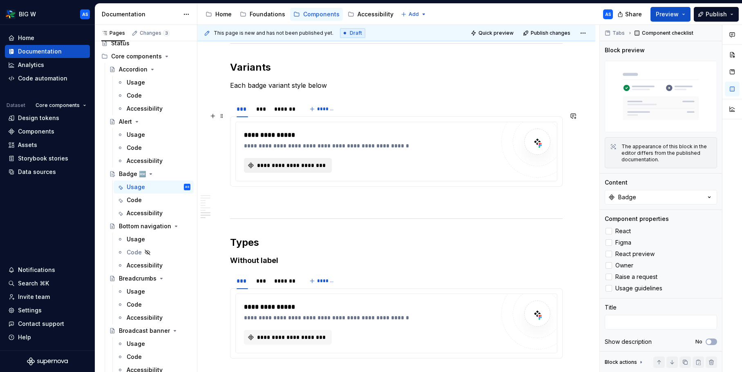
click at [281, 161] on span "**********" at bounding box center [291, 165] width 71 height 8
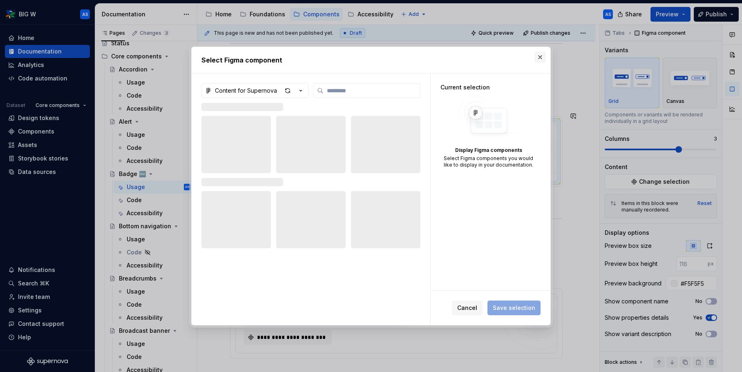
click at [535, 56] on button "button" at bounding box center [539, 56] width 11 height 11
click at [540, 61] on h2 "Variants" at bounding box center [396, 67] width 332 height 13
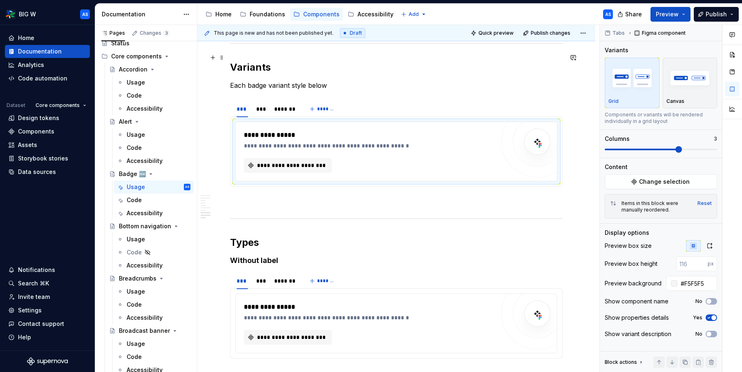
type textarea "*"
click at [387, 122] on div "**********" at bounding box center [396, 151] width 321 height 59
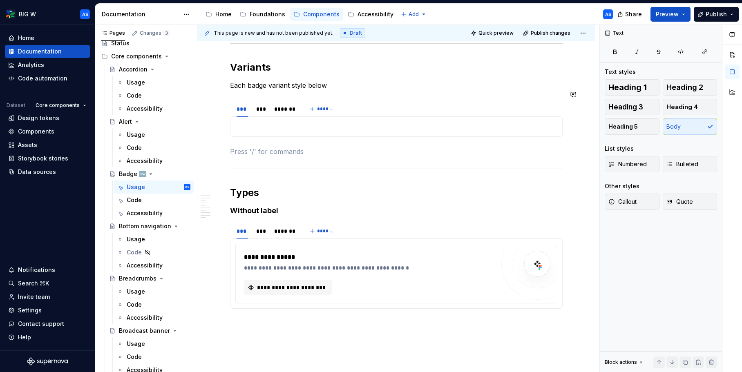
click at [346, 80] on p "Each badge variant style below" at bounding box center [396, 85] width 332 height 10
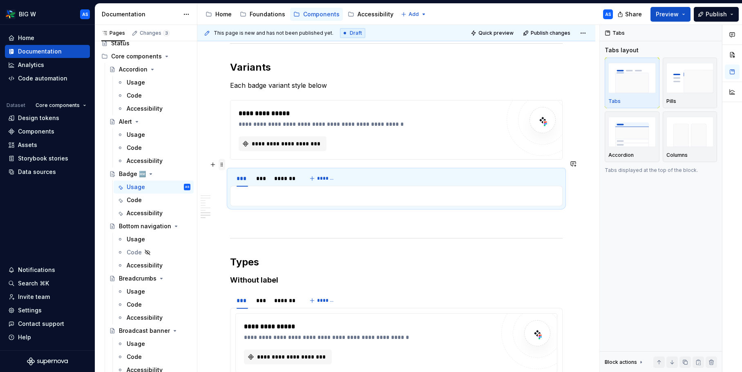
click at [223, 166] on span at bounding box center [221, 164] width 7 height 11
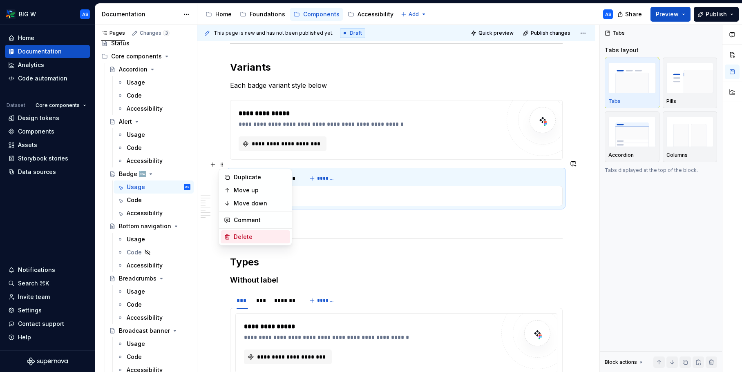
click at [248, 237] on div "Delete" at bounding box center [260, 237] width 53 height 8
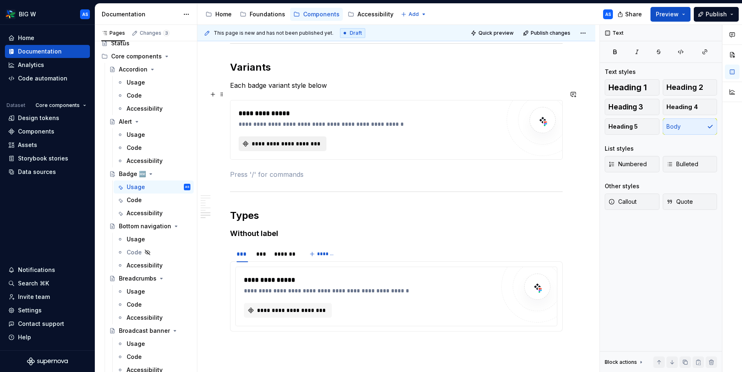
click at [287, 138] on button "**********" at bounding box center [282, 143] width 88 height 15
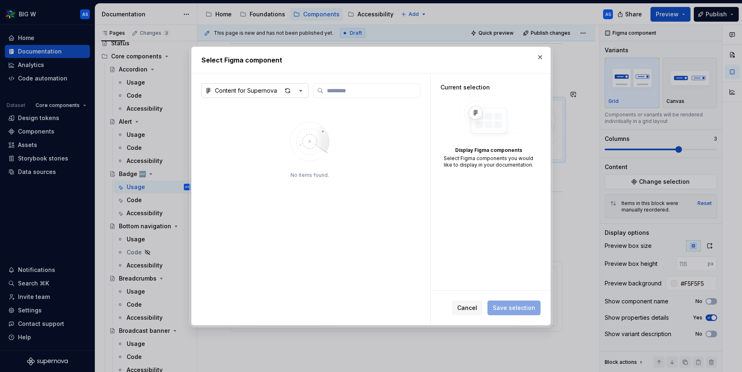
click at [304, 91] on icon "button" at bounding box center [300, 91] width 8 height 8
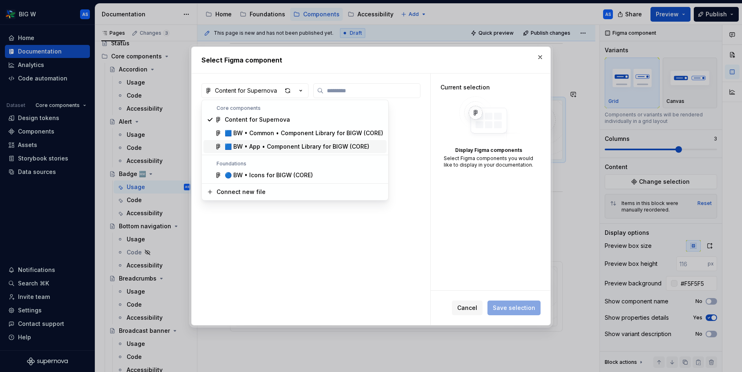
click at [296, 146] on div "🟦 BW • App • Component Library for BIGW (CORE)" at bounding box center [297, 147] width 145 height 8
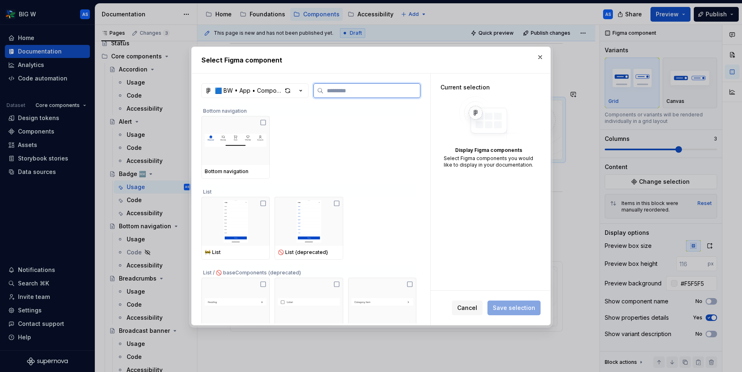
click at [354, 89] on input "search" at bounding box center [371, 91] width 96 height 8
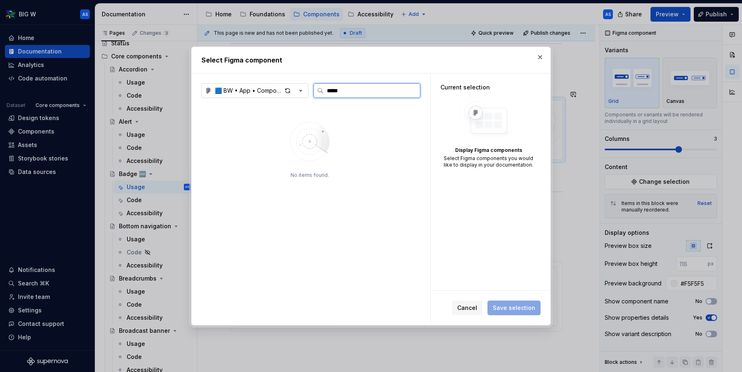
type input "*****"
click at [299, 91] on icon "button" at bounding box center [300, 91] width 8 height 8
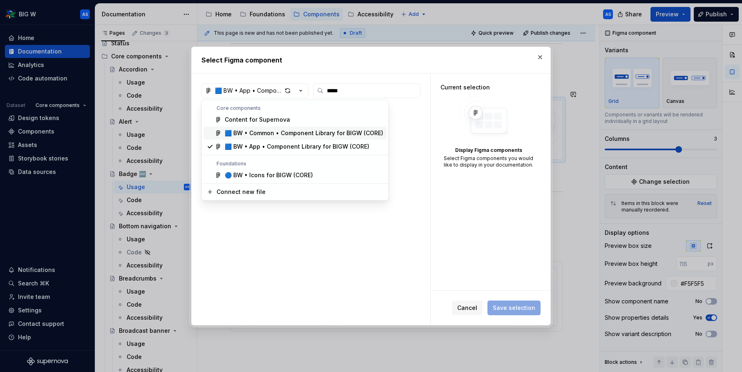
click at [288, 132] on div "🟦 BW • Common • Component Library for BIGW (CORE)" at bounding box center [304, 133] width 158 height 8
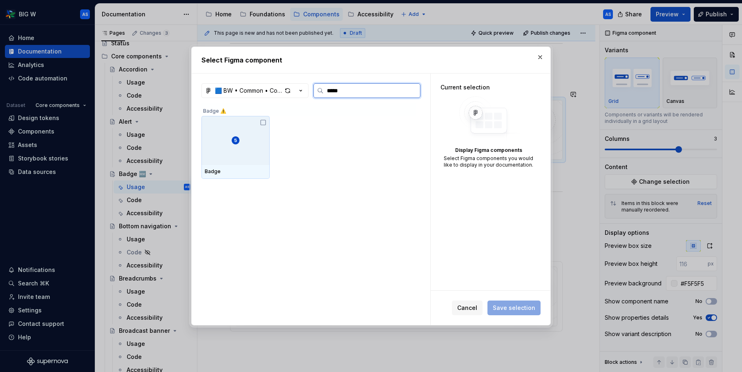
click at [257, 139] on div at bounding box center [235, 140] width 68 height 49
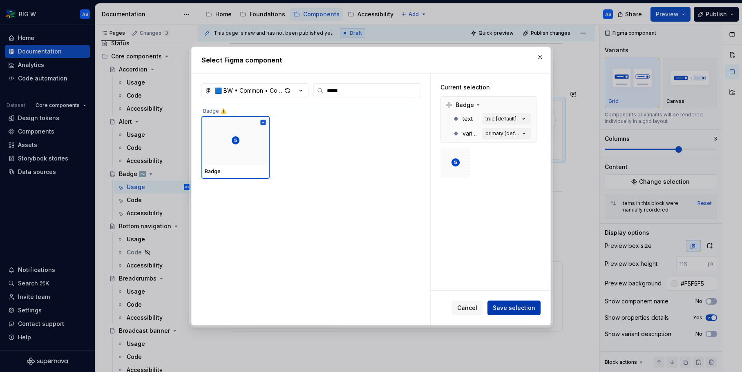
click at [514, 310] on span "Save selection" at bounding box center [513, 308] width 42 height 8
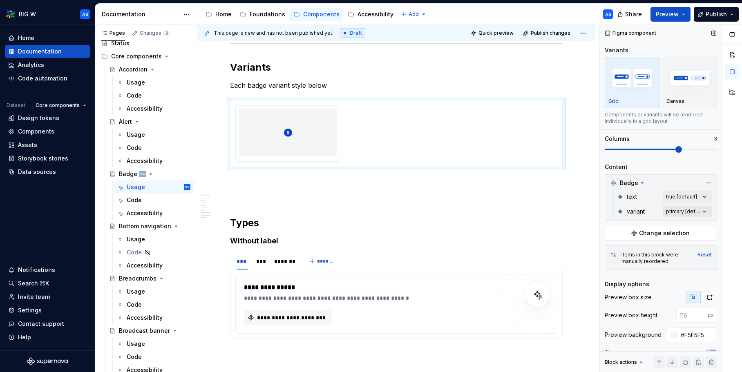
click at [686, 205] on div "variant primary [default]" at bounding box center [664, 211] width 95 height 15
click at [687, 209] on div "Comments Open comments No comments yet Select ‘Comment’ from the block context …" at bounding box center [670, 199] width 142 height 348
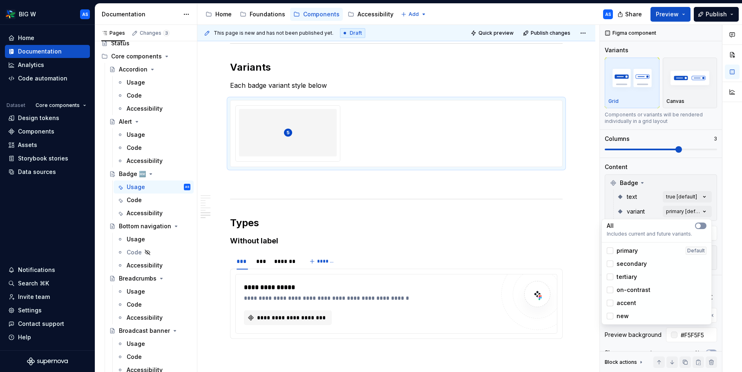
click at [704, 226] on button "button" at bounding box center [700, 226] width 11 height 7
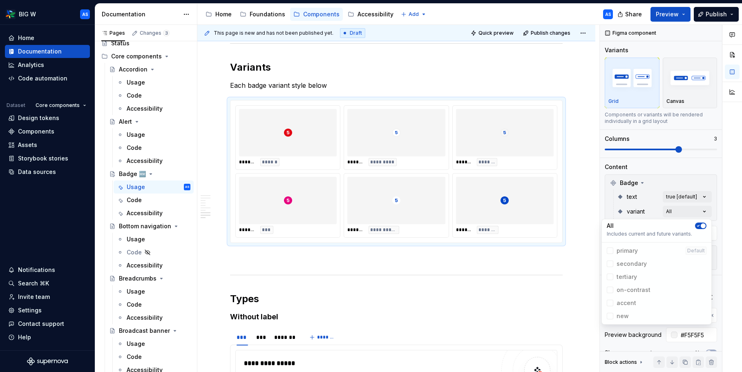
click at [477, 175] on html "BIG W AS Home Documentation Analytics Code automation Dataset Core components D…" at bounding box center [371, 186] width 742 height 372
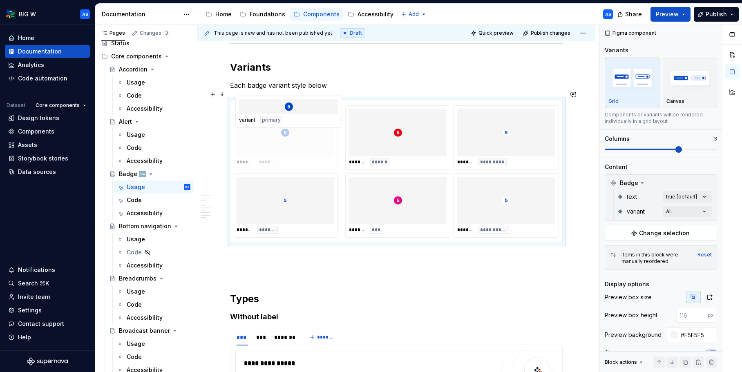
drag, startPoint x: 520, startPoint y: 180, endPoint x: 336, endPoint y: 133, distance: 190.5
click at [336, 133] on body "BIG W AS Home Documentation Analytics Code automation Dataset Core components D…" at bounding box center [371, 186] width 742 height 372
drag, startPoint x: 498, startPoint y: 128, endPoint x: 418, endPoint y: 129, distance: 79.6
click at [414, 127] on body "BIG W AS Home Documentation Analytics Code automation Dataset Core components D…" at bounding box center [371, 186] width 742 height 372
drag, startPoint x: 287, startPoint y: 205, endPoint x: 510, endPoint y: 137, distance: 233.3
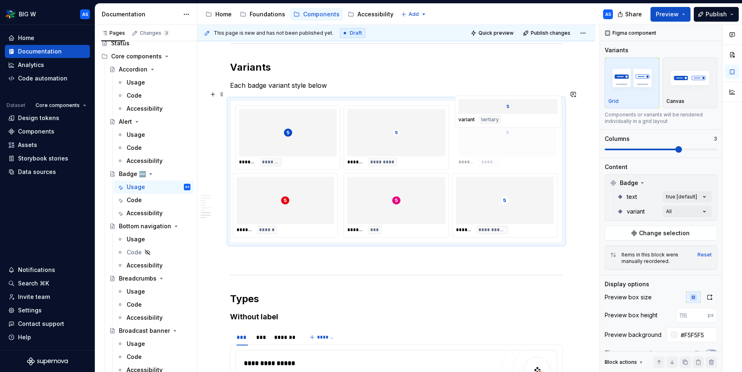
click at [510, 137] on body "BIG W AS Home Documentation Analytics Code automation Dataset Core components D…" at bounding box center [371, 186] width 742 height 372
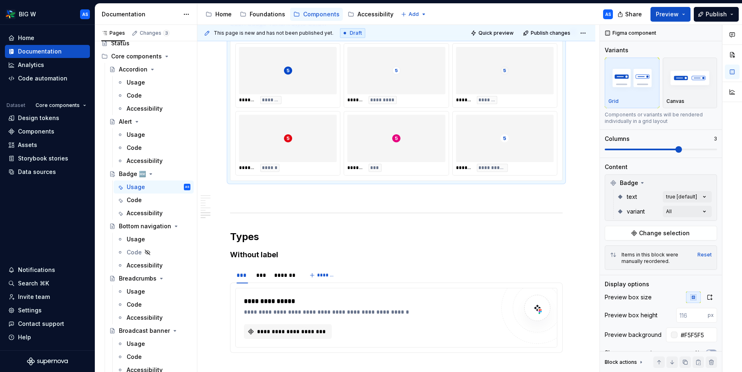
scroll to position [1097, 0]
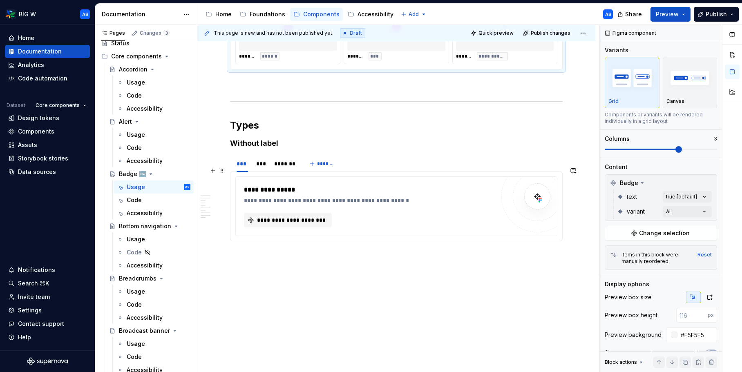
click at [303, 177] on div "**********" at bounding box center [396, 206] width 321 height 59
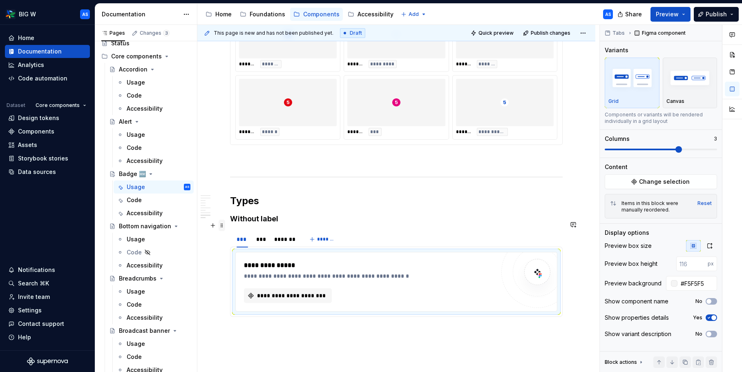
click at [221, 227] on span at bounding box center [221, 225] width 7 height 11
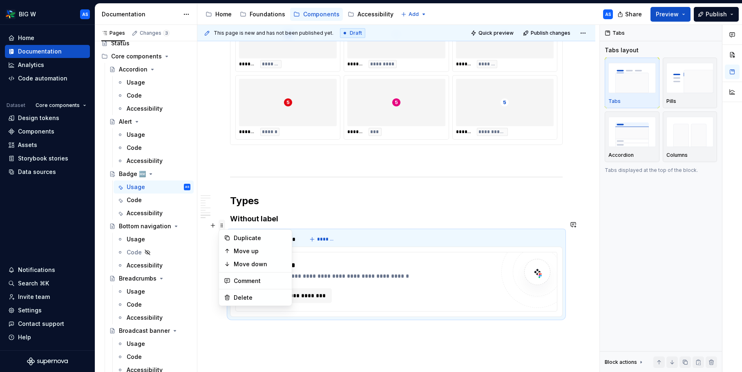
scroll to position [1020, 0]
click at [249, 302] on div "Delete" at bounding box center [260, 299] width 53 height 8
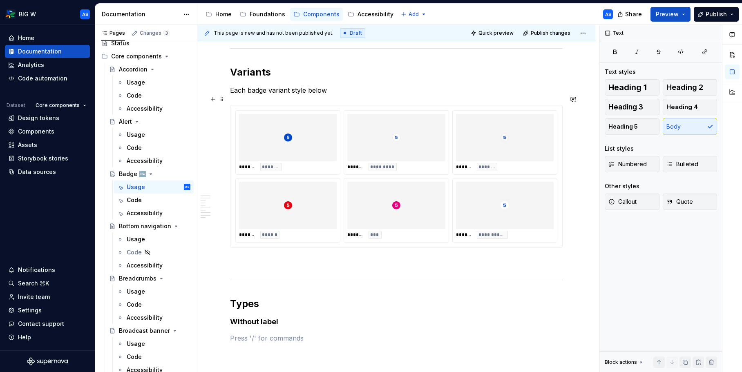
scroll to position [915, 0]
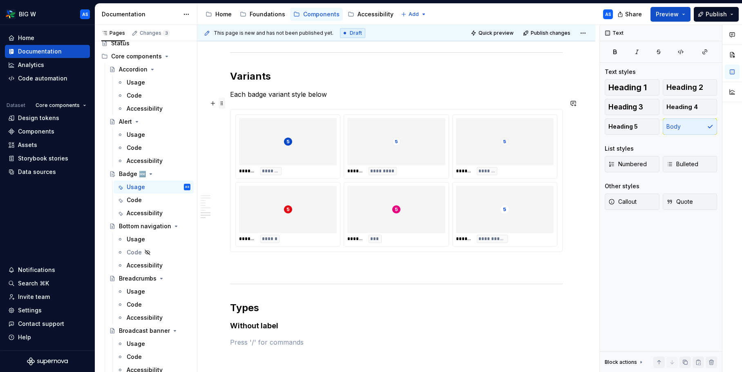
click at [218, 104] on span at bounding box center [221, 103] width 7 height 11
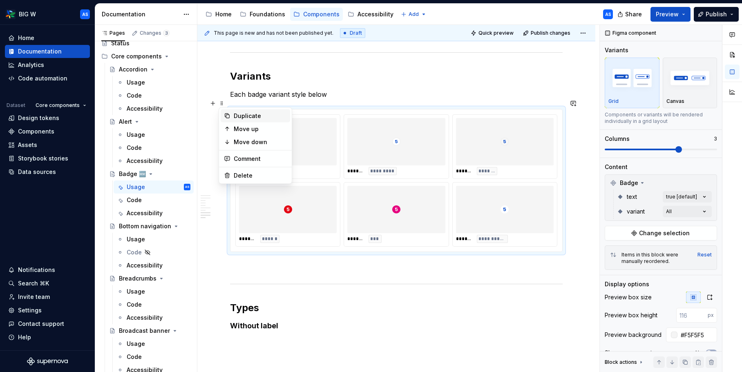
click at [252, 118] on div "Duplicate" at bounding box center [260, 116] width 53 height 8
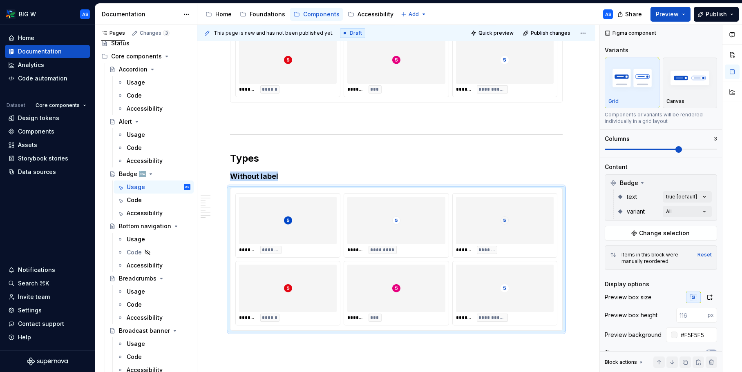
scroll to position [1154, 0]
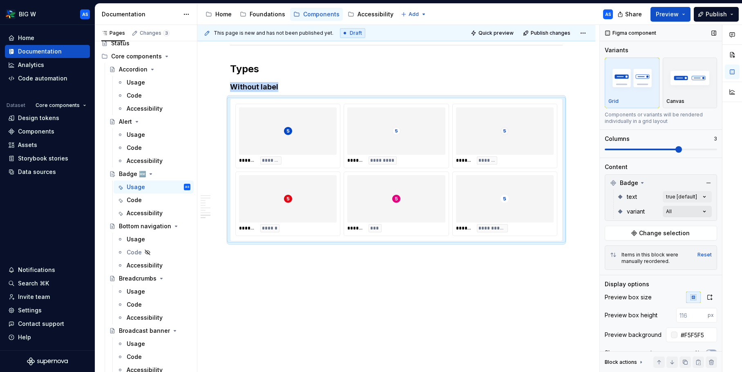
click at [705, 209] on div "Comments Open comments No comments yet Select ‘Comment’ from the block context …" at bounding box center [670, 199] width 142 height 348
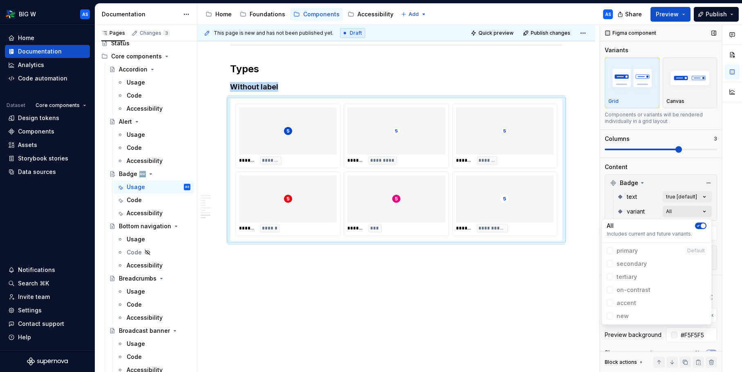
click at [705, 209] on div "Comments Open comments No comments yet Select ‘Comment’ from the block context …" at bounding box center [670, 199] width 142 height 348
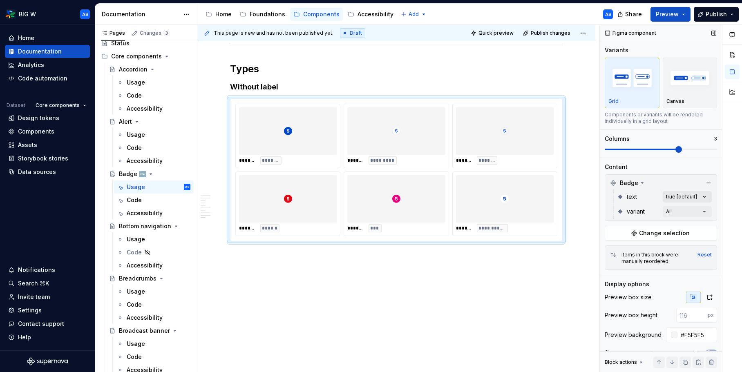
click at [705, 195] on div "Comments Open comments No comments yet Select ‘Comment’ from the block context …" at bounding box center [670, 199] width 142 height 348
click at [639, 233] on div "false" at bounding box center [656, 236] width 100 height 8
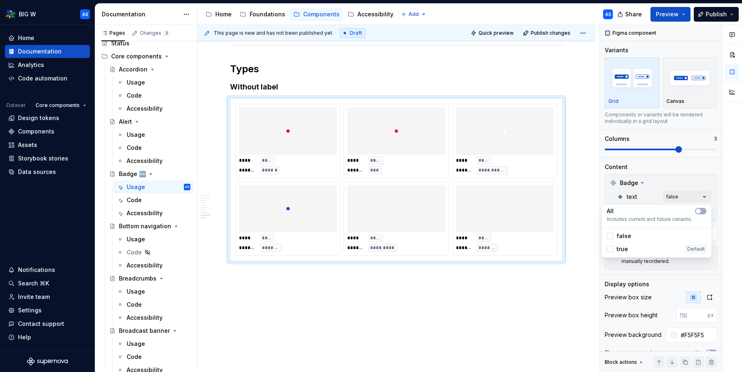
click at [234, 169] on html "BIG W AS Home Documentation Analytics Code automation Dataset Core components D…" at bounding box center [371, 186] width 742 height 372
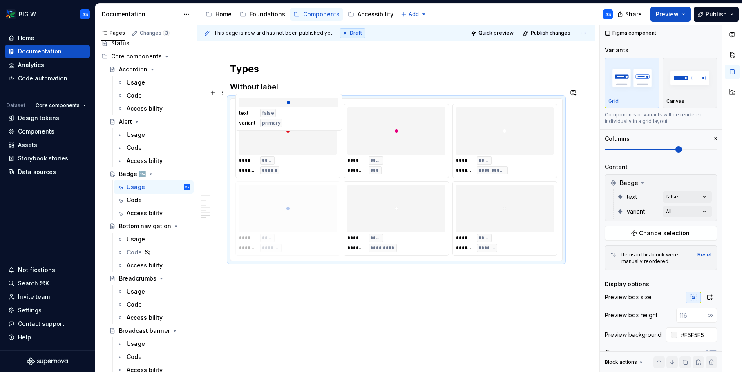
drag, startPoint x: 278, startPoint y: 201, endPoint x: 276, endPoint y: 143, distance: 57.2
click at [276, 143] on body "BIG W AS Home Documentation Analytics Code automation Dataset Core components D…" at bounding box center [371, 186] width 742 height 372
drag, startPoint x: 408, startPoint y: 211, endPoint x: 412, endPoint y: 141, distance: 70.4
click at [411, 140] on body "BIG W AS Home Documentation Analytics Code automation Dataset Core components D…" at bounding box center [371, 186] width 742 height 372
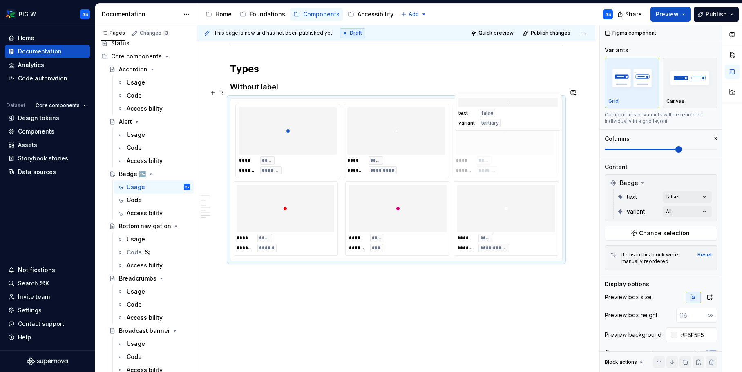
drag, startPoint x: 498, startPoint y: 225, endPoint x: 501, endPoint y: 148, distance: 76.8
click at [501, 148] on body "BIG W AS Home Documentation Analytics Code automation Dataset Core components D…" at bounding box center [371, 186] width 742 height 372
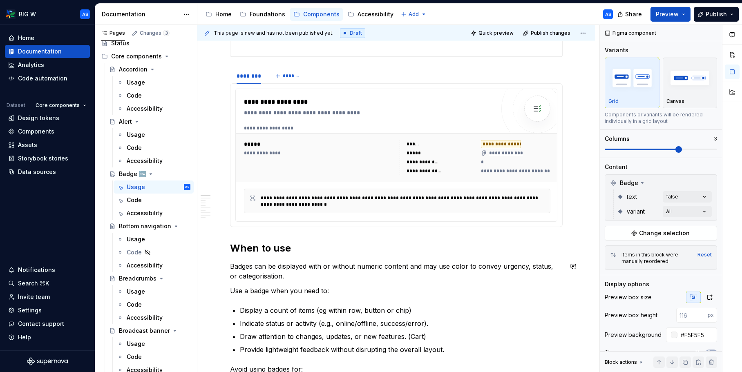
scroll to position [0, 0]
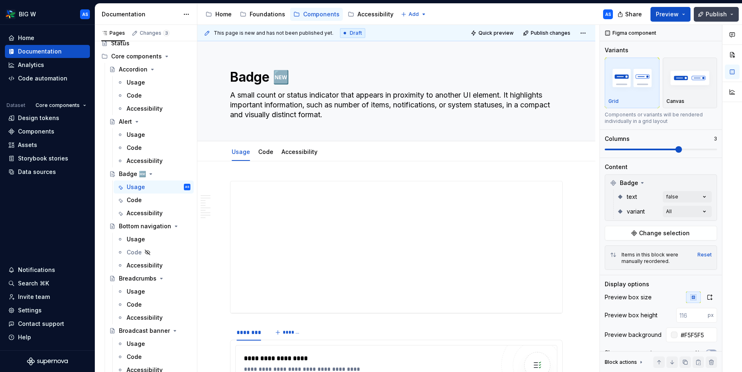
click at [725, 17] on span "Publish" at bounding box center [715, 14] width 21 height 8
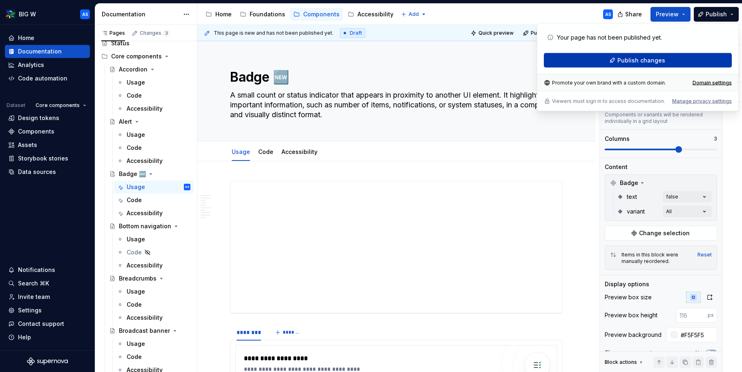
click at [676, 57] on button "Publish changes" at bounding box center [638, 60] width 188 height 15
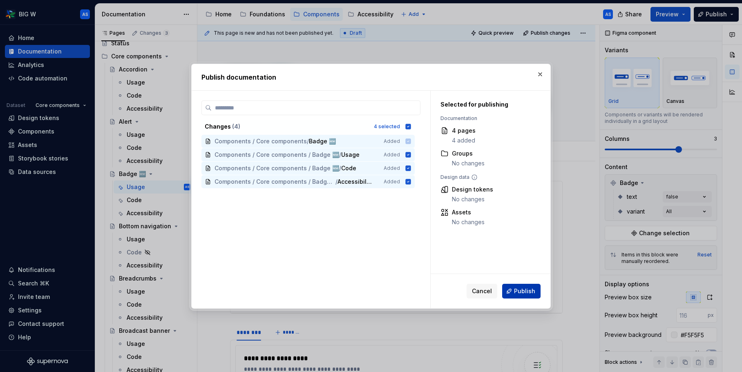
click at [532, 293] on span "Publish" at bounding box center [524, 291] width 21 height 8
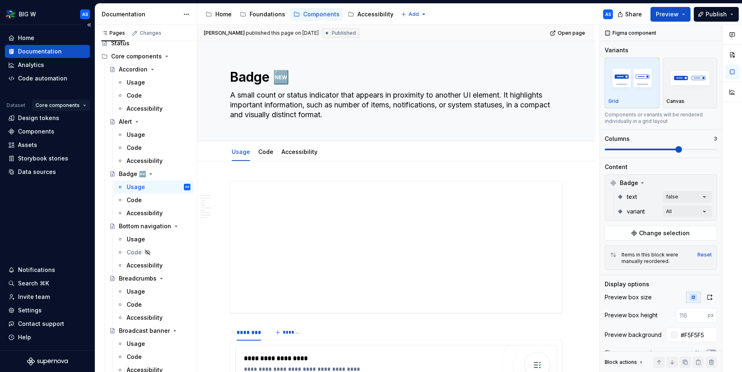
click at [54, 109] on html "BIG W AS Home Documentation Analytics Code automation Dataset Core components D…" at bounding box center [371, 186] width 742 height 372
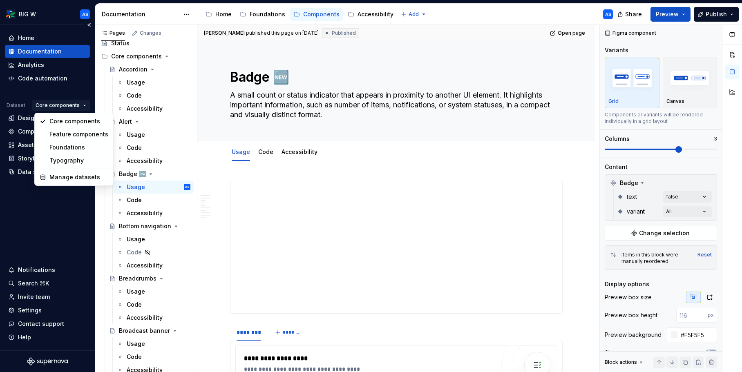
click at [54, 109] on html "BIG W AS Home Documentation Analytics Code automation Dataset Core components D…" at bounding box center [371, 186] width 742 height 372
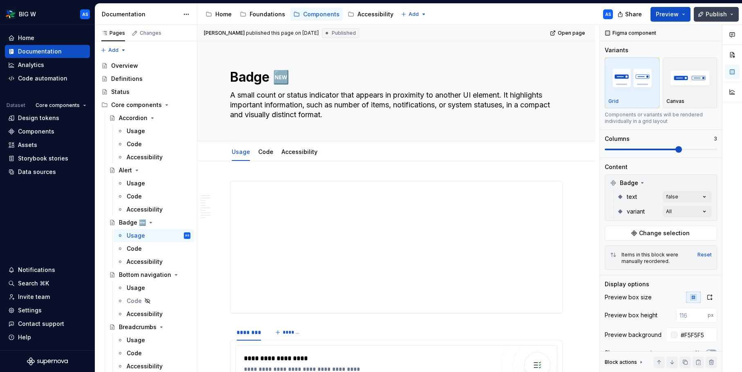
click at [733, 16] on button "Publish" at bounding box center [715, 14] width 45 height 15
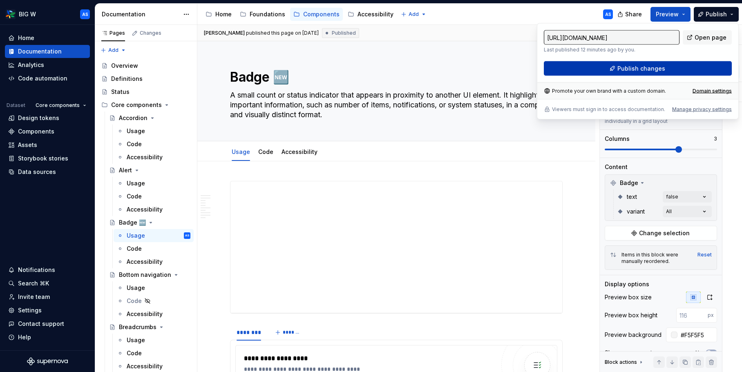
click at [650, 71] on span "Publish changes" at bounding box center [641, 69] width 48 height 8
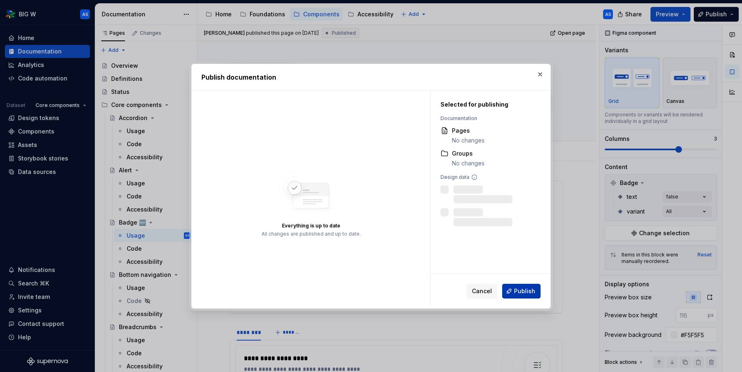
click at [530, 295] on button "Publish" at bounding box center [521, 291] width 38 height 15
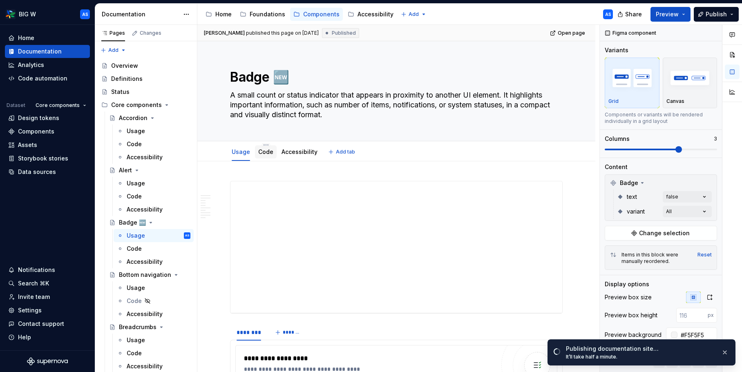
click at [265, 154] on link "Code" at bounding box center [265, 151] width 15 height 7
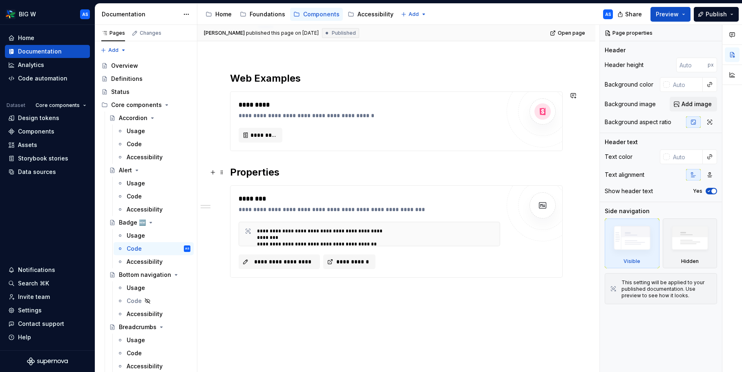
scroll to position [138, 0]
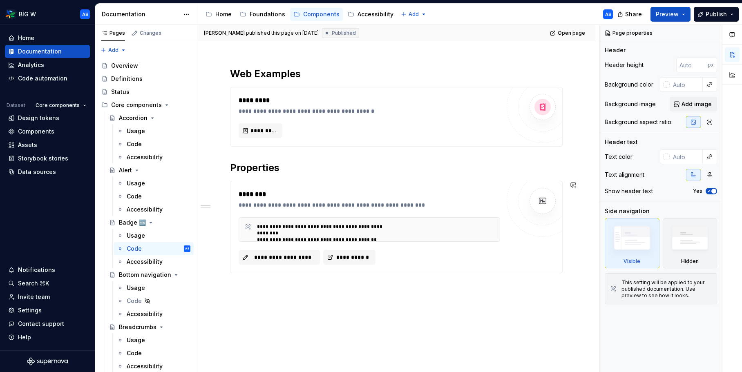
click at [339, 312] on div "**********" at bounding box center [396, 208] width 398 height 371
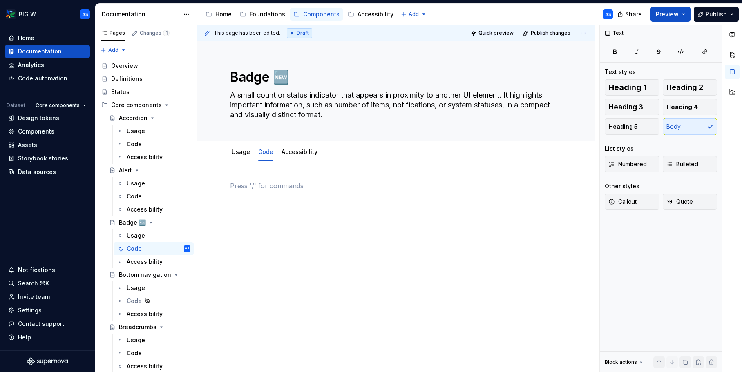
scroll to position [0, 0]
click at [170, 249] on button "Page tree" at bounding box center [172, 248] width 11 height 11
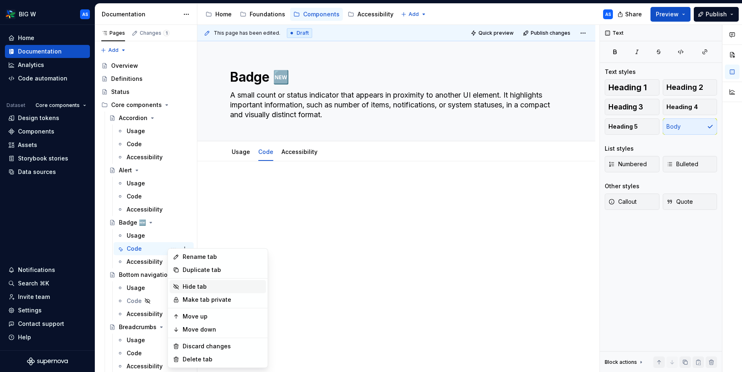
click at [195, 287] on div "Hide tab" at bounding box center [223, 287] width 80 height 8
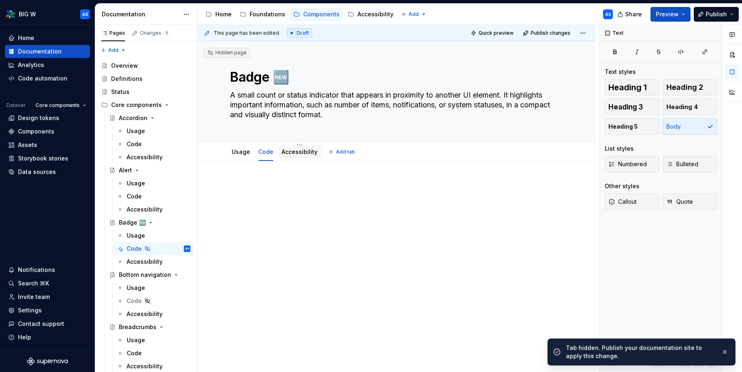
click at [295, 149] on link "Accessibility" at bounding box center [299, 151] width 36 height 7
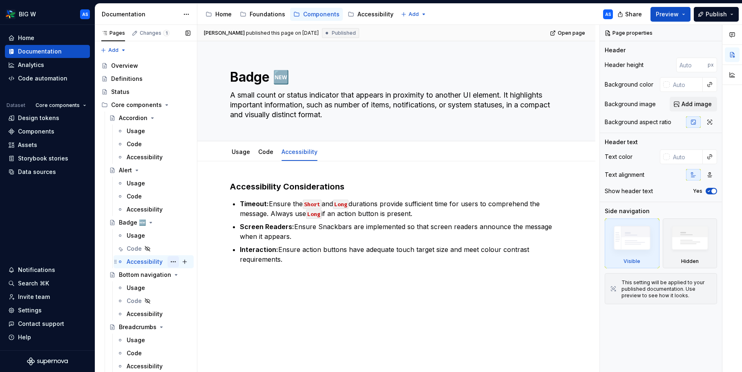
click at [172, 261] on button "Page tree" at bounding box center [172, 261] width 11 height 11
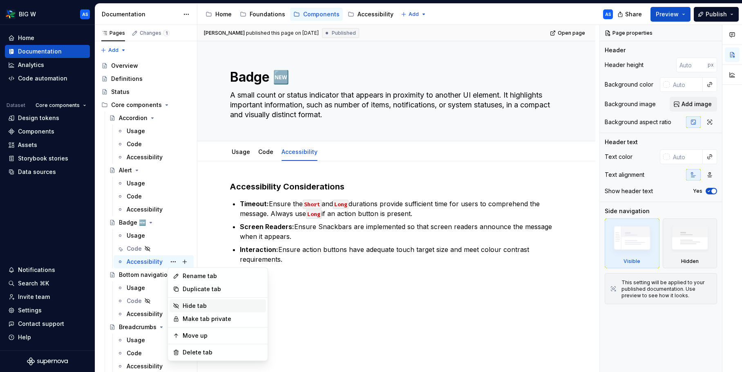
click at [202, 308] on div "Hide tab" at bounding box center [223, 306] width 80 height 8
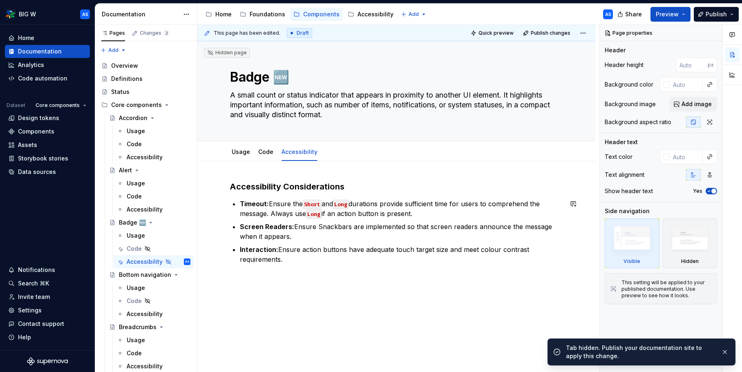
click at [348, 293] on div "Accessibility Considerations Timeout: Ensure the Short and Long durations provi…" at bounding box center [396, 273] width 398 height 224
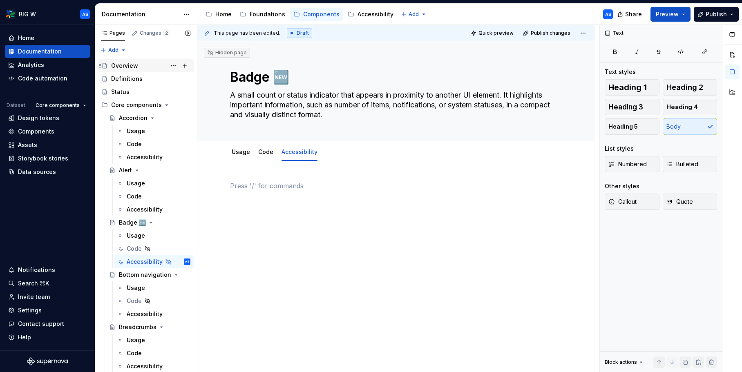
click at [134, 65] on div "Overview" at bounding box center [124, 66] width 27 height 8
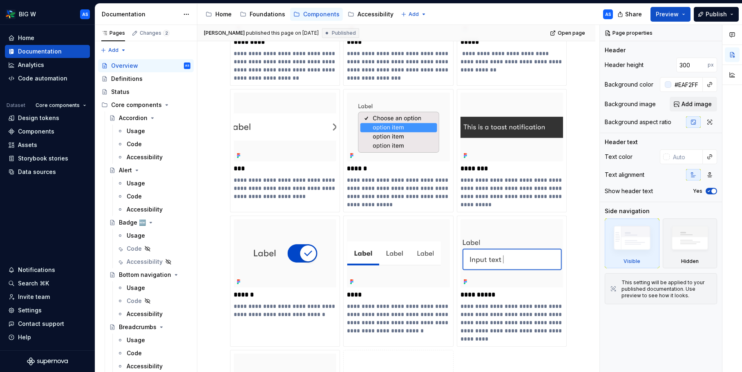
scroll to position [941, 0]
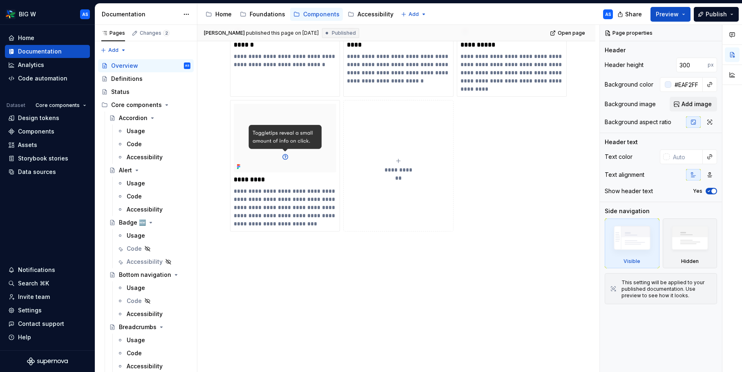
click at [381, 159] on div "**********" at bounding box center [398, 166] width 102 height 16
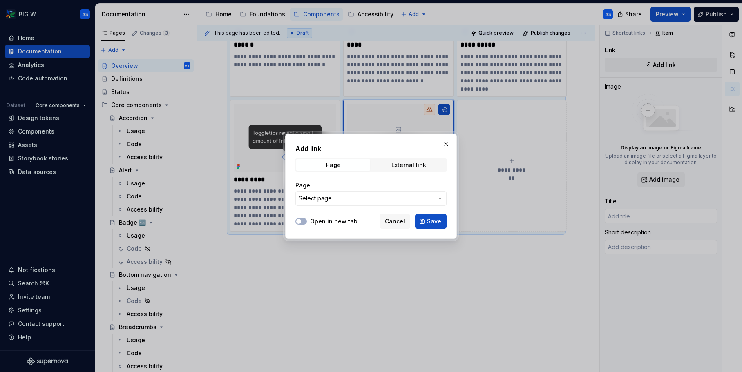
click at [446, 165] on div "Page External link" at bounding box center [370, 164] width 151 height 13
type textarea "*"
click at [389, 190] on div "Page Select page" at bounding box center [370, 193] width 151 height 25
click at [385, 193] on button "Select page" at bounding box center [370, 198] width 151 height 15
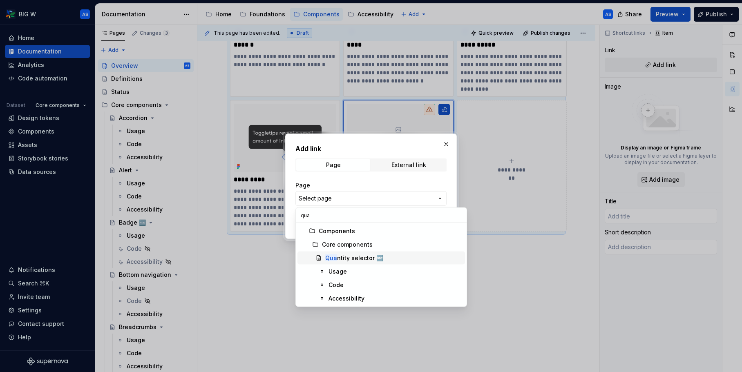
type input "qua"
click at [369, 260] on div "Qua ntity selector 🆕" at bounding box center [354, 258] width 58 height 8
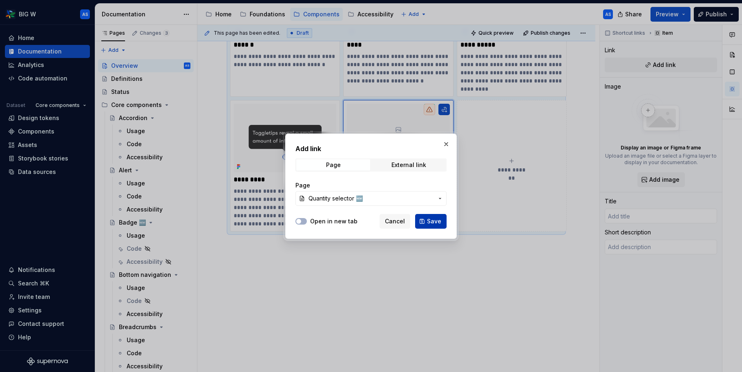
click at [425, 218] on button "Save" at bounding box center [430, 221] width 31 height 15
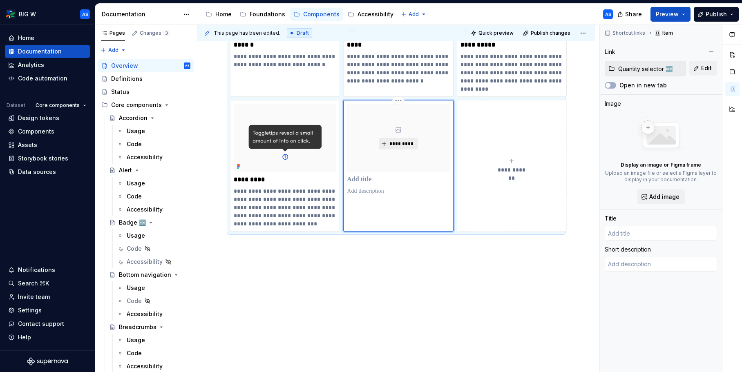
click at [394, 143] on span "*********" at bounding box center [401, 143] width 25 height 7
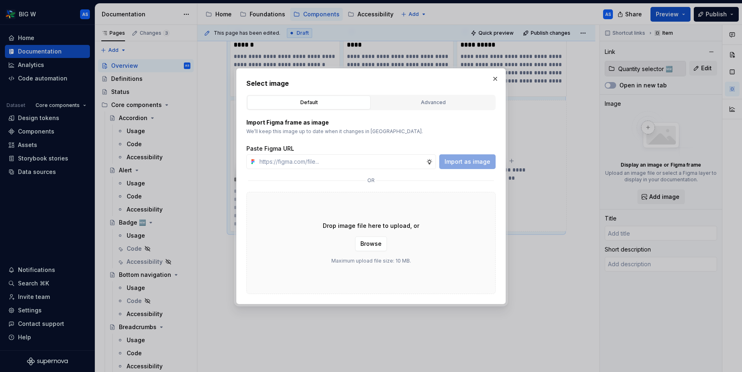
click at [428, 101] on div "Advanced" at bounding box center [433, 102] width 118 height 8
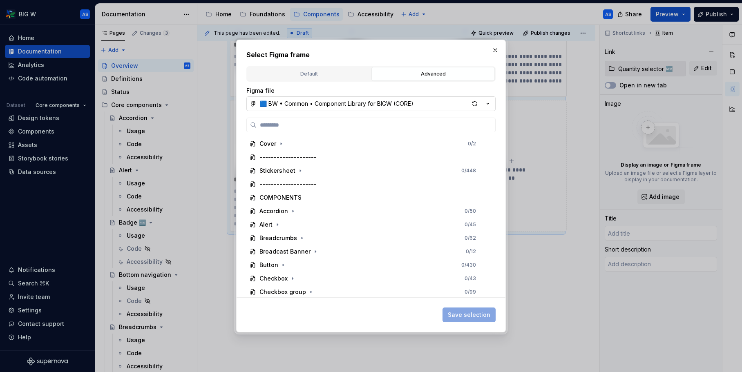
click at [489, 104] on icon "button" at bounding box center [488, 104] width 8 height 8
type textarea "*"
type input "Quantity selector 🆕"
type textarea "Allows users to increase or decrease a numeric value, it includes increment (+)…"
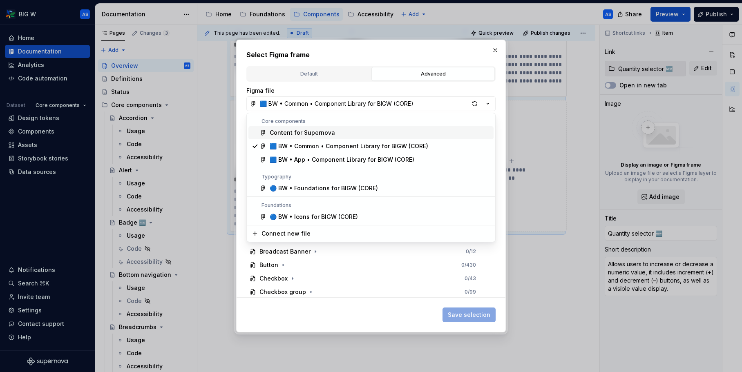
click at [403, 129] on div "Content for Supernova" at bounding box center [380, 133] width 221 height 8
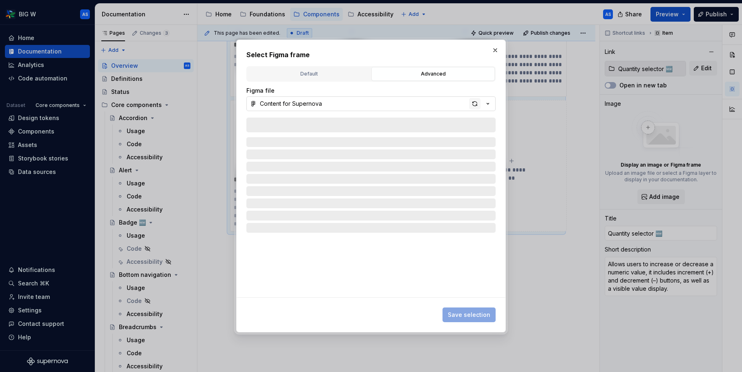
click at [472, 104] on div "button" at bounding box center [474, 103] width 11 height 11
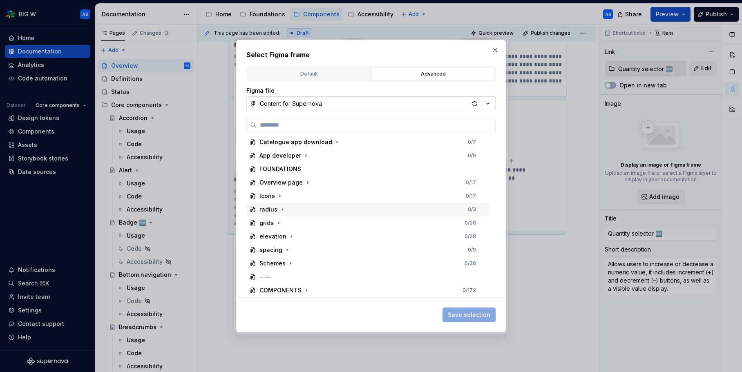
scroll to position [159, 0]
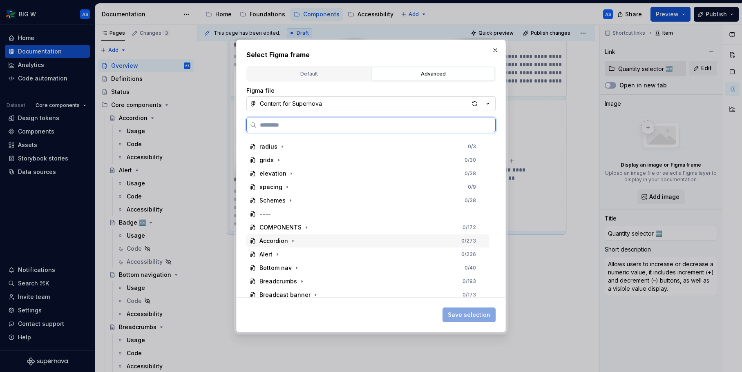
click at [323, 231] on div "COMPONENTS 0 / 172" at bounding box center [367, 227] width 243 height 13
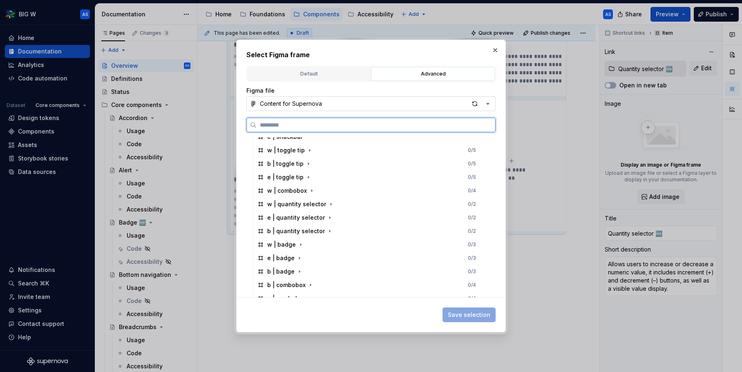
scroll to position [439, 0]
click at [341, 245] on div "b | quantity selector 0 / 2" at bounding box center [371, 243] width 235 height 13
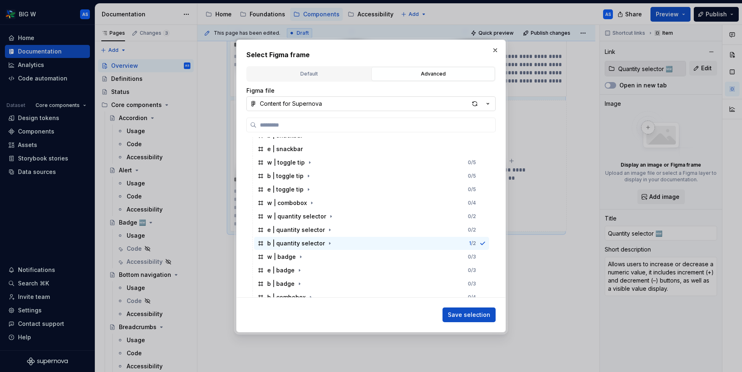
click at [486, 320] on button "Save selection" at bounding box center [468, 314] width 53 height 15
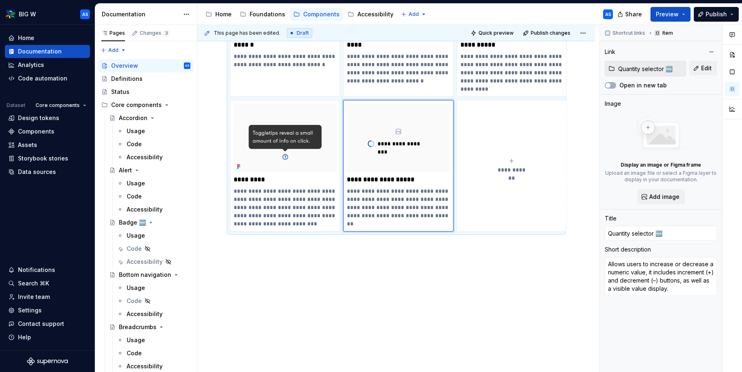
click at [512, 169] on span "**********" at bounding box center [512, 170] width 36 height 8
type textarea "*"
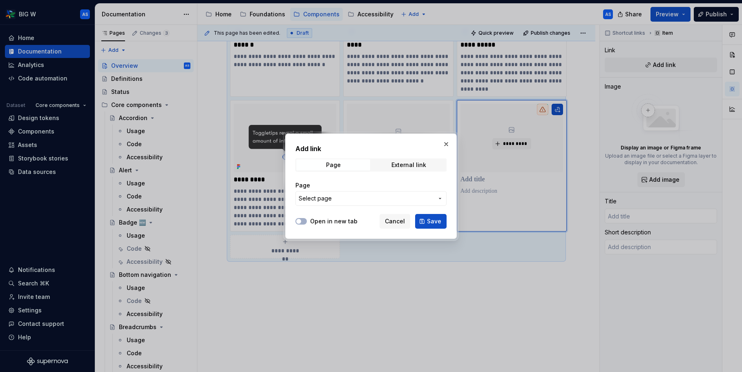
click at [363, 201] on span "Select page" at bounding box center [366, 198] width 135 height 8
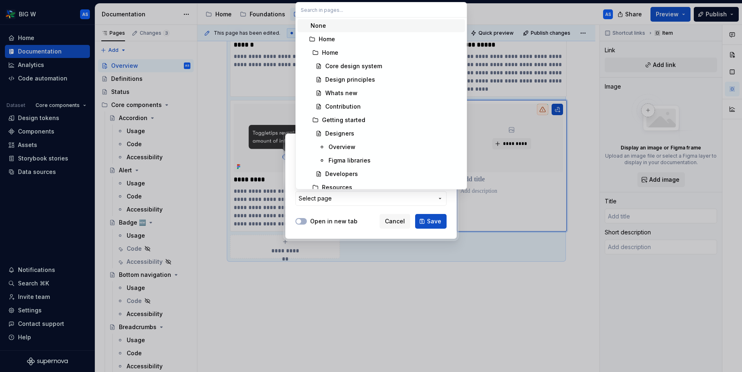
type textarea "*"
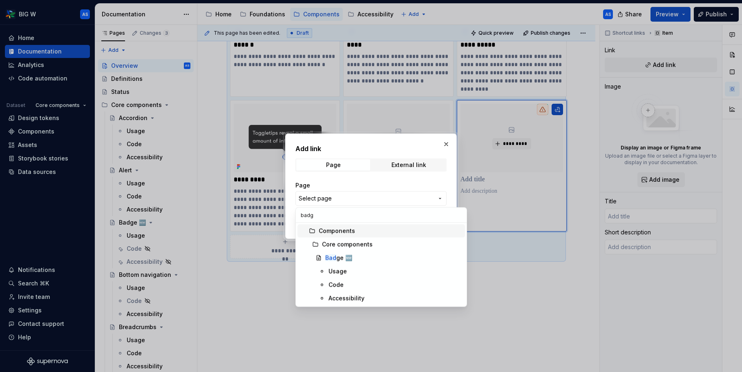
type input "badge"
click at [375, 258] on div "Badge 🆕" at bounding box center [393, 258] width 136 height 8
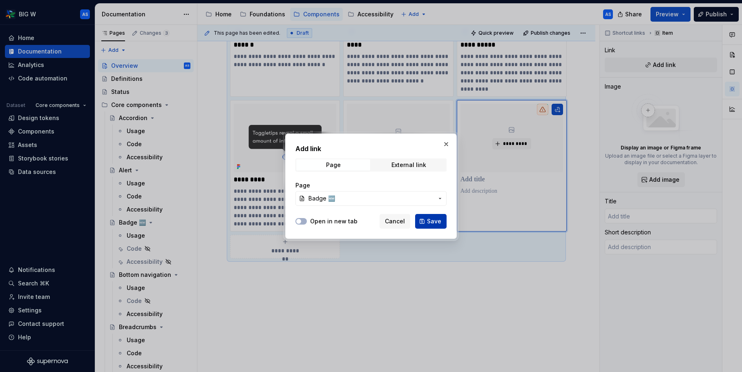
click at [435, 220] on span "Save" at bounding box center [434, 221] width 14 height 8
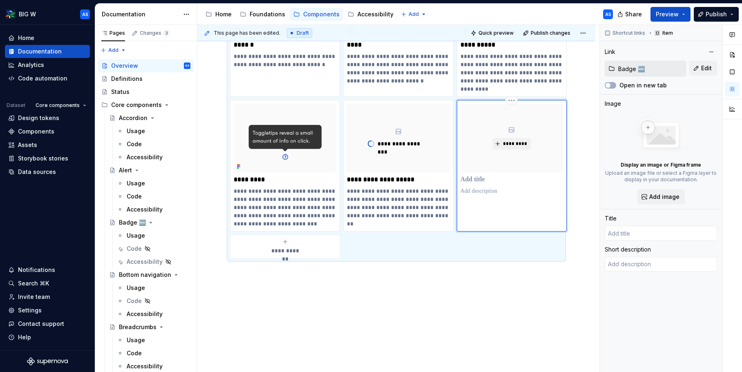
click at [468, 180] on p at bounding box center [511, 180] width 102 height 8
type textarea "*"
type input "Badge 🆕"
type textarea "A small count or status indicator that appears in proximity to another UI eleme…"
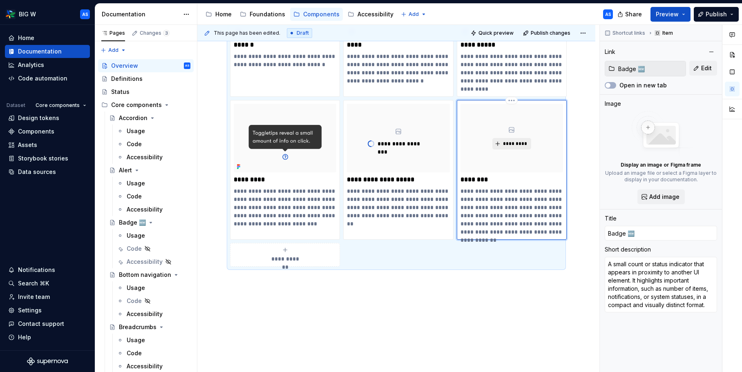
click at [523, 143] on span "*********" at bounding box center [514, 143] width 25 height 7
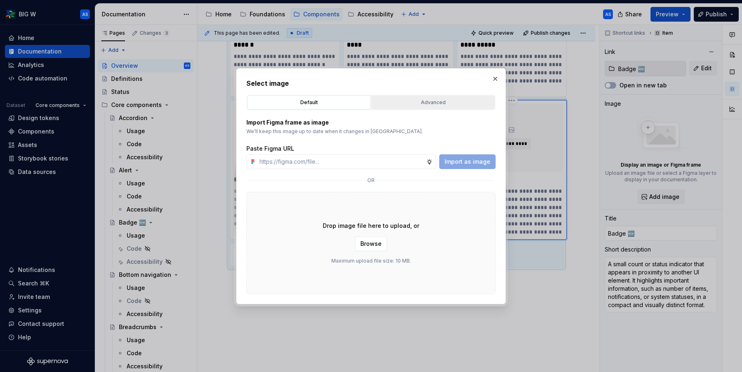
click at [453, 103] on div "Advanced" at bounding box center [433, 102] width 118 height 8
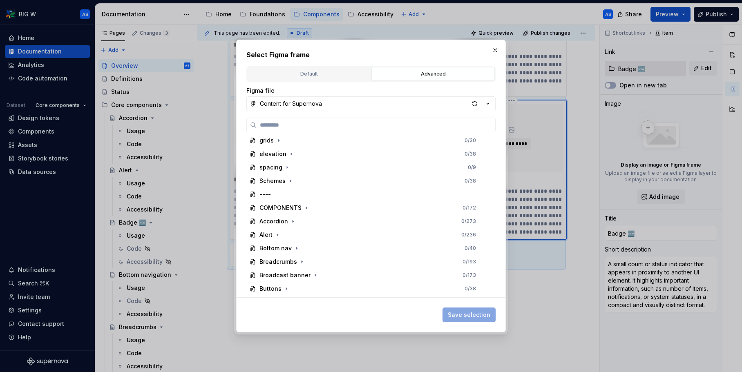
scroll to position [192, 0]
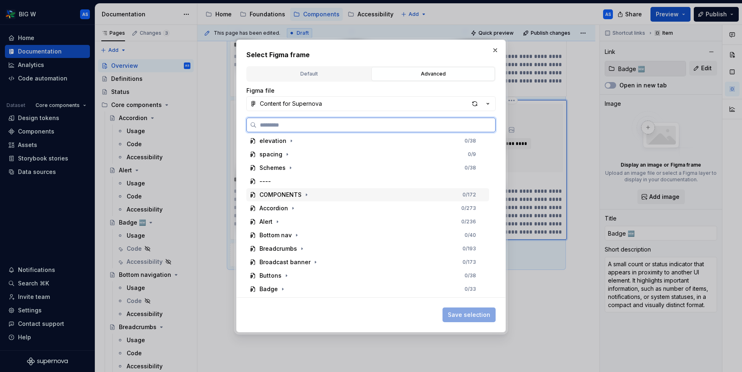
click at [332, 191] on div "COMPONENTS 0 / 172" at bounding box center [367, 194] width 243 height 13
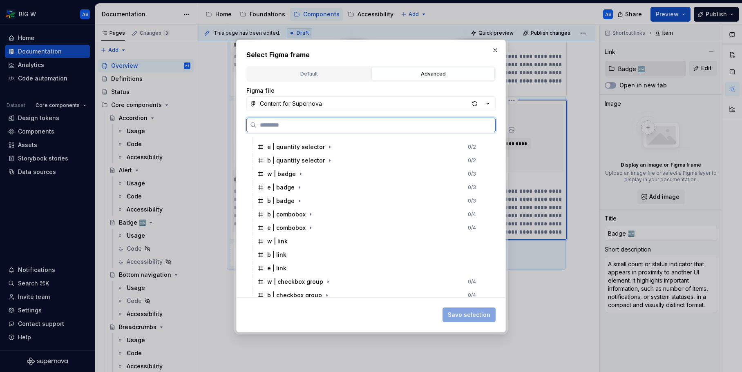
scroll to position [490, 0]
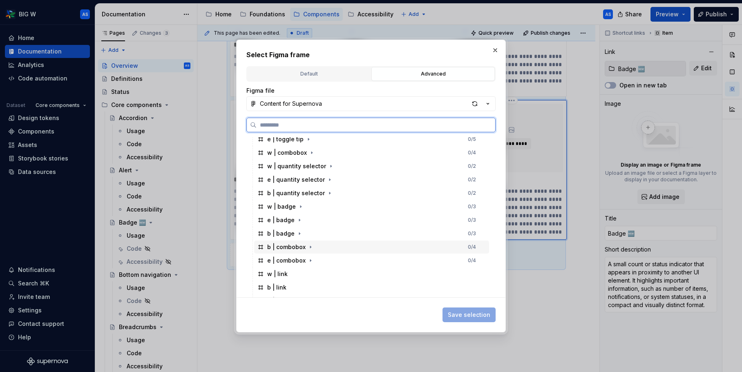
click at [304, 232] on div "b | badge 0 / 3" at bounding box center [371, 233] width 235 height 13
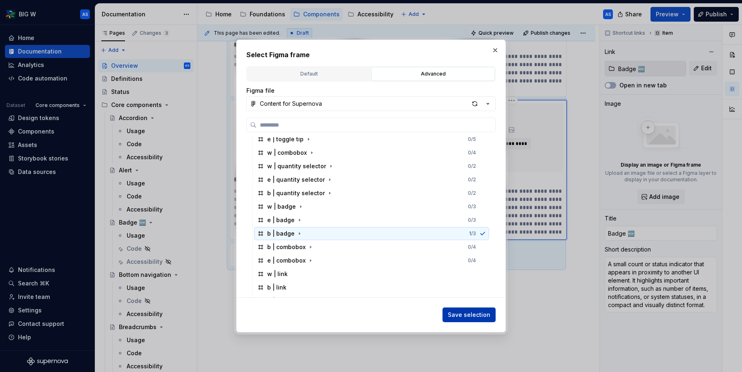
click at [466, 315] on span "Save selection" at bounding box center [469, 315] width 42 height 8
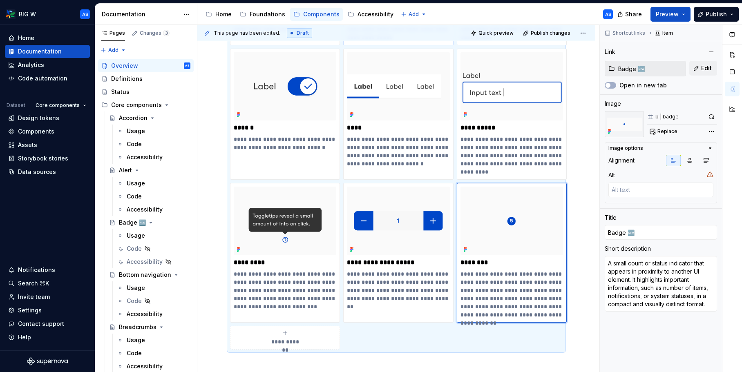
scroll to position [976, 0]
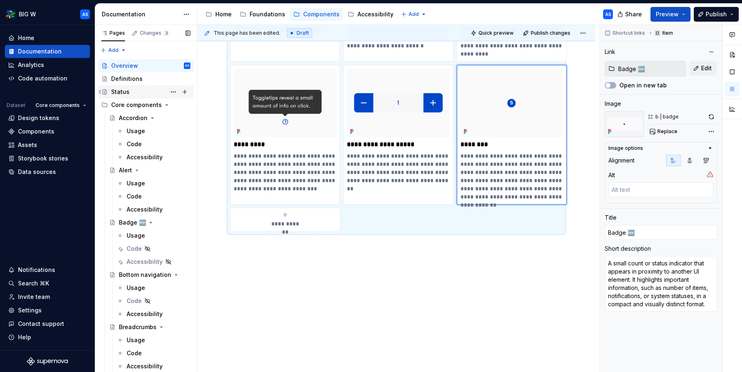
click at [129, 91] on div "Status" at bounding box center [150, 91] width 79 height 11
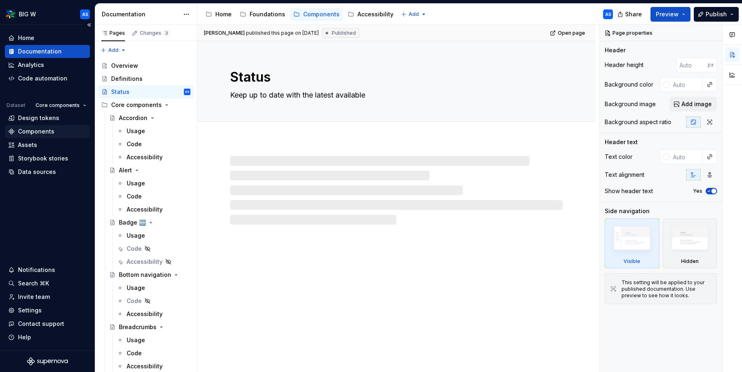
click at [43, 128] on div "Components" at bounding box center [36, 131] width 36 height 8
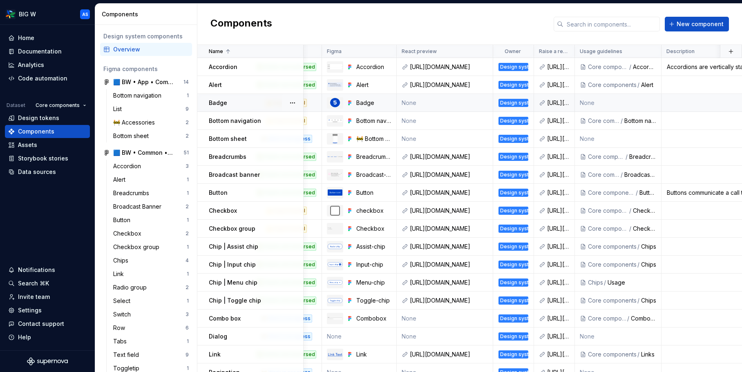
scroll to position [0, 60]
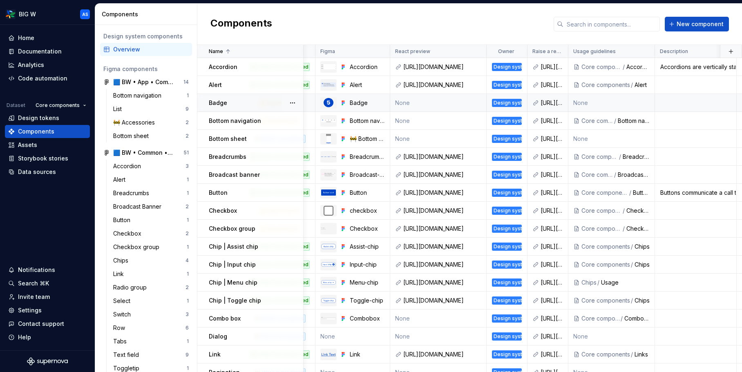
click at [596, 102] on td "None" at bounding box center [611, 103] width 87 height 18
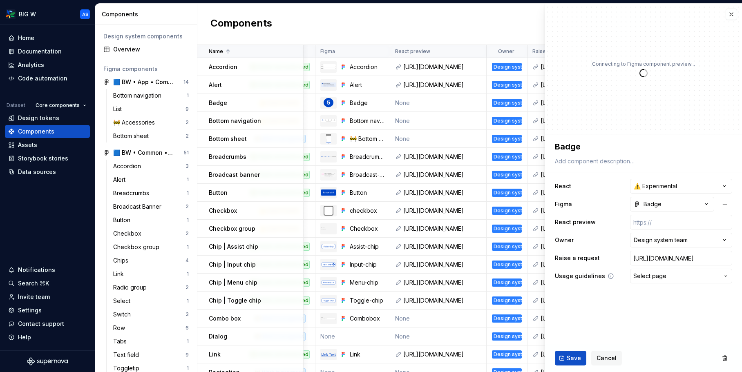
type textarea "*"
click at [677, 274] on span "Select page" at bounding box center [676, 276] width 86 height 8
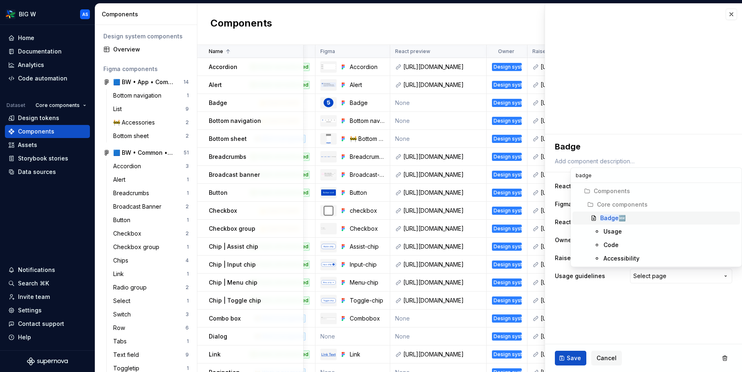
type input "badge"
click at [644, 214] on div "Badge 🆕" at bounding box center [668, 218] width 136 height 8
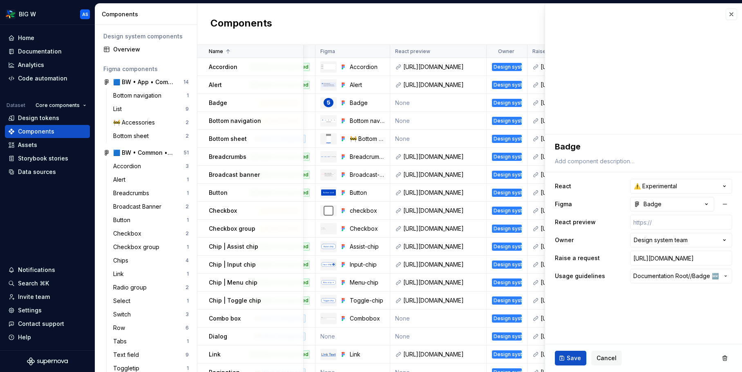
click at [571, 358] on span "Save" at bounding box center [573, 358] width 14 height 8
type textarea "*"
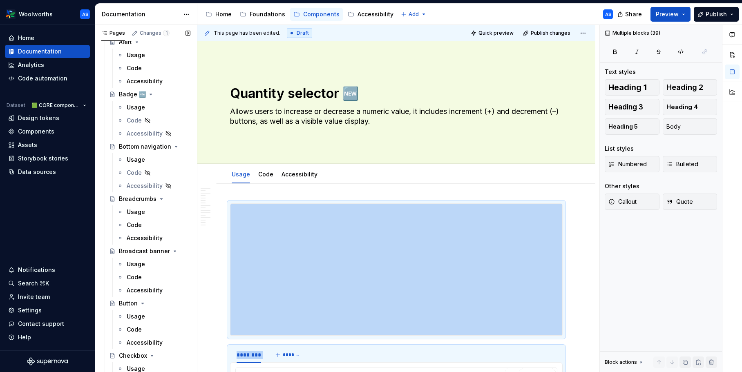
scroll to position [178, 0]
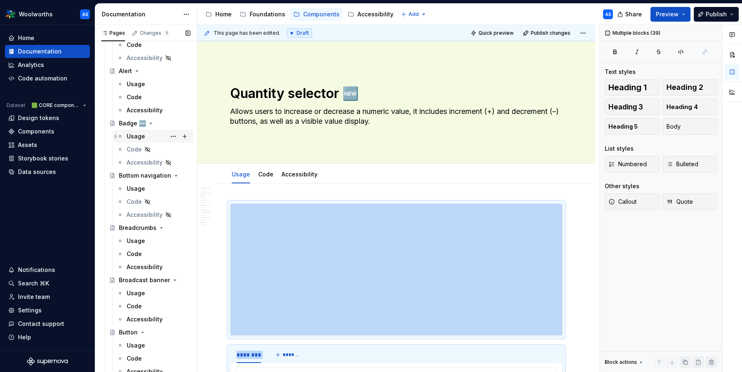
click at [147, 138] on div "Usage" at bounding box center [159, 136] width 64 height 11
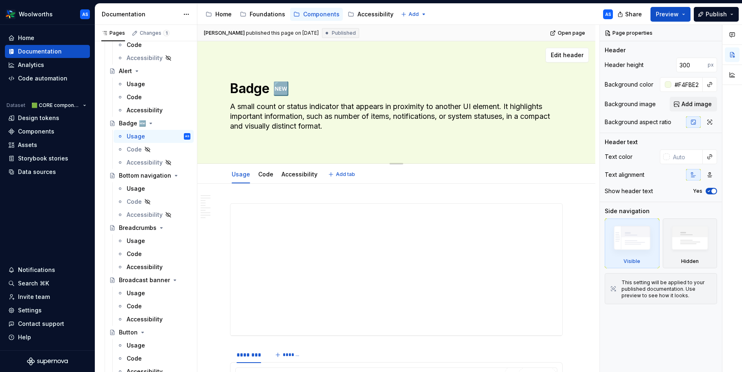
click at [317, 110] on textarea "A small count or status indicator that appears in proximity to another UI eleme…" at bounding box center [394, 116] width 332 height 33
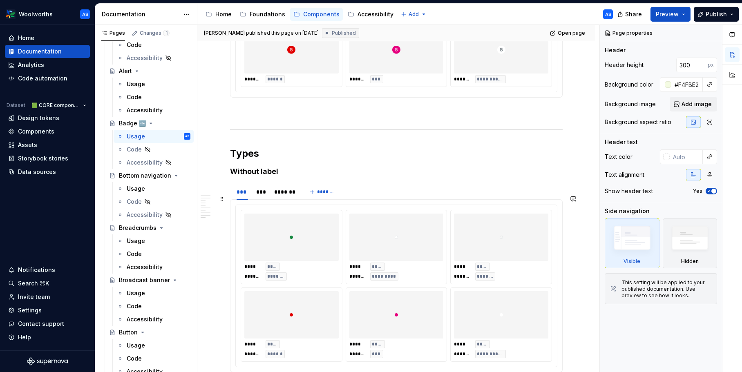
scroll to position [1246, 0]
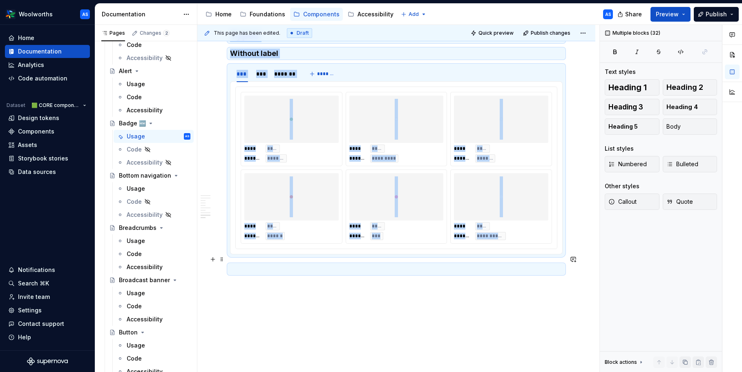
copy div "**********"
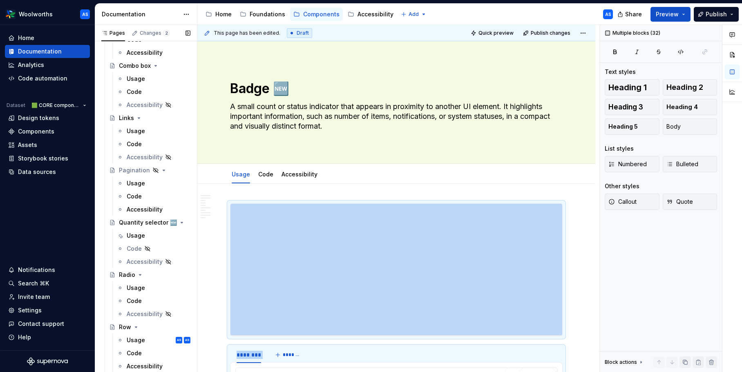
scroll to position [660, 0]
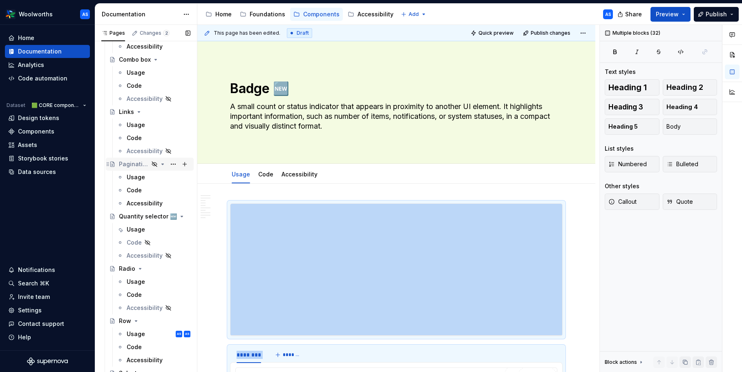
click at [142, 166] on div "Pagination" at bounding box center [134, 164] width 30 height 8
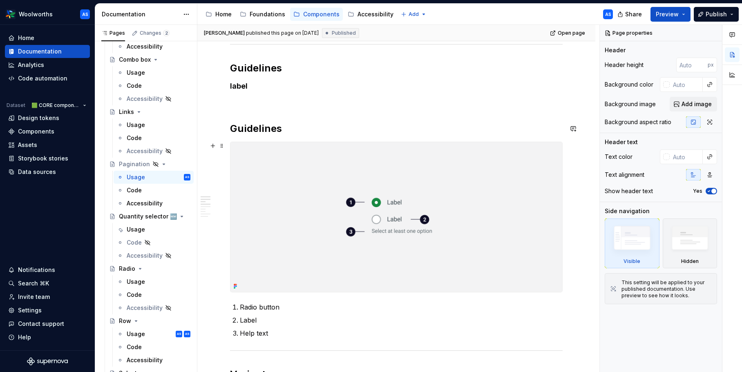
scroll to position [535, 0]
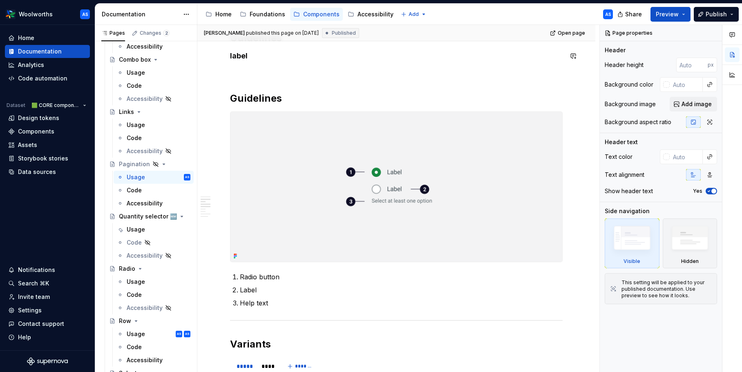
type textarea "*"
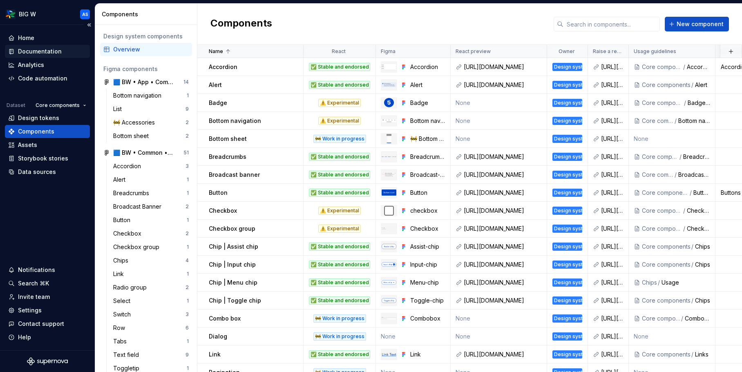
click at [27, 48] on div "Documentation" at bounding box center [40, 51] width 44 height 8
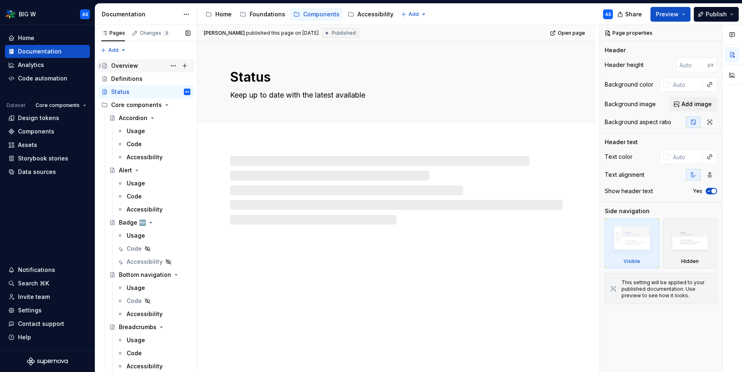
click at [135, 66] on div "Overview" at bounding box center [124, 66] width 27 height 8
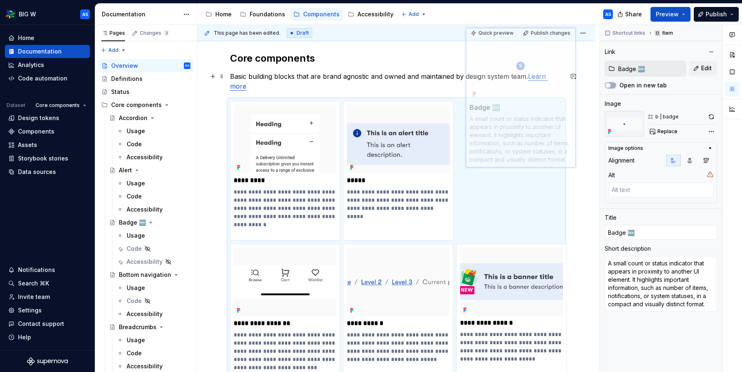
scroll to position [149, 0]
drag, startPoint x: 504, startPoint y: 126, endPoint x: 497, endPoint y: 159, distance: 34.2
click at [497, 159] on body "BIG W AS Home Documentation Analytics Code automation Dataset Core components D…" at bounding box center [371, 186] width 742 height 372
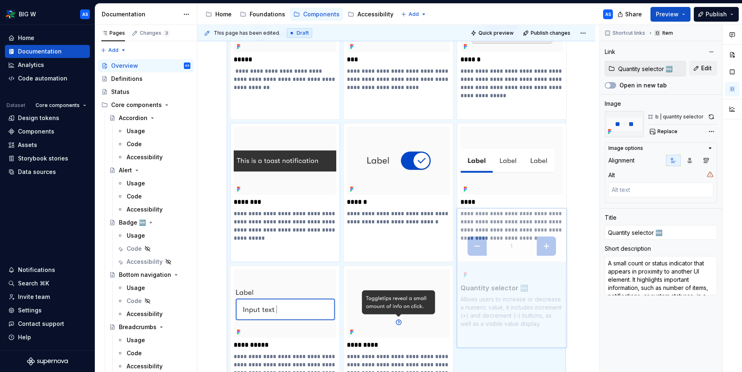
type textarea "*"
type input "Quantity selector 🆕"
type textarea "Allows users to increase or decrease a numeric value, it includes increment (+)…"
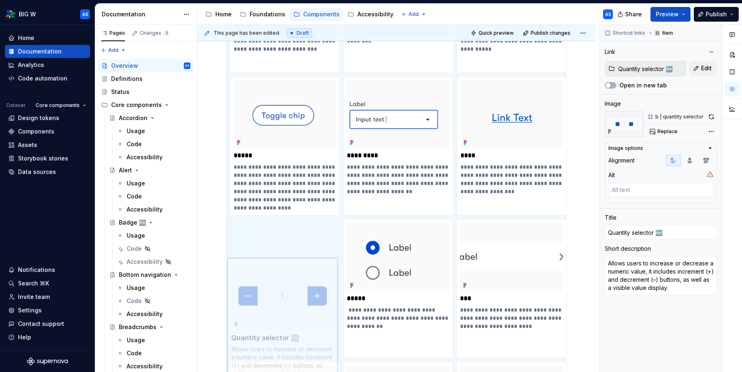
scroll to position [605, 0]
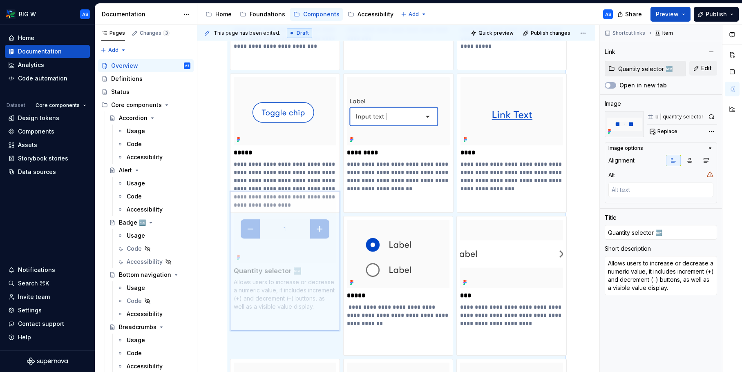
drag, startPoint x: 324, startPoint y: 138, endPoint x: 313, endPoint y: 258, distance: 119.8
click at [284, 276] on body "BIG W AS Home Documentation Analytics Code automation Dataset Core components D…" at bounding box center [371, 186] width 742 height 372
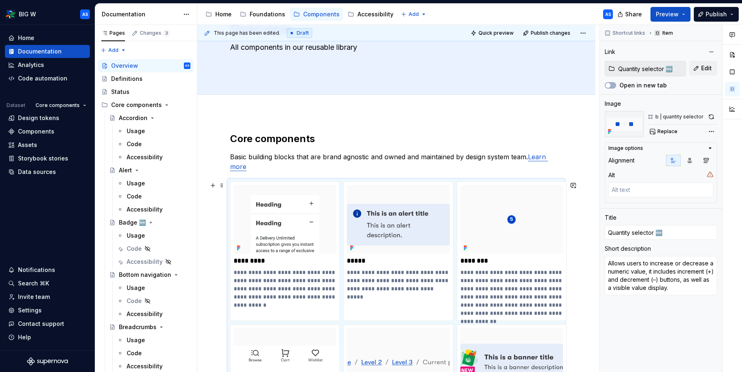
scroll to position [0, 0]
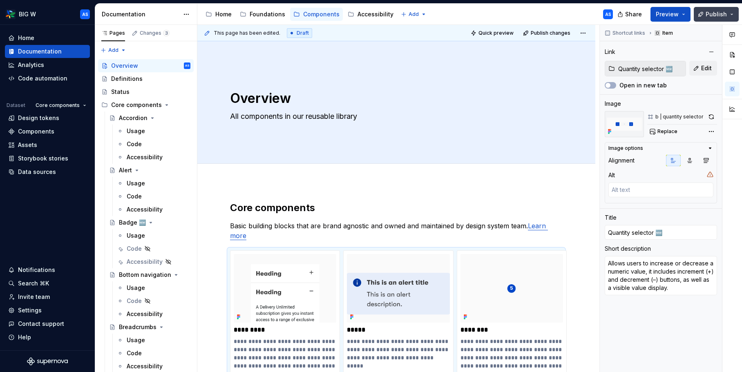
click at [711, 14] on span "Publish" at bounding box center [715, 14] width 21 height 8
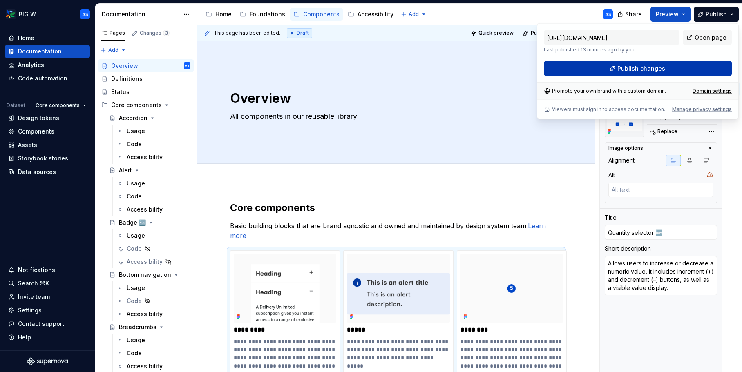
click at [639, 70] on span "Publish changes" at bounding box center [641, 69] width 48 height 8
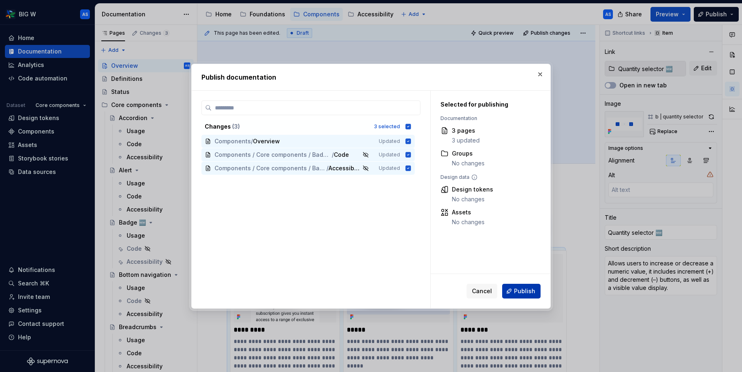
click at [519, 289] on span "Publish" at bounding box center [524, 291] width 21 height 8
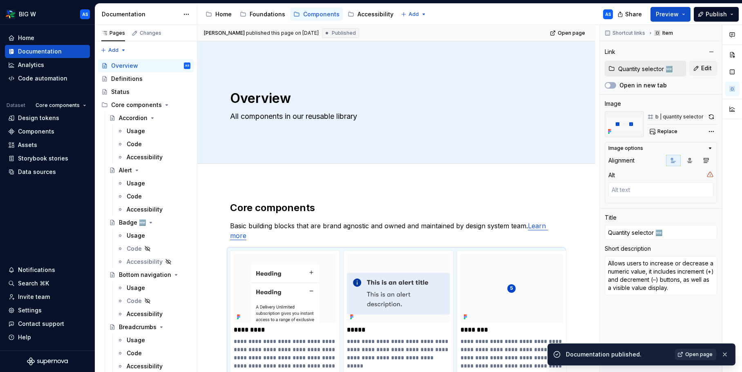
click at [708, 358] on link "Open page" at bounding box center [695, 354] width 41 height 11
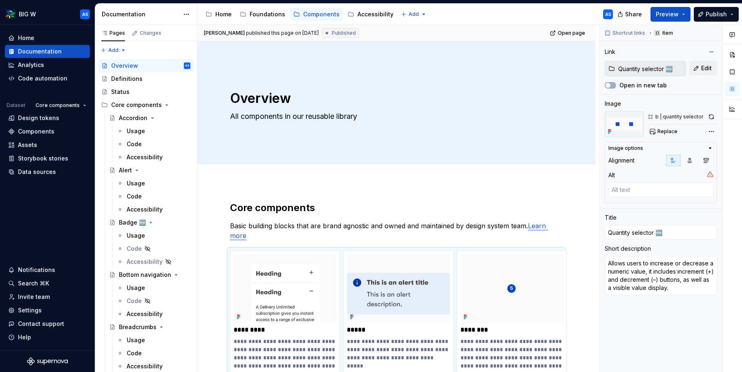
type textarea "*"
